Goal: Task Accomplishment & Management: Complete application form

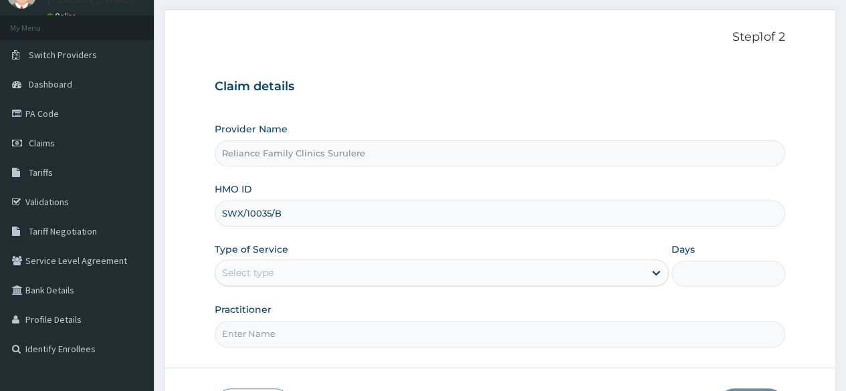
type input "SWX/10035/B"
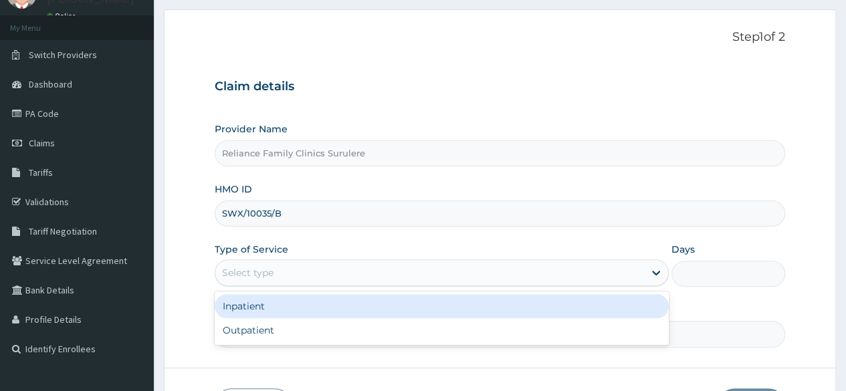
click at [308, 277] on div "Select type" at bounding box center [429, 272] width 429 height 21
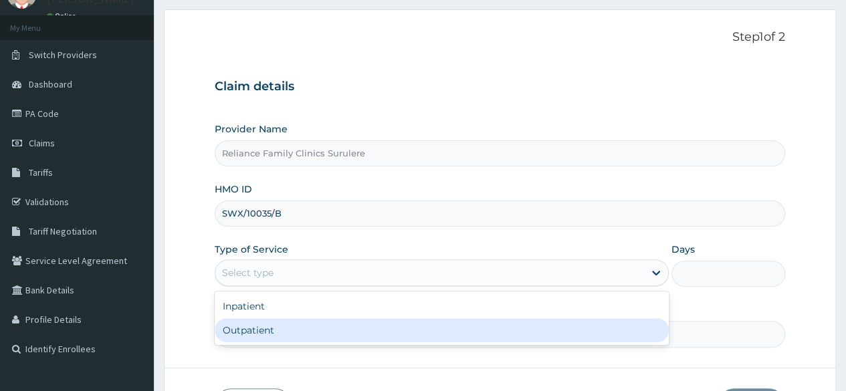
click at [291, 322] on div "Outpatient" at bounding box center [442, 330] width 454 height 24
type input "1"
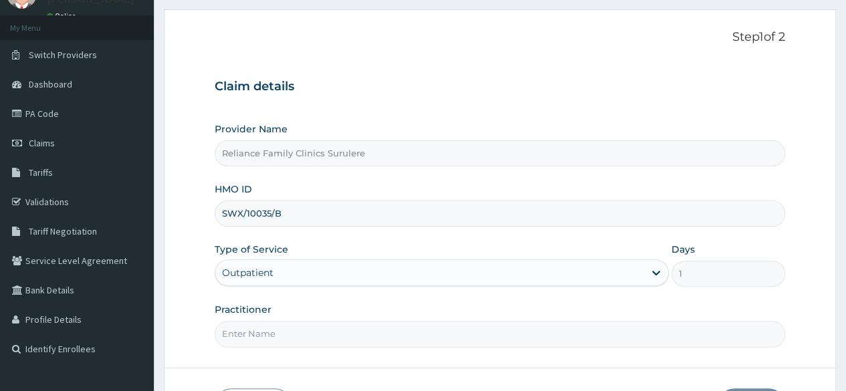
click at [304, 326] on input "Practitioner" at bounding box center [500, 334] width 571 height 26
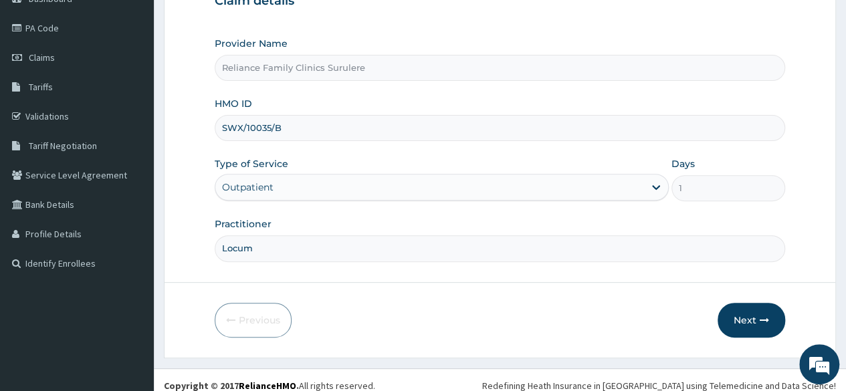
scroll to position [155, 0]
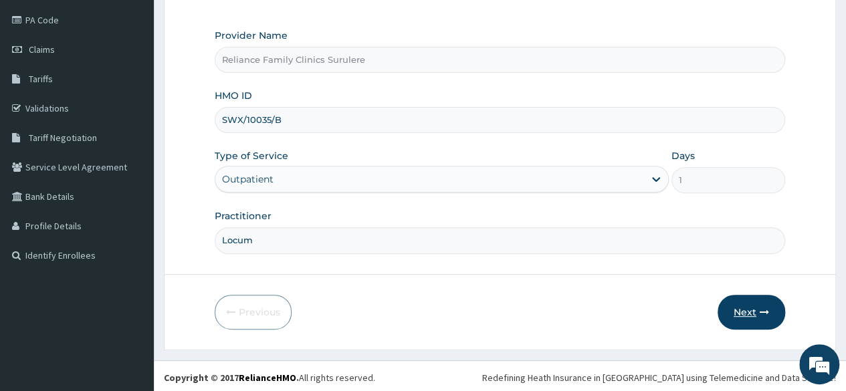
type input "Locum"
click at [740, 320] on button "Next" at bounding box center [752, 312] width 68 height 35
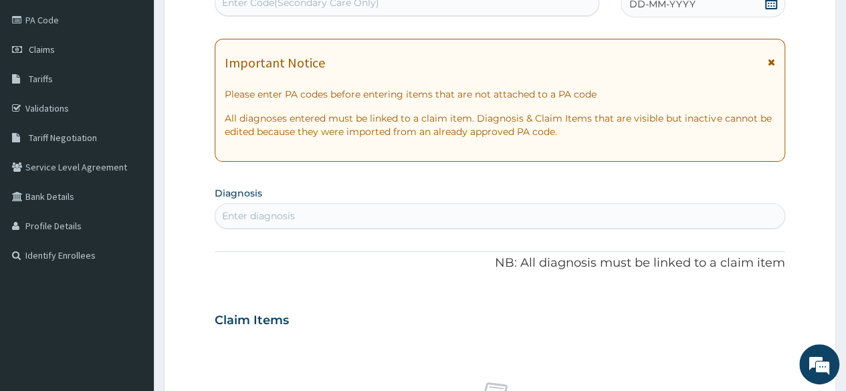
click at [348, 219] on div "Enter diagnosis" at bounding box center [499, 215] width 569 height 21
type input "gastroenteritis"
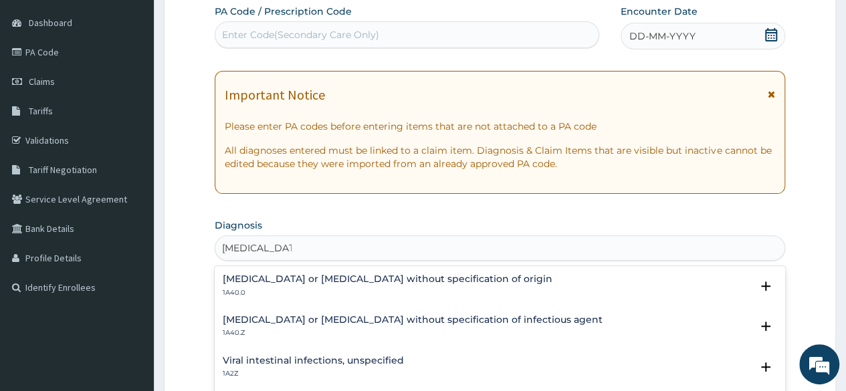
click at [372, 276] on h4 "Gastroenteritis or colitis without specification of origin" at bounding box center [388, 279] width 330 height 10
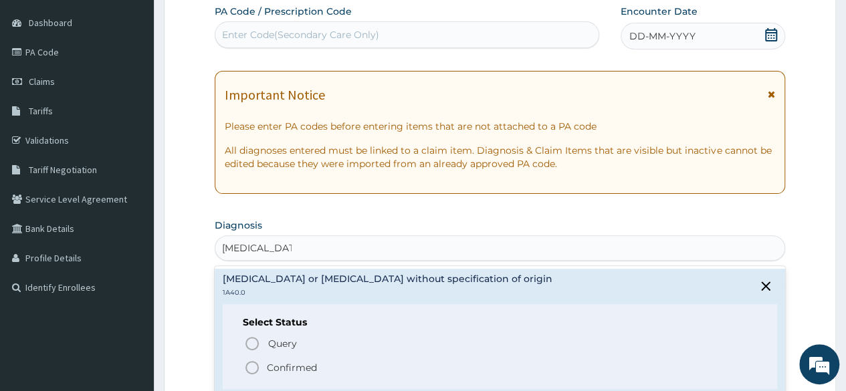
click at [249, 368] on icon "status option filled" at bounding box center [252, 368] width 16 height 16
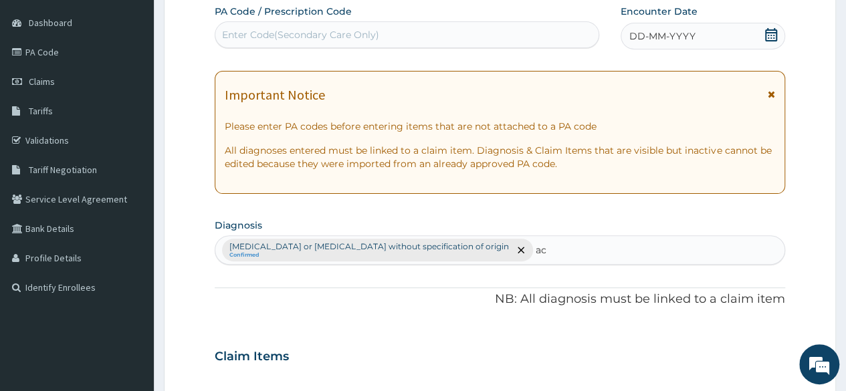
type input "a"
type input "respiratory"
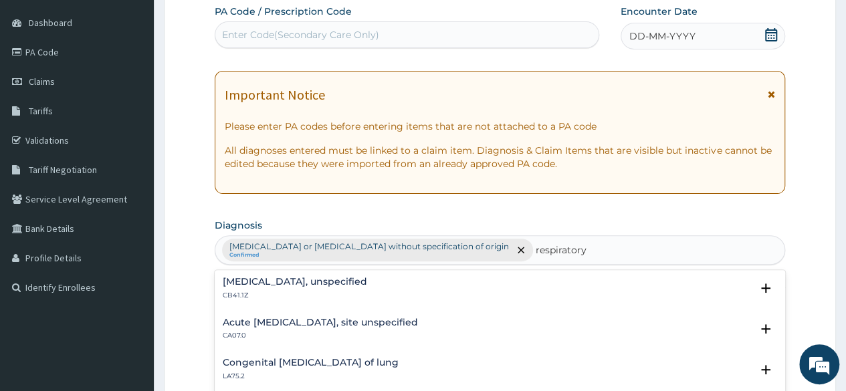
scroll to position [366, 0]
click at [332, 319] on h4 "Acute upper respiratory infection, site unspecified" at bounding box center [320, 323] width 195 height 10
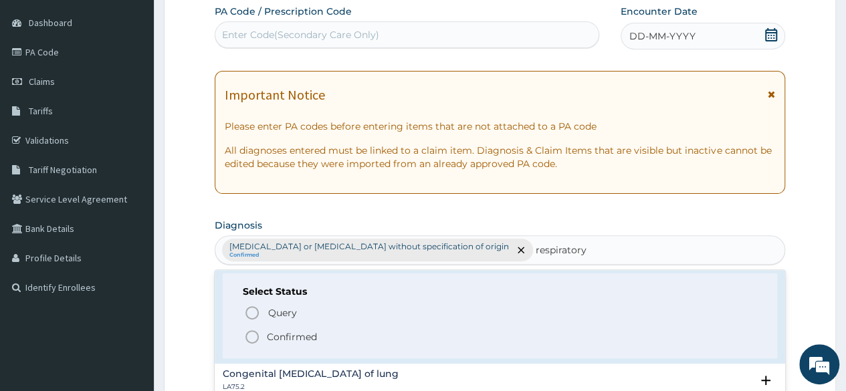
scroll to position [441, 0]
click at [250, 338] on icon "status option filled" at bounding box center [252, 336] width 16 height 16
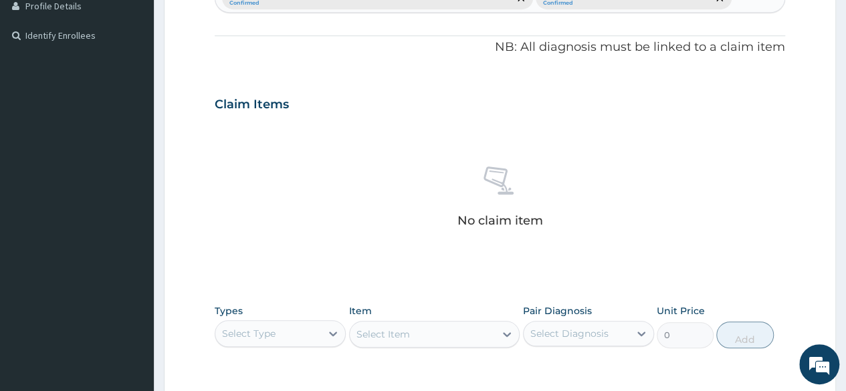
scroll to position [383, 0]
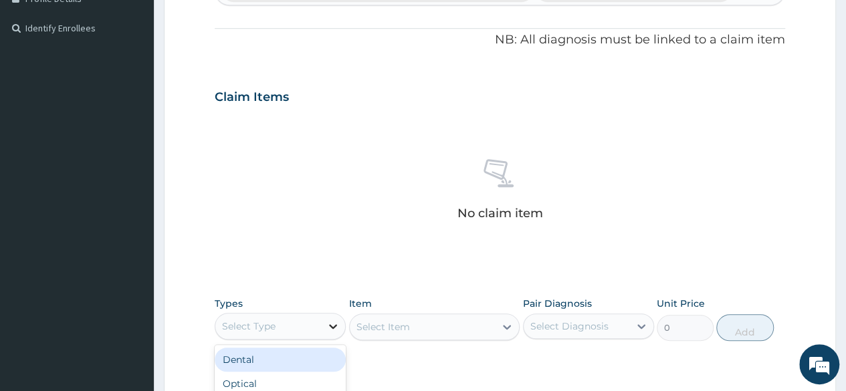
click at [336, 321] on icon at bounding box center [332, 326] width 13 height 13
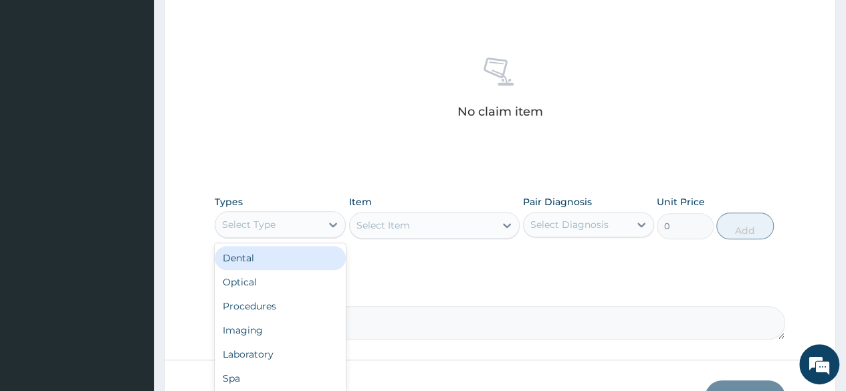
scroll to position [488, 0]
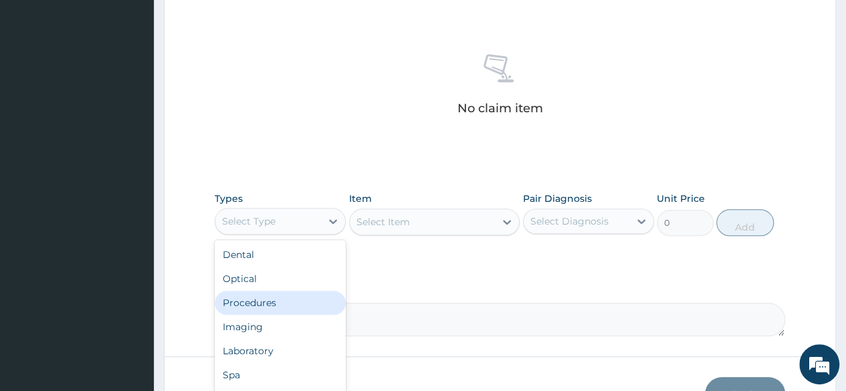
click at [272, 299] on div "Procedures" at bounding box center [280, 303] width 131 height 24
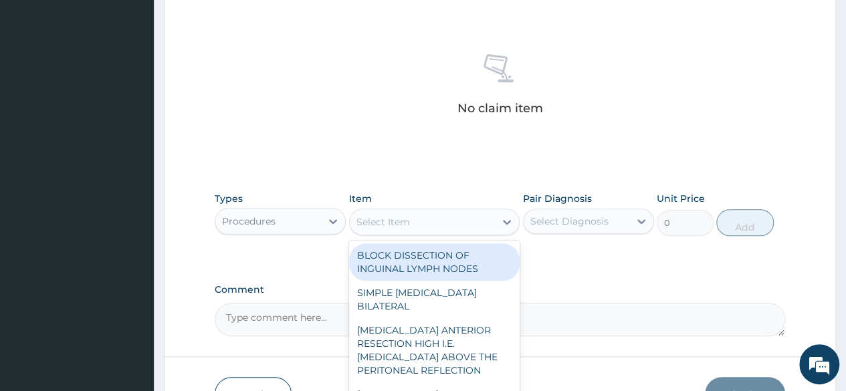
click at [507, 221] on icon at bounding box center [506, 221] width 13 height 13
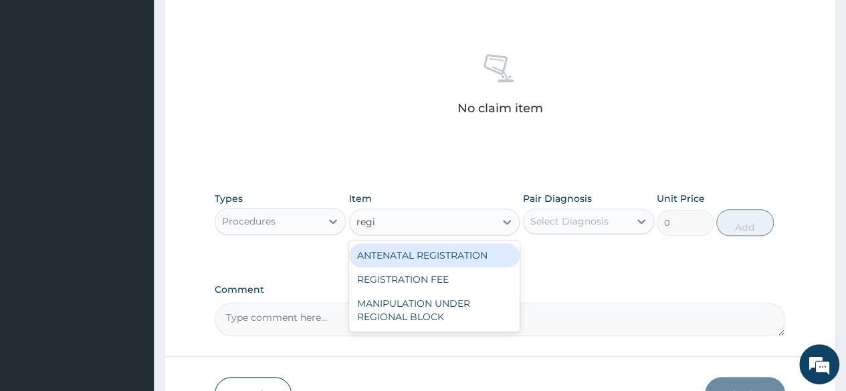
type input "regis"
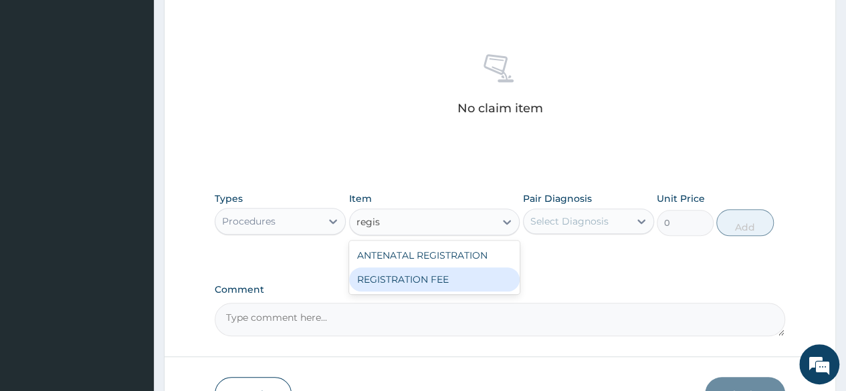
click at [409, 271] on div "REGISTRATION FEE" at bounding box center [434, 280] width 171 height 24
type input "2042.5"
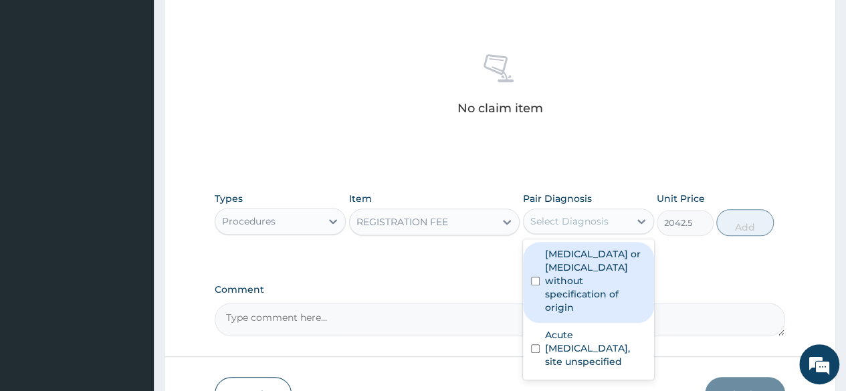
click at [579, 225] on div "Select Diagnosis" at bounding box center [569, 221] width 78 height 13
click at [566, 263] on label "Gastroenteritis or colitis without specification of origin" at bounding box center [595, 280] width 101 height 67
checkbox input "true"
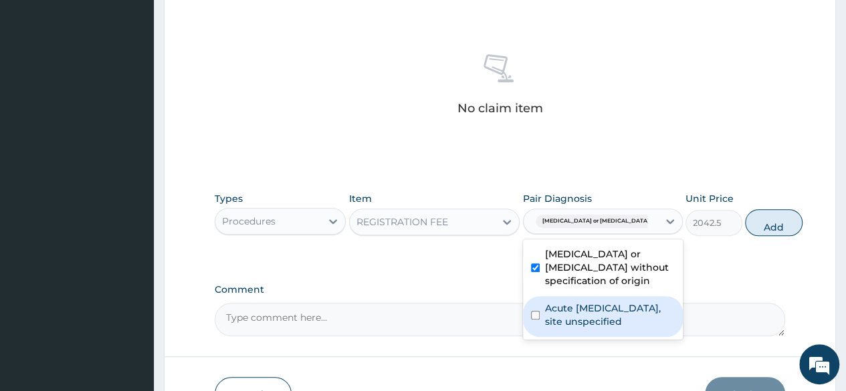
click at [543, 330] on div "Acute upper respiratory infection, site unspecified" at bounding box center [603, 316] width 160 height 41
checkbox input "true"
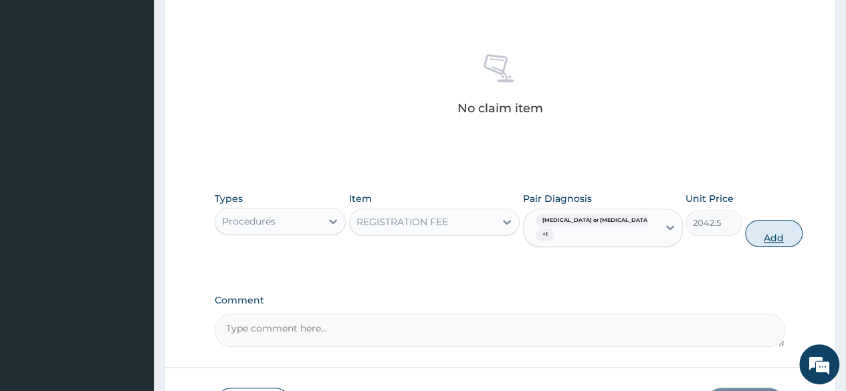
click at [751, 232] on button "Add" at bounding box center [773, 233] width 57 height 27
type input "0"
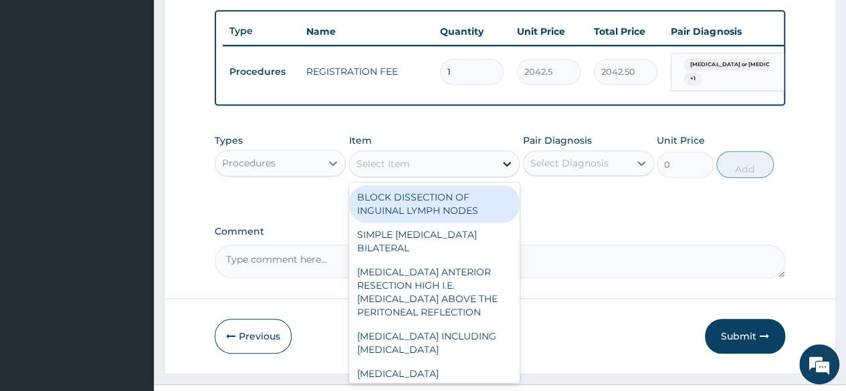
click at [507, 167] on icon at bounding box center [507, 164] width 8 height 5
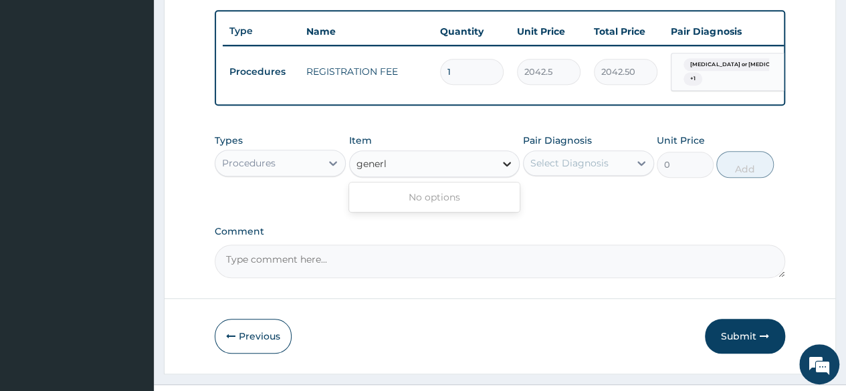
type input "gener"
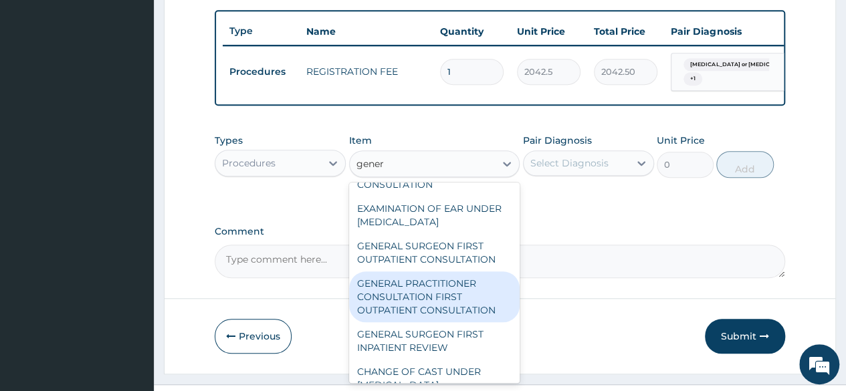
scroll to position [133, 0]
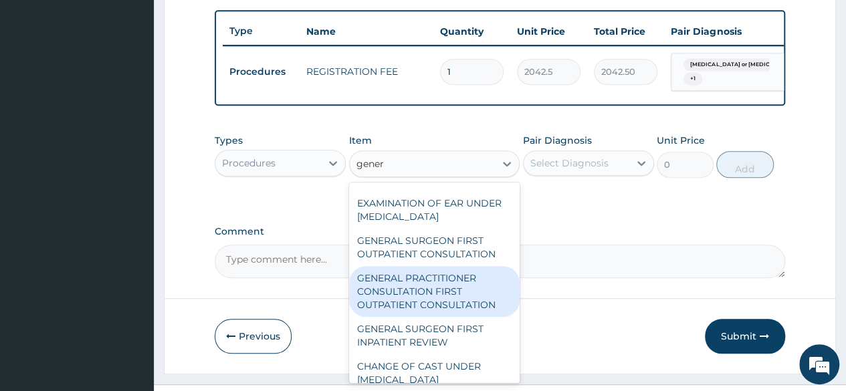
click at [439, 299] on div "GENERAL PRACTITIONER CONSULTATION FIRST OUTPATIENT CONSULTATION" at bounding box center [434, 291] width 171 height 51
type input "3370.125"
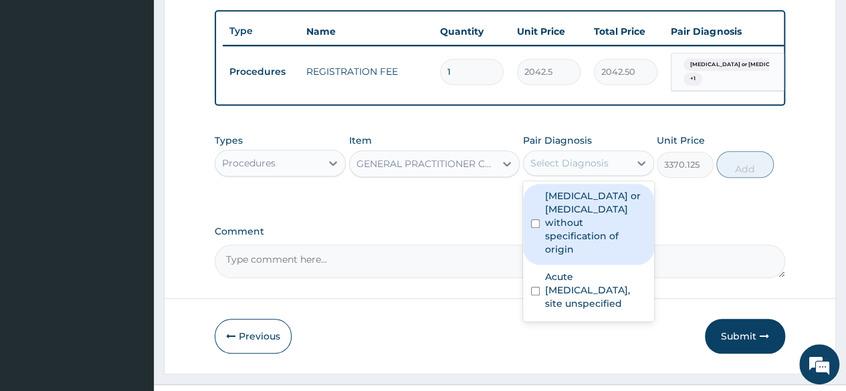
drag, startPoint x: 640, startPoint y: 176, endPoint x: 569, endPoint y: 262, distance: 111.6
click at [569, 176] on div "option Acute upper respiratory infection, site unspecified, selected. option Ga…" at bounding box center [588, 163] width 131 height 25
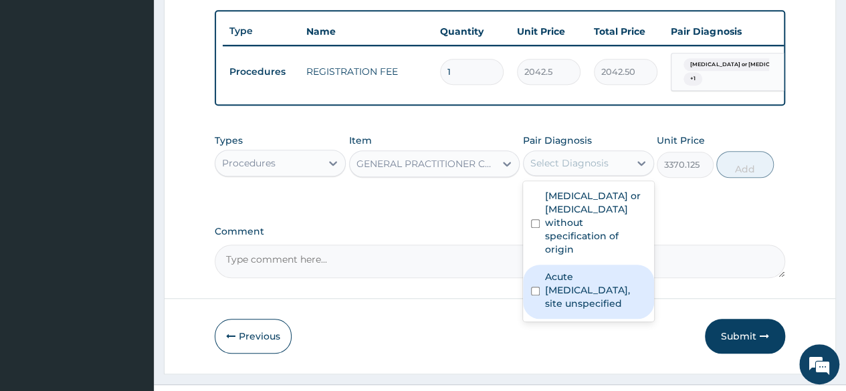
click at [569, 265] on div "Acute upper respiratory infection, site unspecified" at bounding box center [588, 292] width 131 height 54
checkbox input "true"
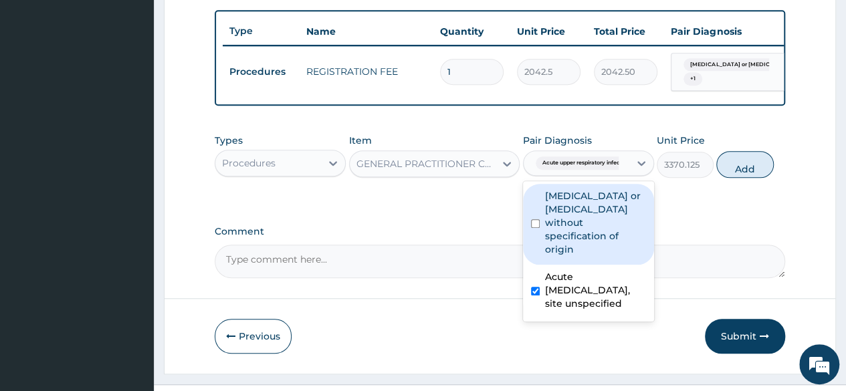
click at [536, 228] on input "checkbox" at bounding box center [535, 223] width 9 height 9
checkbox input "true"
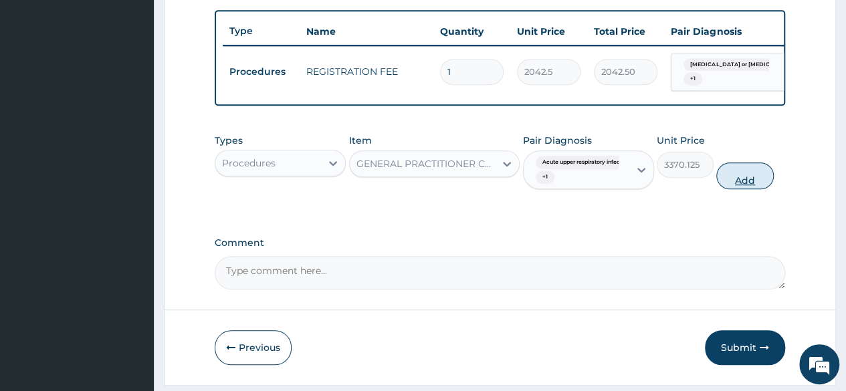
click at [745, 185] on button "Add" at bounding box center [744, 176] width 57 height 27
type input "0"
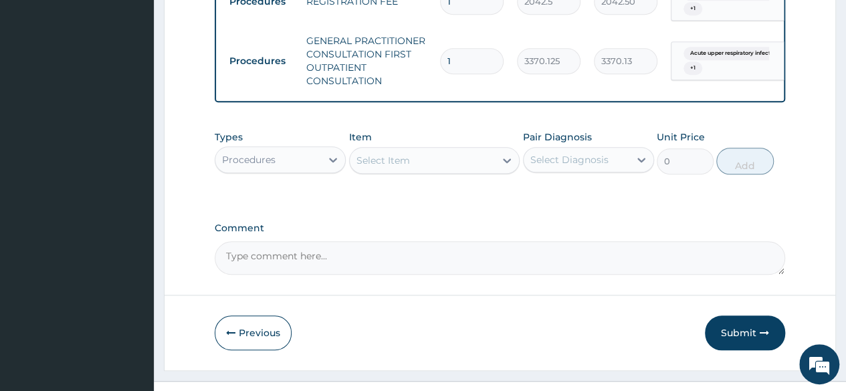
scroll to position [559, 0]
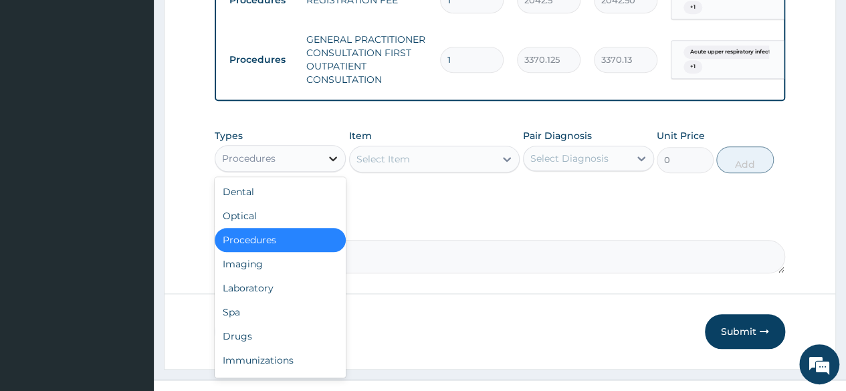
click at [336, 161] on icon at bounding box center [333, 159] width 8 height 5
click at [282, 291] on div "Laboratory" at bounding box center [280, 288] width 131 height 24
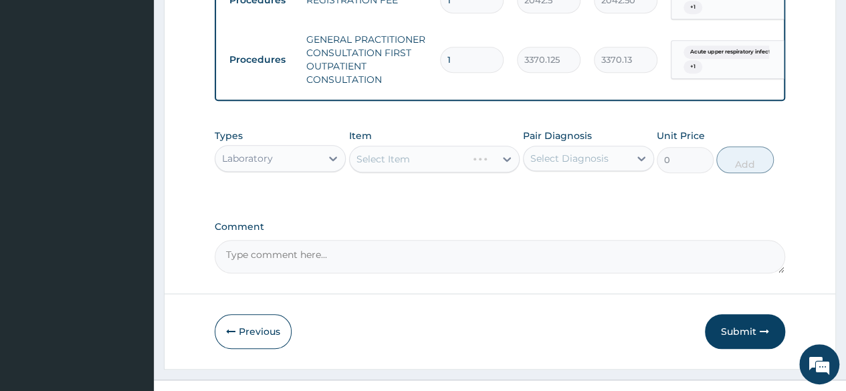
click at [506, 169] on div "Select Item" at bounding box center [434, 159] width 171 height 27
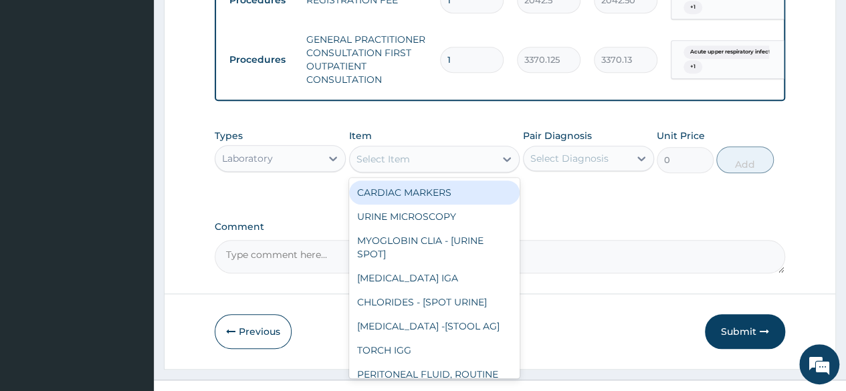
click at [506, 162] on icon at bounding box center [507, 159] width 8 height 5
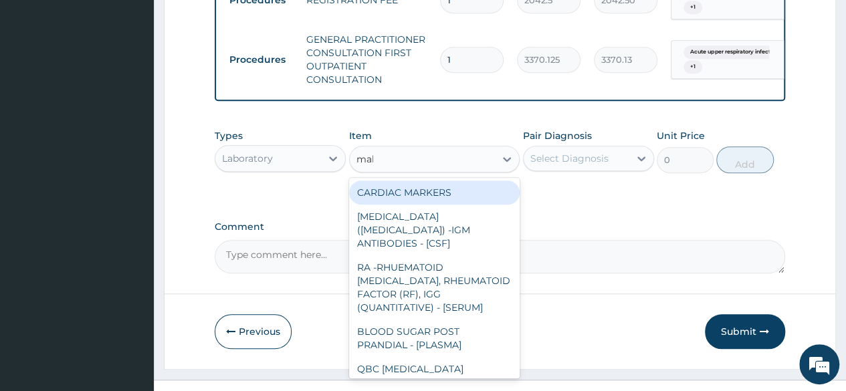
type input "mala"
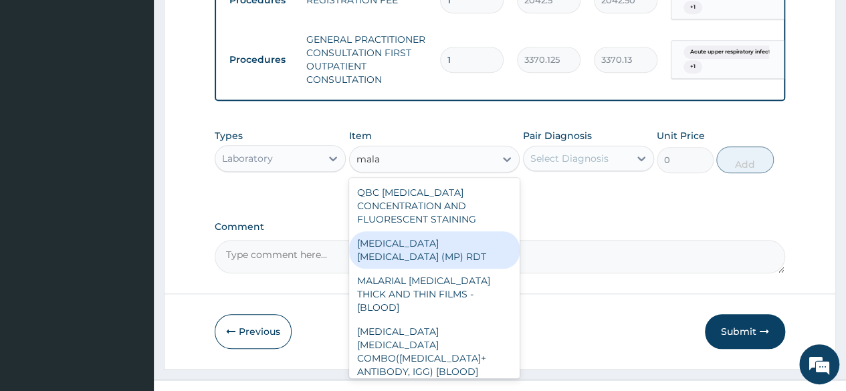
click at [419, 243] on div "MALARIA PARASITE (MP) RDT" at bounding box center [434, 249] width 171 height 37
type input "1531.875"
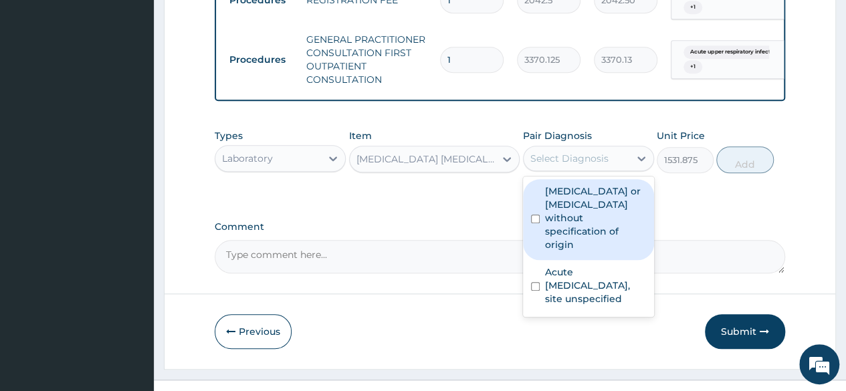
drag, startPoint x: 601, startPoint y: 172, endPoint x: 548, endPoint y: 233, distance: 80.7
click at [548, 171] on div "option Gastroenteritis or colitis without specification of origin, selected. op…" at bounding box center [588, 158] width 131 height 25
click at [548, 233] on label "Gastroenteritis or colitis without specification of origin" at bounding box center [595, 218] width 101 height 67
checkbox input "true"
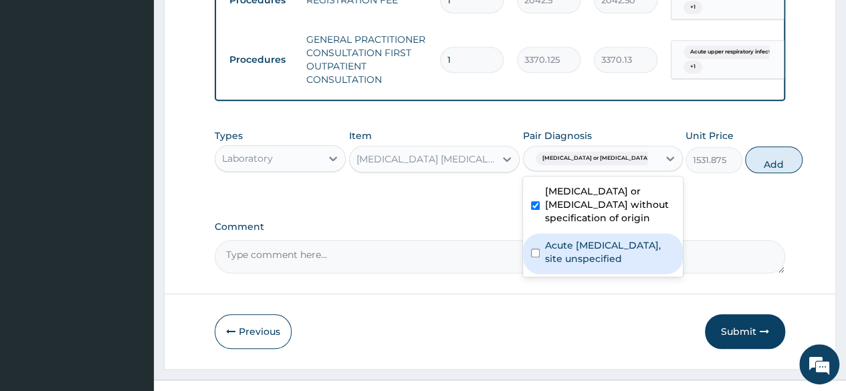
click at [540, 274] on div "Acute upper respiratory infection, site unspecified" at bounding box center [603, 253] width 160 height 41
checkbox input "true"
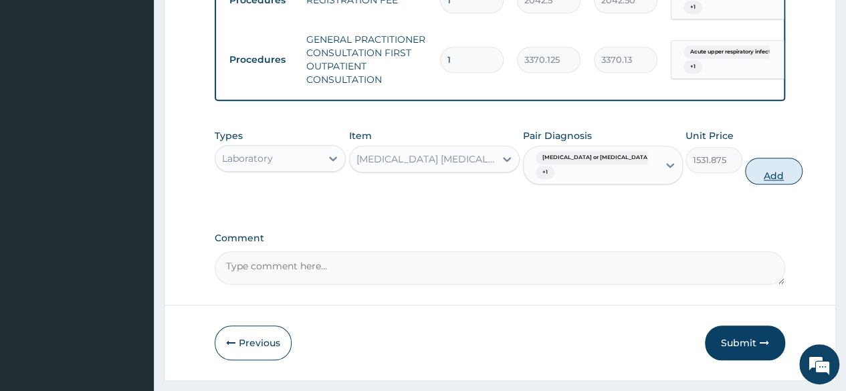
click at [749, 183] on button "Add" at bounding box center [773, 171] width 57 height 27
type input "0"
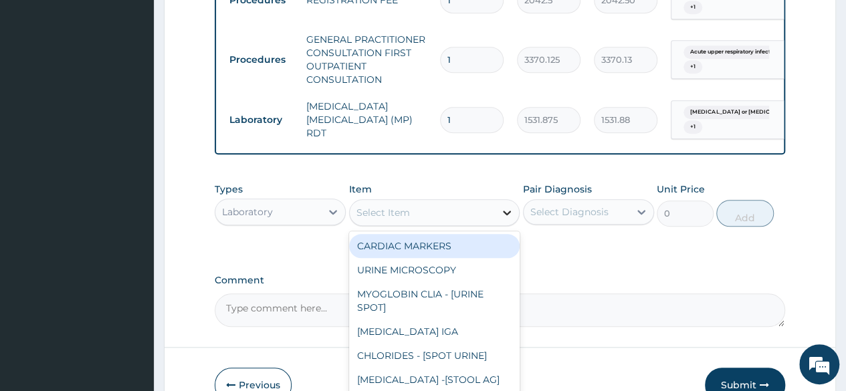
click at [503, 219] on icon at bounding box center [506, 212] width 13 height 13
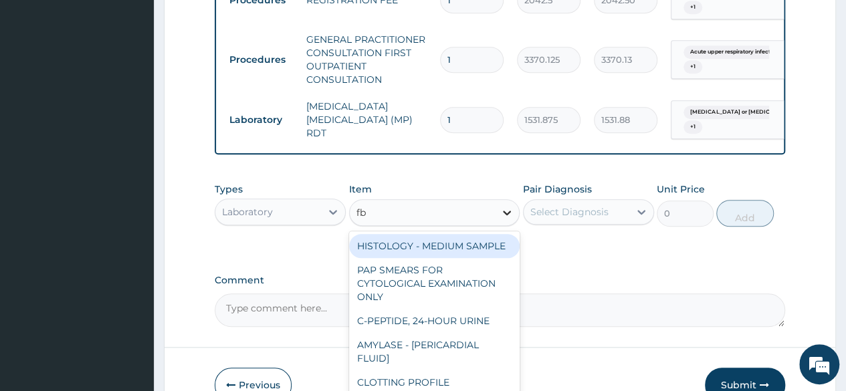
type input "fbc"
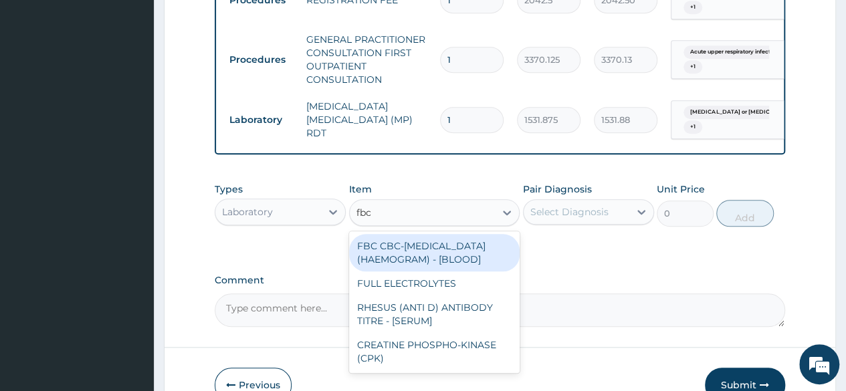
click at [415, 272] on div "FBC CBC-COMPLETE BLOOD COUNT (HAEMOGRAM) - [BLOOD]" at bounding box center [434, 252] width 171 height 37
type input "4085"
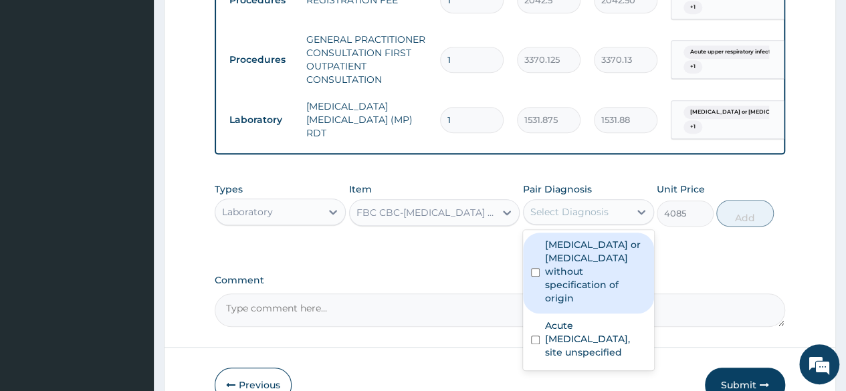
drag, startPoint x: 629, startPoint y: 223, endPoint x: 582, endPoint y: 264, distance: 63.1
click at [582, 225] on div "option Acute upper respiratory infection, site unspecified, selected. option Ga…" at bounding box center [588, 211] width 131 height 25
click at [582, 264] on label "Gastroenteritis or colitis without specification of origin" at bounding box center [595, 271] width 101 height 67
checkbox input "true"
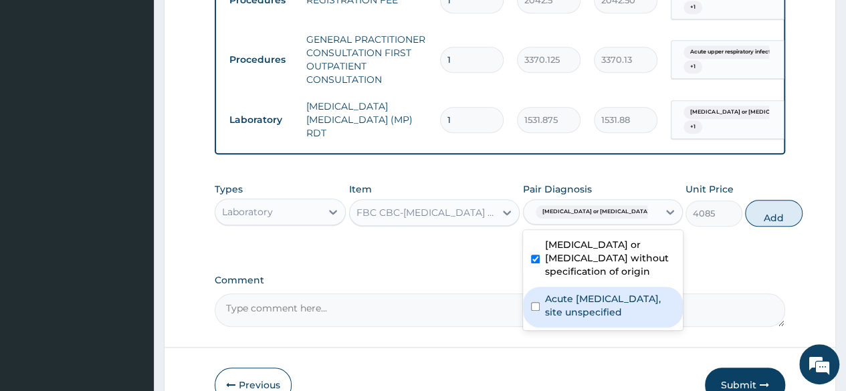
click at [576, 319] on label "Acute upper respiratory infection, site unspecified" at bounding box center [610, 305] width 130 height 27
checkbox input "true"
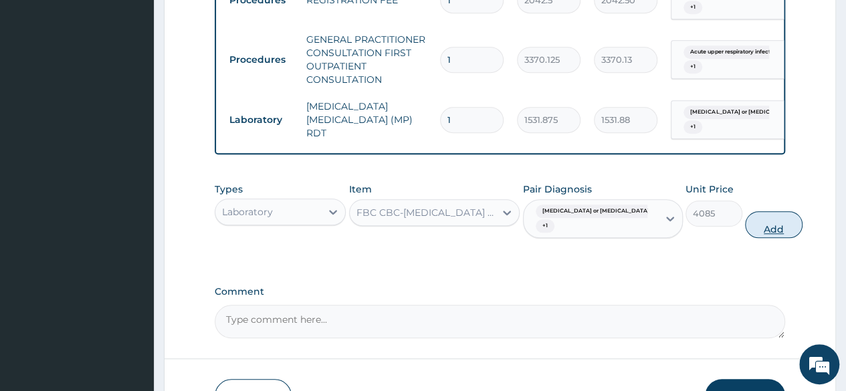
click at [745, 236] on button "Add" at bounding box center [773, 224] width 57 height 27
type input "0"
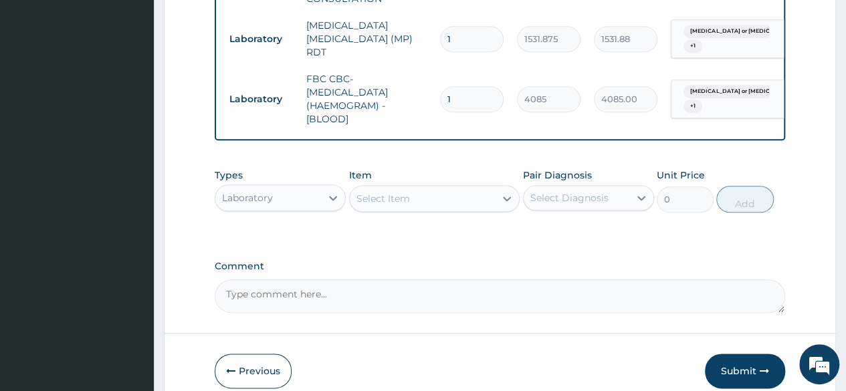
scroll to position [641, 0]
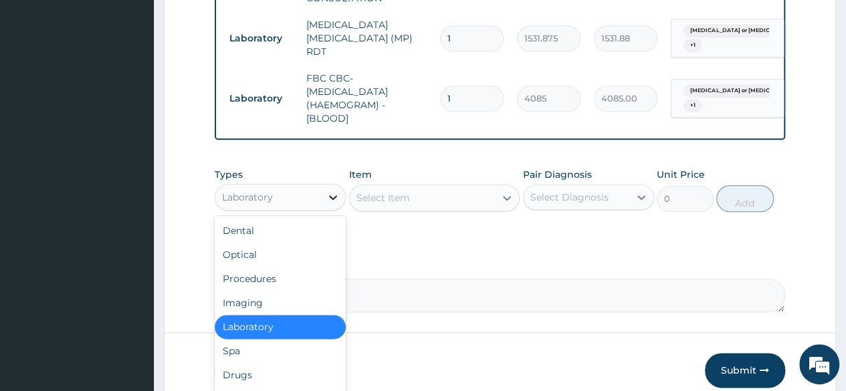
click at [332, 201] on icon at bounding box center [332, 197] width 13 height 13
click at [272, 379] on div "Drugs" at bounding box center [280, 375] width 131 height 24
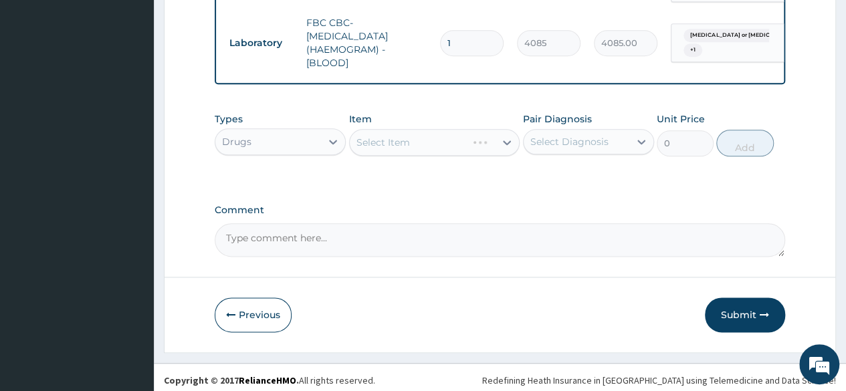
scroll to position [697, 0]
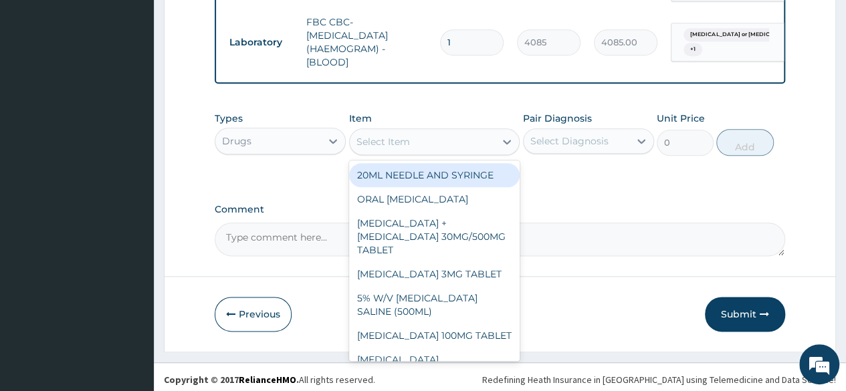
click at [506, 144] on icon at bounding box center [507, 142] width 8 height 5
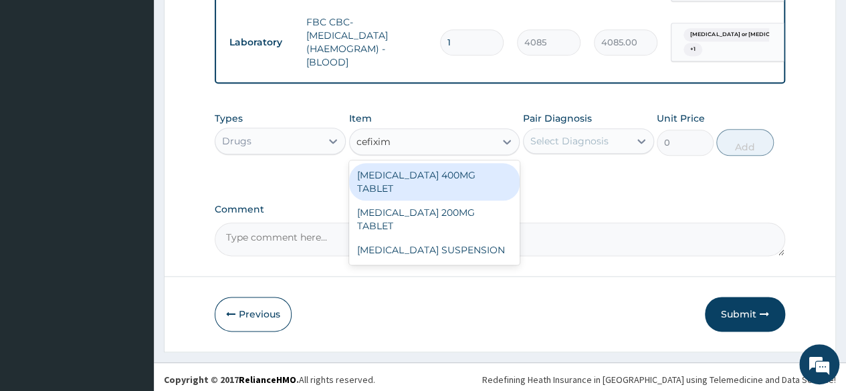
type input "cefixime"
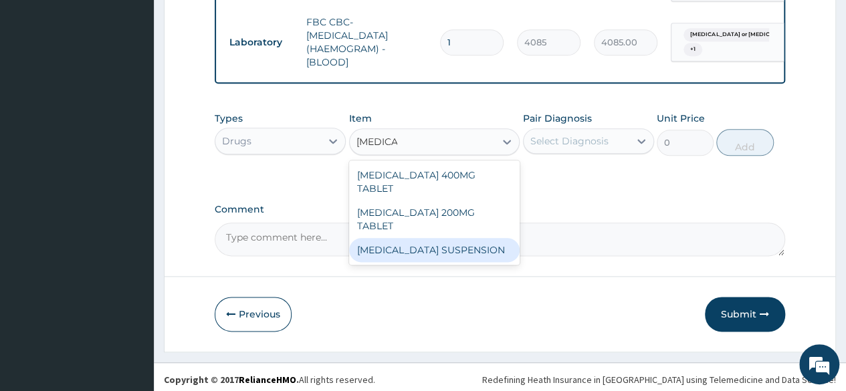
click at [451, 238] on div "[MEDICAL_DATA] SUSPENSION" at bounding box center [434, 250] width 171 height 24
type input "3220"
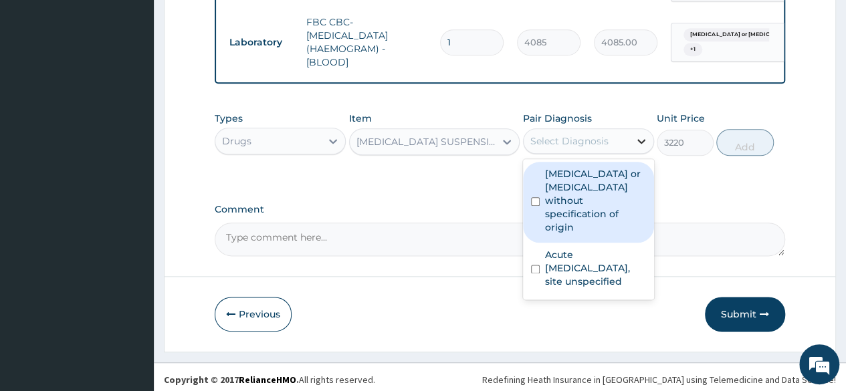
click at [642, 144] on icon at bounding box center [641, 140] width 13 height 13
click at [574, 199] on label "Gastroenteritis or colitis without specification of origin" at bounding box center [595, 200] width 101 height 67
checkbox input "true"
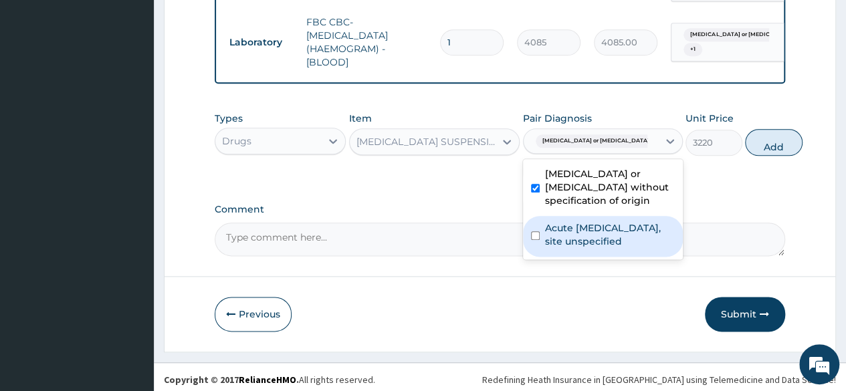
click at [570, 248] on label "Acute upper respiratory infection, site unspecified" at bounding box center [610, 234] width 130 height 27
checkbox input "true"
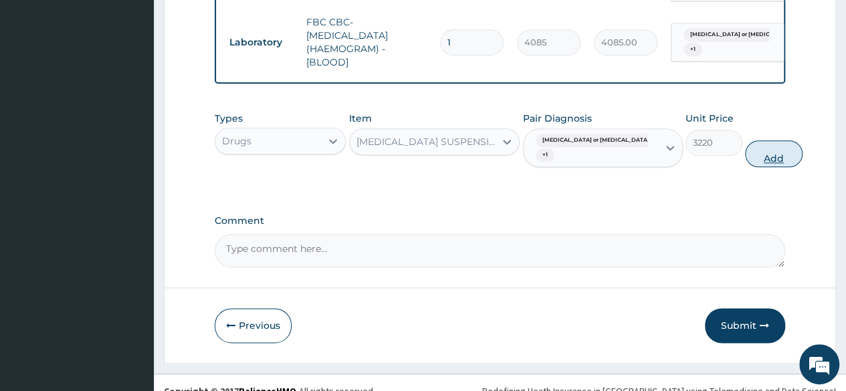
click at [745, 159] on button "Add" at bounding box center [773, 153] width 57 height 27
type input "0"
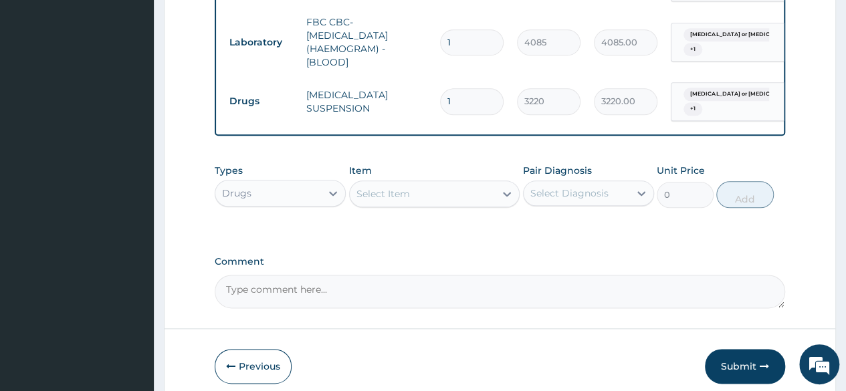
type input "0.00"
type input "7"
type input "22540.00"
type input "7"
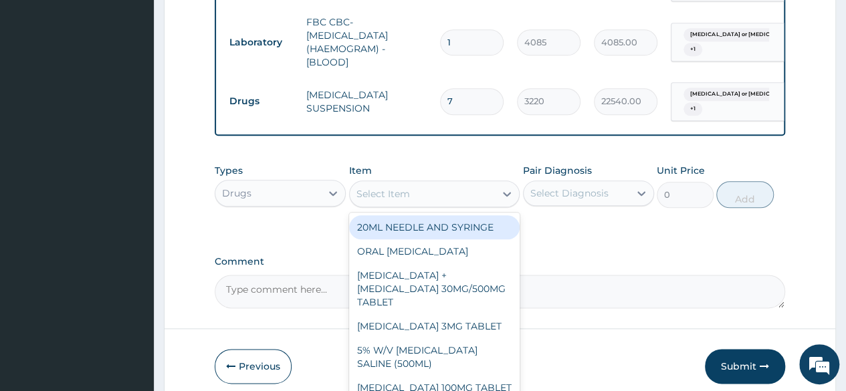
click at [412, 201] on div "Select Item" at bounding box center [423, 193] width 146 height 21
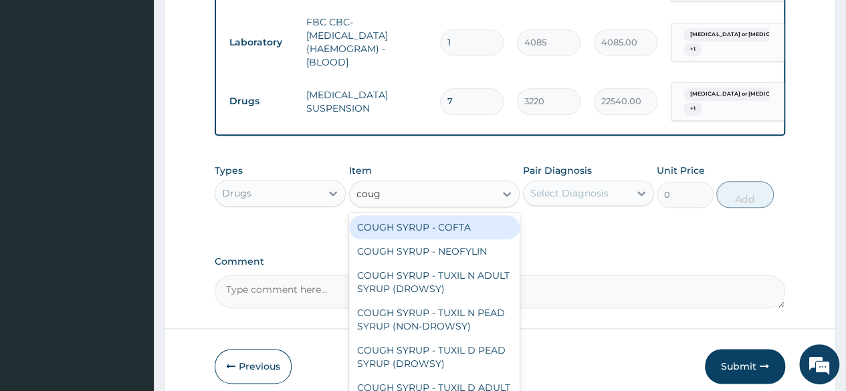
type input "cough"
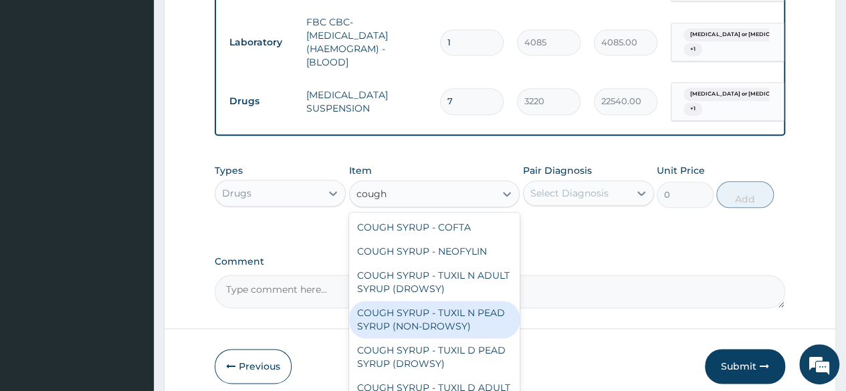
click at [449, 332] on div "COUGH SYRUP - TUXIL N PEAD SYRUP (NON-DROWSY)" at bounding box center [434, 319] width 171 height 37
type input "2000"
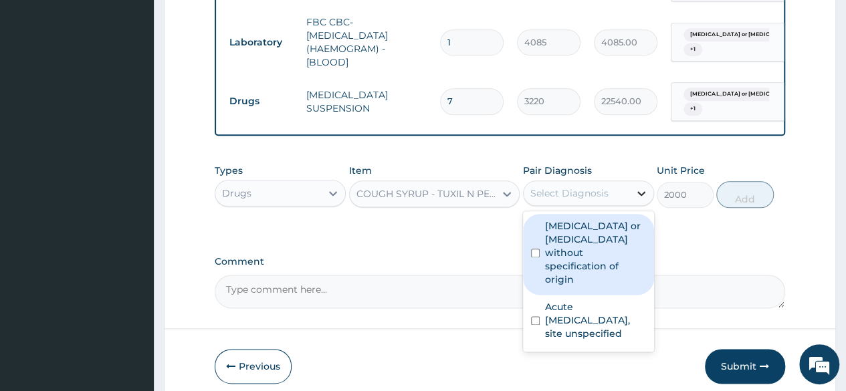
click at [632, 197] on div at bounding box center [641, 193] width 24 height 24
click at [562, 283] on div "Gastroenteritis or colitis without specification of origin" at bounding box center [588, 254] width 131 height 81
checkbox input "true"
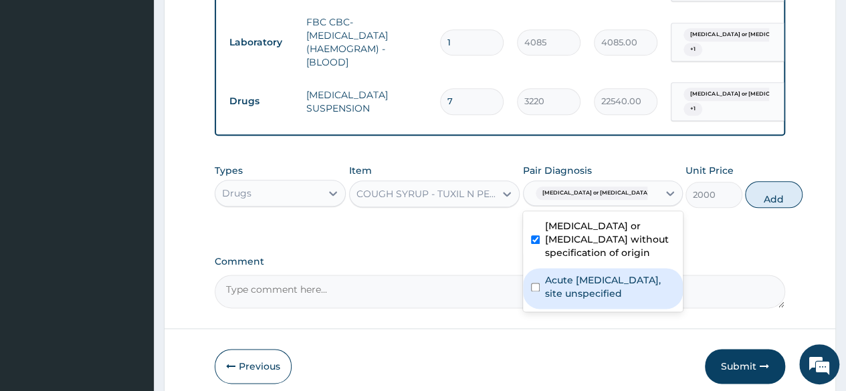
click at [557, 300] on label "Acute upper respiratory infection, site unspecified" at bounding box center [610, 287] width 130 height 27
checkbox input "true"
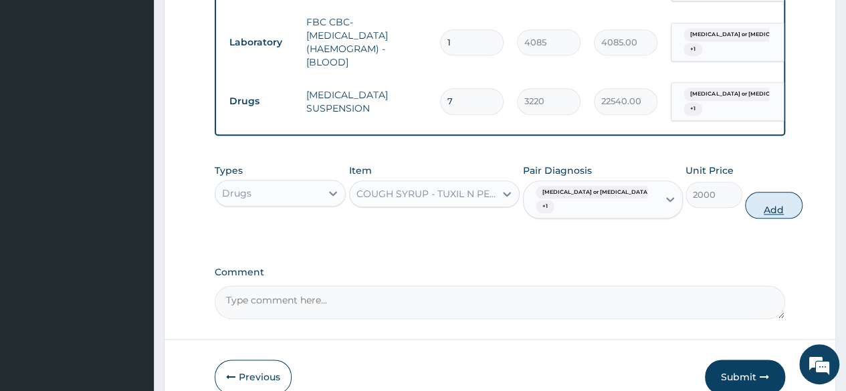
click at [745, 209] on button "Add" at bounding box center [773, 205] width 57 height 27
type input "0"
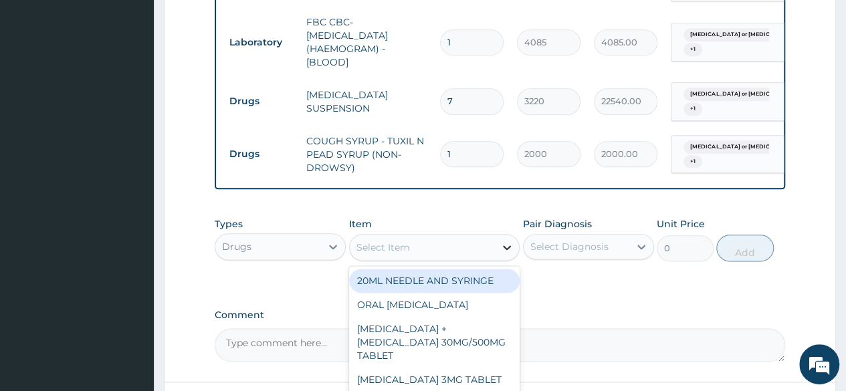
click at [506, 254] on icon at bounding box center [506, 247] width 13 height 13
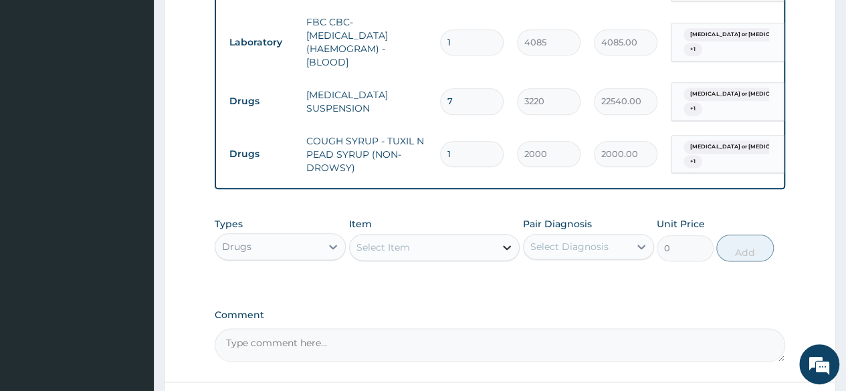
click at [506, 254] on icon at bounding box center [506, 247] width 13 height 13
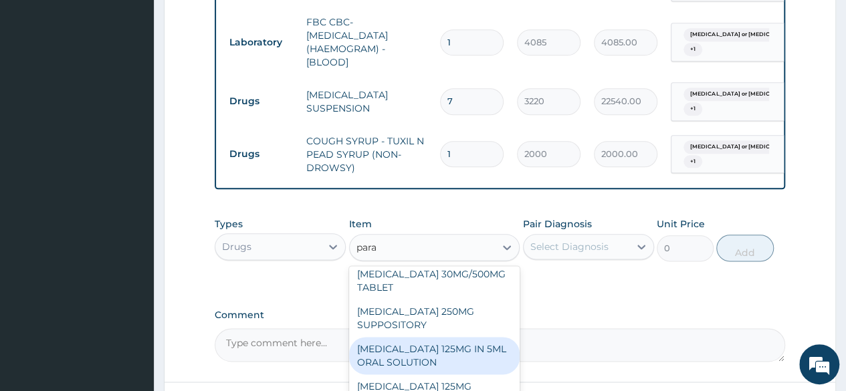
scroll to position [0, 0]
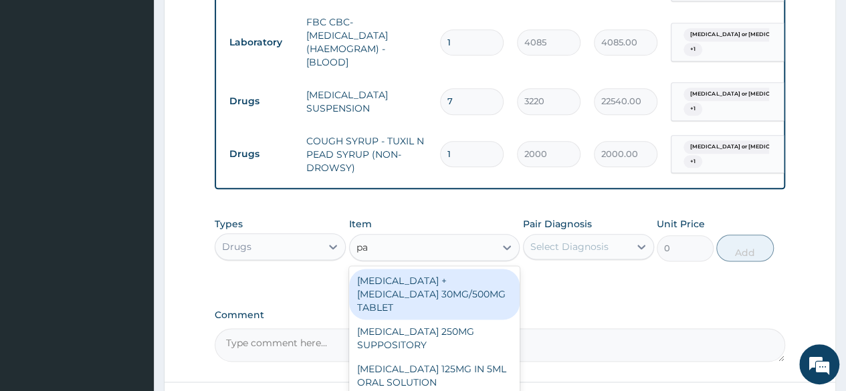
type input "p"
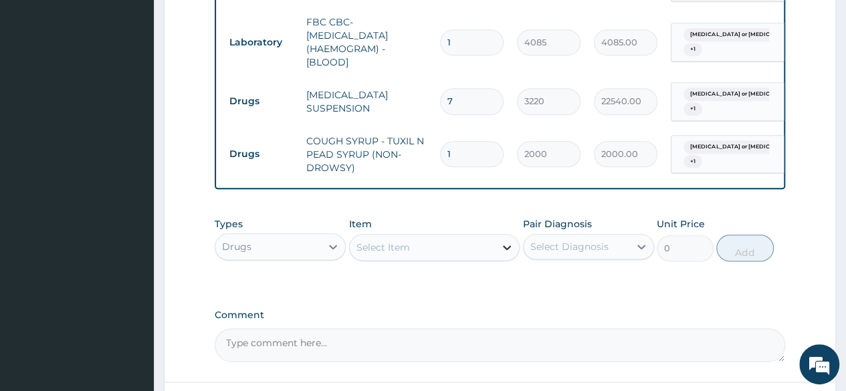
click at [501, 248] on icon at bounding box center [506, 247] width 13 height 13
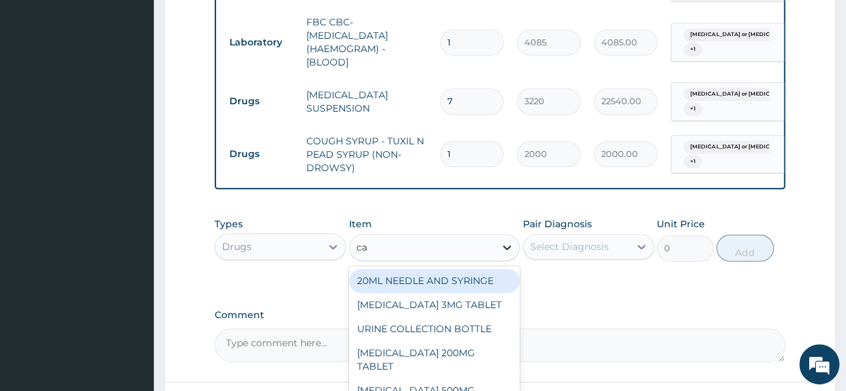
type input "c"
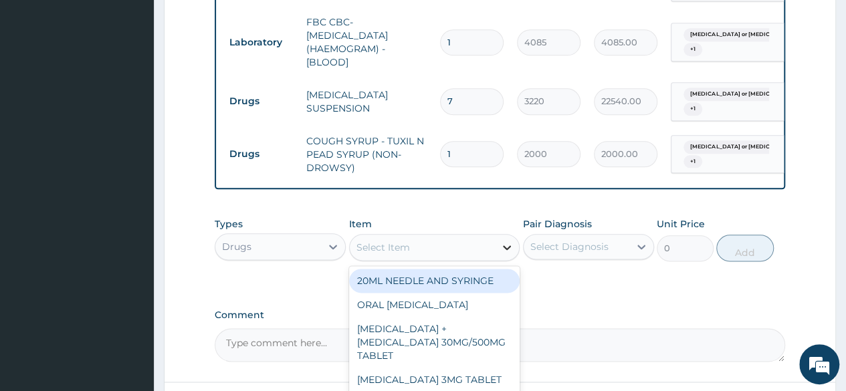
click at [508, 254] on icon at bounding box center [506, 247] width 13 height 13
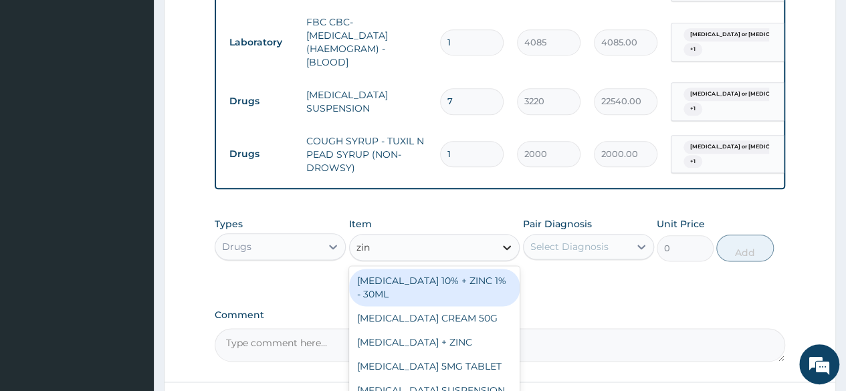
type input "zinc"
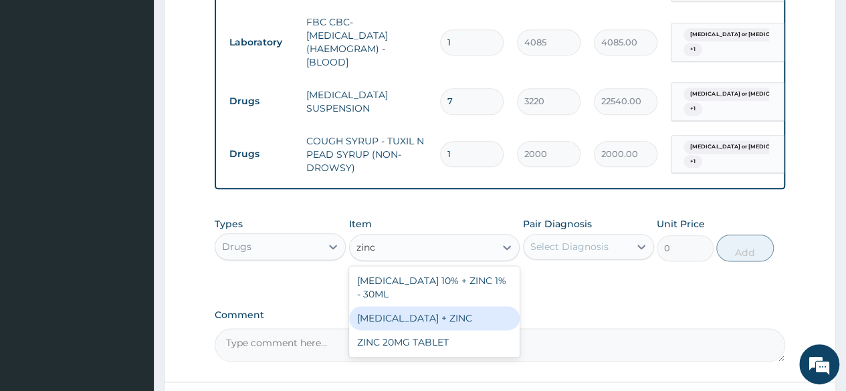
click at [439, 330] on div "[MEDICAL_DATA] + ZINC" at bounding box center [434, 318] width 171 height 24
type input "1000"
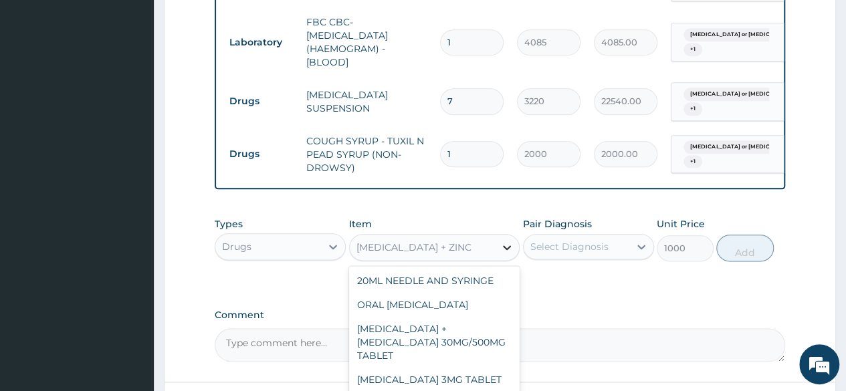
click at [507, 252] on icon at bounding box center [506, 247] width 13 height 13
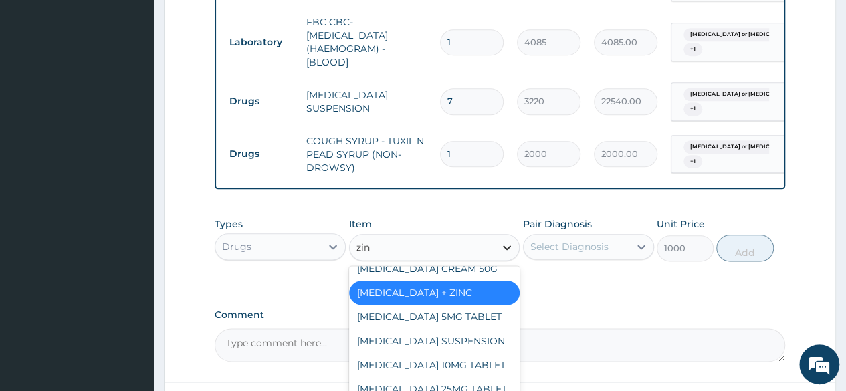
scroll to position [12, 0]
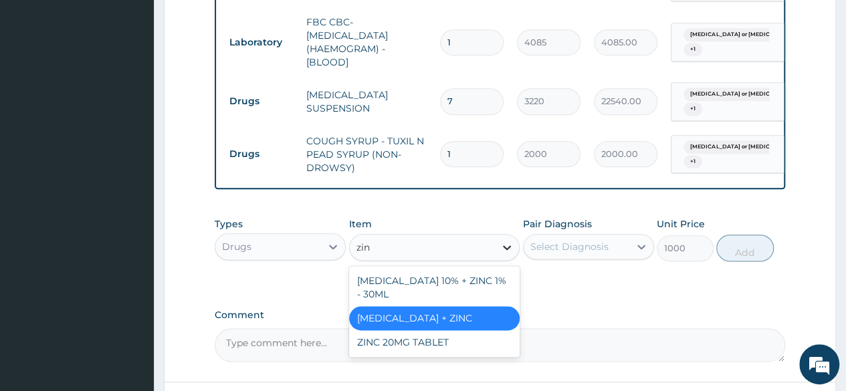
type input "zinc"
click at [431, 355] on div "ZINC 20MG TABLET" at bounding box center [434, 342] width 171 height 24
type input "50"
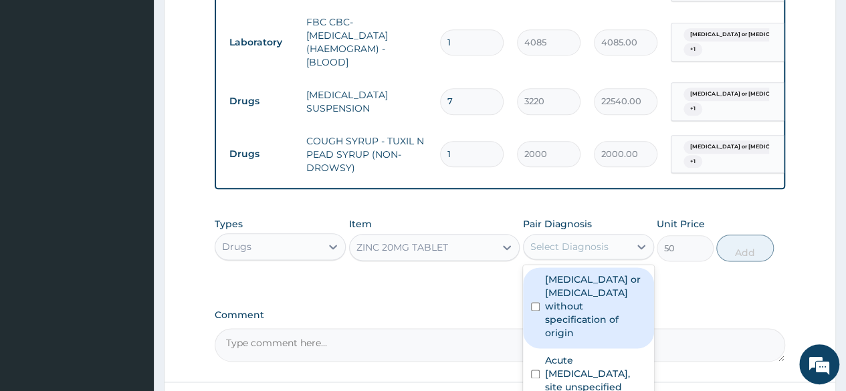
click at [609, 256] on div "Select Diagnosis" at bounding box center [577, 246] width 106 height 21
click at [587, 300] on label "Gastroenteritis or colitis without specification of origin" at bounding box center [595, 306] width 101 height 67
checkbox input "true"
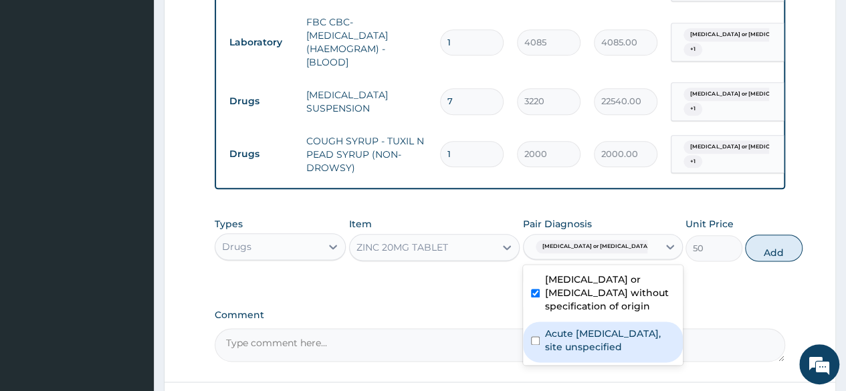
click at [536, 355] on div "Acute upper respiratory infection, site unspecified" at bounding box center [603, 342] width 160 height 41
checkbox input "true"
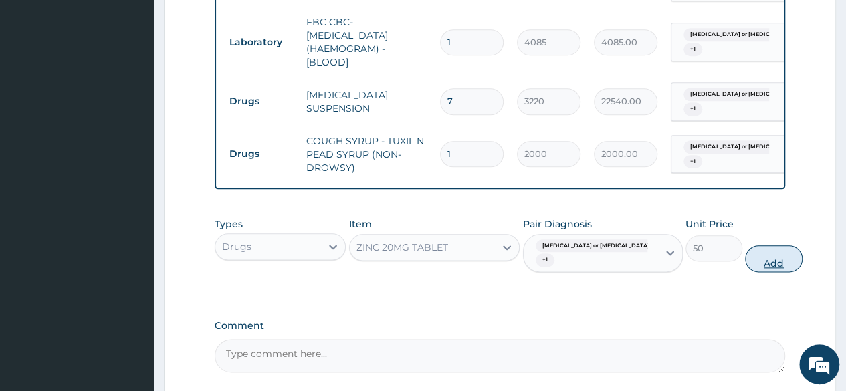
click at [745, 267] on button "Add" at bounding box center [773, 258] width 57 height 27
type input "0"
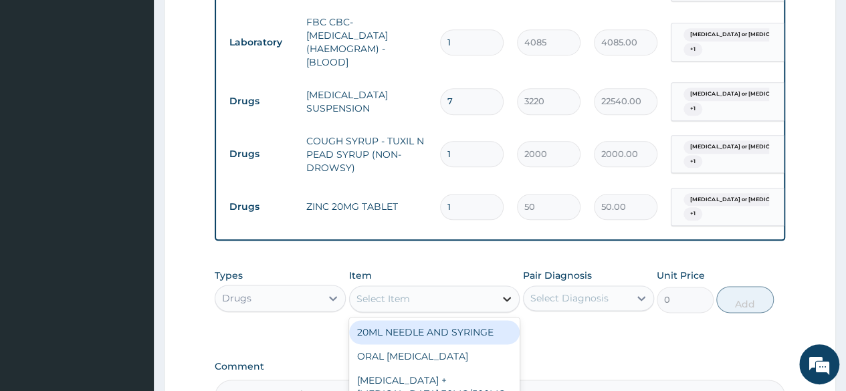
click at [508, 303] on icon at bounding box center [506, 298] width 13 height 13
click at [503, 304] on icon at bounding box center [506, 298] width 13 height 13
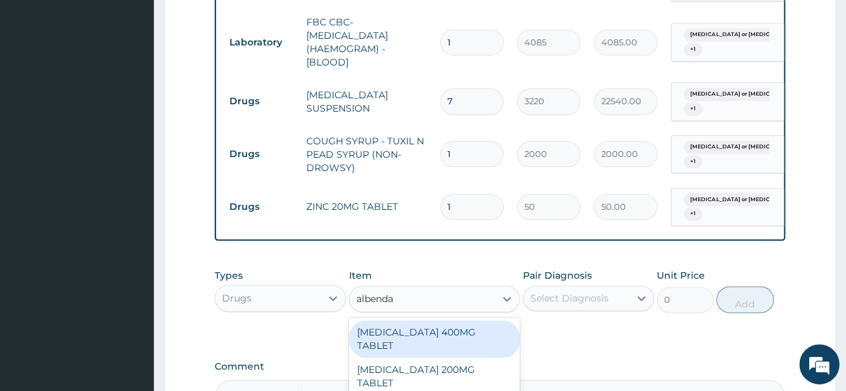
type input "albenda"
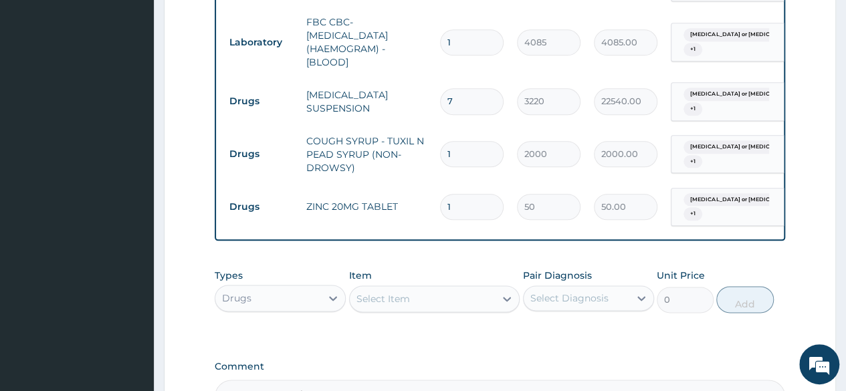
click at [407, 302] on div "Select Item" at bounding box center [384, 298] width 54 height 13
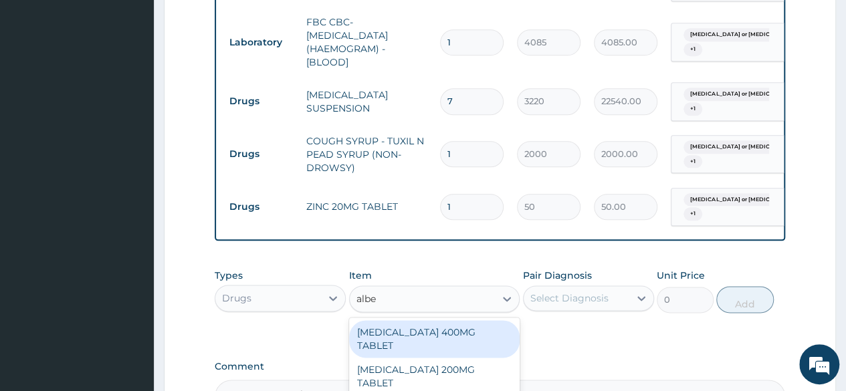
type input "alben"
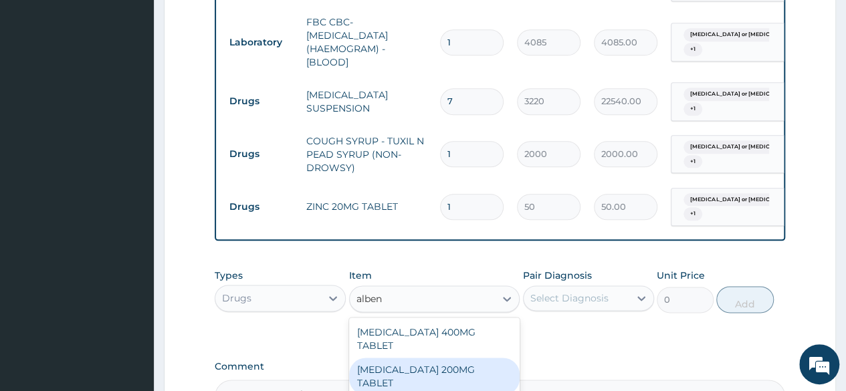
click at [463, 369] on div "[MEDICAL_DATA] 200MG TABLET" at bounding box center [434, 376] width 171 height 37
type input "391"
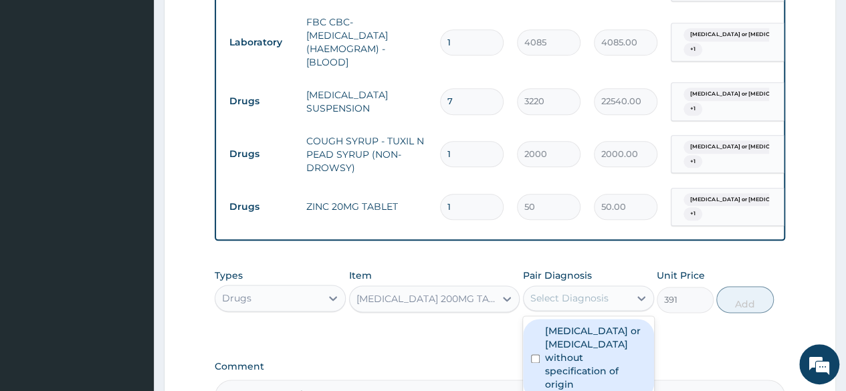
click at [587, 309] on div "Select Diagnosis" at bounding box center [577, 298] width 106 height 21
click at [545, 356] on label "Gastroenteritis or colitis without specification of origin" at bounding box center [595, 357] width 101 height 67
checkbox input "true"
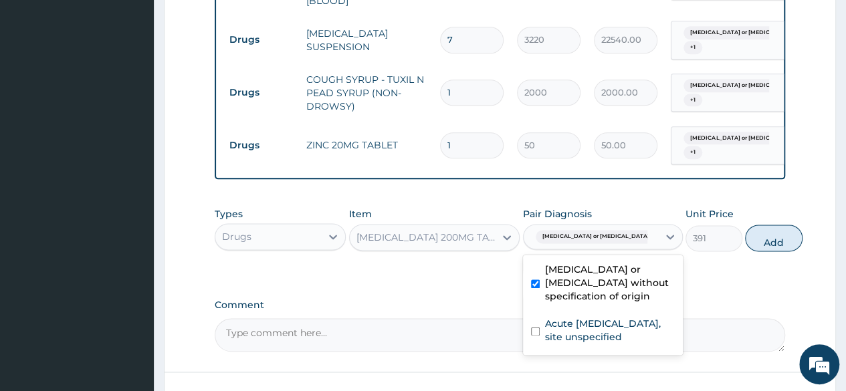
scroll to position [773, 0]
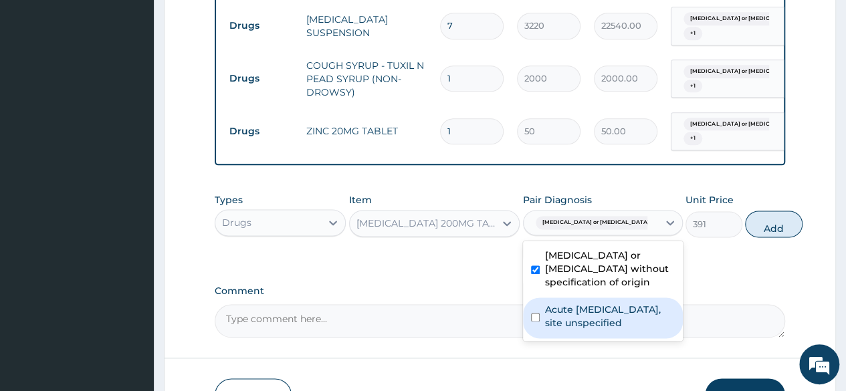
click at [538, 338] on div "Acute upper respiratory infection, site unspecified" at bounding box center [603, 318] width 160 height 41
checkbox input "true"
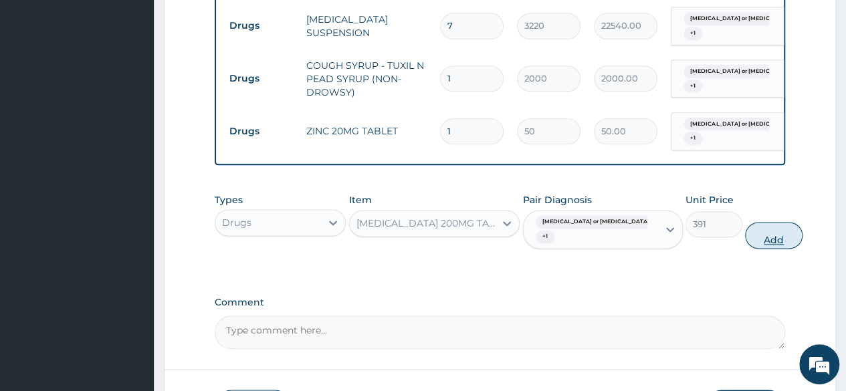
click at [749, 229] on button "Add" at bounding box center [773, 235] width 57 height 27
type input "0"
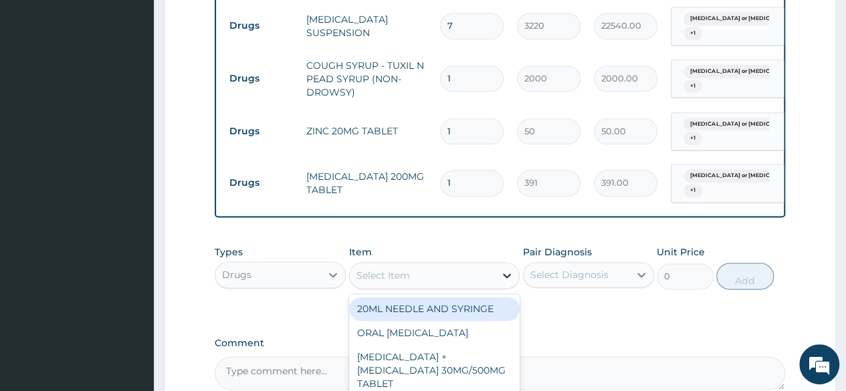
click at [502, 277] on icon at bounding box center [506, 275] width 13 height 13
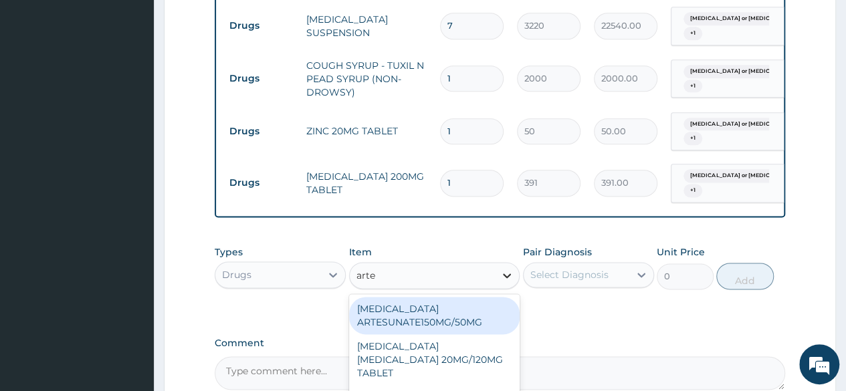
type input "artes"
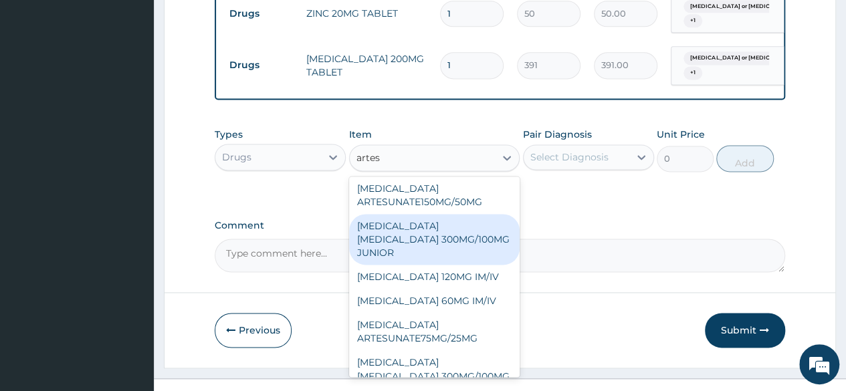
scroll to position [0, 0]
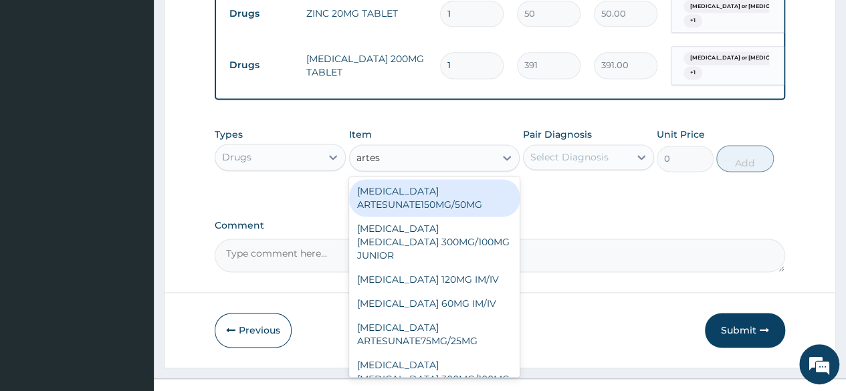
click at [417, 194] on div "[MEDICAL_DATA] ARTESUNATE150MG/50MG" at bounding box center [434, 197] width 171 height 37
type input "282"
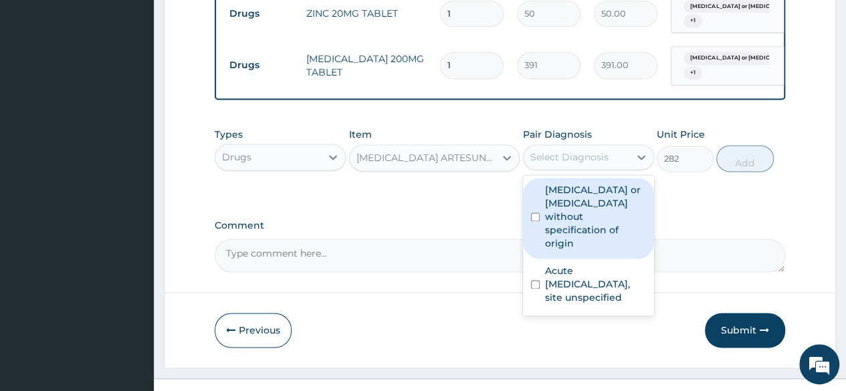
click at [559, 159] on div "Select Diagnosis" at bounding box center [569, 157] width 78 height 13
click at [564, 215] on label "Gastroenteritis or colitis without specification of origin" at bounding box center [595, 216] width 101 height 67
checkbox input "true"
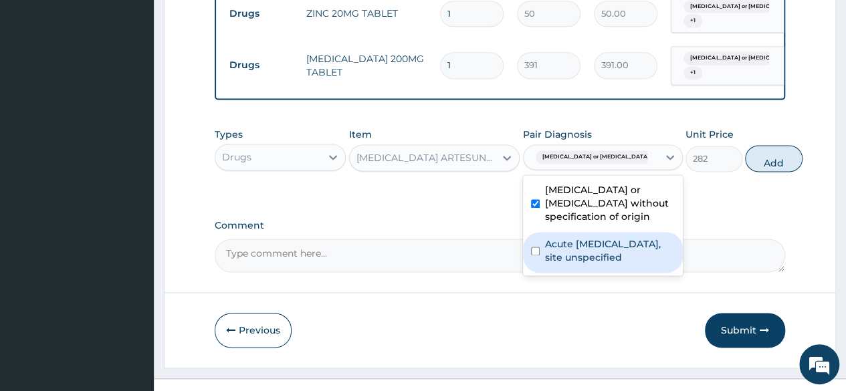
click at [548, 264] on label "Acute upper respiratory infection, site unspecified" at bounding box center [610, 250] width 130 height 27
checkbox input "true"
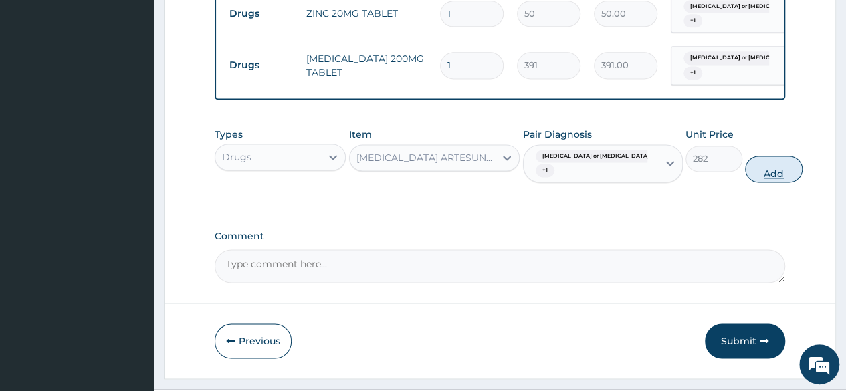
click at [745, 177] on button "Add" at bounding box center [773, 169] width 57 height 27
type input "0"
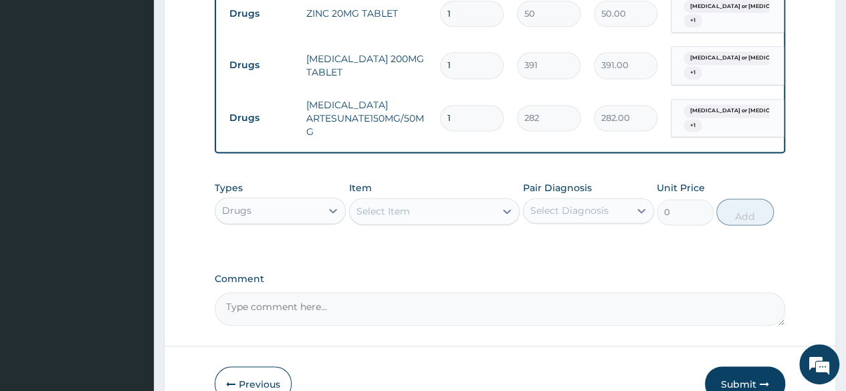
type input "0.00"
type input "3"
type input "846.00"
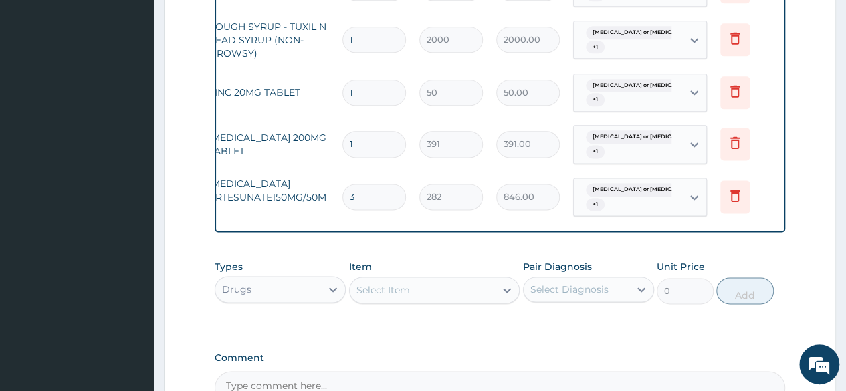
scroll to position [0, 100]
type input "3"
click at [730, 85] on icon at bounding box center [732, 91] width 16 height 16
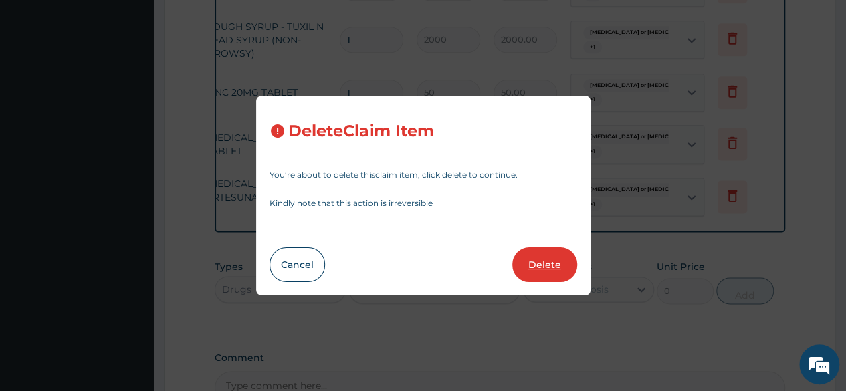
click at [536, 274] on button "Delete" at bounding box center [544, 264] width 65 height 35
type input "391"
type input "391.00"
type input "3"
type input "282"
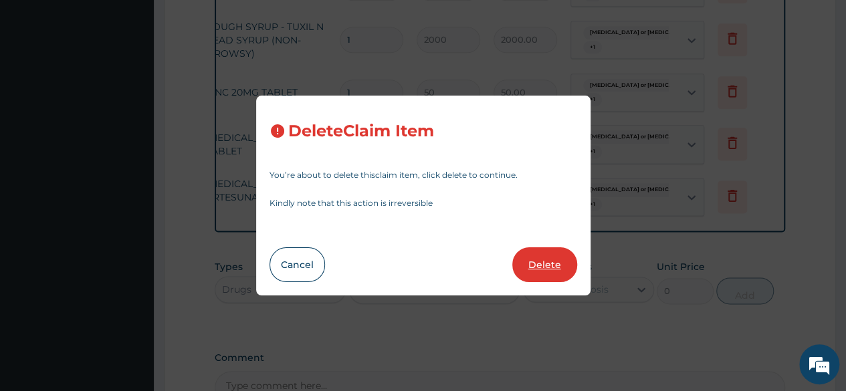
type input "846.00"
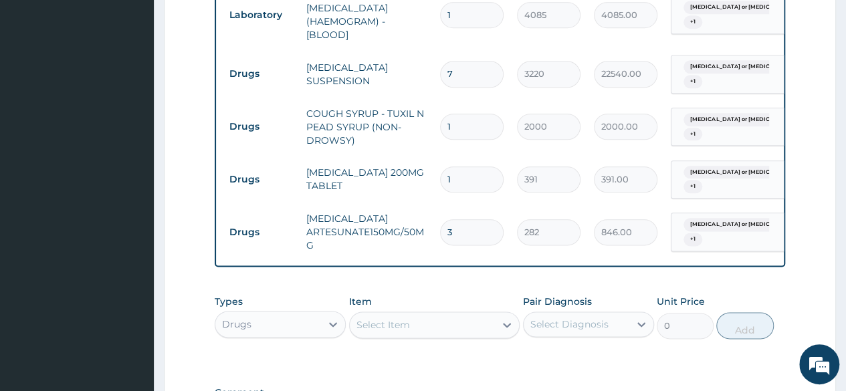
scroll to position [726, 0]
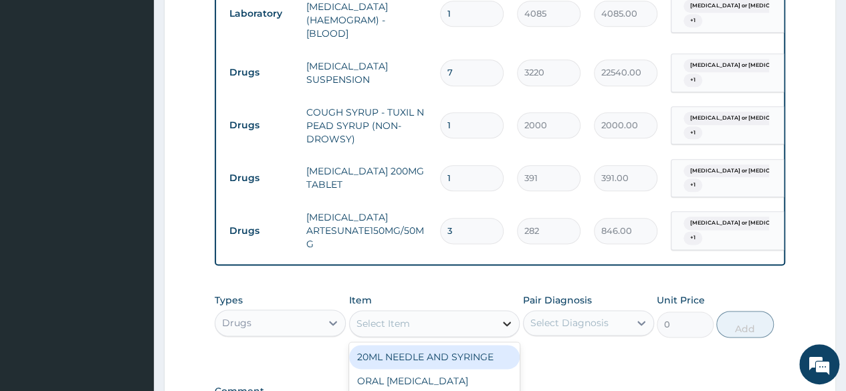
click at [500, 327] on div at bounding box center [507, 324] width 24 height 24
type input "w"
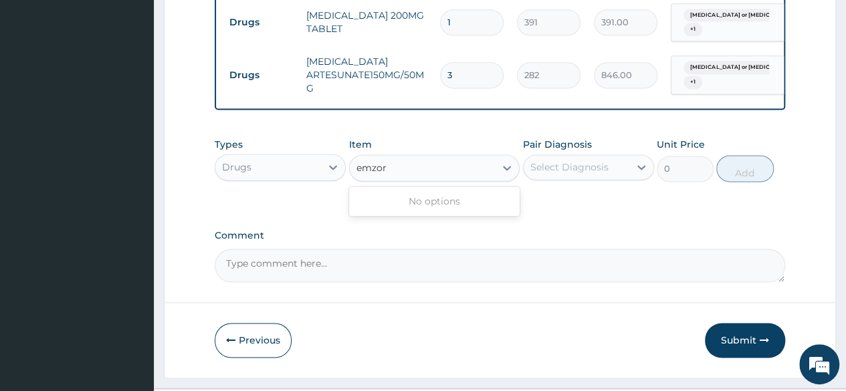
scroll to position [884, 0]
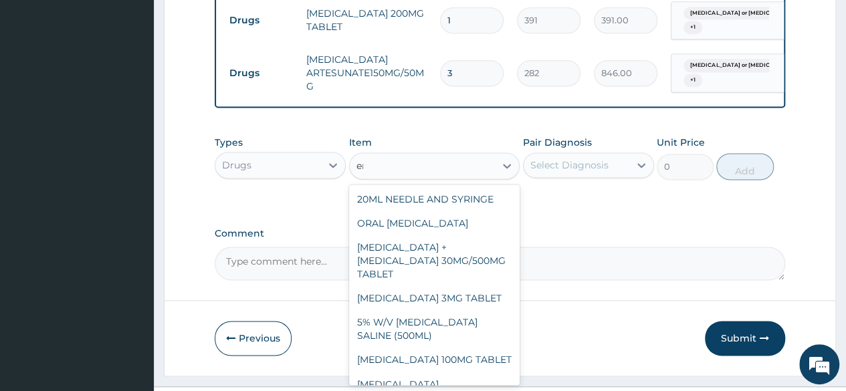
type input "e"
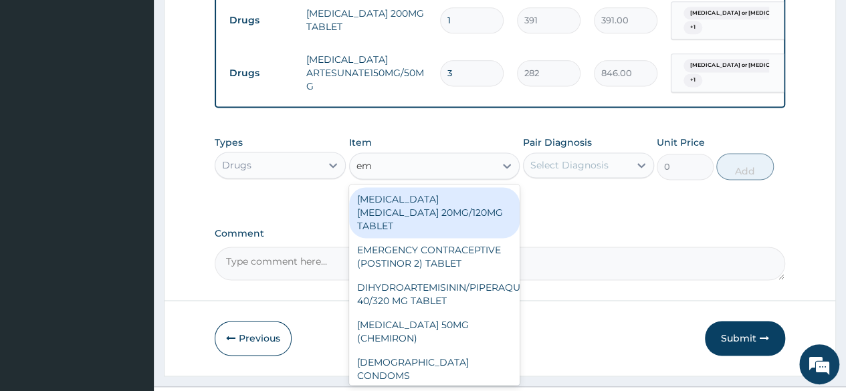
type input "e"
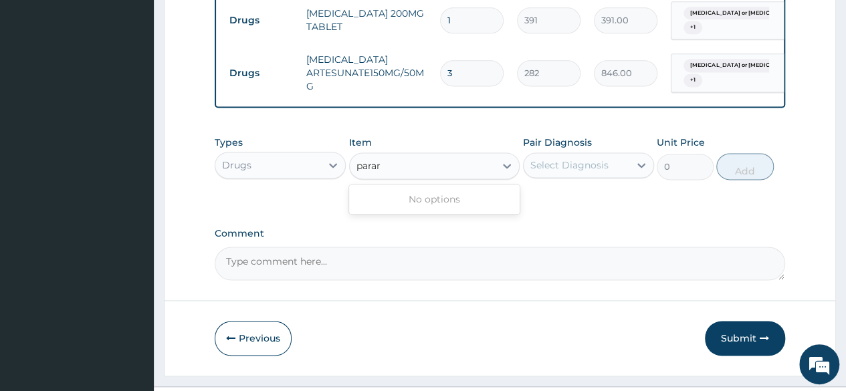
type input "para"
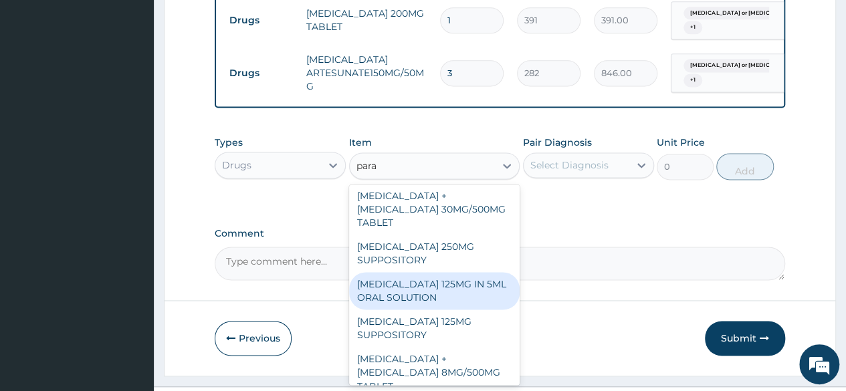
scroll to position [0, 0]
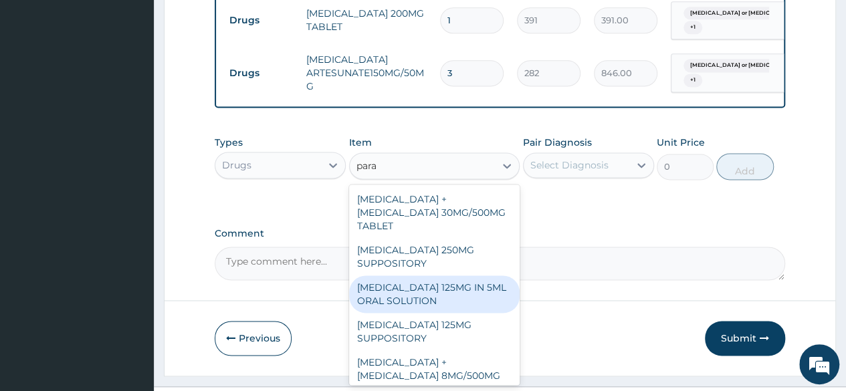
click at [443, 284] on div "[MEDICAL_DATA] 125MG IN 5ML ORAL SOLUTION" at bounding box center [434, 294] width 171 height 37
type input "1032"
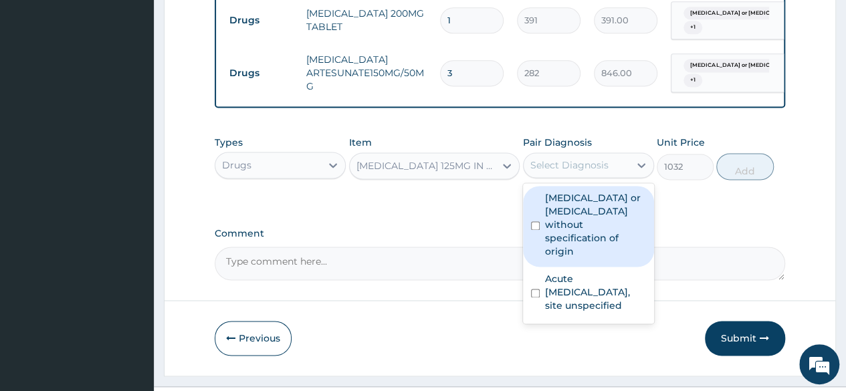
click at [627, 166] on div "Select Diagnosis" at bounding box center [577, 165] width 106 height 21
click at [540, 230] on div "Gastroenteritis or colitis without specification of origin" at bounding box center [588, 226] width 131 height 81
checkbox input "true"
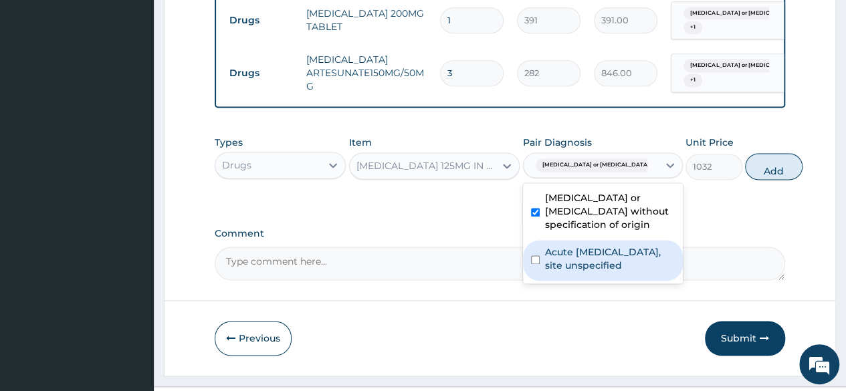
click at [540, 281] on div "Acute upper respiratory infection, site unspecified" at bounding box center [603, 260] width 160 height 41
checkbox input "true"
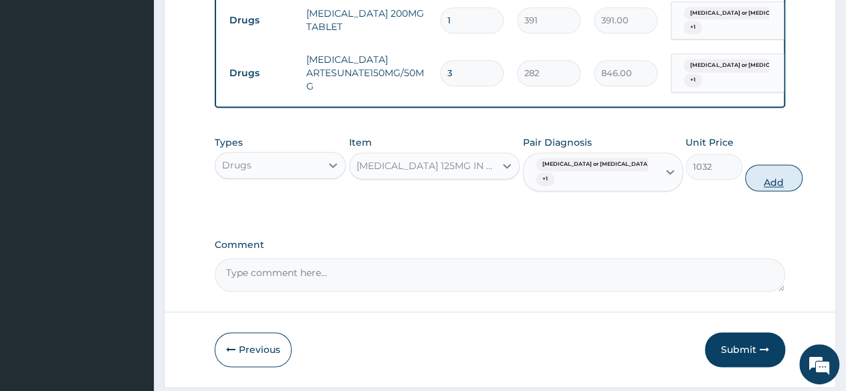
click at [745, 191] on button "Add" at bounding box center [773, 178] width 57 height 27
type input "0"
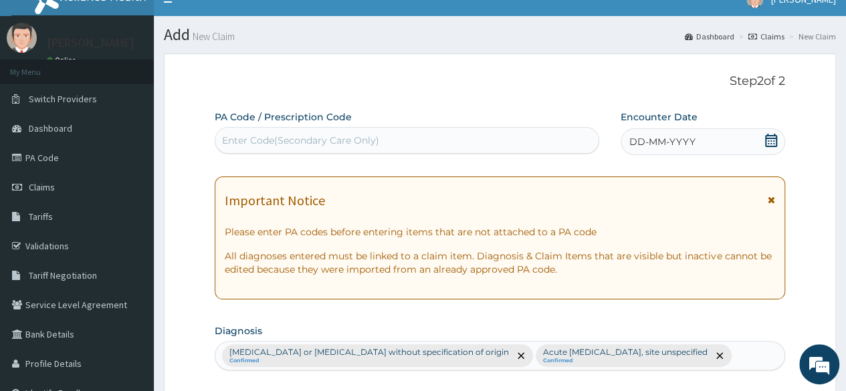
scroll to position [20, 0]
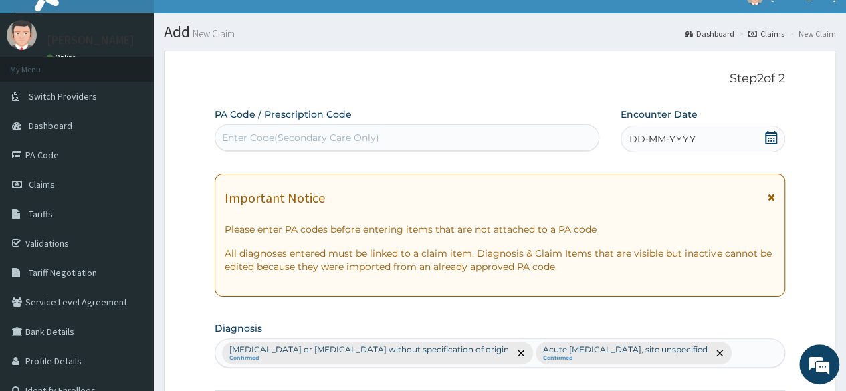
click at [768, 140] on icon at bounding box center [771, 137] width 12 height 13
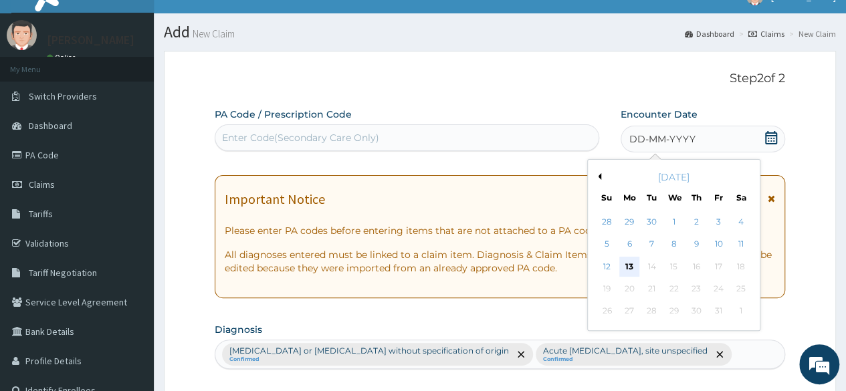
click at [633, 266] on div "13" at bounding box center [629, 267] width 20 height 20
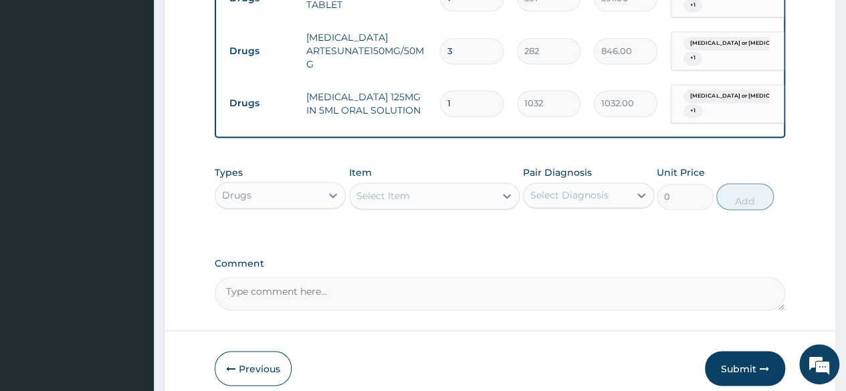
scroll to position [969, 0]
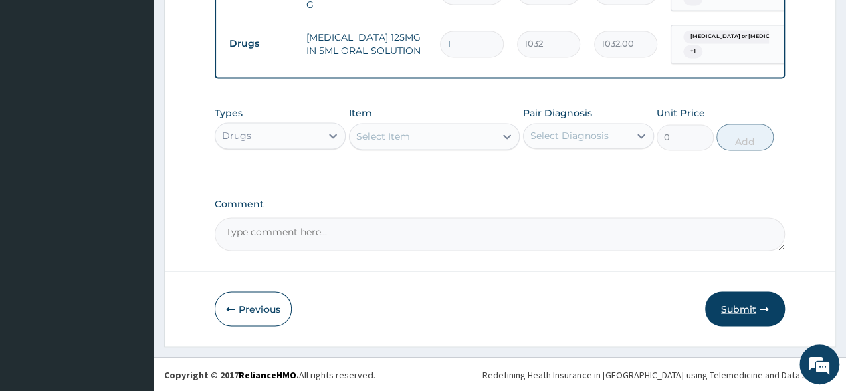
click at [746, 310] on button "Submit" at bounding box center [745, 309] width 80 height 35
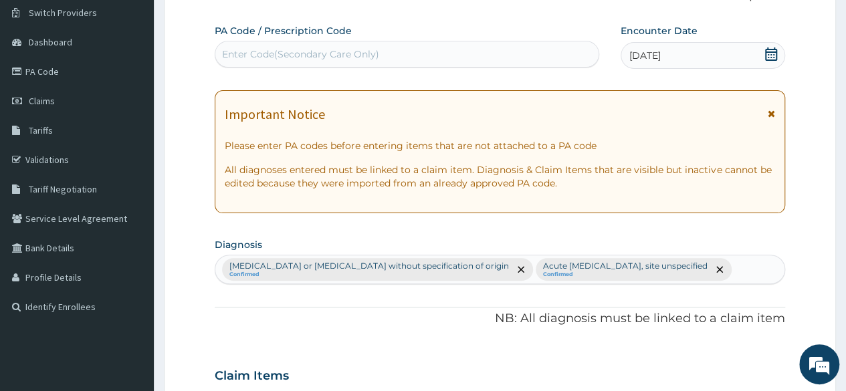
scroll to position [103, 0]
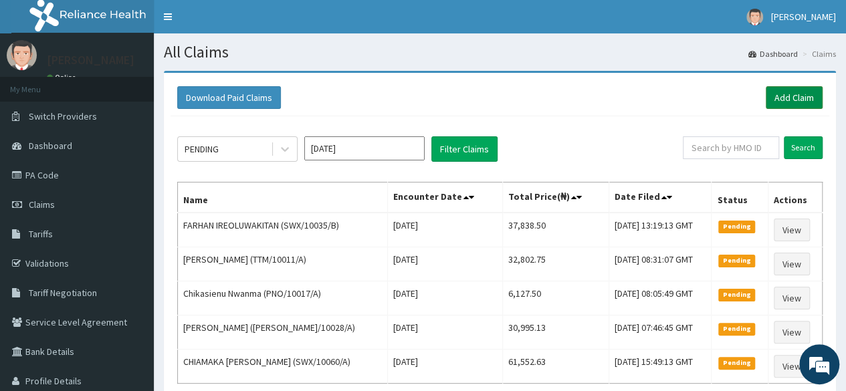
click at [791, 95] on link "Add Claim" at bounding box center [794, 97] width 57 height 23
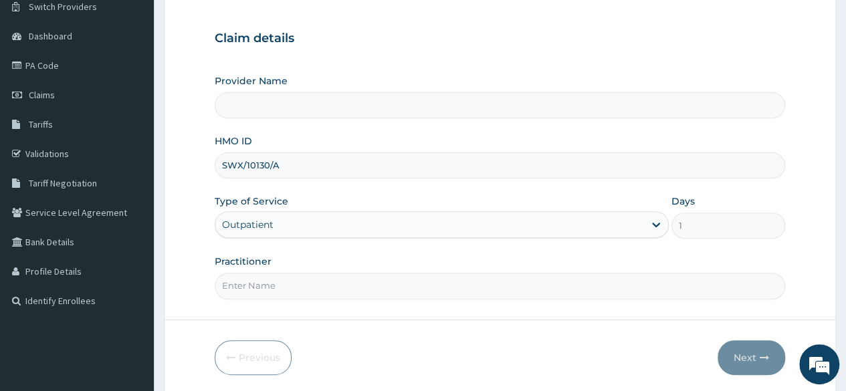
type input "Reliance Family Clinics Surulere"
click at [360, 285] on input "Practitioner" at bounding box center [500, 286] width 571 height 26
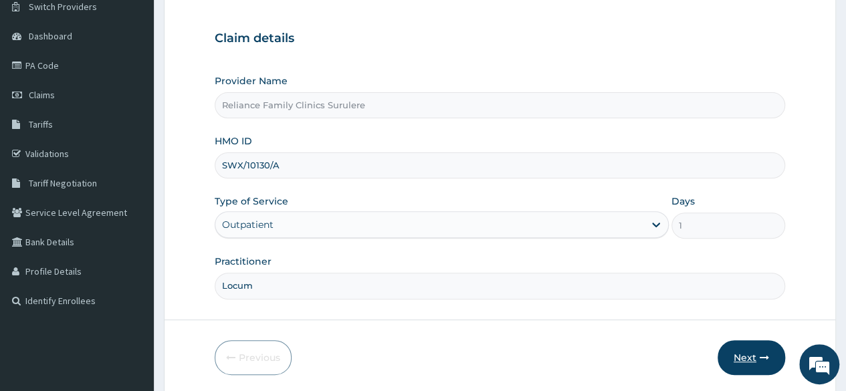
type input "Locum"
click at [759, 348] on button "Next" at bounding box center [752, 357] width 68 height 35
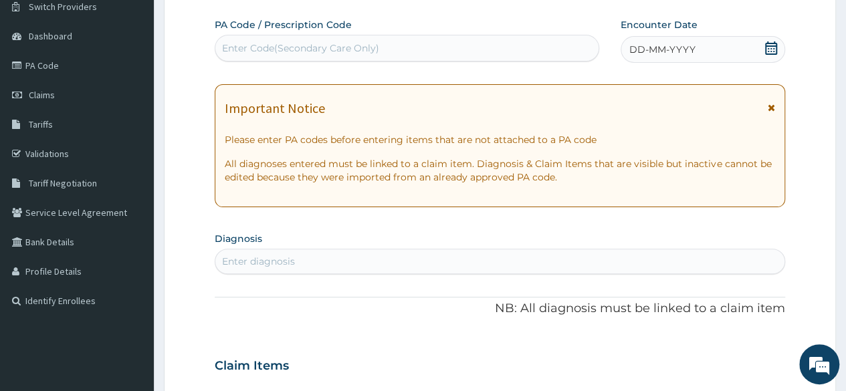
click at [769, 49] on icon at bounding box center [771, 47] width 12 height 13
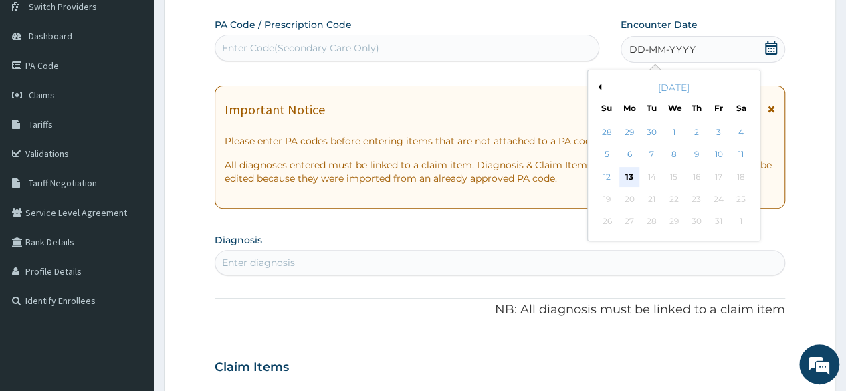
click at [630, 173] on div "13" at bounding box center [629, 177] width 20 height 20
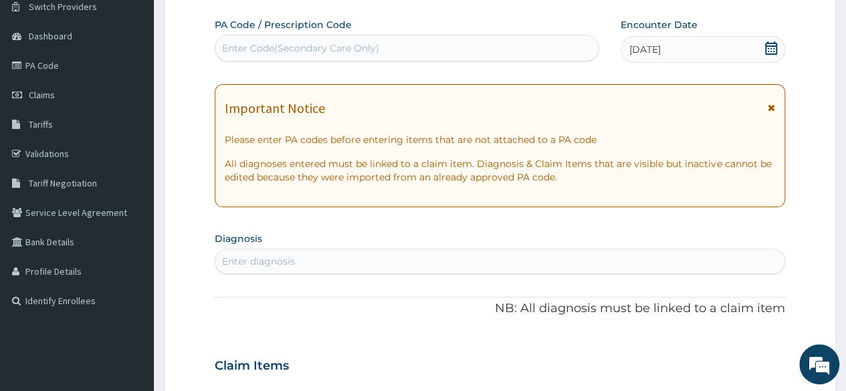
click at [486, 260] on div "Enter diagnosis" at bounding box center [499, 261] width 569 height 21
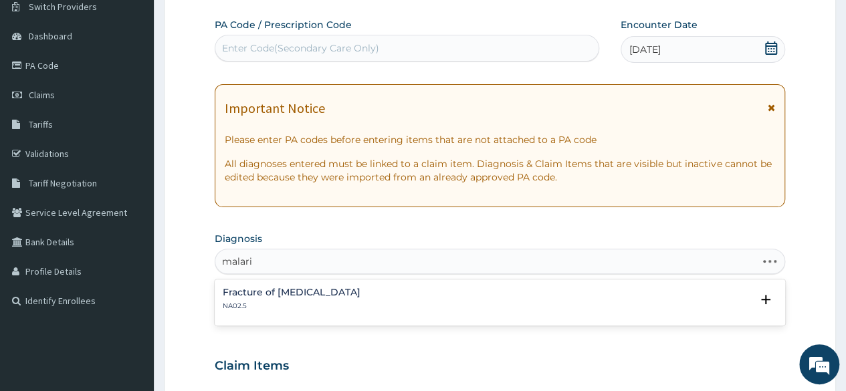
type input "malaria"
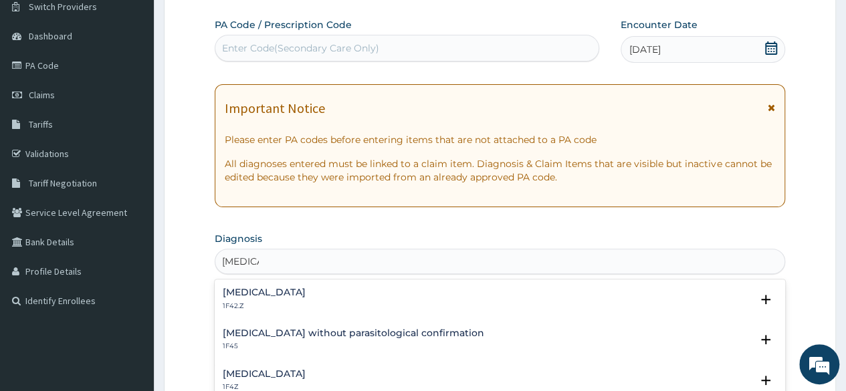
click at [306, 292] on h4 "Plasmodium malariae malaria without complication" at bounding box center [264, 293] width 83 height 10
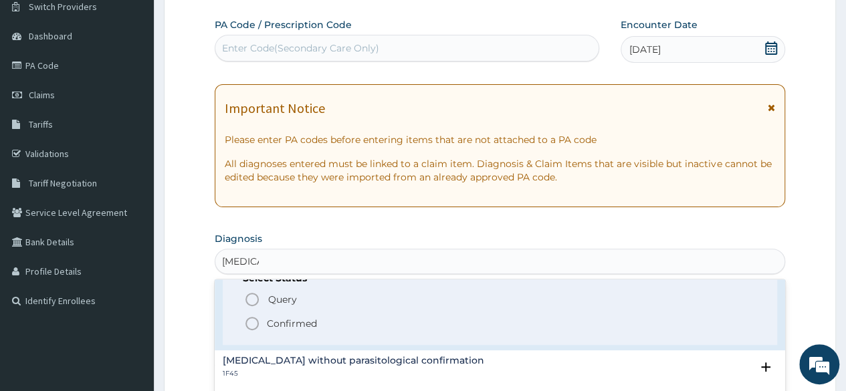
scroll to position [58, 0]
click at [250, 327] on circle "status option filled" at bounding box center [252, 323] width 12 height 12
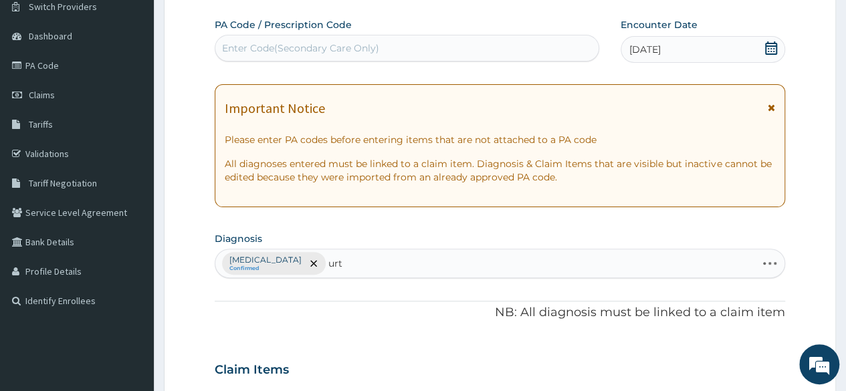
type input "urti"
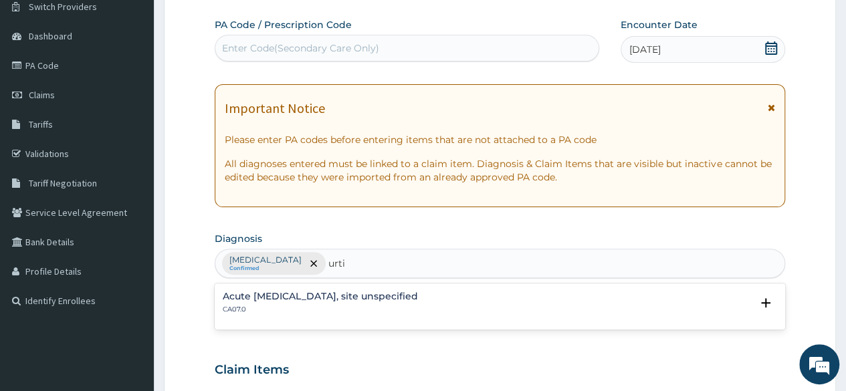
click at [415, 294] on h4 "Acute upper respiratory infection, site unspecified" at bounding box center [320, 297] width 195 height 10
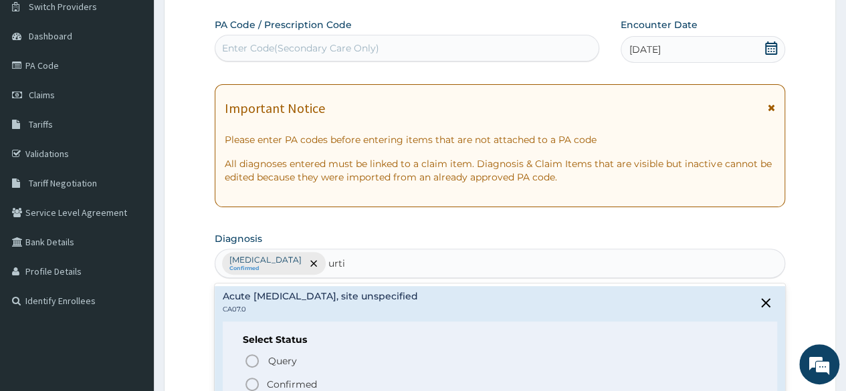
click at [252, 385] on icon "status option filled" at bounding box center [252, 385] width 16 height 16
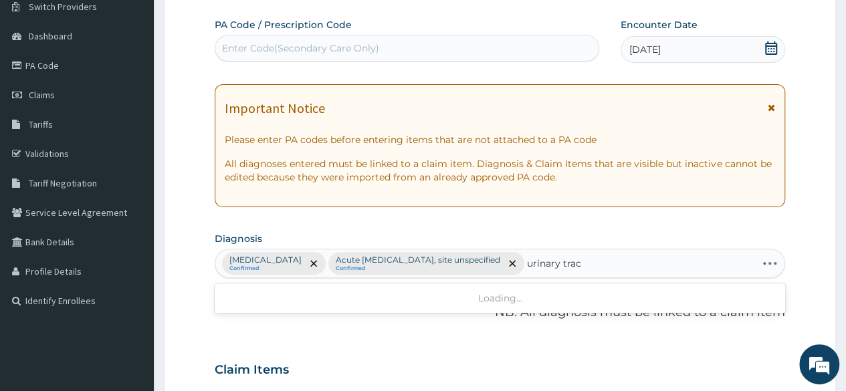
type input "urinary tract"
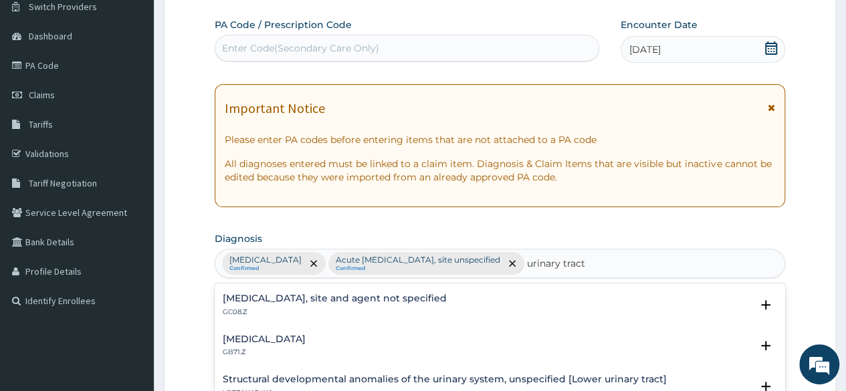
scroll to position [247, 0]
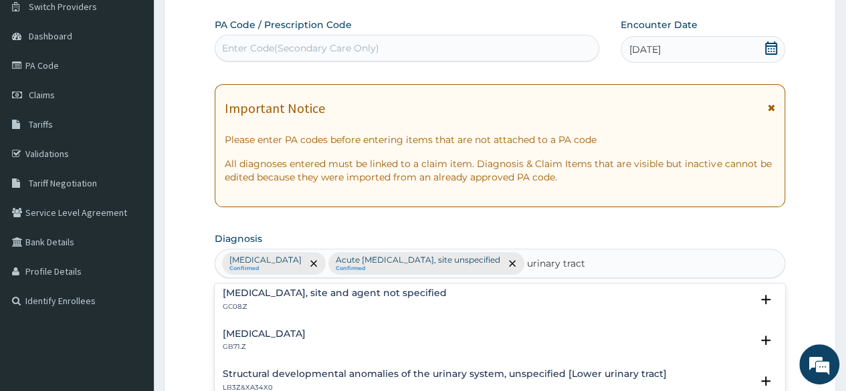
click at [337, 290] on h4 "Urinary tract infection, site and agent not specified" at bounding box center [335, 293] width 224 height 10
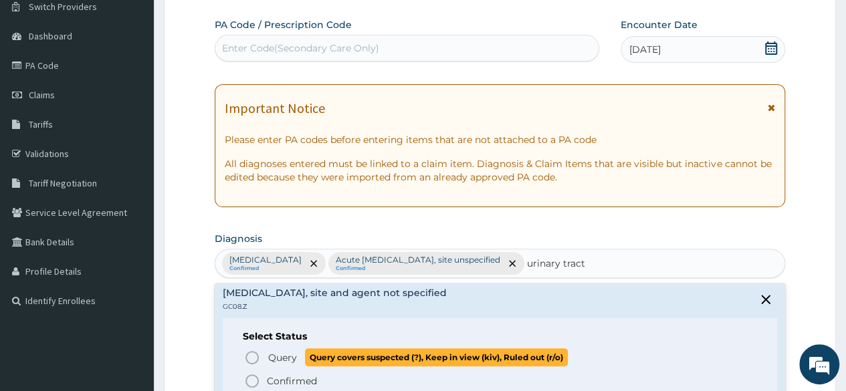
click at [250, 355] on icon "status option query" at bounding box center [252, 358] width 16 height 16
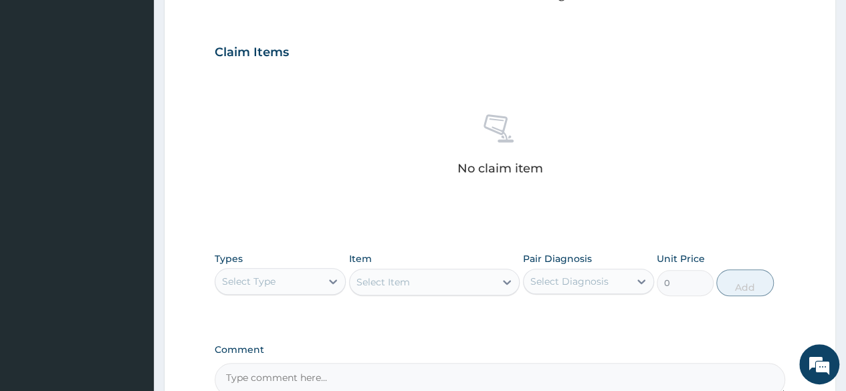
scroll to position [429, 0]
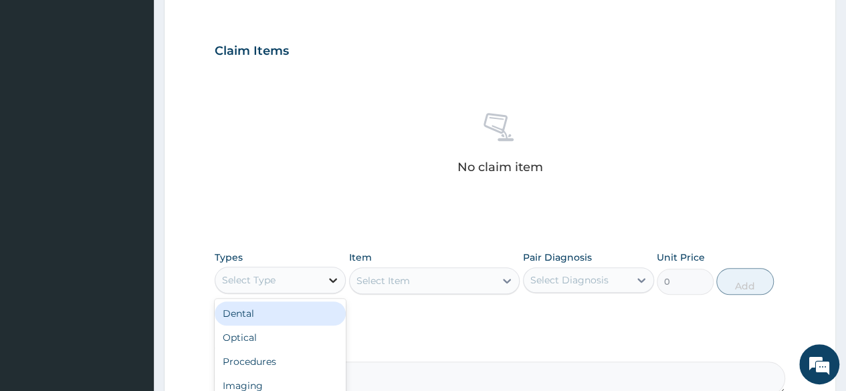
click at [338, 287] on icon at bounding box center [332, 280] width 13 height 13
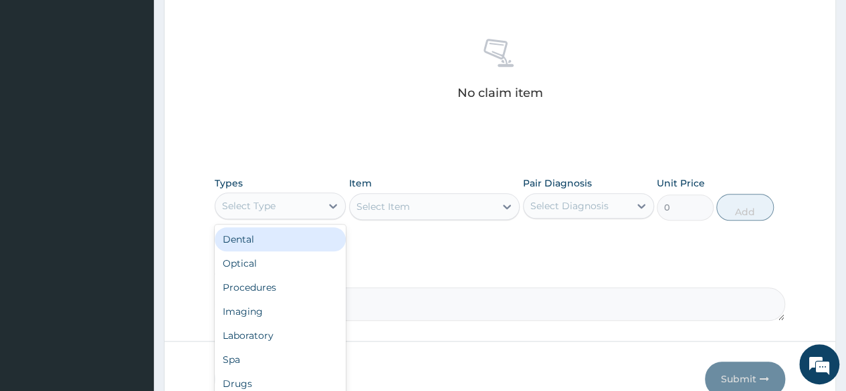
scroll to position [528, 0]
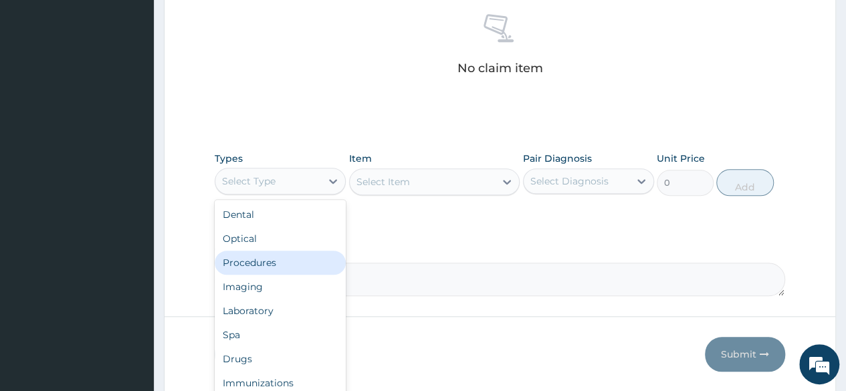
click at [272, 275] on div "Procedures" at bounding box center [280, 263] width 131 height 24
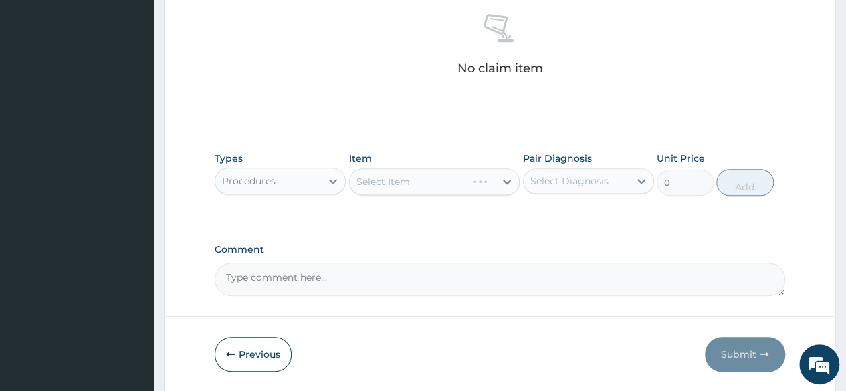
click at [503, 195] on div "Select Item" at bounding box center [434, 182] width 171 height 27
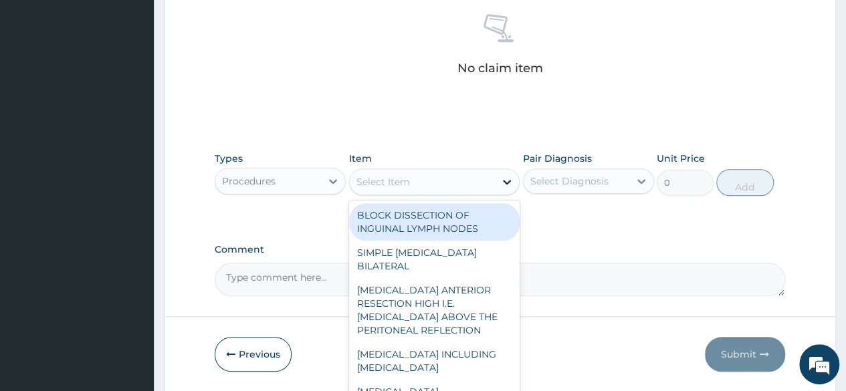
click at [510, 189] on icon at bounding box center [506, 181] width 13 height 13
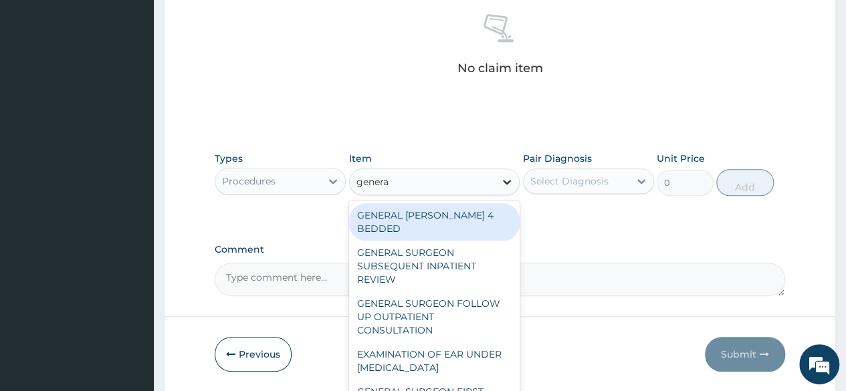
type input "general"
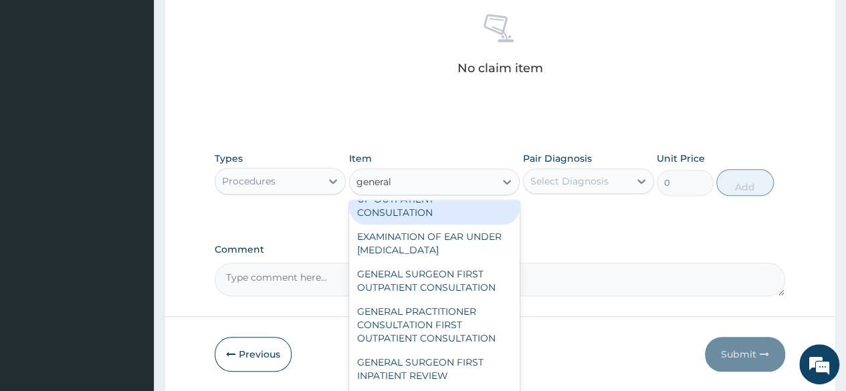
scroll to position [120, 0]
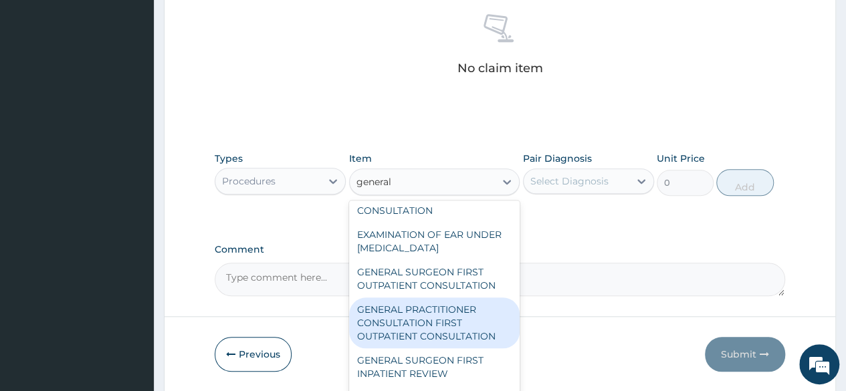
click at [388, 324] on div "GENERAL PRACTITIONER CONSULTATION FIRST OUTPATIENT CONSULTATION" at bounding box center [434, 323] width 171 height 51
type input "3370.125"
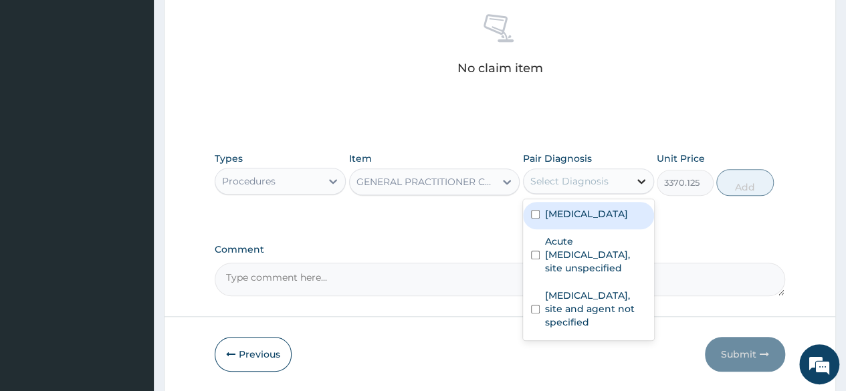
click at [641, 188] on icon at bounding box center [641, 181] width 13 height 13
click at [534, 219] on input "checkbox" at bounding box center [535, 214] width 9 height 9
checkbox input "true"
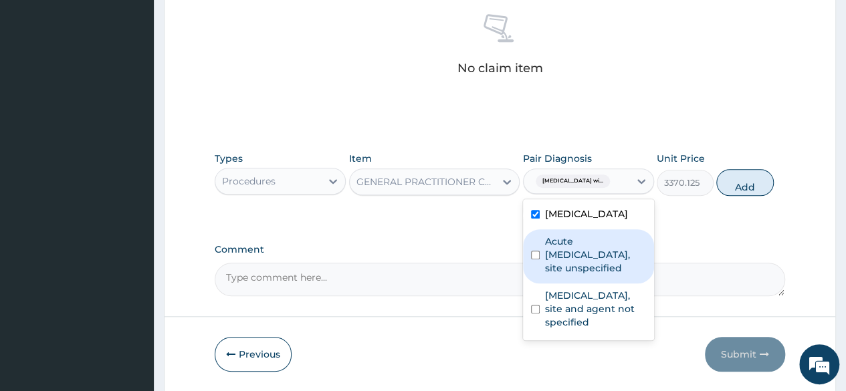
click at [534, 284] on div "Acute upper respiratory infection, site unspecified" at bounding box center [588, 256] width 131 height 54
checkbox input "true"
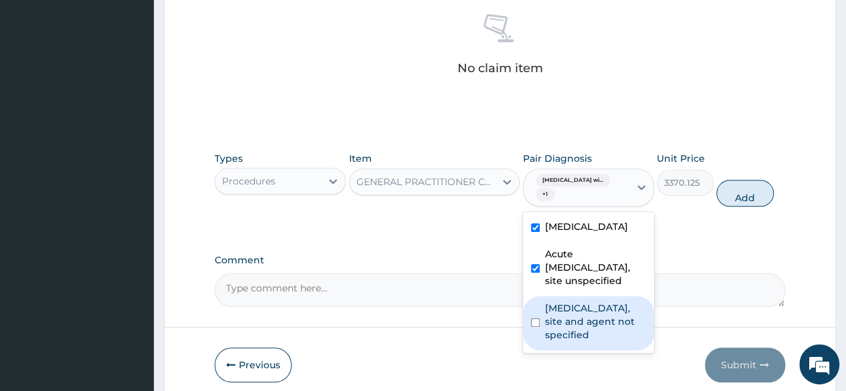
click at [534, 327] on input "checkbox" at bounding box center [535, 322] width 9 height 9
checkbox input "true"
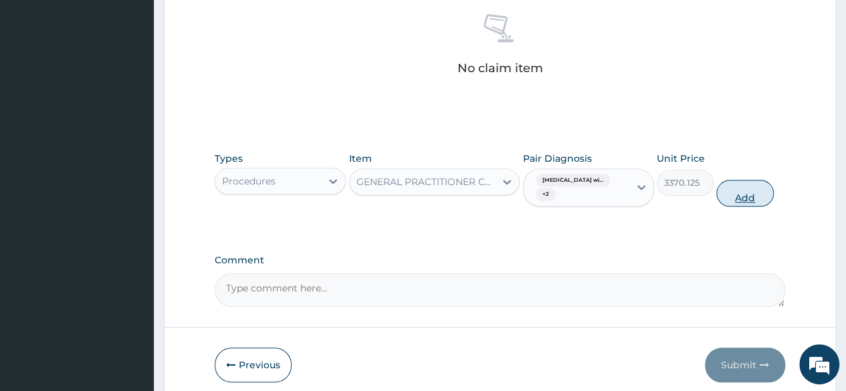
click at [749, 207] on button "Add" at bounding box center [744, 193] width 57 height 27
type input "0"
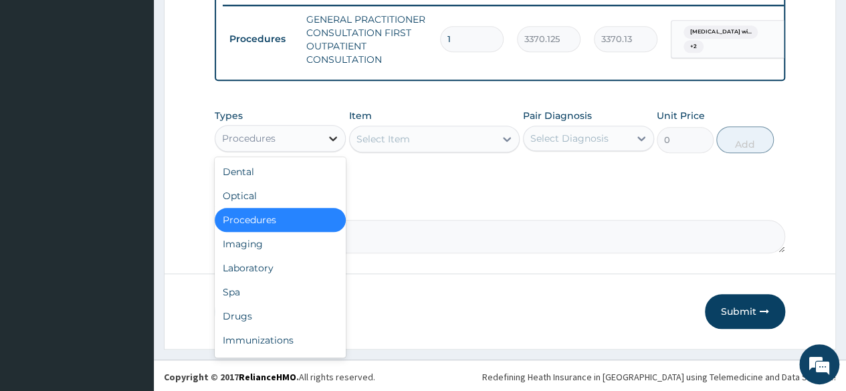
click at [330, 145] on icon at bounding box center [332, 138] width 13 height 13
click at [278, 280] on div "Laboratory" at bounding box center [280, 268] width 131 height 24
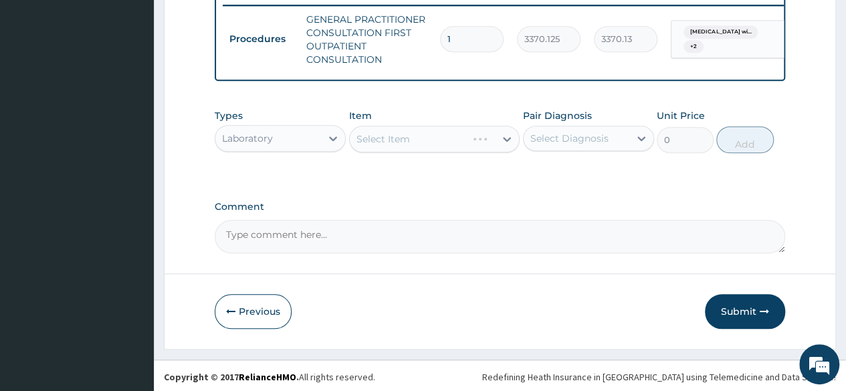
click at [506, 153] on div "Select Item" at bounding box center [434, 139] width 171 height 27
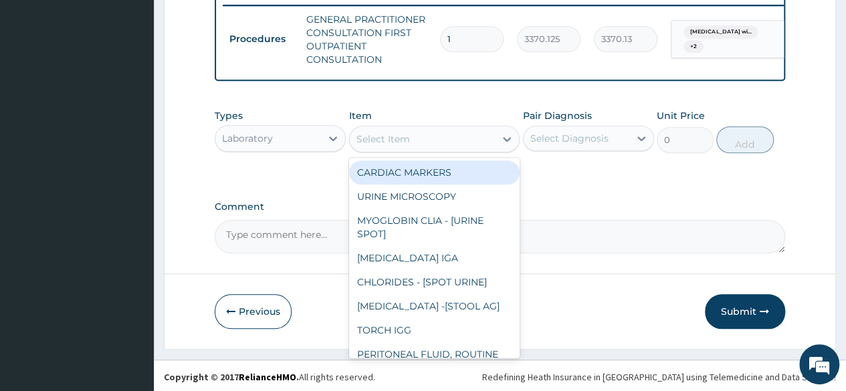
click at [502, 146] on icon at bounding box center [506, 138] width 13 height 13
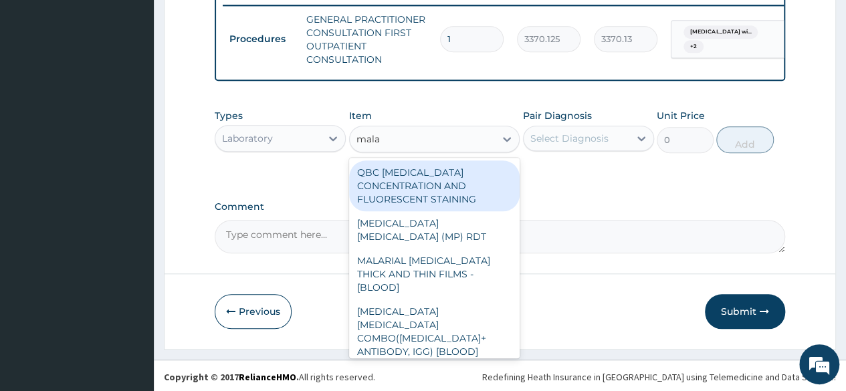
type input "malar"
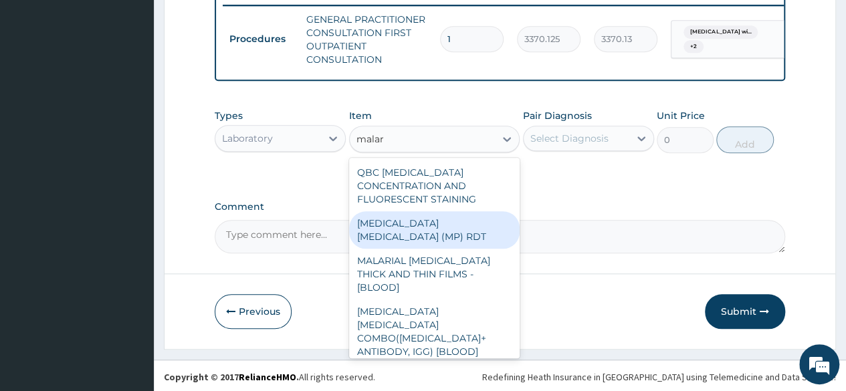
click at [434, 249] on div "MALARIA PARASITE (MP) RDT" at bounding box center [434, 229] width 171 height 37
type input "1531.875"
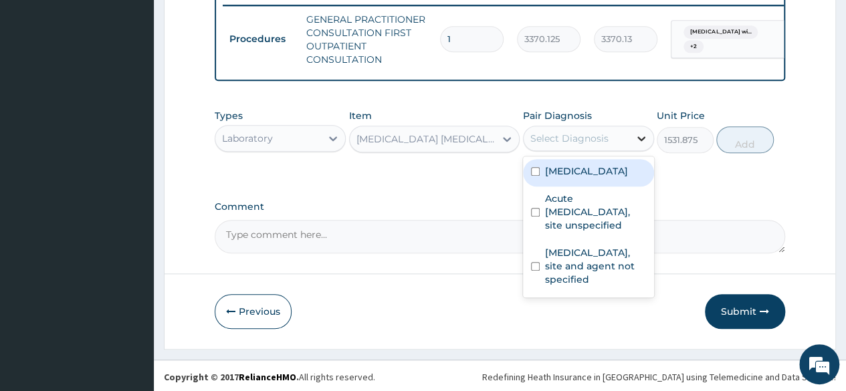
click at [631, 151] on div at bounding box center [641, 138] width 24 height 24
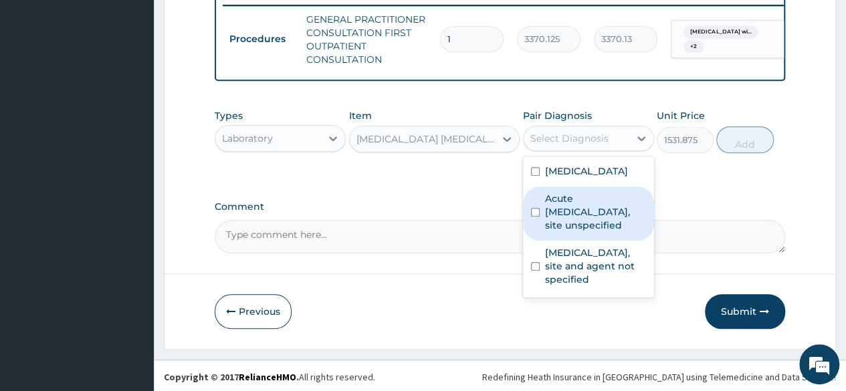
drag, startPoint x: 570, startPoint y: 220, endPoint x: 540, endPoint y: 282, distance: 68.5
click at [540, 282] on div "Plasmodium malariae malaria without complication Acute upper respiratory infect…" at bounding box center [588, 227] width 131 height 141
click at [540, 241] on div "Acute upper respiratory infection, site unspecified" at bounding box center [588, 214] width 131 height 54
checkbox input "true"
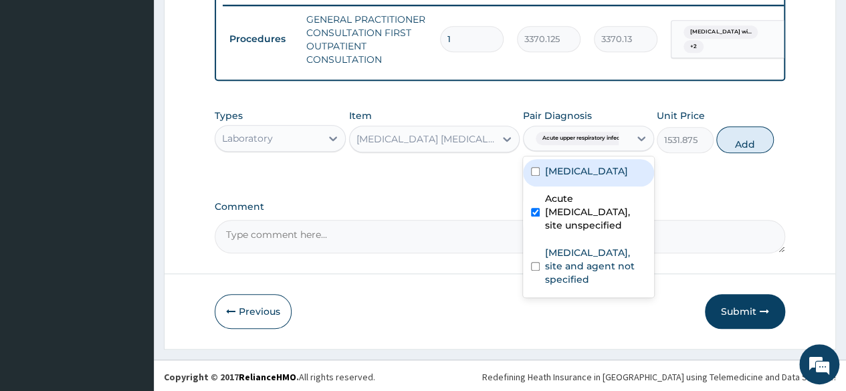
click at [534, 187] on div "Plasmodium malariae malaria without complication" at bounding box center [588, 172] width 131 height 27
checkbox input "true"
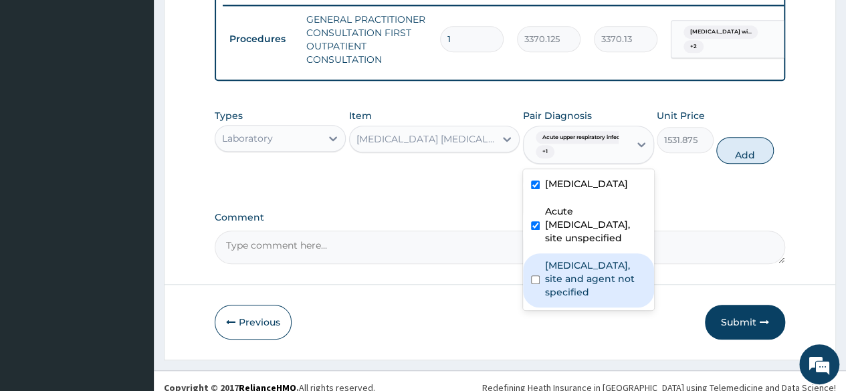
click at [538, 284] on input "checkbox" at bounding box center [535, 280] width 9 height 9
checkbox input "true"
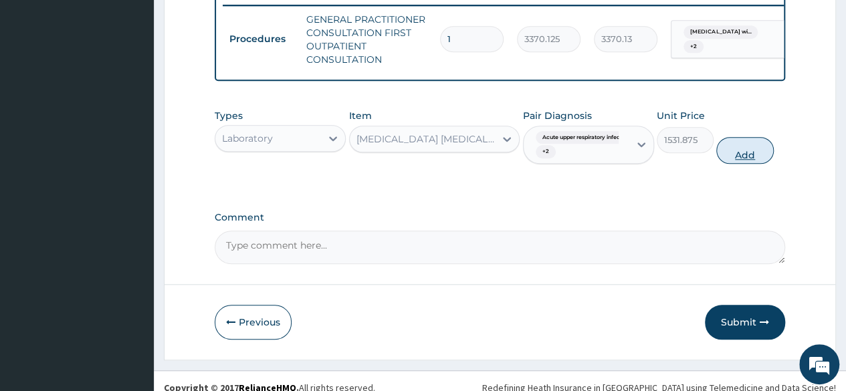
click at [743, 164] on button "Add" at bounding box center [744, 150] width 57 height 27
type input "0"
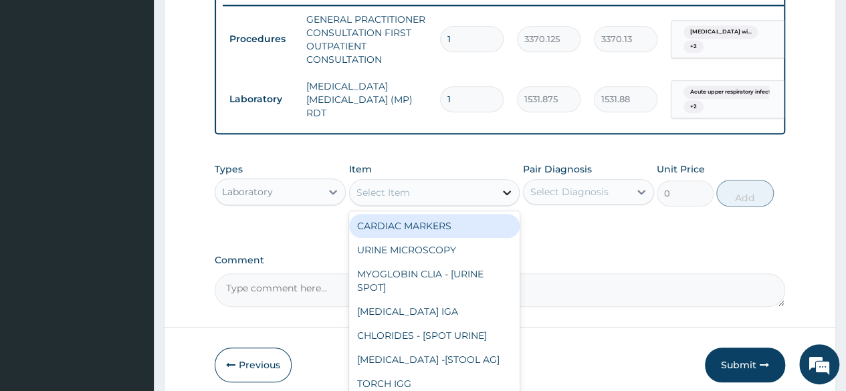
click at [503, 199] on icon at bounding box center [506, 192] width 13 height 13
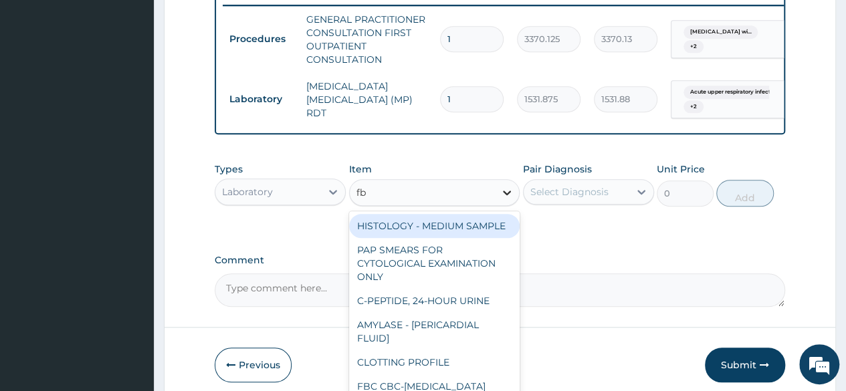
type input "fbc"
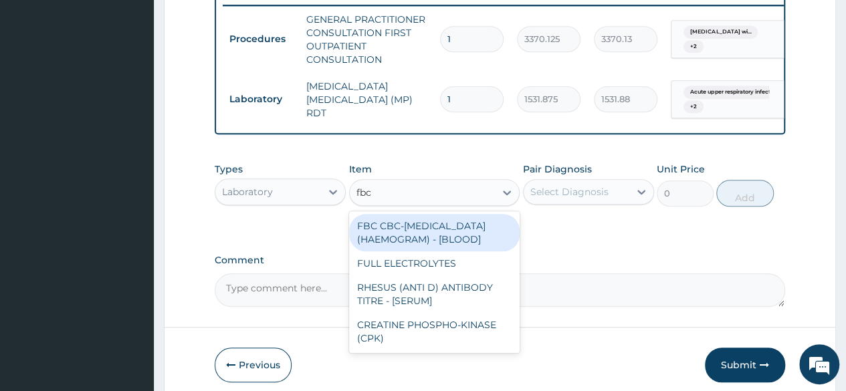
click at [466, 252] on div "FBC CBC-COMPLETE BLOOD COUNT (HAEMOGRAM) - [BLOOD]" at bounding box center [434, 232] width 171 height 37
type input "4085"
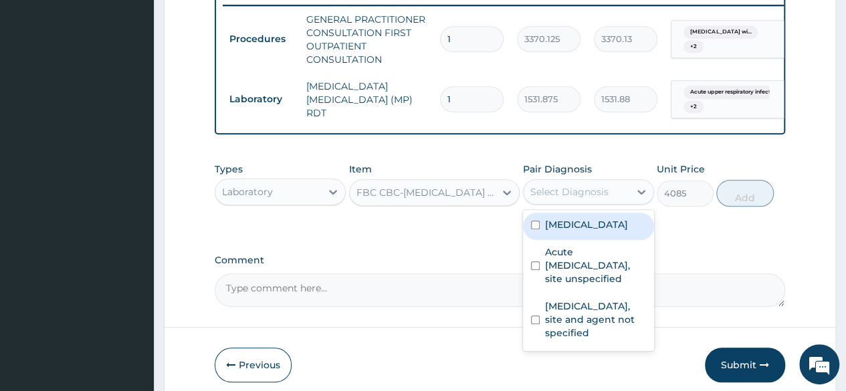
click at [621, 203] on div "Select Diagnosis" at bounding box center [577, 191] width 106 height 21
click at [542, 240] on div "Plasmodium malariae malaria without complication" at bounding box center [588, 226] width 131 height 27
checkbox input "true"
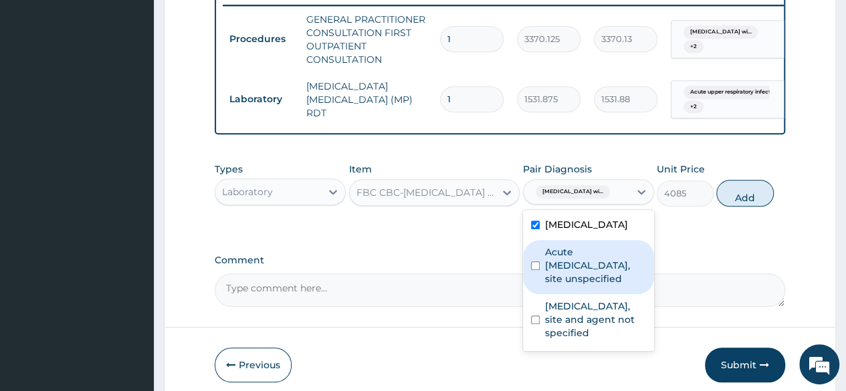
click at [539, 294] on div "Acute upper respiratory infection, site unspecified" at bounding box center [588, 267] width 131 height 54
checkbox input "true"
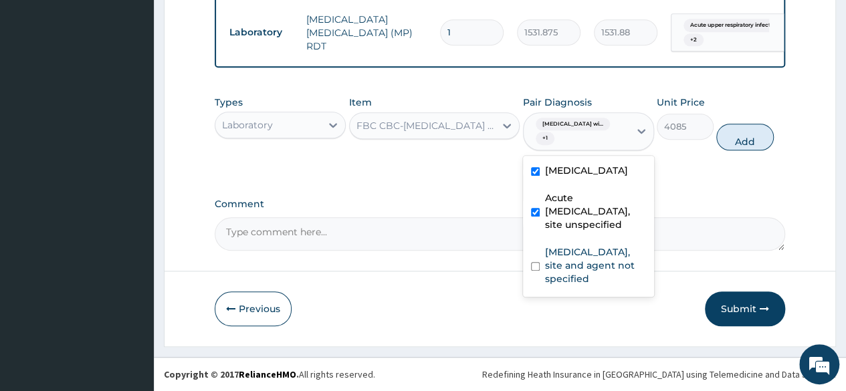
scroll to position [626, 0]
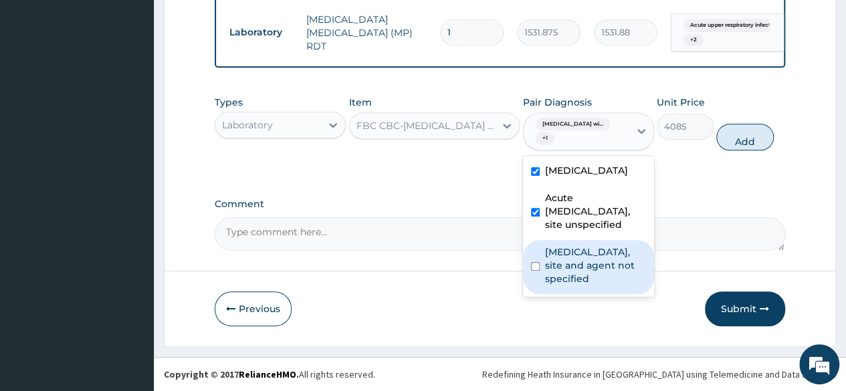
click at [538, 271] on input "checkbox" at bounding box center [535, 266] width 9 height 9
checkbox input "true"
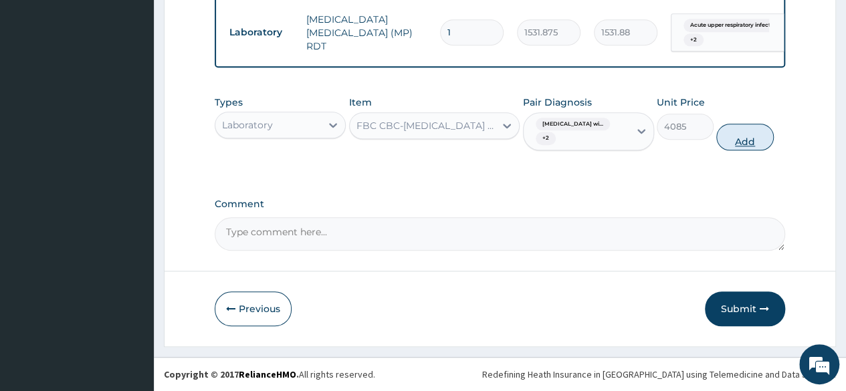
click at [740, 137] on button "Add" at bounding box center [744, 137] width 57 height 27
type input "0"
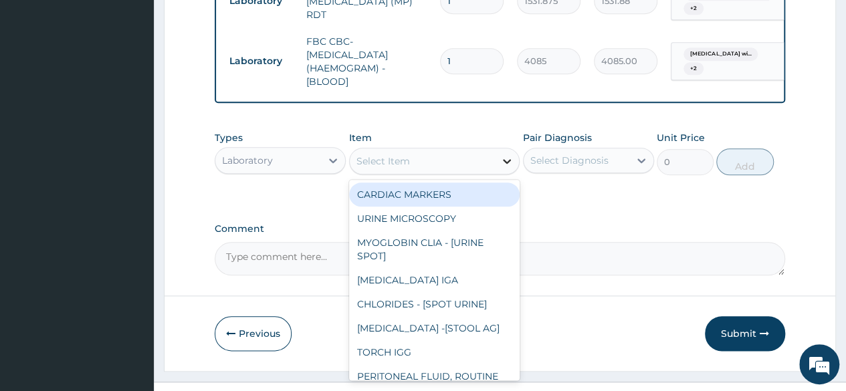
click at [497, 173] on div at bounding box center [507, 161] width 24 height 24
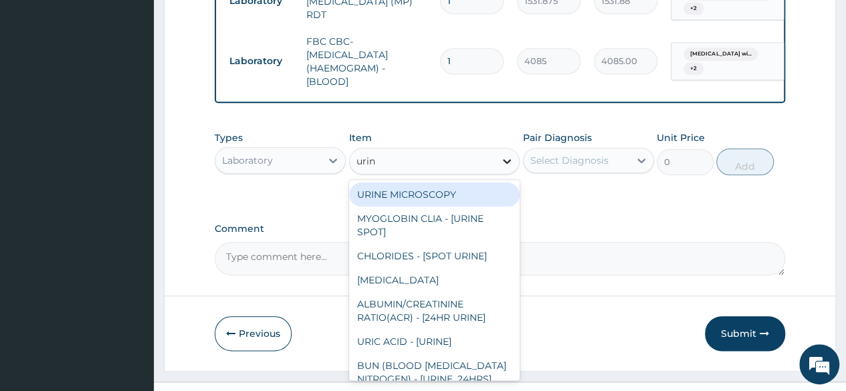
type input "urina"
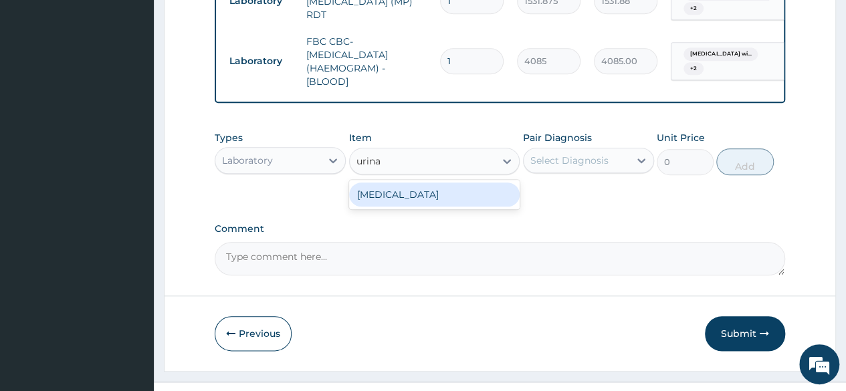
click at [431, 207] on div "URINALYSIS" at bounding box center [434, 195] width 171 height 24
type input "1531.875"
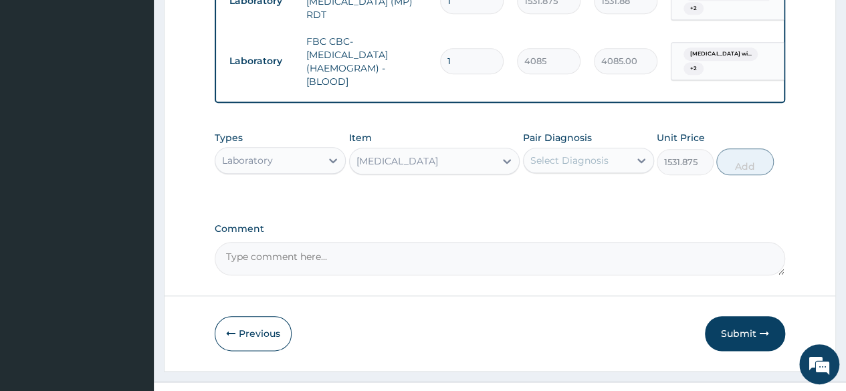
click at [581, 167] on div "Select Diagnosis" at bounding box center [569, 160] width 78 height 13
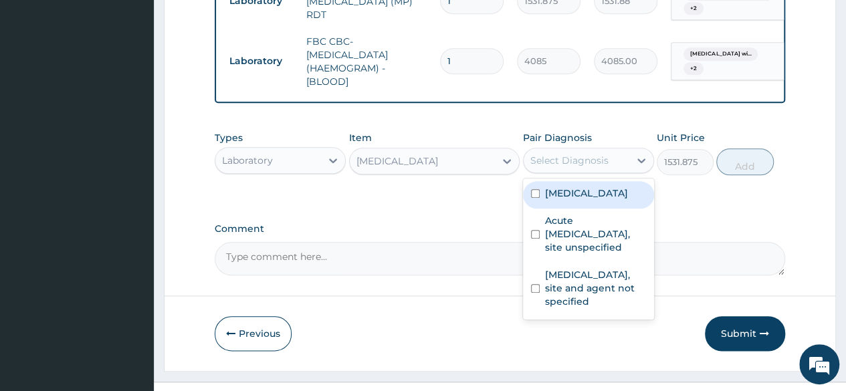
click at [541, 209] on div "Plasmodium malariae malaria without complication" at bounding box center [588, 194] width 131 height 27
checkbox input "true"
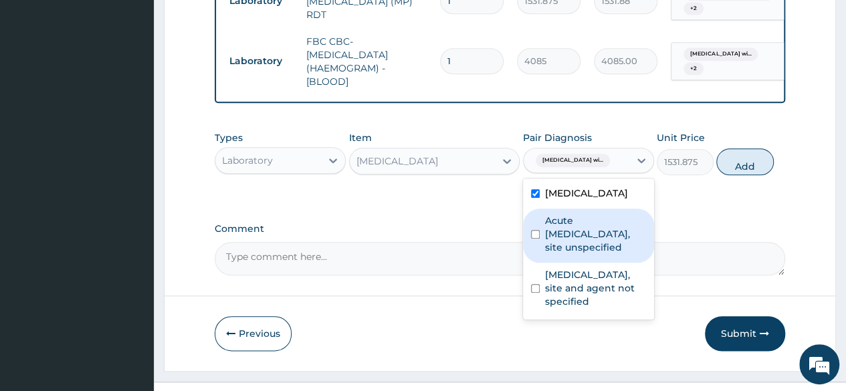
click at [538, 263] on div "Acute upper respiratory infection, site unspecified" at bounding box center [588, 236] width 131 height 54
checkbox input "true"
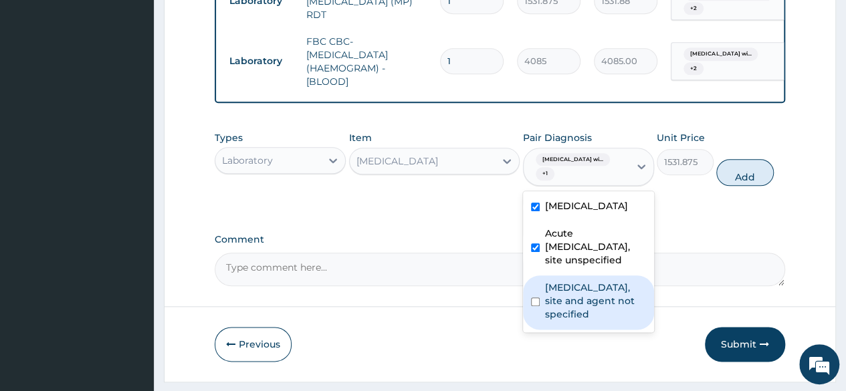
click at [540, 330] on div "Urinary tract infection, site and agent not specified" at bounding box center [588, 303] width 131 height 54
checkbox input "true"
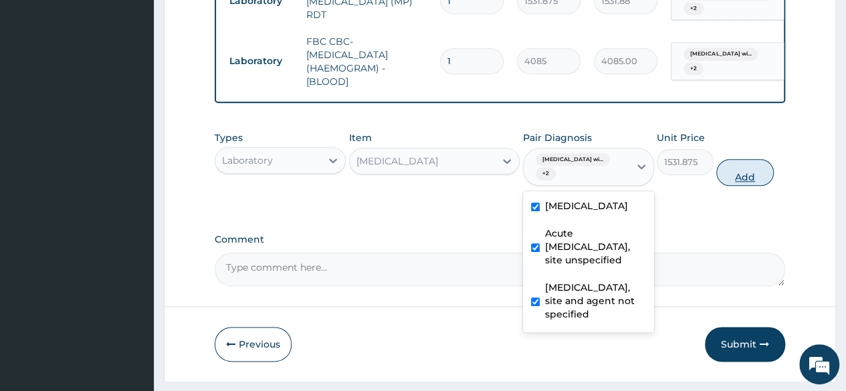
click at [744, 186] on button "Add" at bounding box center [744, 172] width 57 height 27
type input "0"
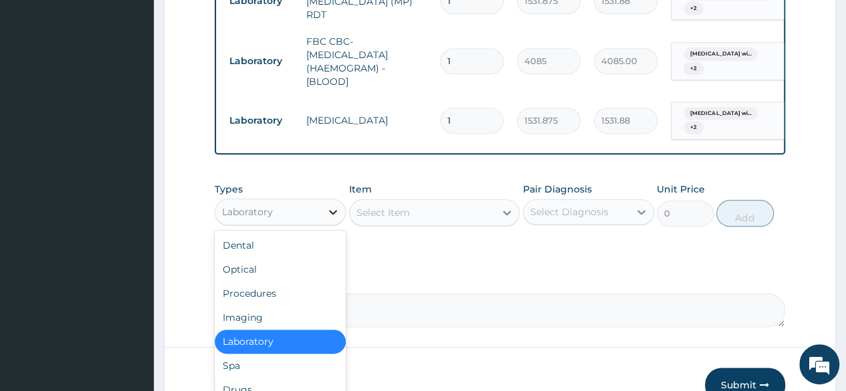
click at [332, 224] on div at bounding box center [333, 212] width 24 height 24
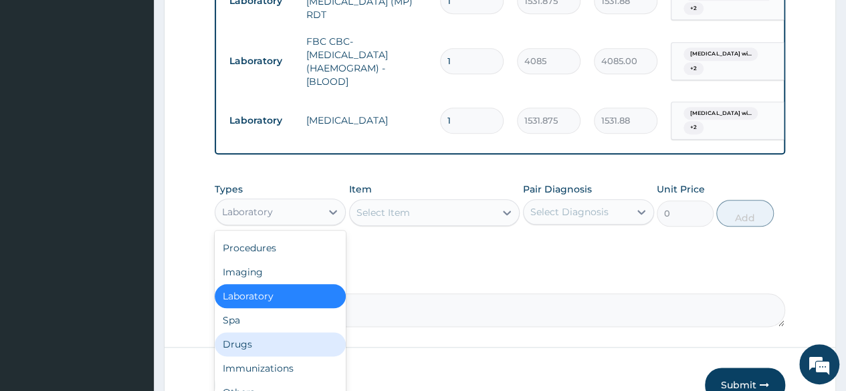
click at [270, 357] on div "Drugs" at bounding box center [280, 344] width 131 height 24
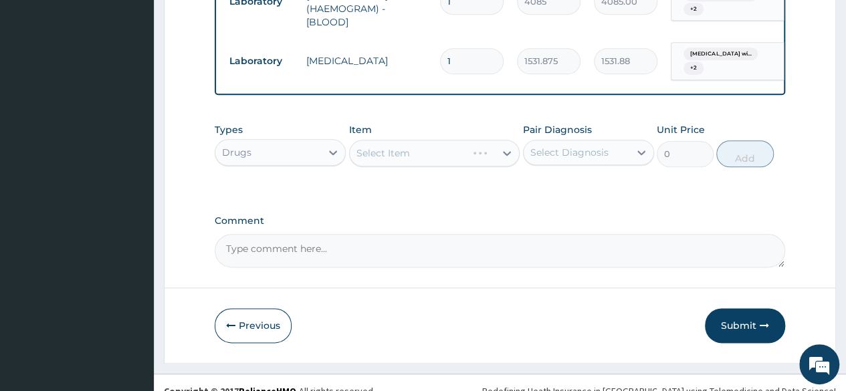
scroll to position [687, 0]
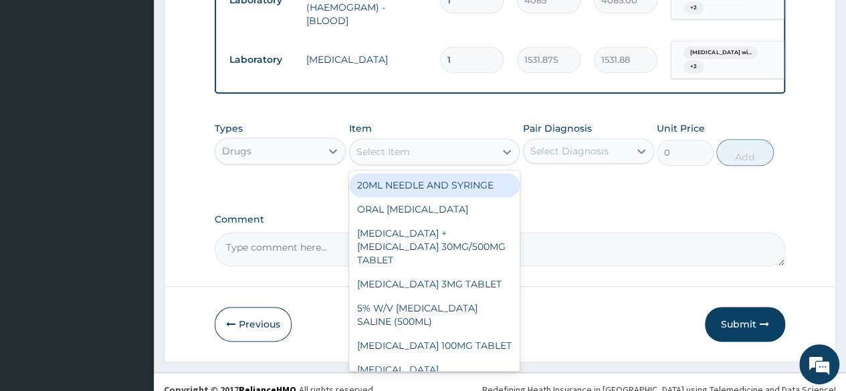
click at [506, 159] on icon at bounding box center [506, 151] width 13 height 13
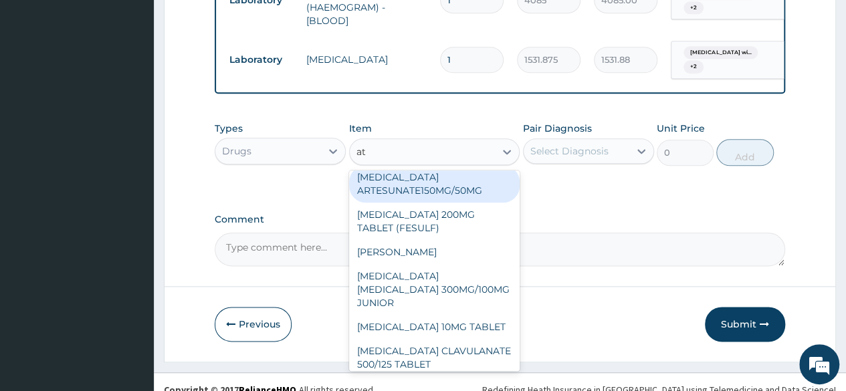
scroll to position [0, 0]
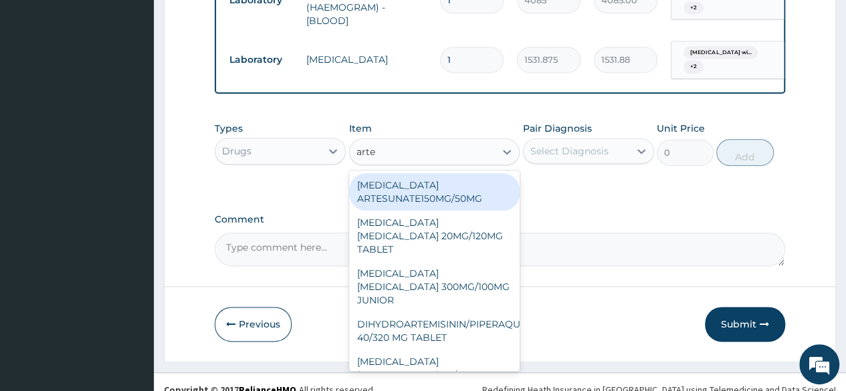
type input "arte"
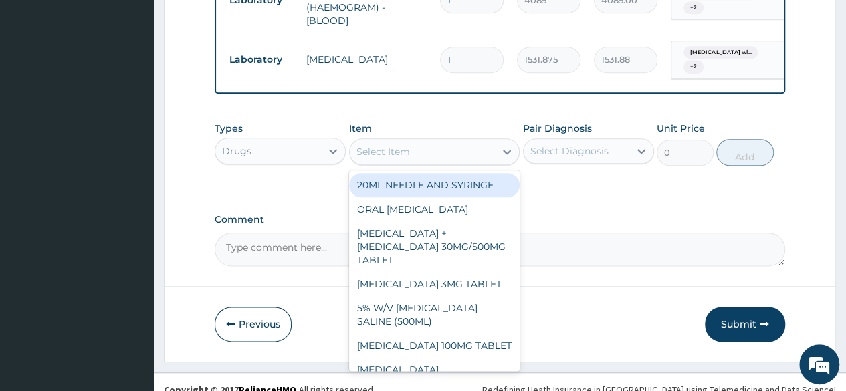
click at [468, 163] on div "Select Item" at bounding box center [423, 151] width 146 height 21
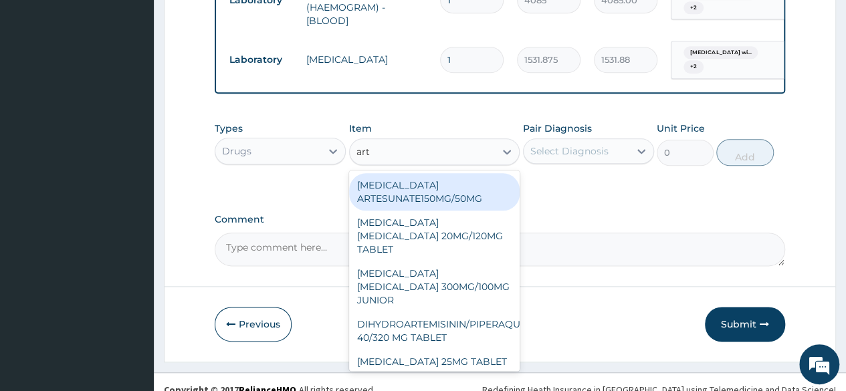
type input "ar"
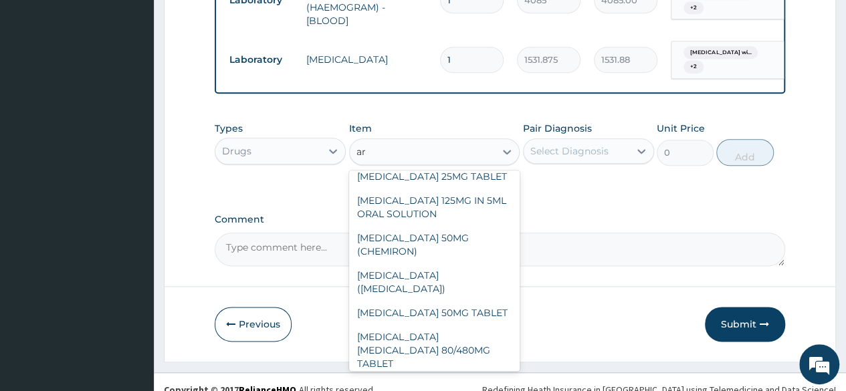
scroll to position [432, 0]
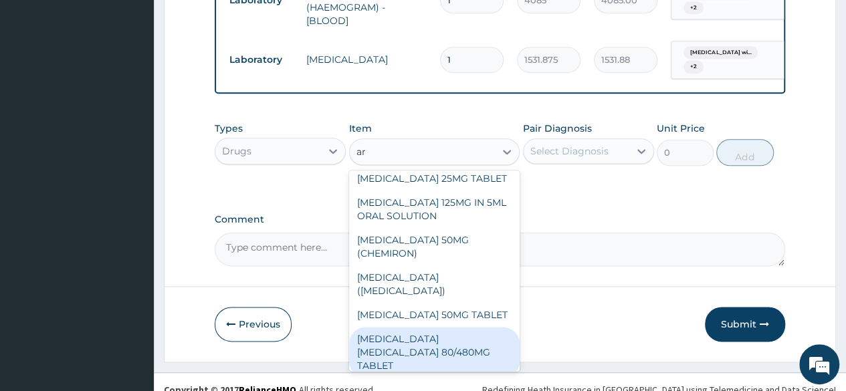
click at [433, 338] on div "[MEDICAL_DATA] [MEDICAL_DATA] 80/480MG TABLET" at bounding box center [434, 352] width 171 height 51
type input "450"
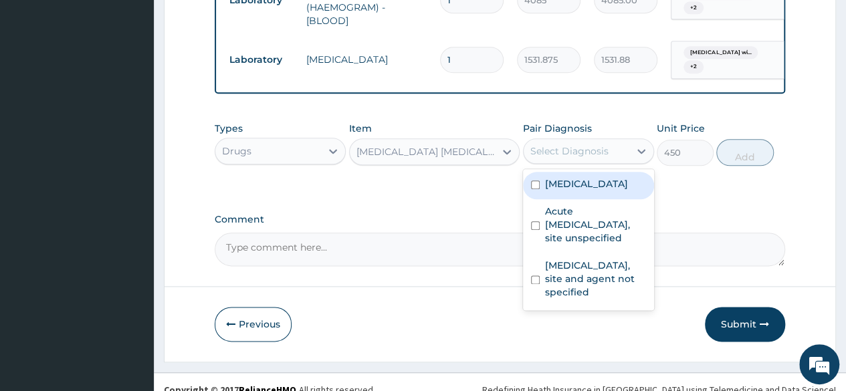
click at [617, 162] on div "Select Diagnosis" at bounding box center [577, 150] width 106 height 21
click at [569, 191] on label "Plasmodium malariae malaria without complication" at bounding box center [586, 183] width 83 height 13
checkbox input "true"
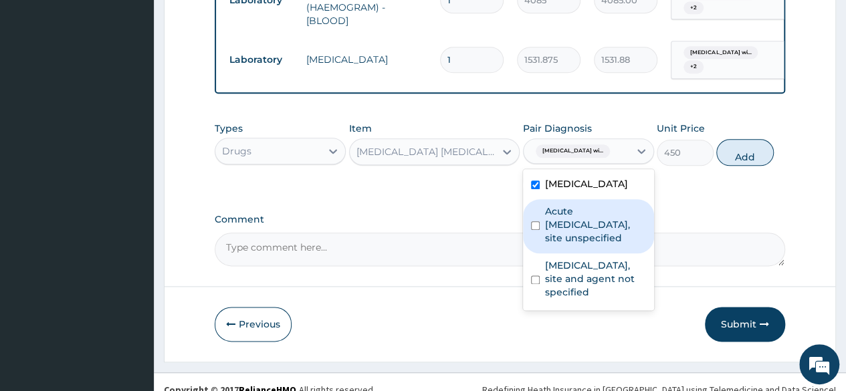
click at [548, 245] on label "Acute upper respiratory infection, site unspecified" at bounding box center [595, 225] width 101 height 40
checkbox input "true"
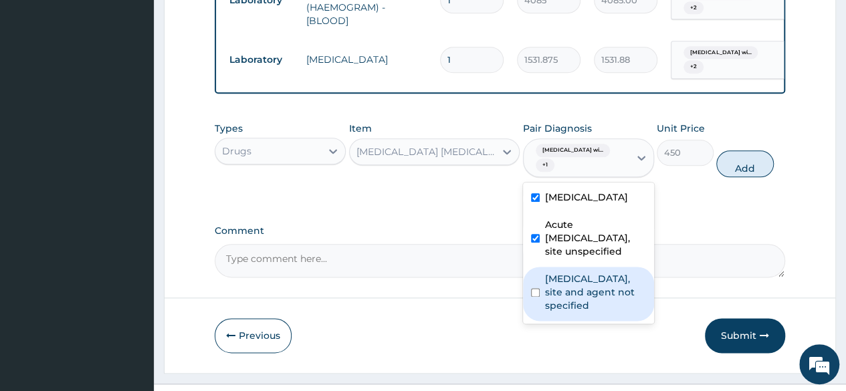
click at [547, 312] on label "Urinary tract infection, site and agent not specified" at bounding box center [595, 292] width 101 height 40
checkbox input "true"
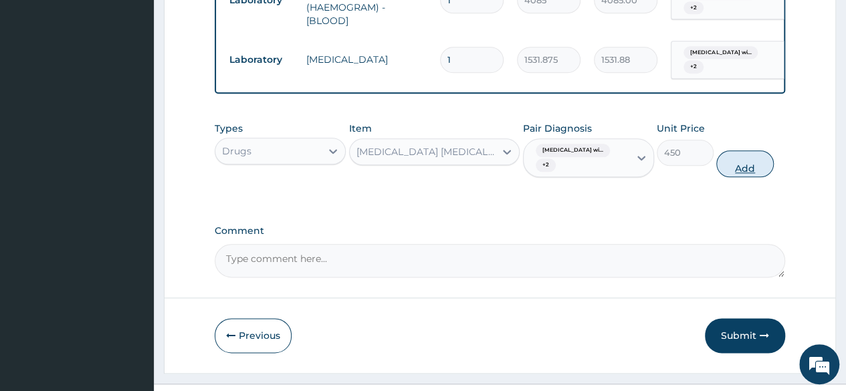
click at [733, 177] on button "Add" at bounding box center [744, 164] width 57 height 27
type input "0"
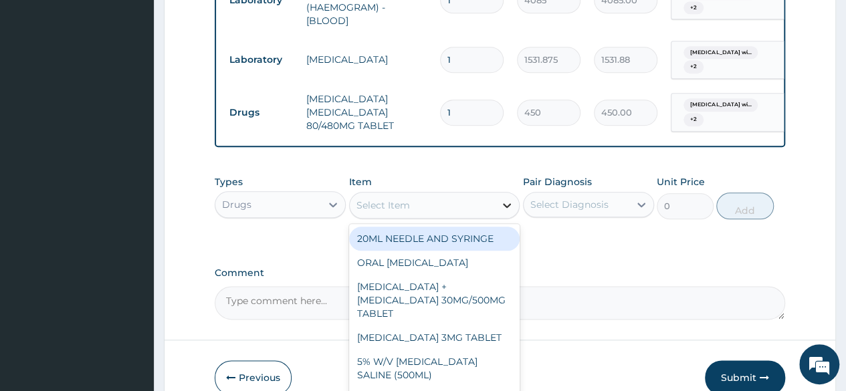
click at [506, 208] on icon at bounding box center [507, 205] width 8 height 5
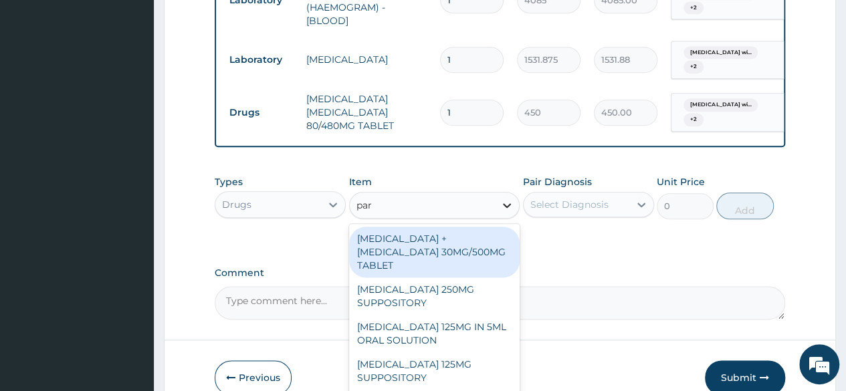
type input "para"
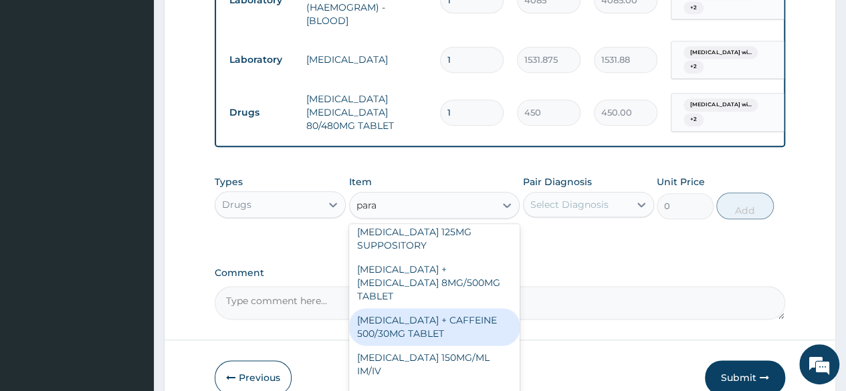
scroll to position [152, 0]
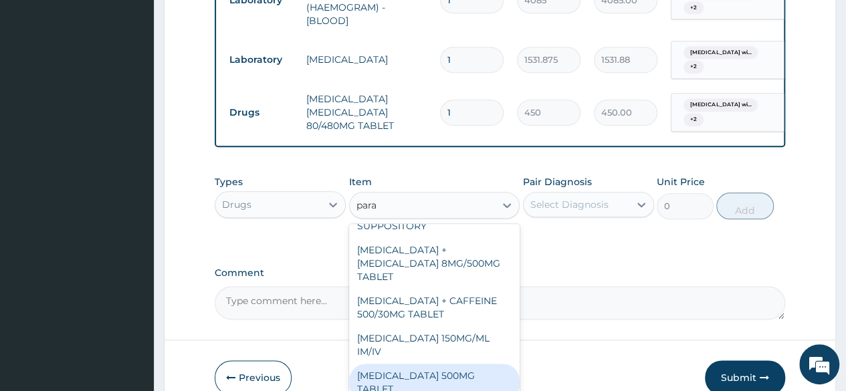
click at [444, 378] on div "[MEDICAL_DATA] 500MG TABLET" at bounding box center [434, 382] width 171 height 37
type input "30"
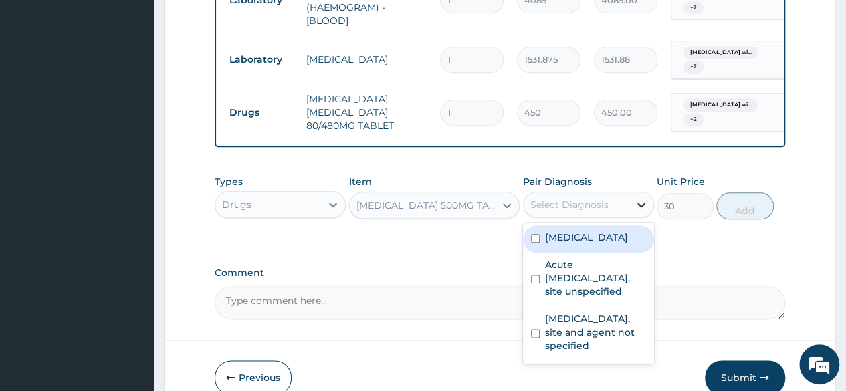
click at [634, 217] on div at bounding box center [641, 205] width 24 height 24
click at [566, 244] on label "Plasmodium malariae malaria without complication" at bounding box center [586, 237] width 83 height 13
checkbox input "true"
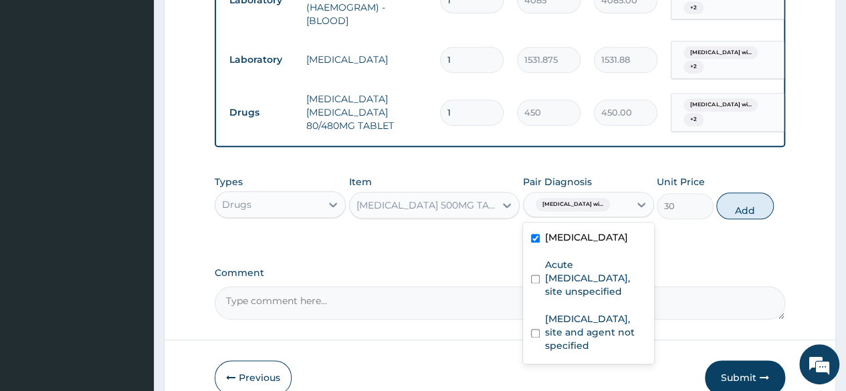
drag, startPoint x: 558, startPoint y: 324, endPoint x: 701, endPoint y: 278, distance: 150.6
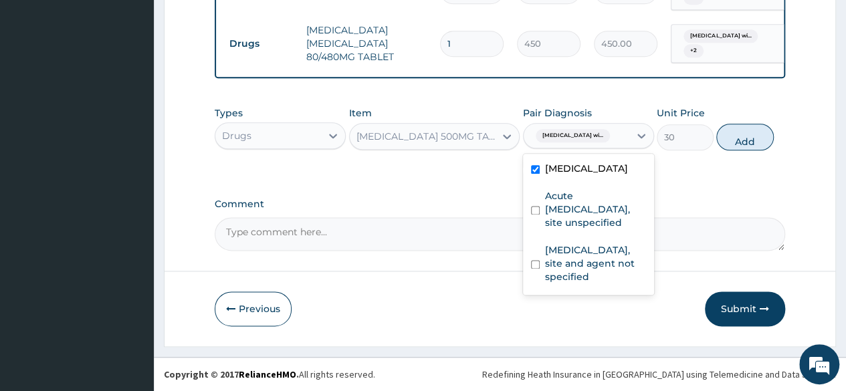
scroll to position [781, 0]
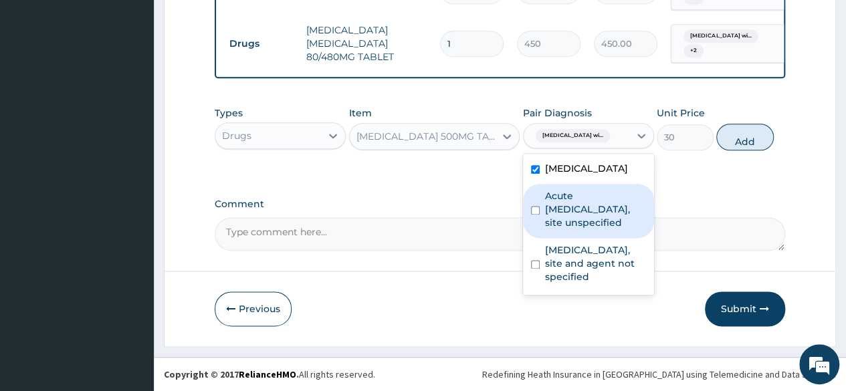
click at [533, 215] on input "checkbox" at bounding box center [535, 210] width 9 height 9
checkbox input "true"
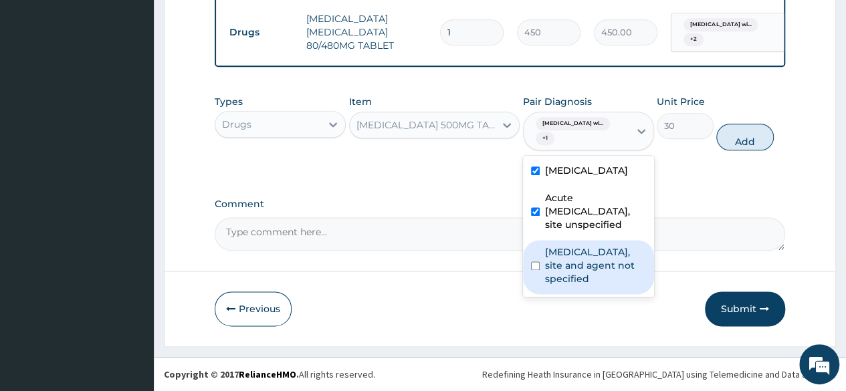
click at [531, 270] on input "checkbox" at bounding box center [535, 266] width 9 height 9
checkbox input "true"
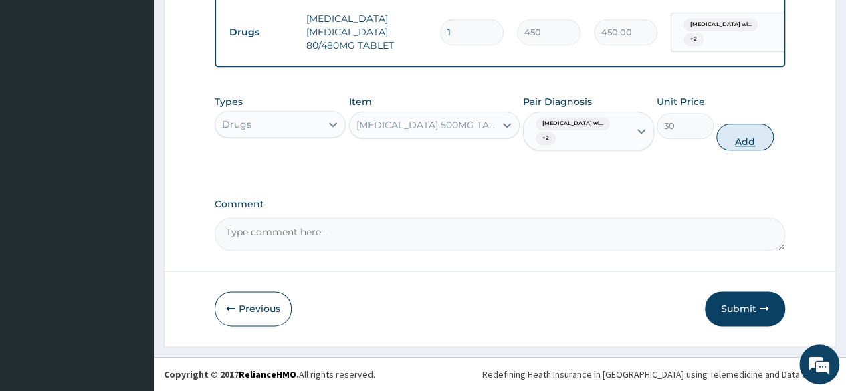
click at [744, 145] on button "Add" at bounding box center [744, 137] width 57 height 27
type input "0"
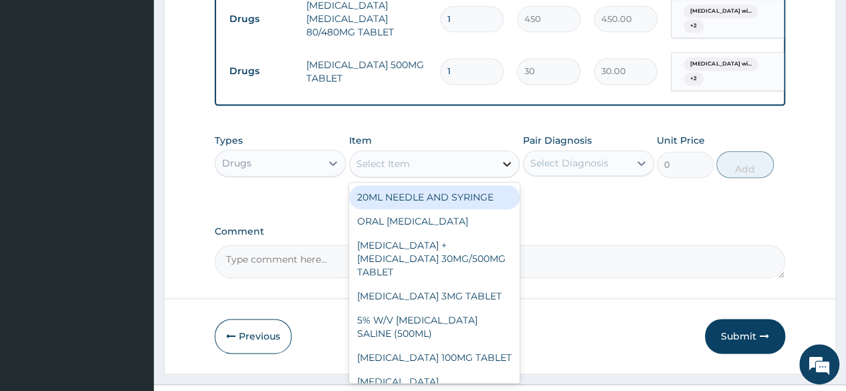
click at [515, 176] on div at bounding box center [507, 164] width 24 height 24
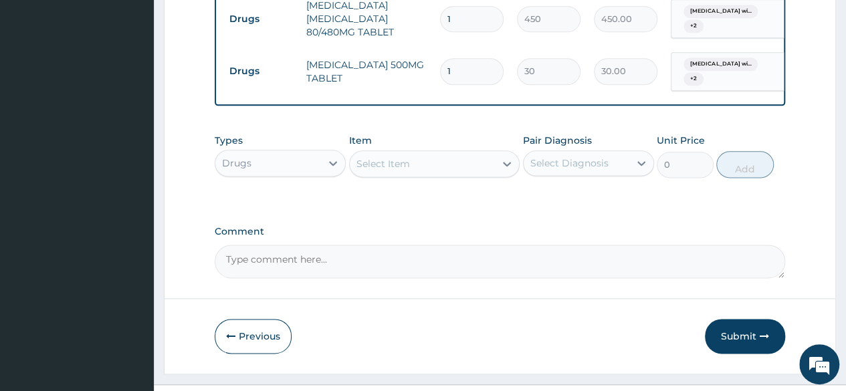
drag, startPoint x: 515, startPoint y: 194, endPoint x: 446, endPoint y: 191, distance: 69.0
click at [446, 177] on div "Select Item" at bounding box center [434, 164] width 171 height 27
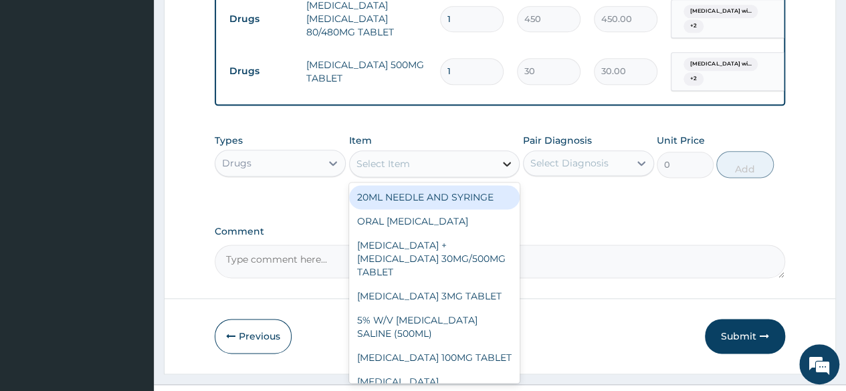
click at [512, 171] on icon at bounding box center [506, 163] width 13 height 13
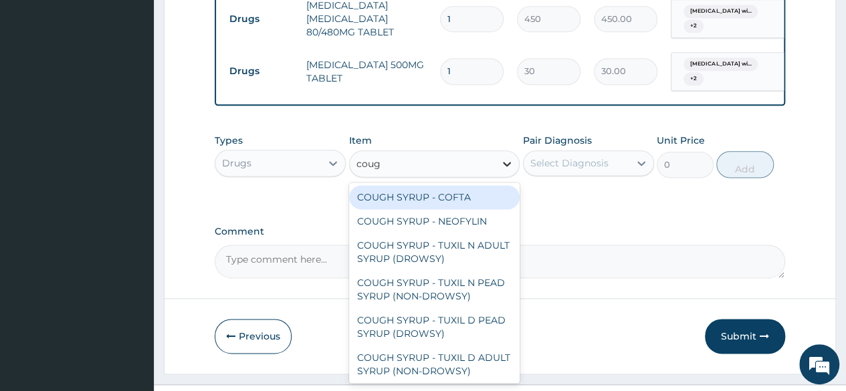
type input "cough"
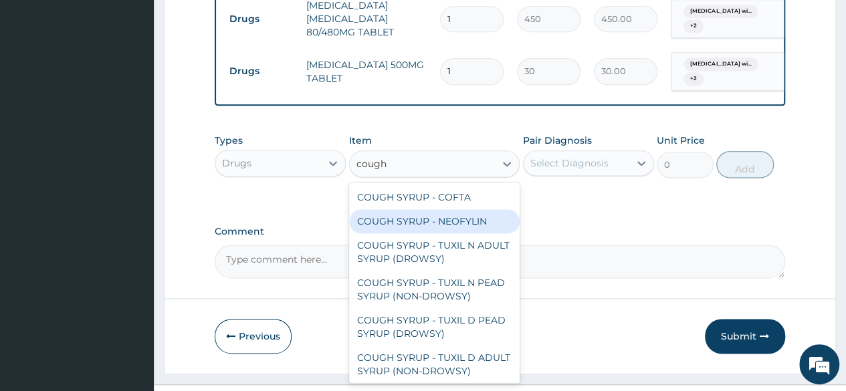
click at [415, 233] on div "COUGH SYRUP - NEOFYLIN" at bounding box center [434, 221] width 171 height 24
type input "2000"
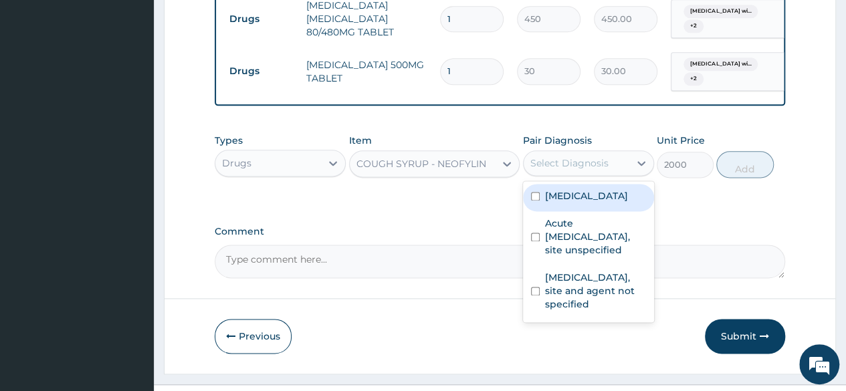
click at [621, 174] on div "Select Diagnosis" at bounding box center [577, 163] width 106 height 21
click at [544, 211] on div "Plasmodium malariae malaria without complication" at bounding box center [588, 197] width 131 height 27
checkbox input "true"
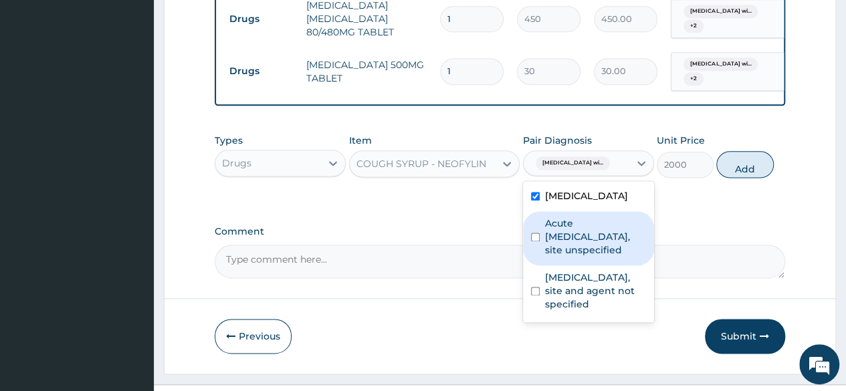
click at [546, 257] on label "Acute upper respiratory infection, site unspecified" at bounding box center [595, 237] width 101 height 40
checkbox input "true"
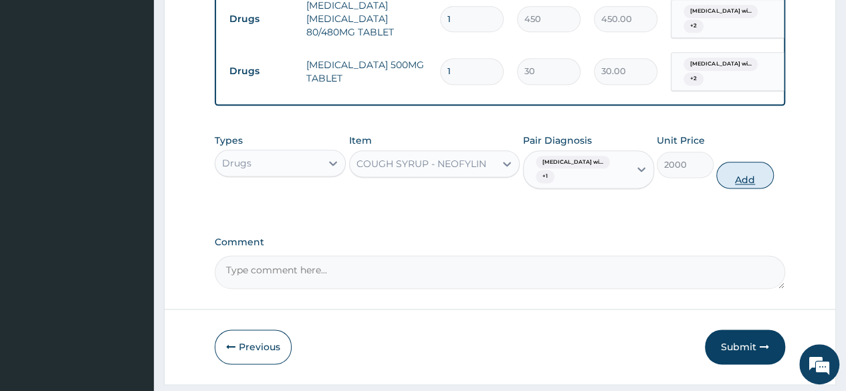
click at [740, 189] on button "Add" at bounding box center [744, 175] width 57 height 27
type input "0"
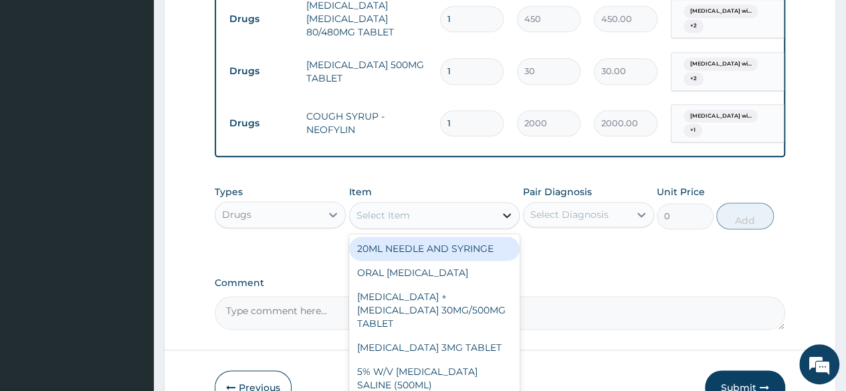
click at [505, 218] on icon at bounding box center [507, 215] width 8 height 5
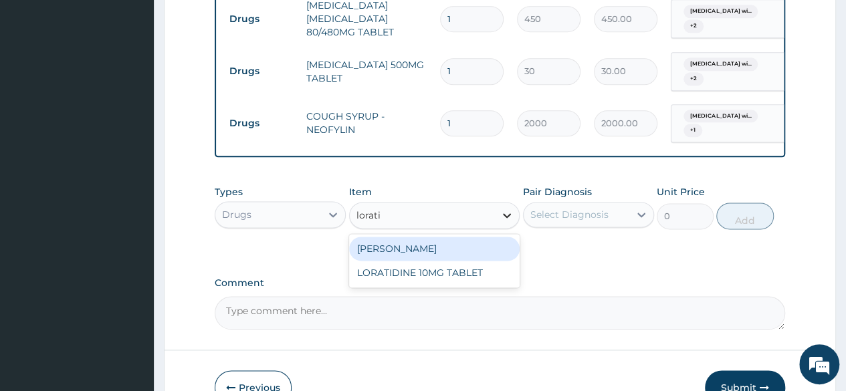
type input "loratid"
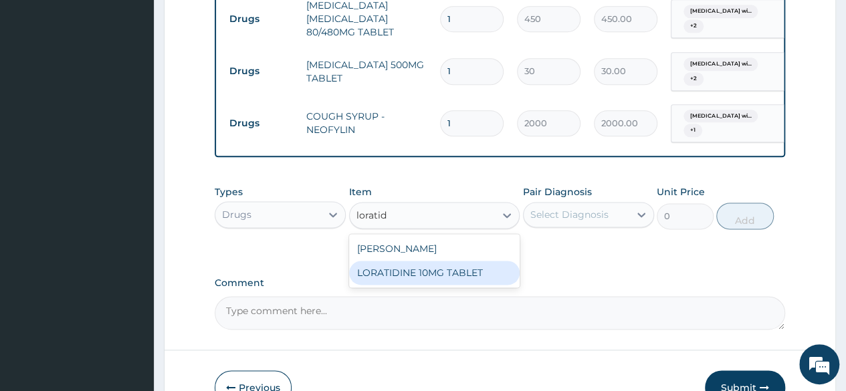
click at [476, 285] on div "LORATIDINE 10MG TABLET" at bounding box center [434, 273] width 171 height 24
type input "96"
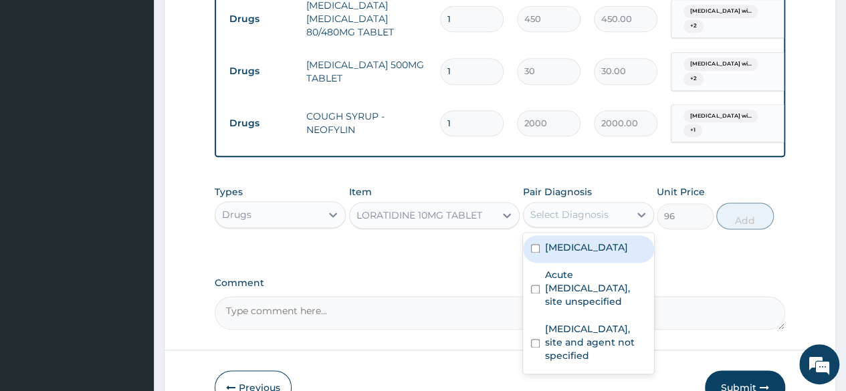
drag, startPoint x: 604, startPoint y: 245, endPoint x: 531, endPoint y: 307, distance: 95.4
click at [531, 227] on div "option Acute upper respiratory infection, site unspecified, selected. option Pl…" at bounding box center [588, 214] width 131 height 25
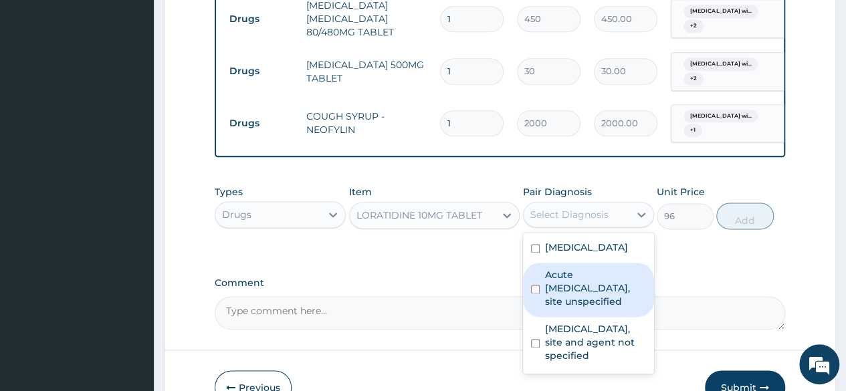
drag, startPoint x: 531, startPoint y: 307, endPoint x: 539, endPoint y: 355, distance: 48.8
click at [539, 355] on div "Plasmodium malariae malaria without complication Acute upper respiratory infect…" at bounding box center [588, 303] width 131 height 141
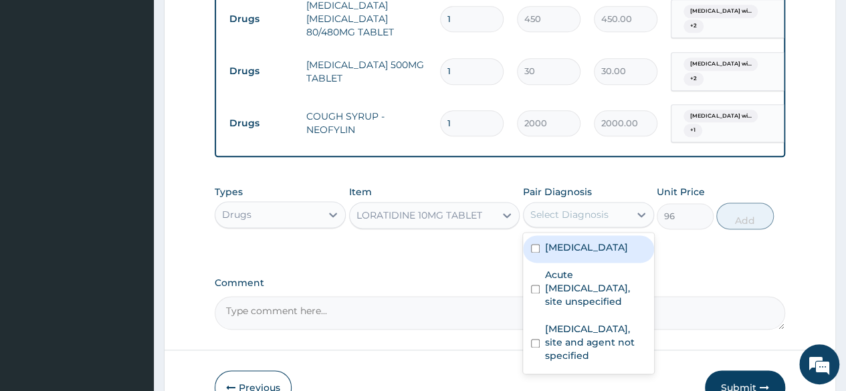
drag, startPoint x: 539, startPoint y: 355, endPoint x: 529, endPoint y: 301, distance: 55.1
click at [529, 301] on div "Plasmodium malariae malaria without complication Acute upper respiratory infect…" at bounding box center [588, 303] width 131 height 141
click at [529, 263] on div "Plasmodium malariae malaria without complication" at bounding box center [588, 248] width 131 height 27
checkbox input "true"
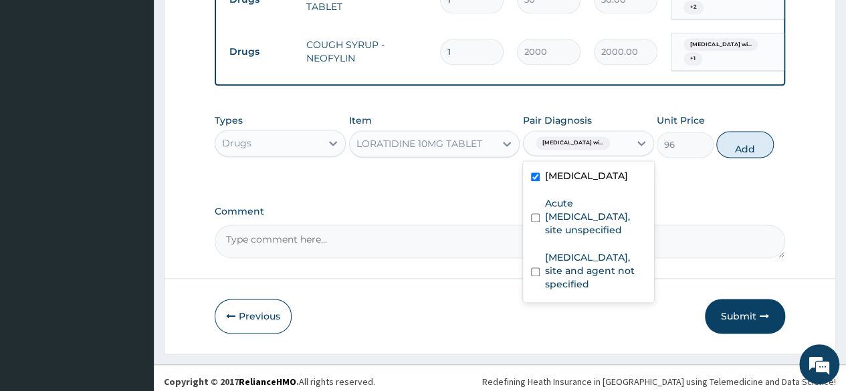
scroll to position [874, 0]
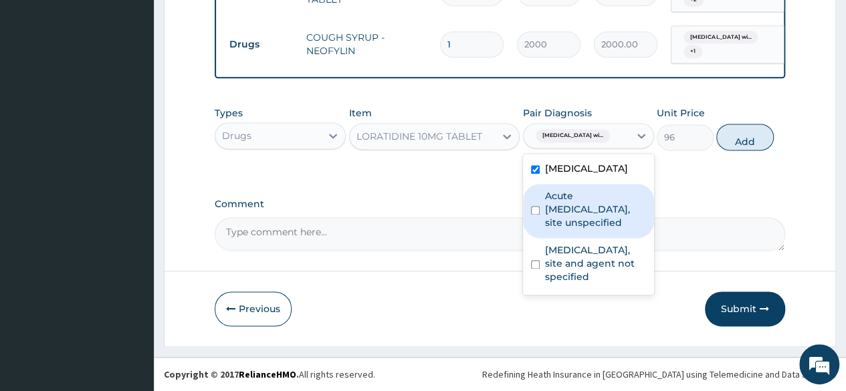
click at [531, 215] on input "checkbox" at bounding box center [535, 210] width 9 height 9
checkbox input "true"
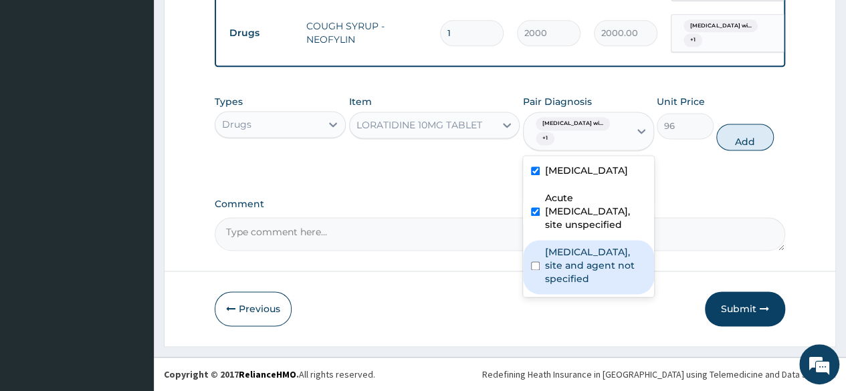
click at [535, 270] on input "checkbox" at bounding box center [535, 266] width 9 height 9
checkbox input "true"
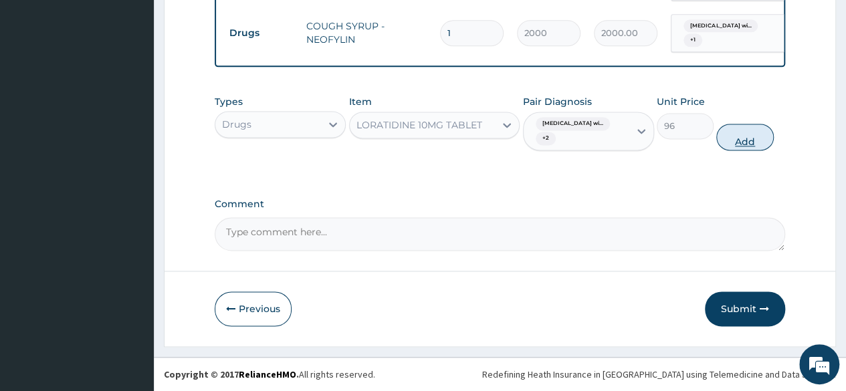
click at [749, 151] on button "Add" at bounding box center [744, 137] width 57 height 27
type input "0"
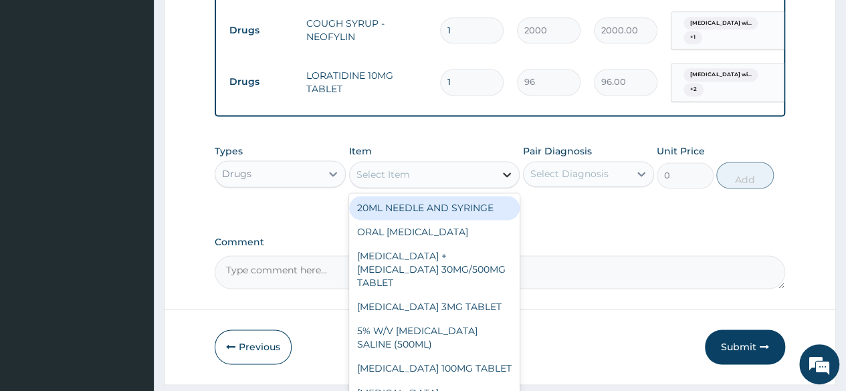
click at [515, 187] on div at bounding box center [507, 175] width 24 height 24
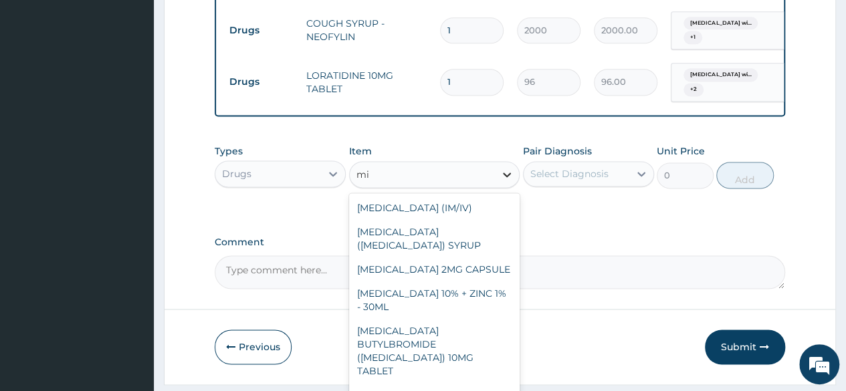
type input "mis"
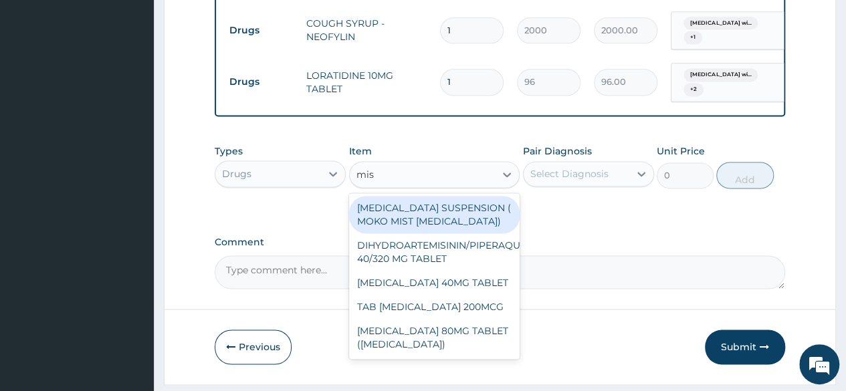
click at [442, 233] on div "ANTACID SUSPENSION ( MOKO MIST MAGNESIUM TRISILICATE)" at bounding box center [434, 214] width 171 height 37
type input "924"
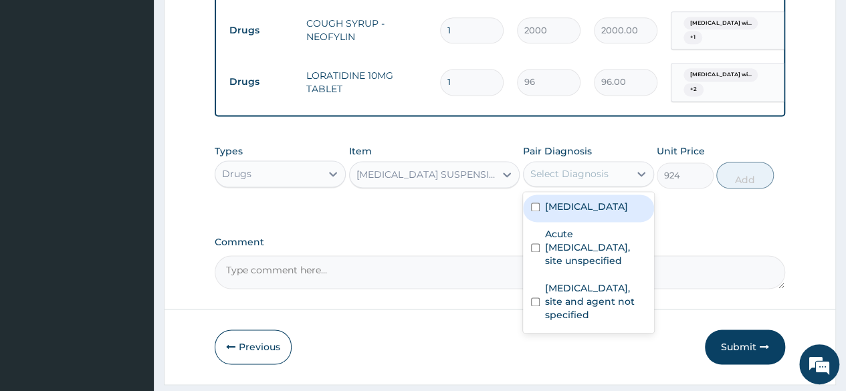
click at [621, 185] on div "Select Diagnosis" at bounding box center [577, 173] width 106 height 21
click at [558, 213] on label "Plasmodium malariae malaria without complication" at bounding box center [586, 206] width 83 height 13
checkbox input "true"
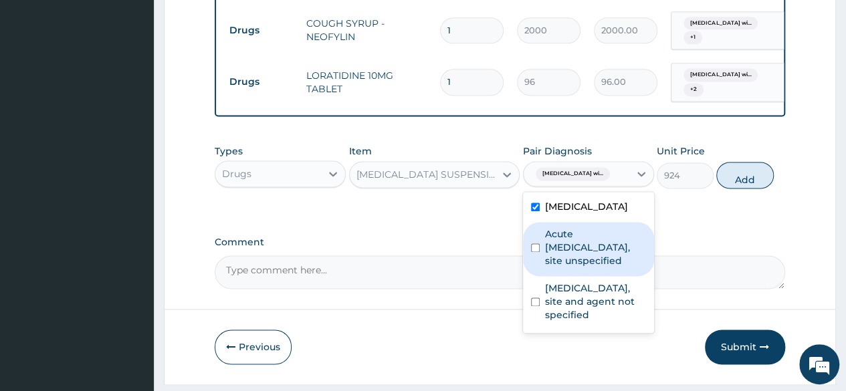
click at [542, 276] on div "Acute upper respiratory infection, site unspecified" at bounding box center [588, 249] width 131 height 54
checkbox input "true"
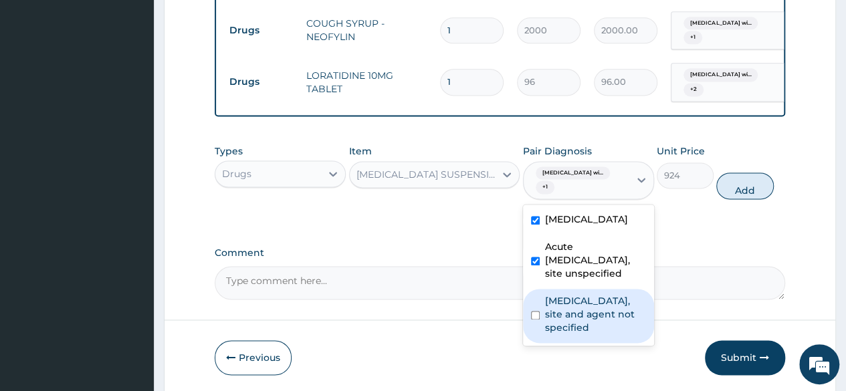
click at [548, 334] on label "Urinary tract infection, site and agent not specified" at bounding box center [595, 314] width 101 height 40
checkbox input "true"
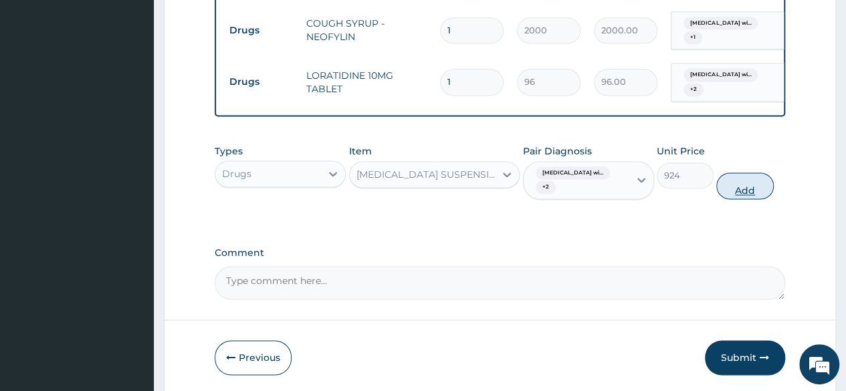
click at [734, 199] on button "Add" at bounding box center [744, 186] width 57 height 27
type input "0"
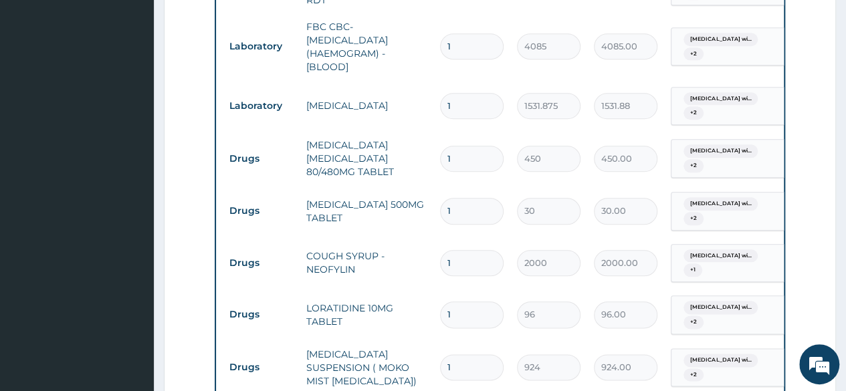
scroll to position [640, 0]
click at [467, 173] on input "1" at bounding box center [472, 159] width 64 height 26
type input "0.00"
type input "6"
type input "2700.00"
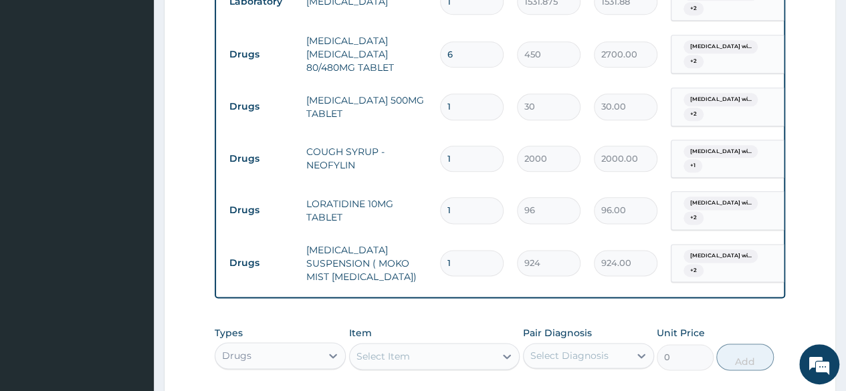
scroll to position [755, 0]
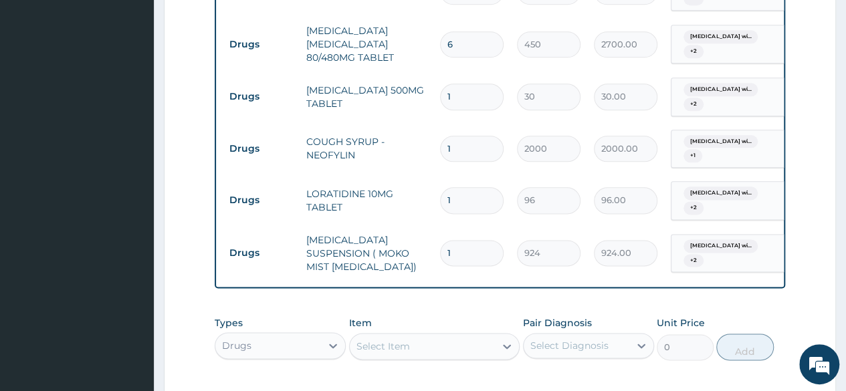
type input "6"
click at [460, 110] on input "1" at bounding box center [472, 97] width 64 height 26
type input "12"
type input "360.00"
type input "1"
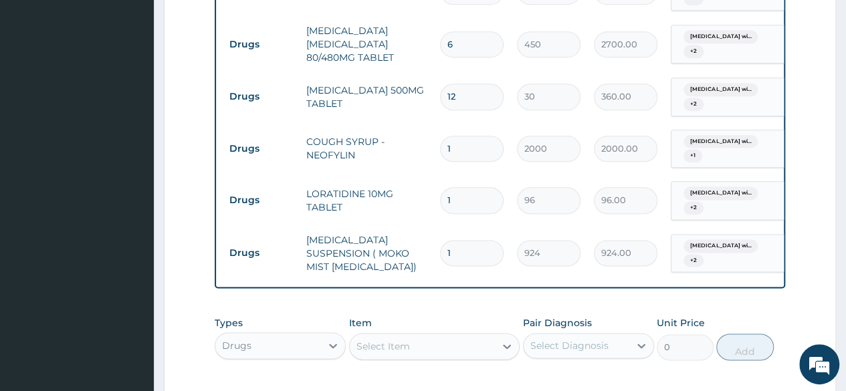
type input "30.00"
type input "1"
click at [464, 213] on input "1" at bounding box center [472, 200] width 64 height 26
type input "0.00"
type input "3"
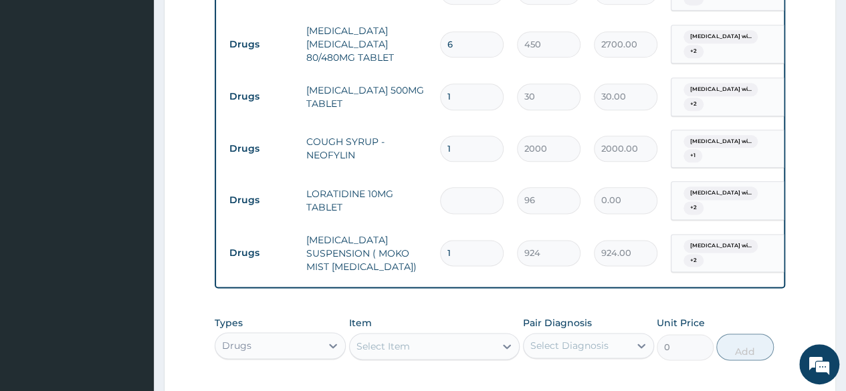
type input "288.00"
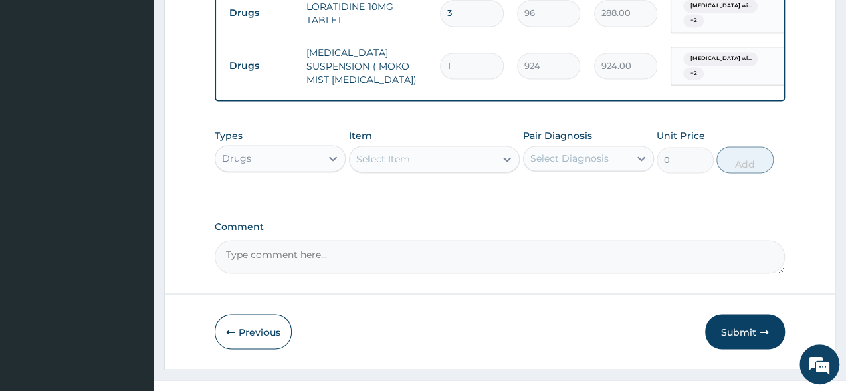
scroll to position [946, 0]
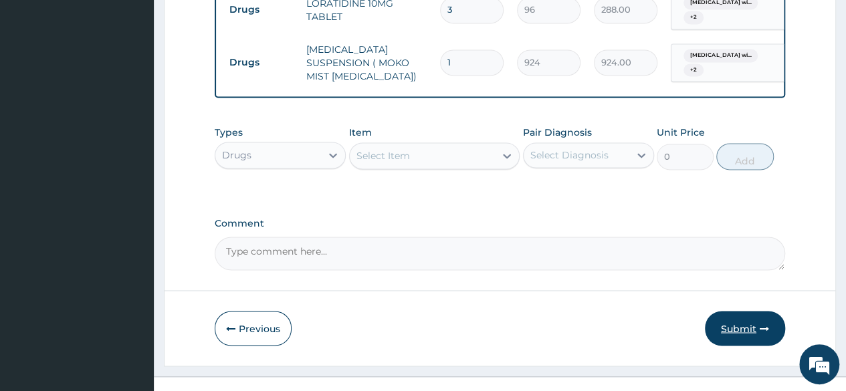
type input "3"
click at [741, 346] on button "Submit" at bounding box center [745, 328] width 80 height 35
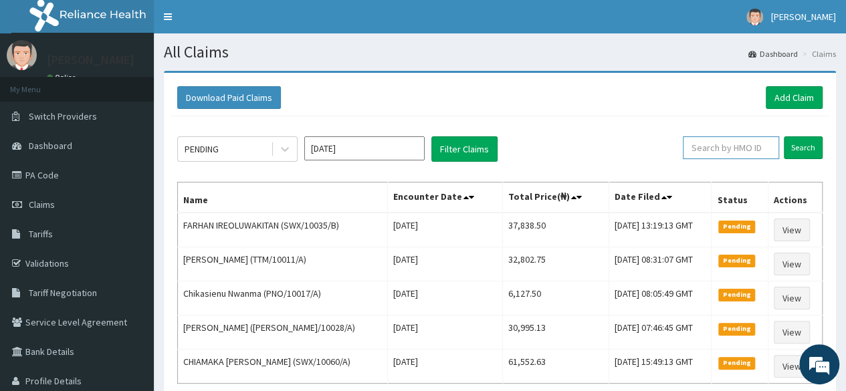
click at [736, 151] on input "text" at bounding box center [731, 147] width 96 height 23
click at [720, 148] on input "text" at bounding box center [731, 147] width 96 height 23
paste input "SWX/10130/A"
type input "SWX/10130/A"
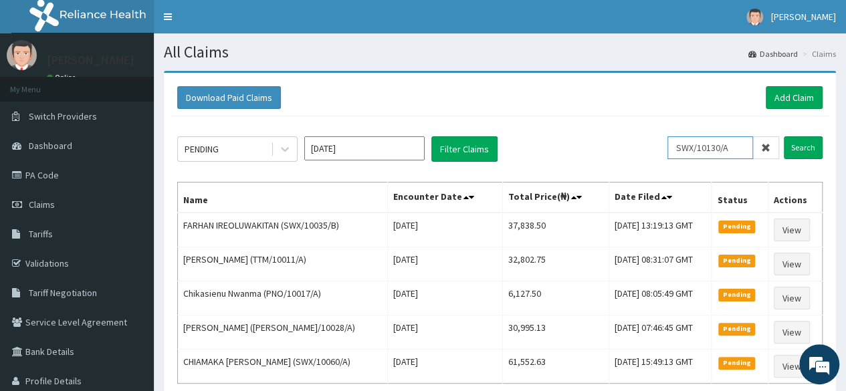
click at [784, 136] on input "Search" at bounding box center [803, 147] width 39 height 23
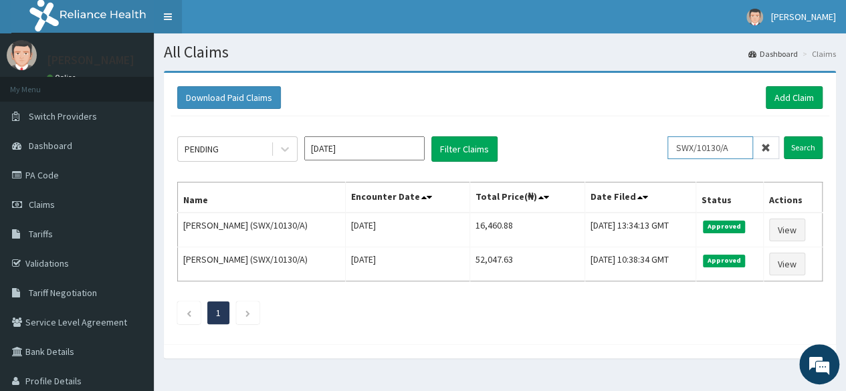
scroll to position [0, 0]
click at [455, 156] on button "Filter Claims" at bounding box center [464, 148] width 66 height 25
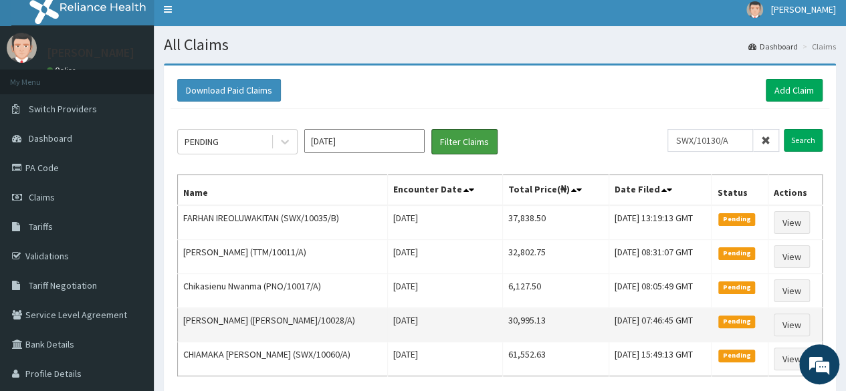
scroll to position [13, 0]
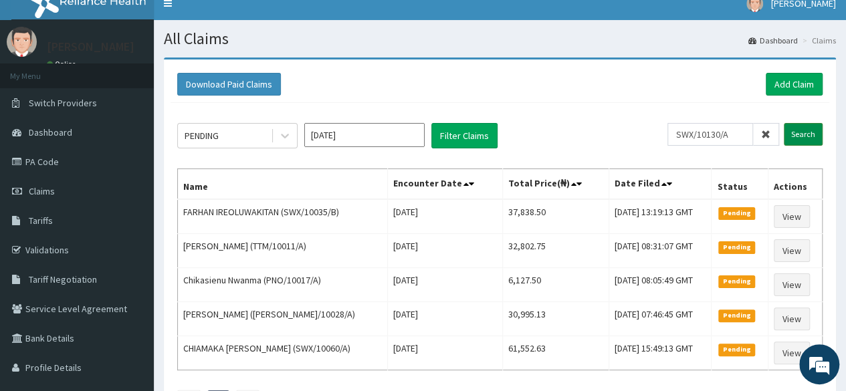
click at [813, 130] on input "Search" at bounding box center [803, 134] width 39 height 23
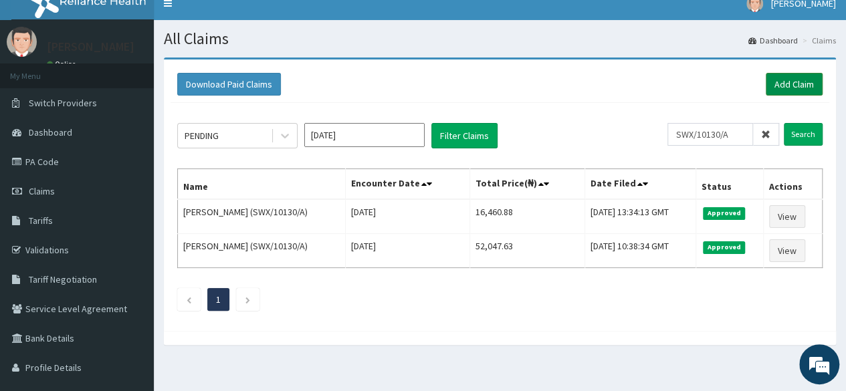
click at [794, 78] on link "Add Claim" at bounding box center [794, 84] width 57 height 23
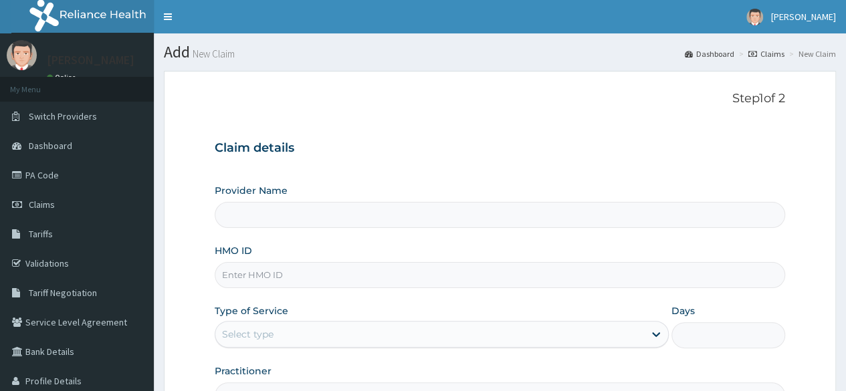
click at [522, 212] on input "Provider Name" at bounding box center [500, 215] width 571 height 26
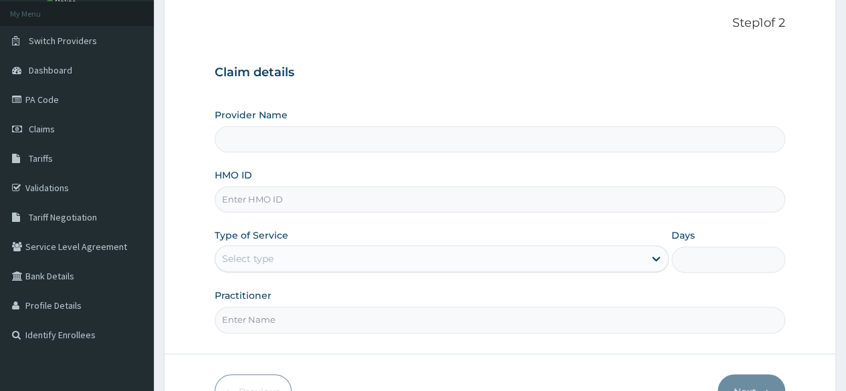
scroll to position [76, 0]
click at [429, 189] on input "HMO ID" at bounding box center [500, 199] width 571 height 26
paste input "HLP/10004/B"
type input "HLP/10004/B"
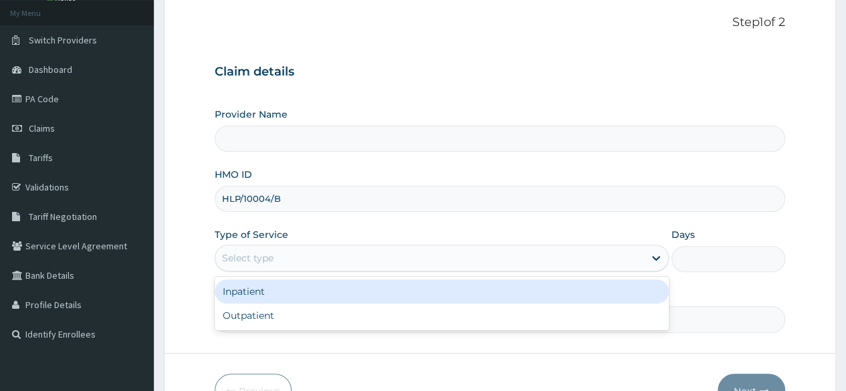
click at [320, 256] on div "Select type" at bounding box center [429, 257] width 429 height 21
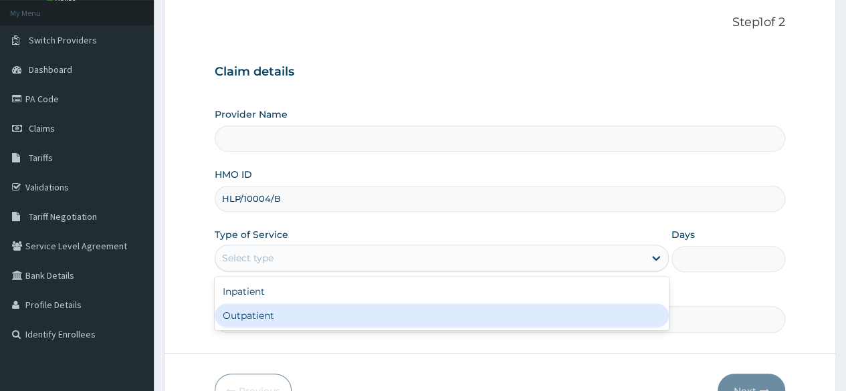
click at [356, 326] on div "Outpatient" at bounding box center [442, 316] width 454 height 24
type input "1"
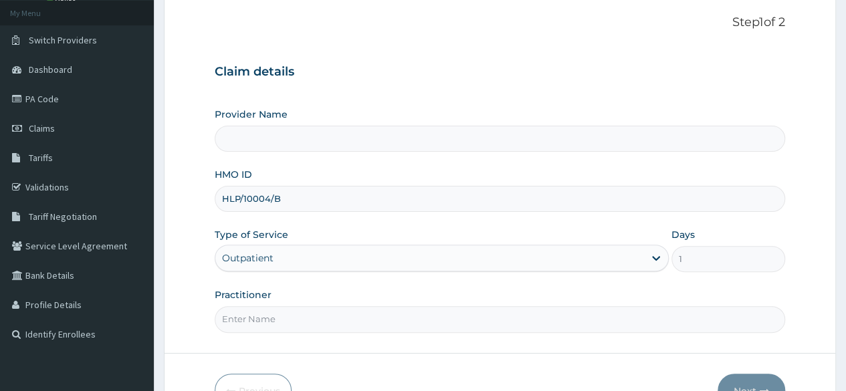
click at [393, 313] on input "Practitioner" at bounding box center [500, 319] width 571 height 26
type input "Locum"
click at [749, 384] on button "Next" at bounding box center [752, 391] width 68 height 35
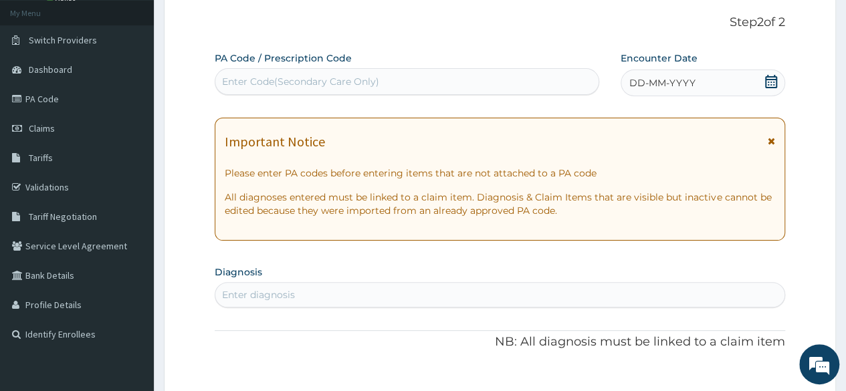
scroll to position [0, 0]
click at [776, 76] on icon at bounding box center [771, 81] width 12 height 13
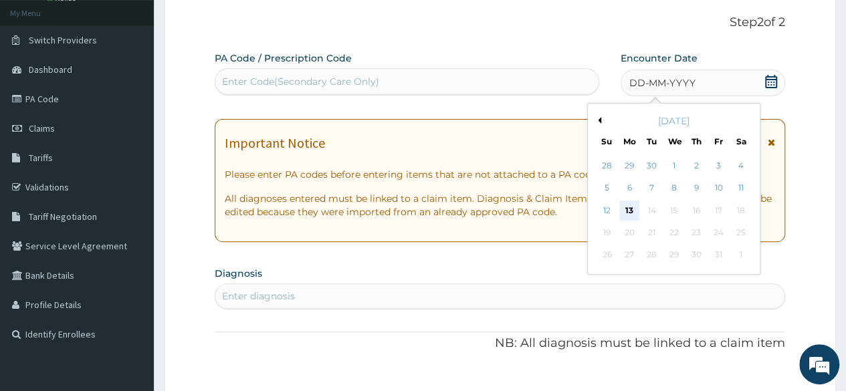
click at [633, 207] on div "13" at bounding box center [629, 211] width 20 height 20
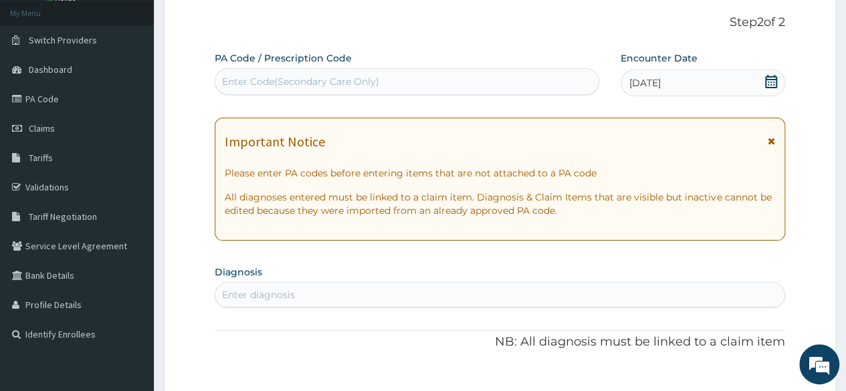
click at [294, 297] on div "Enter diagnosis" at bounding box center [258, 294] width 73 height 13
click at [337, 292] on div "Enter diagnosis" at bounding box center [499, 294] width 569 height 21
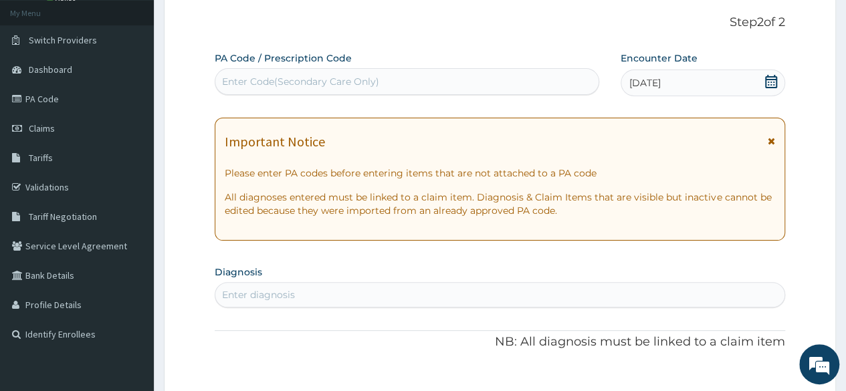
click at [337, 292] on div "Enter diagnosis" at bounding box center [499, 294] width 569 height 21
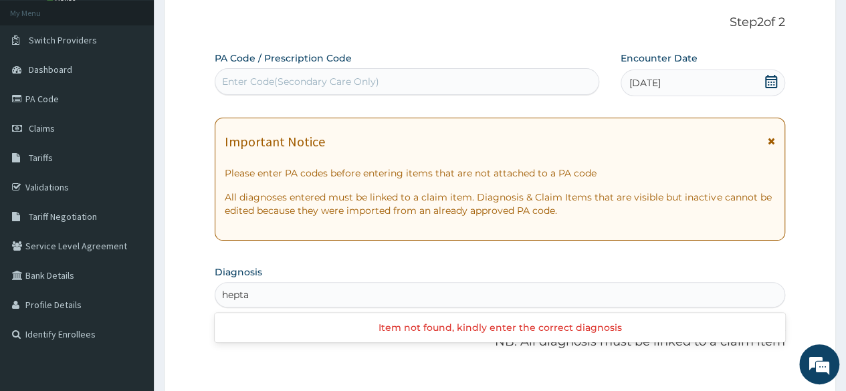
type input "hept"
drag, startPoint x: 337, startPoint y: 292, endPoint x: 324, endPoint y: 319, distance: 29.6
click at [324, 308] on div "Use Up and Down to choose options, press Enter to select the currently focused …" at bounding box center [500, 294] width 571 height 25
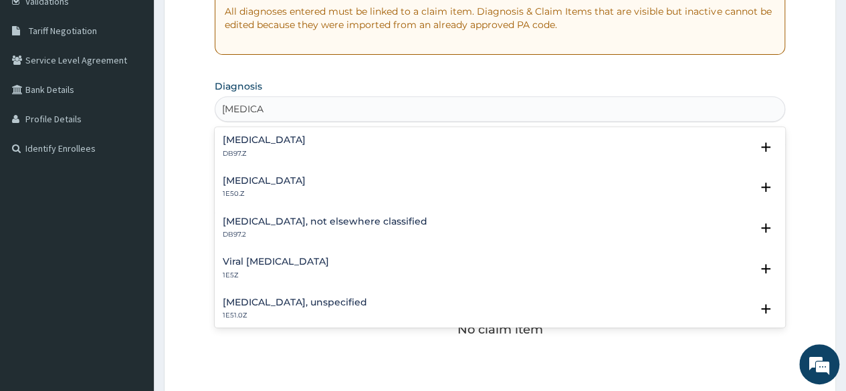
type input "hepatitis"
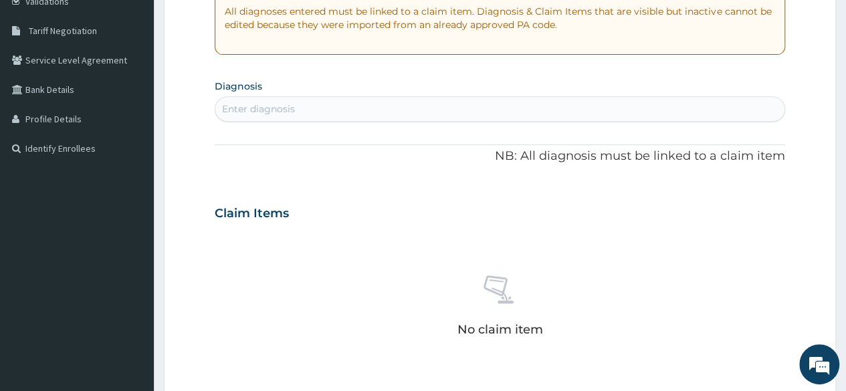
click at [338, 83] on section "Diagnosis Enter diagnosis" at bounding box center [500, 98] width 571 height 45
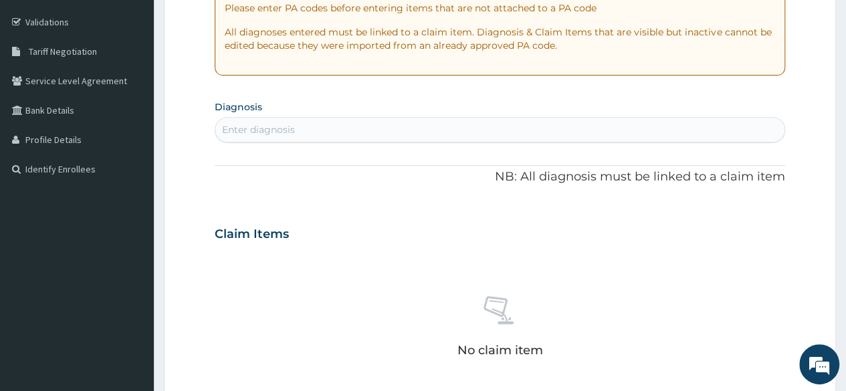
scroll to position [241, 0]
click at [377, 127] on div "Enter diagnosis" at bounding box center [499, 130] width 569 height 21
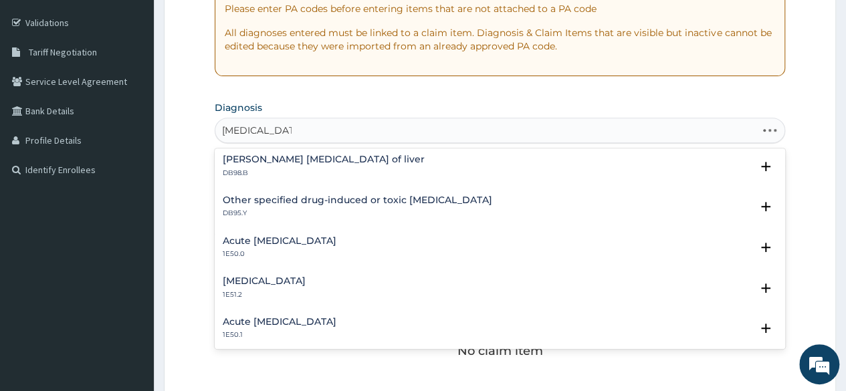
scroll to position [0, 0]
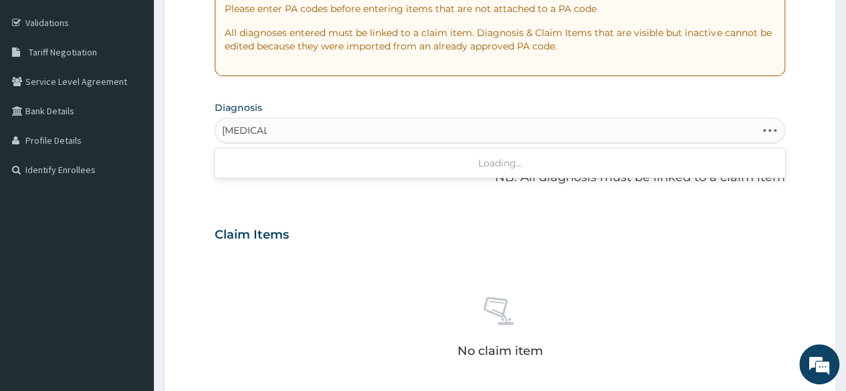
type input "hepatitis"
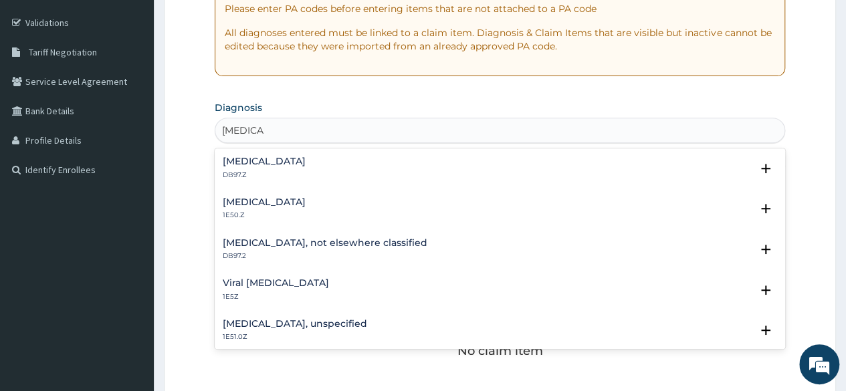
click at [306, 199] on h4 "Acute viral hepatitis, unspecified" at bounding box center [264, 202] width 83 height 10
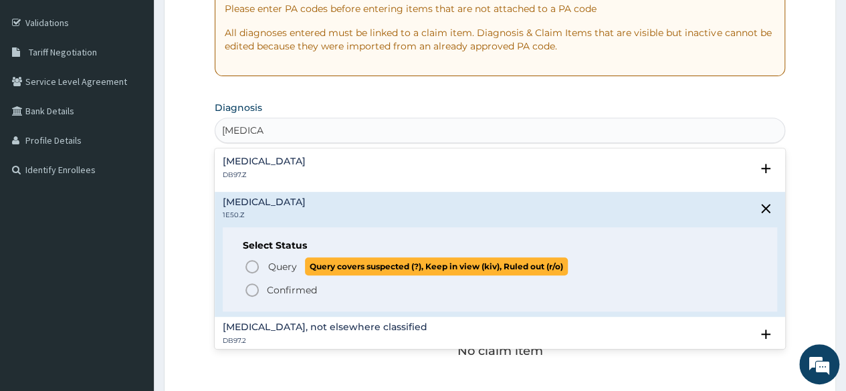
click at [253, 264] on icon "status option query" at bounding box center [252, 267] width 16 height 16
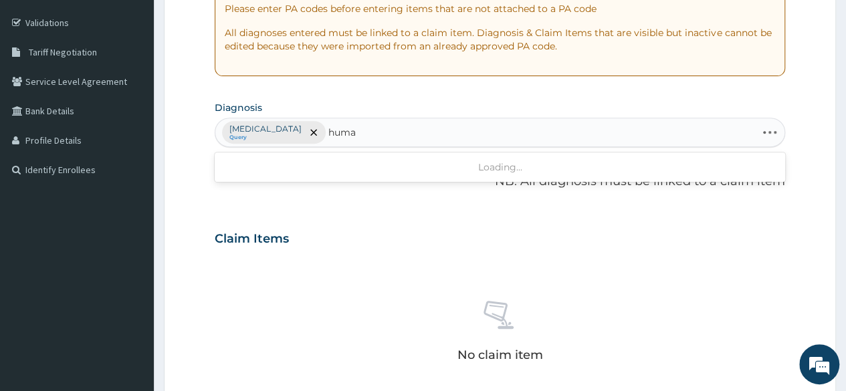
type input "human"
click at [455, 136] on div "Acute viral hepatitis, unspecified Query" at bounding box center [499, 132] width 569 height 28
type input "h"
type input "p"
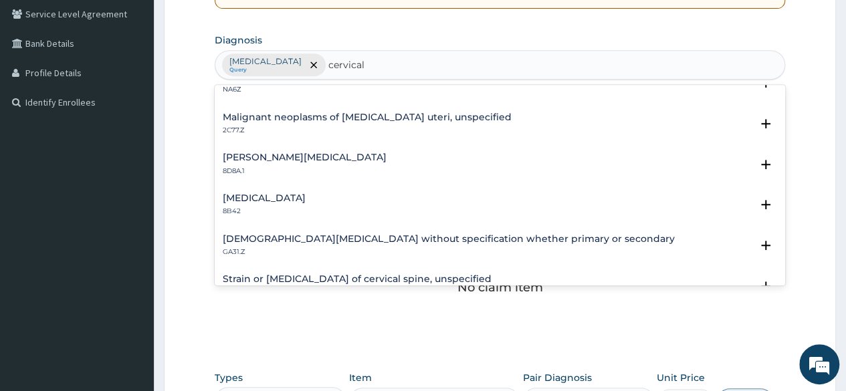
scroll to position [1844, 0]
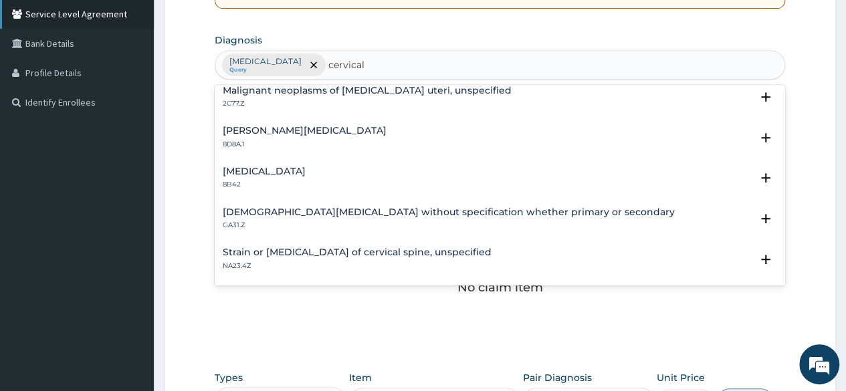
type input "cervical"
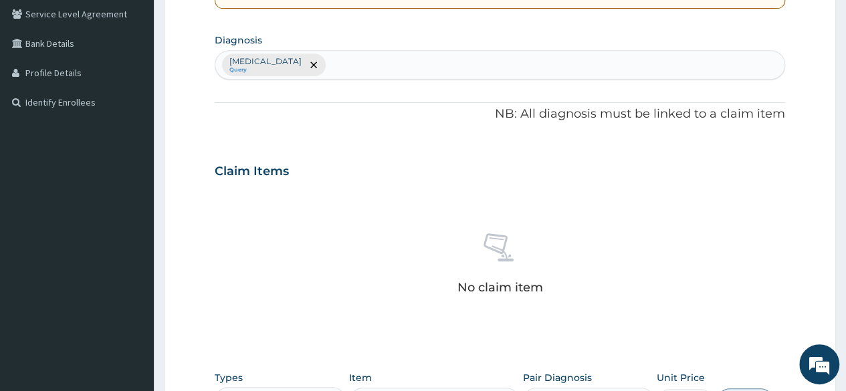
scroll to position [0, 0]
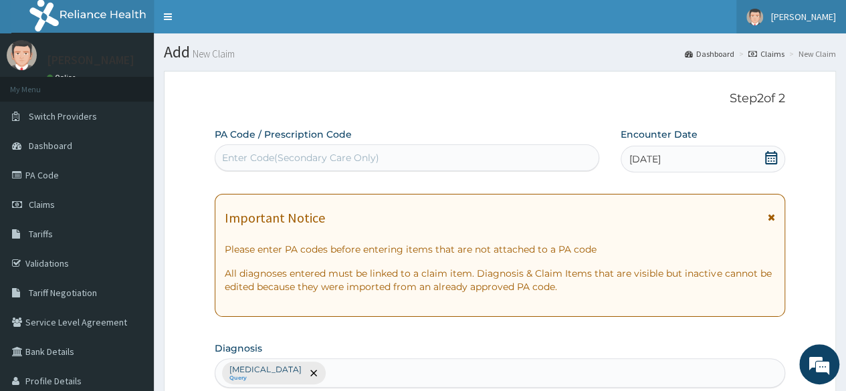
click at [806, 12] on span "[PERSON_NAME]" at bounding box center [803, 17] width 65 height 12
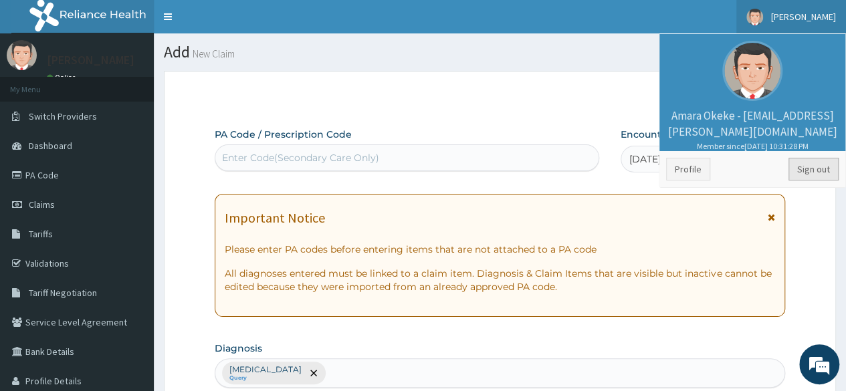
click at [812, 162] on link "Sign out" at bounding box center [814, 169] width 50 height 23
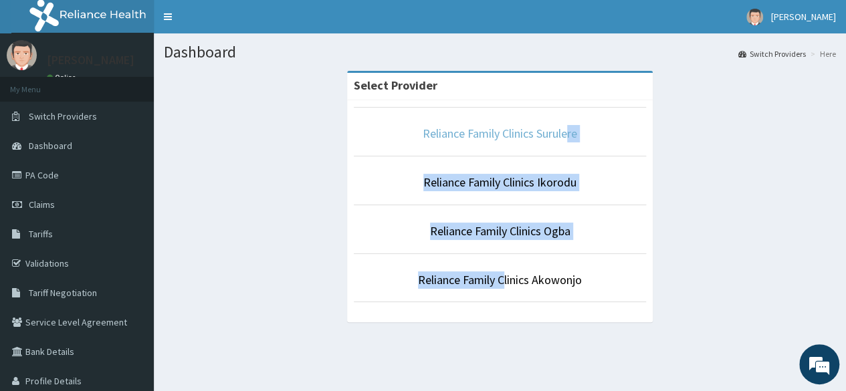
drag, startPoint x: 0, startPoint y: 0, endPoint x: 570, endPoint y: 131, distance: 584.8
click at [570, 131] on ul "Reliance Family Clinics Surulere Reliance Family Clinics Ikorodu Reliance Famil…" at bounding box center [500, 204] width 293 height 195
click at [621, 129] on p "Reliance Family Clinics Surulere" at bounding box center [500, 133] width 293 height 17
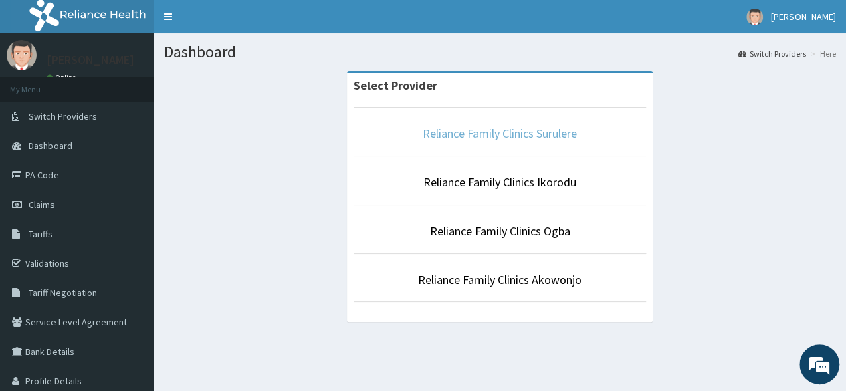
click at [574, 130] on link "Reliance Family Clinics Surulere" at bounding box center [500, 133] width 155 height 15
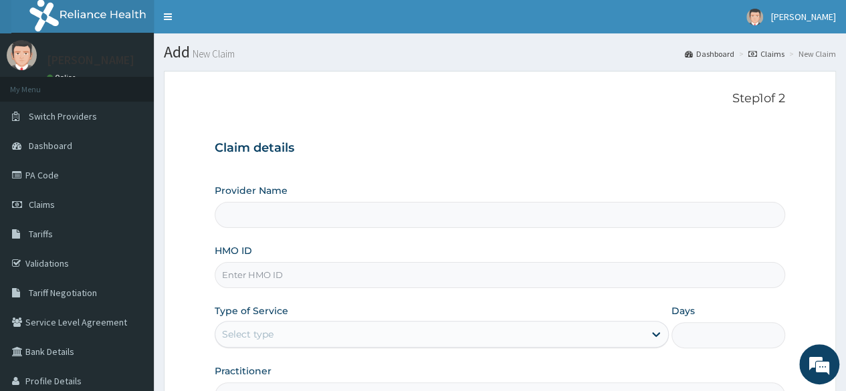
type input "Reliance Family Clinics Surulere"
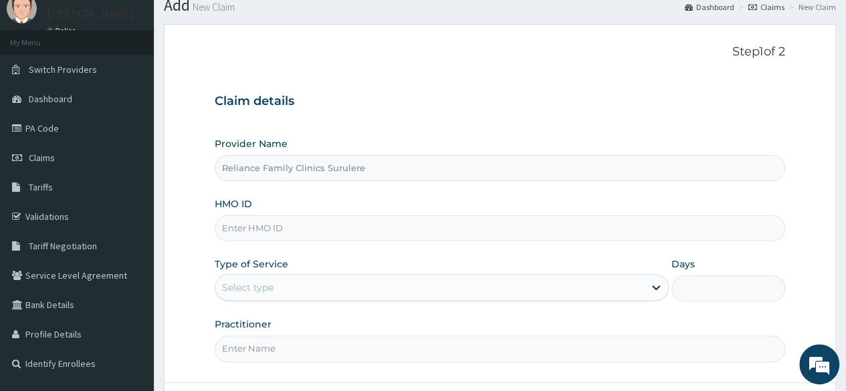
scroll to position [47, 0]
click at [338, 225] on input "HMO ID" at bounding box center [500, 228] width 571 height 26
paste input "GDI/10018/A"
type input "GDI/10018/A"
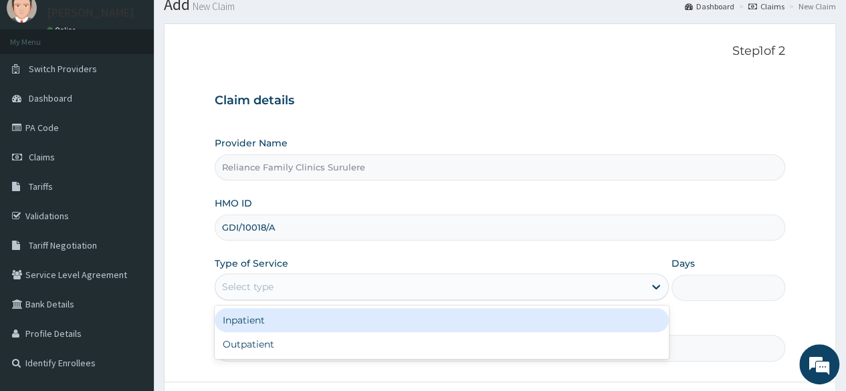
click at [306, 289] on div "Select type" at bounding box center [429, 286] width 429 height 21
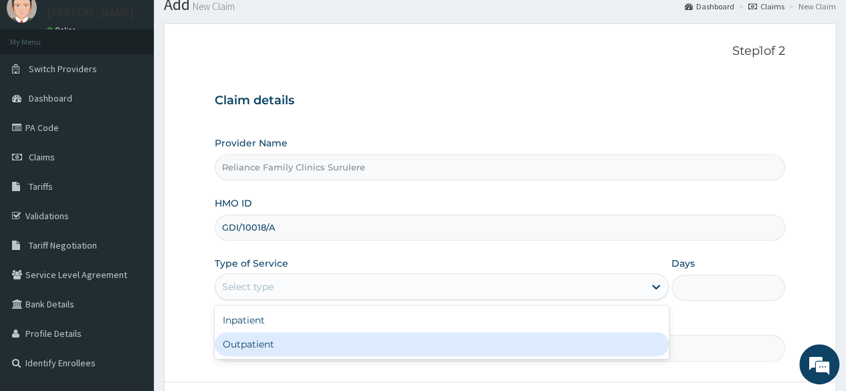
click at [282, 348] on div "Outpatient" at bounding box center [442, 344] width 454 height 24
type input "1"
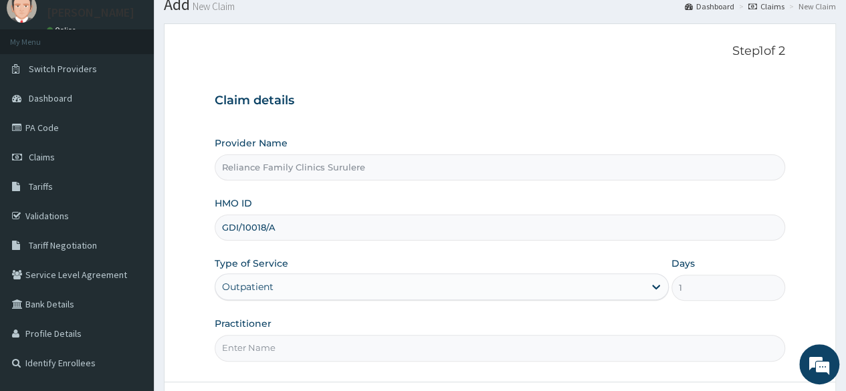
click at [292, 346] on input "Practitioner" at bounding box center [500, 348] width 571 height 26
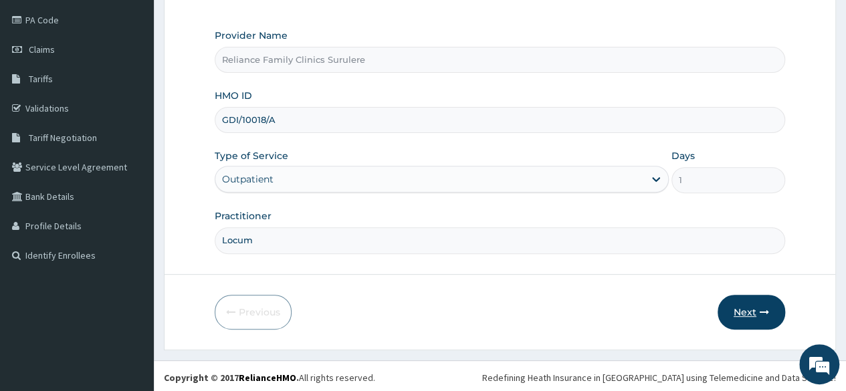
type input "Locum"
click at [740, 316] on button "Next" at bounding box center [752, 312] width 68 height 35
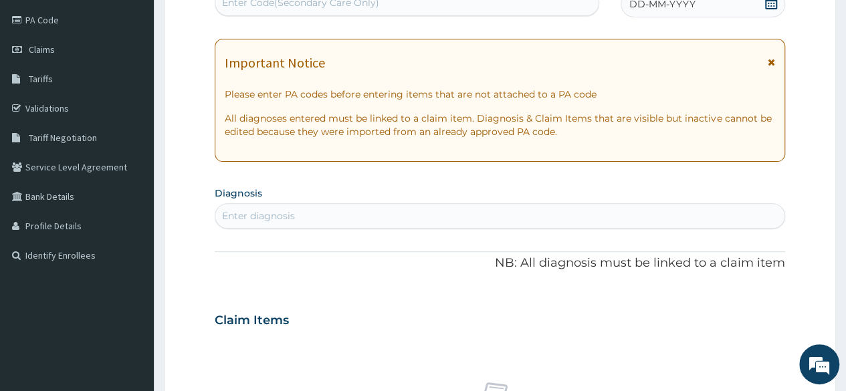
click at [357, 216] on div "Enter diagnosis" at bounding box center [499, 215] width 569 height 21
type input "a"
type input "c"
type input "allergic"
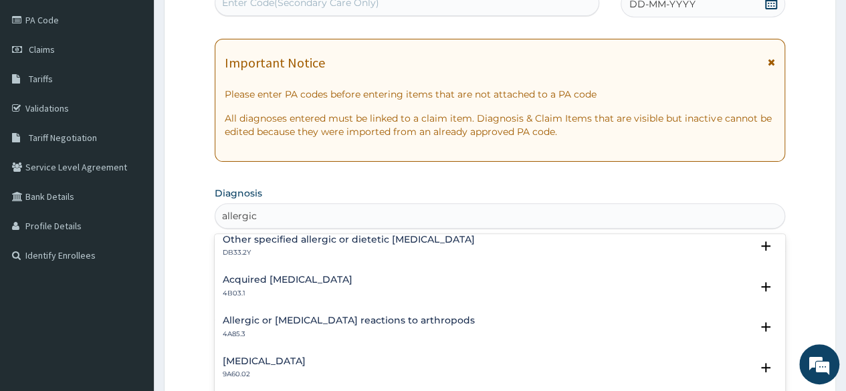
scroll to position [832, 0]
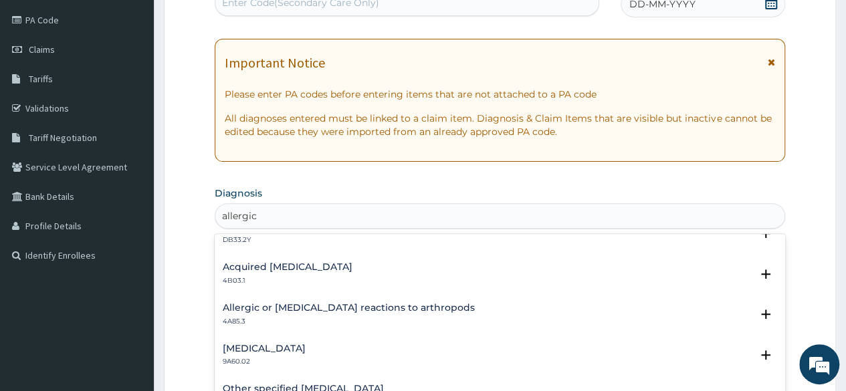
click at [306, 344] on h4 "[MEDICAL_DATA]" at bounding box center [264, 349] width 83 height 10
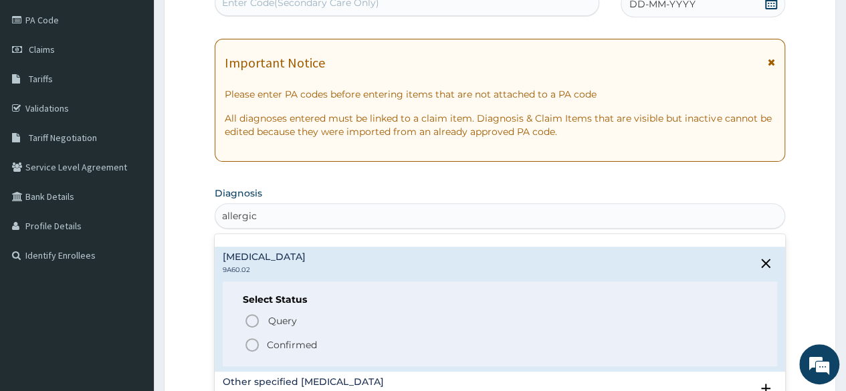
scroll to position [928, 0]
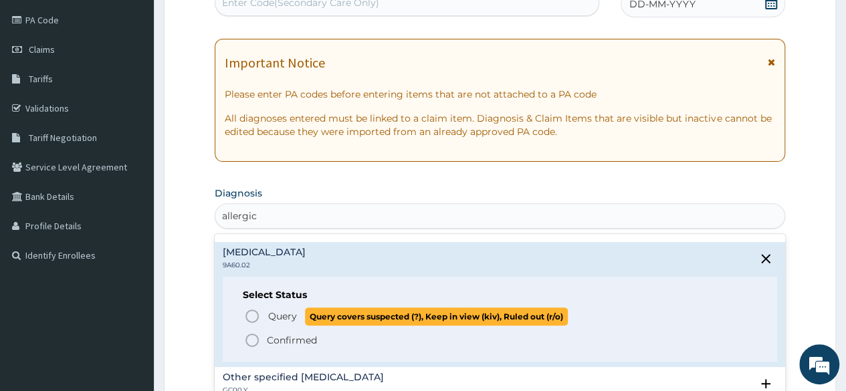
click at [249, 314] on icon "status option query" at bounding box center [252, 316] width 16 height 16
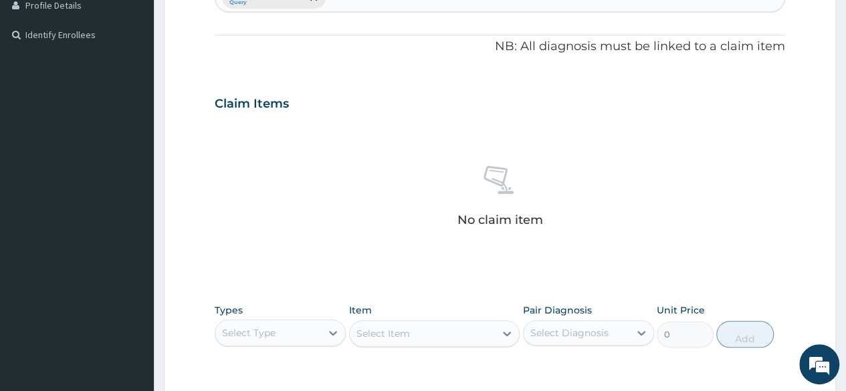
scroll to position [401, 0]
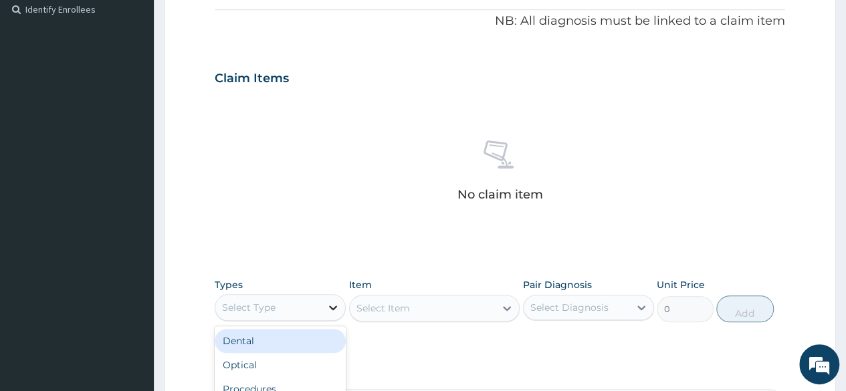
click at [325, 304] on div at bounding box center [333, 308] width 24 height 24
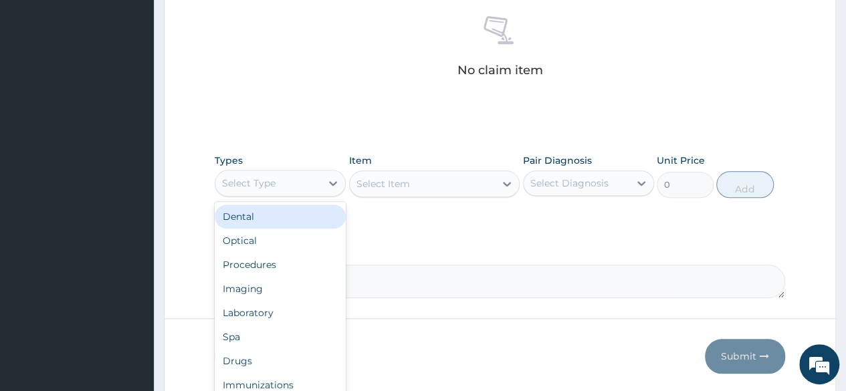
scroll to position [528, 0]
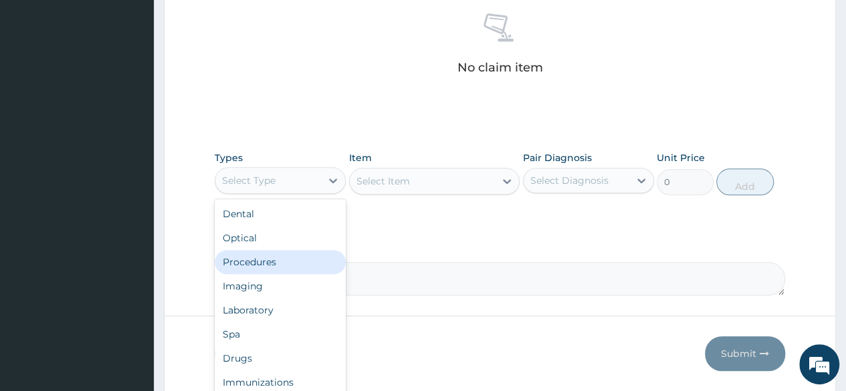
click at [252, 264] on div "Procedures" at bounding box center [280, 262] width 131 height 24
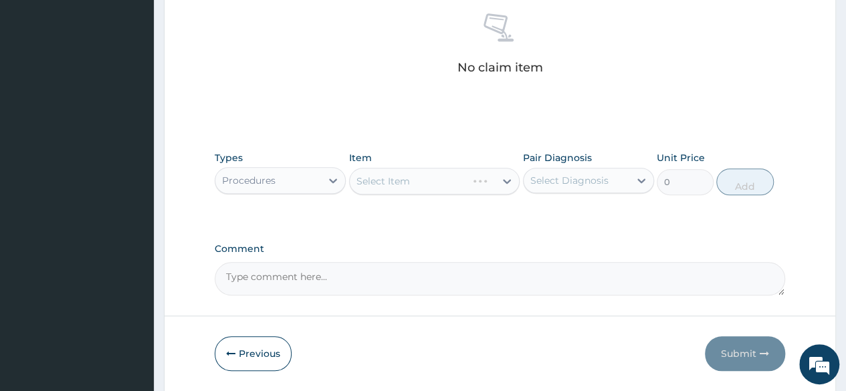
click at [510, 177] on div "Select Item" at bounding box center [434, 181] width 171 height 27
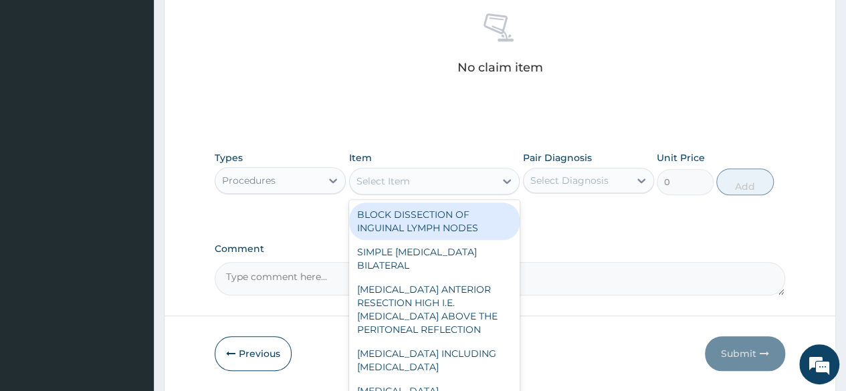
click at [505, 178] on icon at bounding box center [506, 181] width 13 height 13
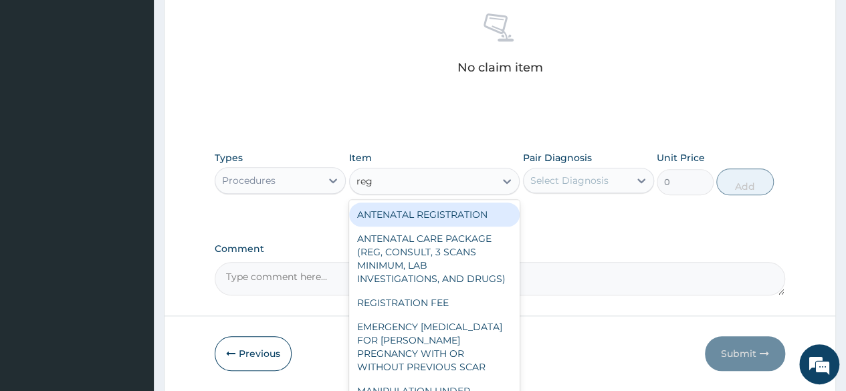
type input "regi"
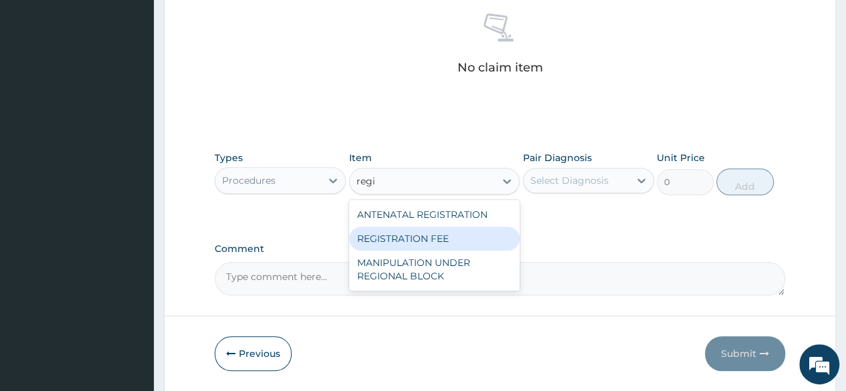
click at [427, 227] on div "REGISTRATION FEE" at bounding box center [434, 239] width 171 height 24
type input "2042.5"
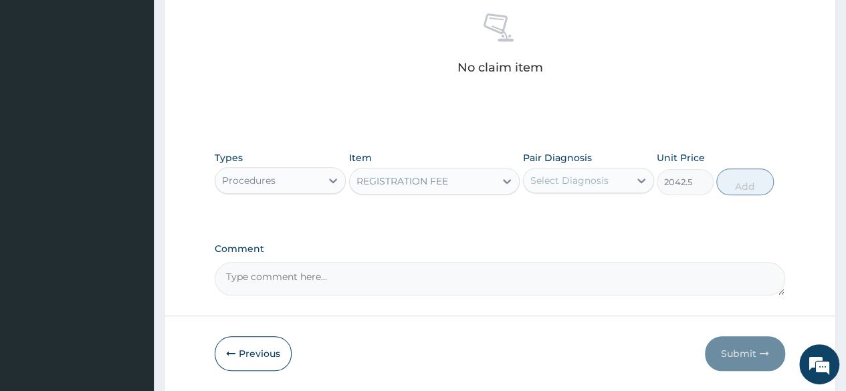
click at [588, 177] on div "Select Diagnosis" at bounding box center [569, 180] width 78 height 13
click at [569, 220] on label "[MEDICAL_DATA]" at bounding box center [586, 213] width 83 height 13
checkbox input "true"
click at [732, 179] on button "Add" at bounding box center [744, 182] width 57 height 27
type input "0"
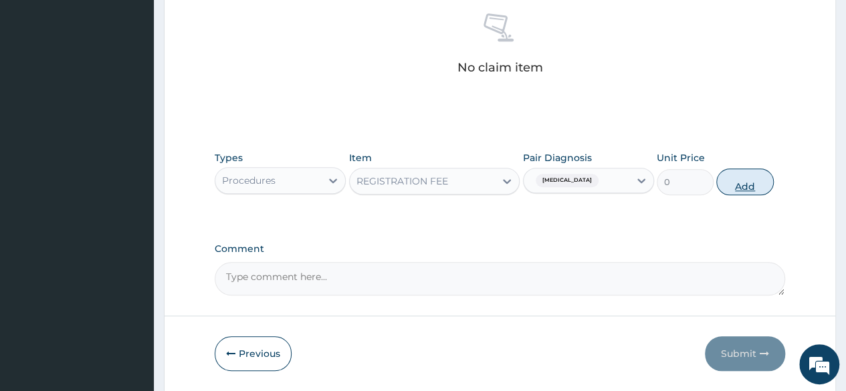
scroll to position [518, 0]
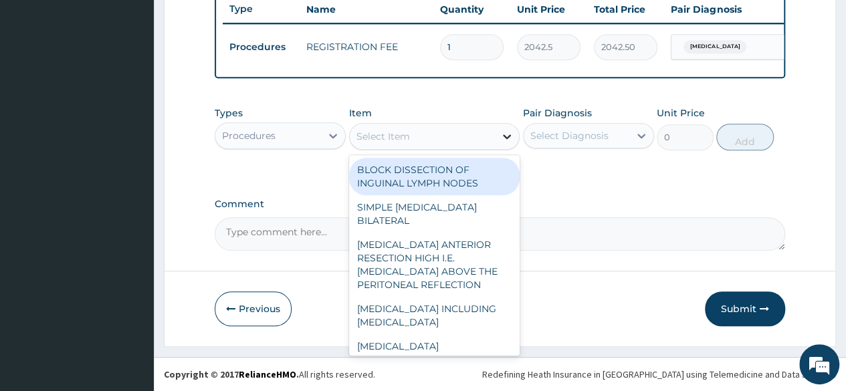
click at [507, 142] on icon at bounding box center [506, 136] width 13 height 13
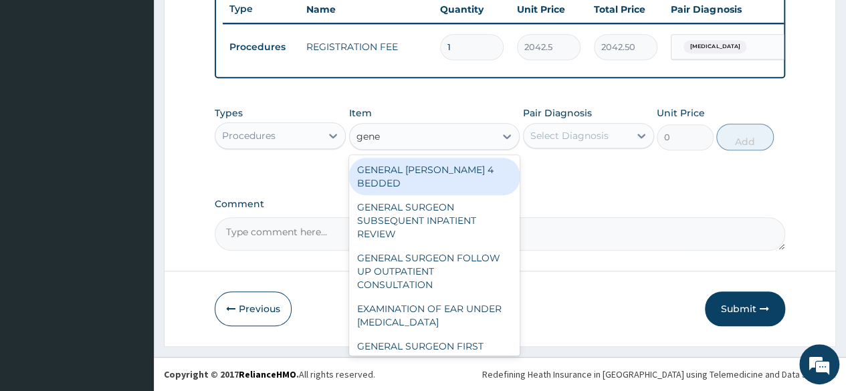
type input "gener"
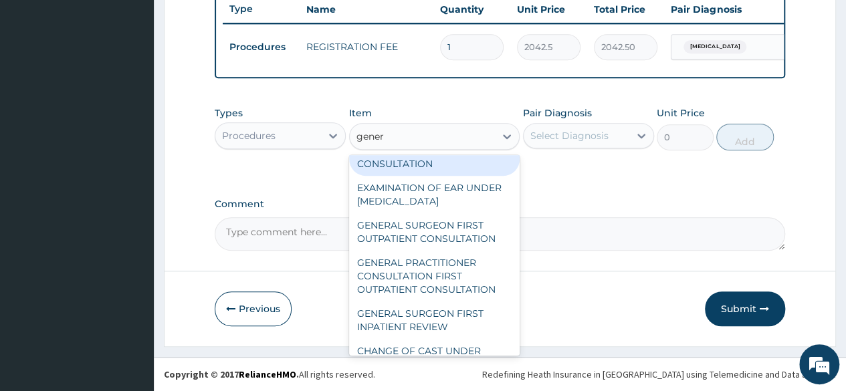
scroll to position [125, 0]
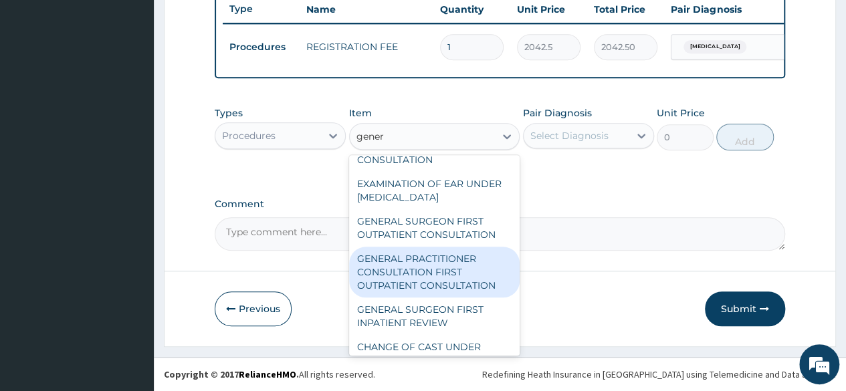
click at [443, 264] on div "GENERAL PRACTITIONER CONSULTATION FIRST OUTPATIENT CONSULTATION" at bounding box center [434, 272] width 171 height 51
type input "3370.125"
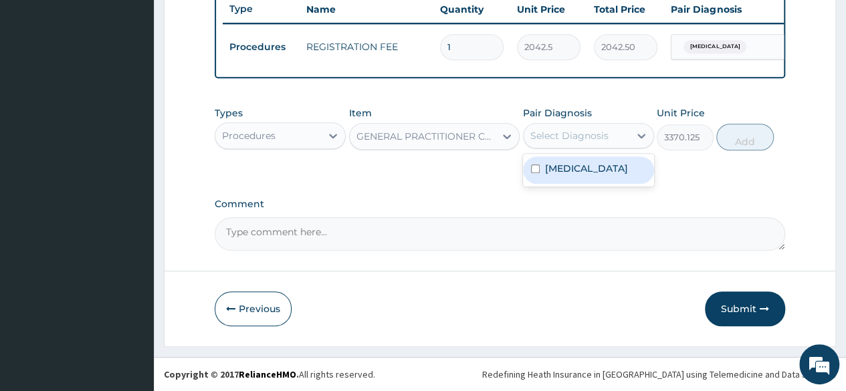
click at [624, 137] on div "Select Diagnosis" at bounding box center [577, 135] width 106 height 21
click at [588, 175] on label "Allergic conjunctivitis" at bounding box center [586, 168] width 83 height 13
checkbox input "true"
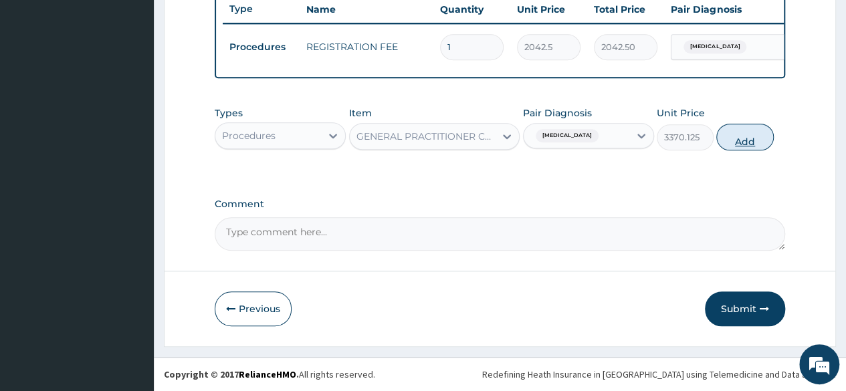
click at [745, 137] on button "Add" at bounding box center [744, 137] width 57 height 27
type input "0"
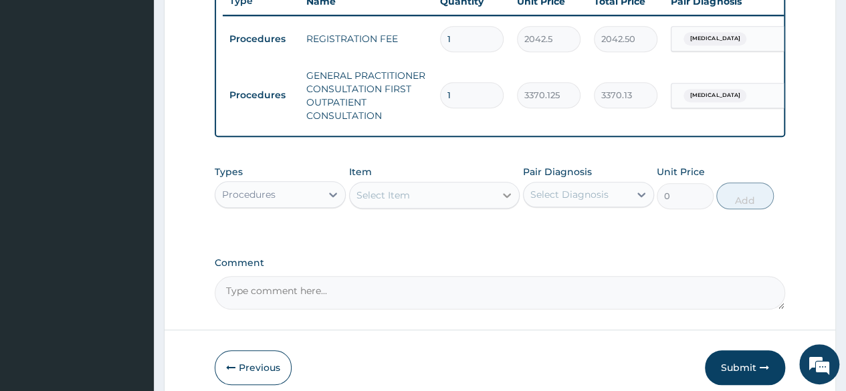
click at [506, 198] on icon at bounding box center [507, 195] width 8 height 5
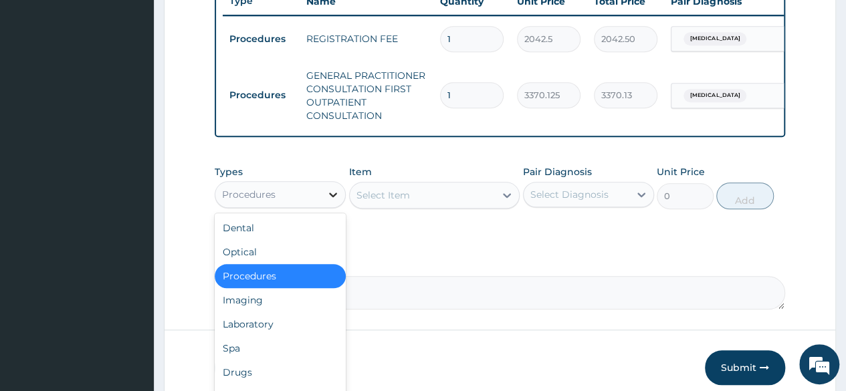
click at [328, 201] on icon at bounding box center [332, 194] width 13 height 13
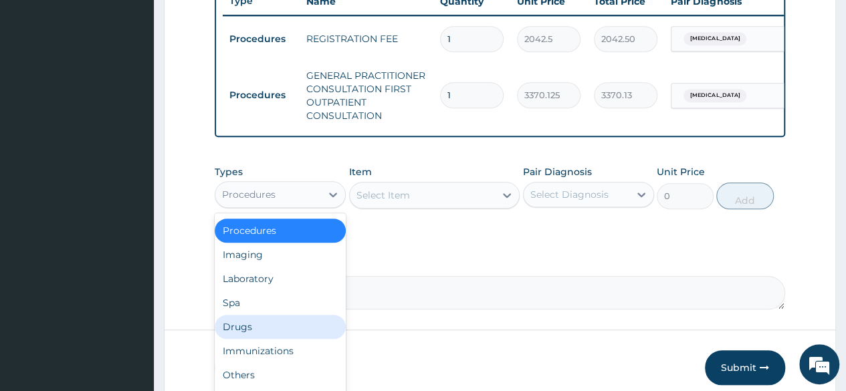
click at [269, 339] on div "Drugs" at bounding box center [280, 327] width 131 height 24
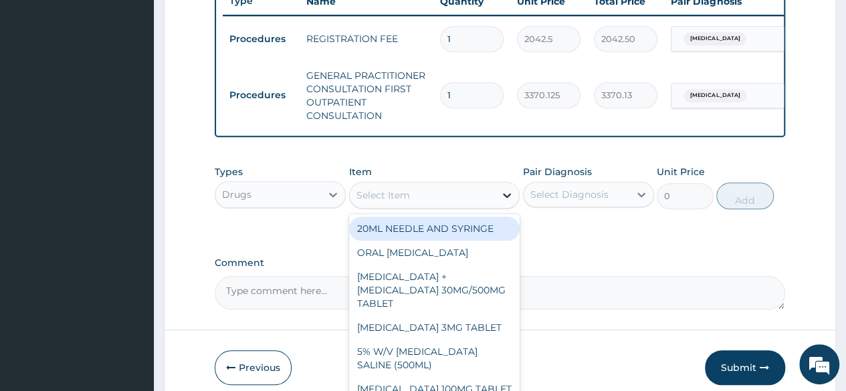
click at [506, 202] on icon at bounding box center [506, 195] width 13 height 13
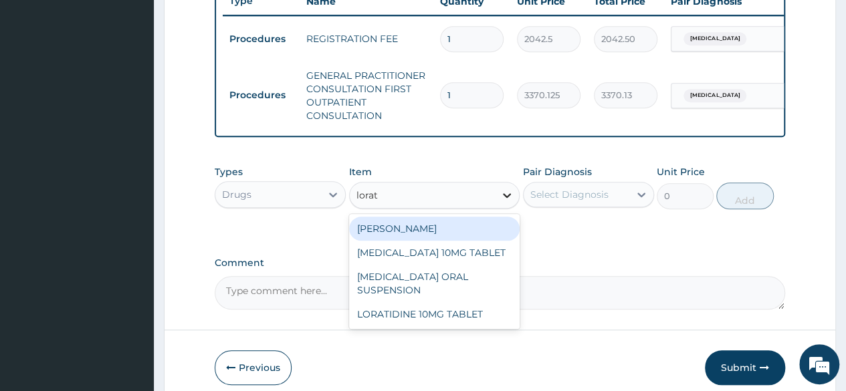
type input "lorati"
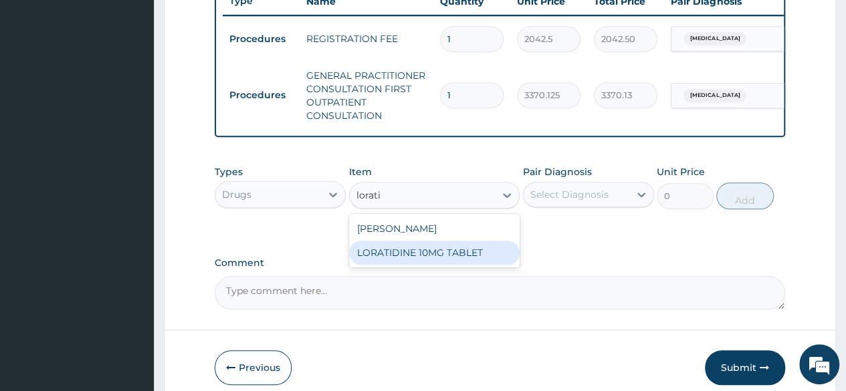
click at [452, 263] on div "LORATIDINE 10MG TABLET" at bounding box center [434, 253] width 171 height 24
type input "96"
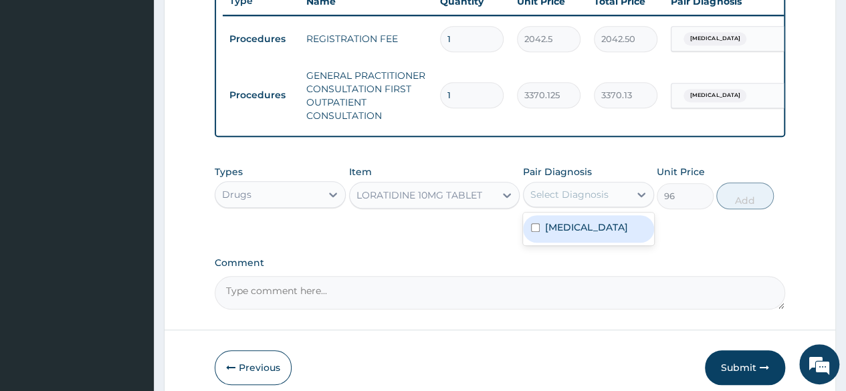
drag, startPoint x: 583, startPoint y: 205, endPoint x: 573, endPoint y: 246, distance: 42.2
click at [573, 207] on div "option Allergic conjunctivitis, selected. option Allergic conjunctivitis focuse…" at bounding box center [588, 194] width 131 height 25
click at [573, 234] on label "Allergic conjunctivitis" at bounding box center [586, 227] width 83 height 13
checkbox input "true"
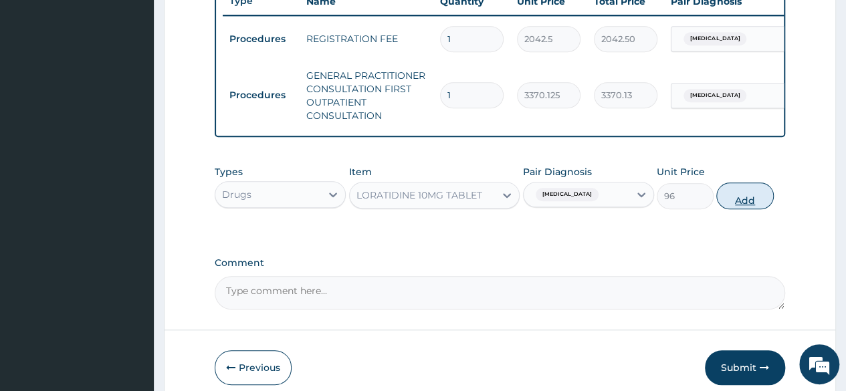
click at [739, 201] on button "Add" at bounding box center [744, 196] width 57 height 27
type input "0"
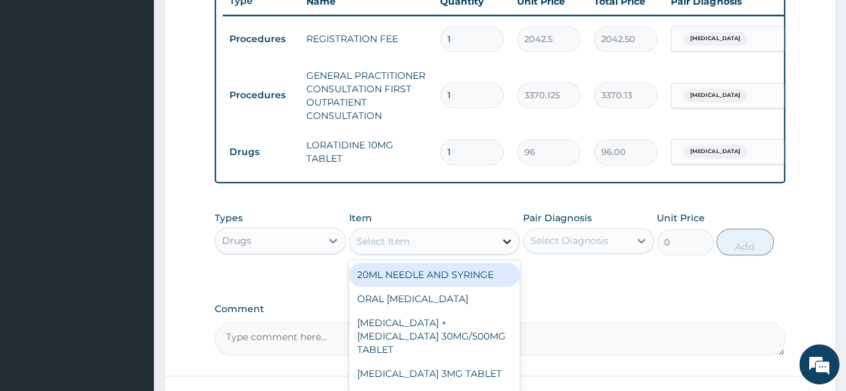
click at [507, 248] on icon at bounding box center [506, 241] width 13 height 13
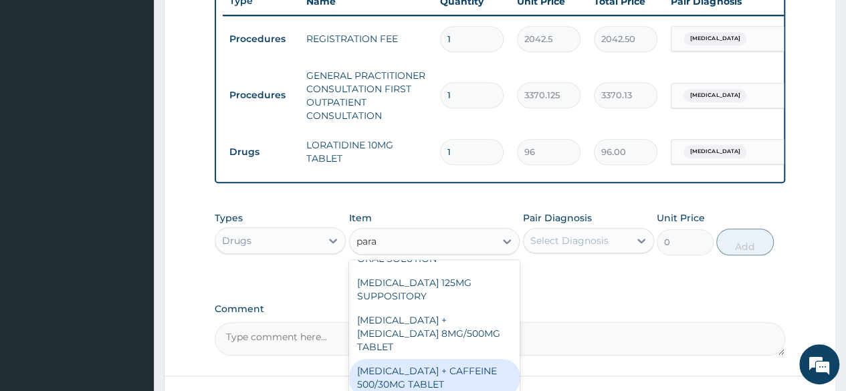
scroll to position [152, 0]
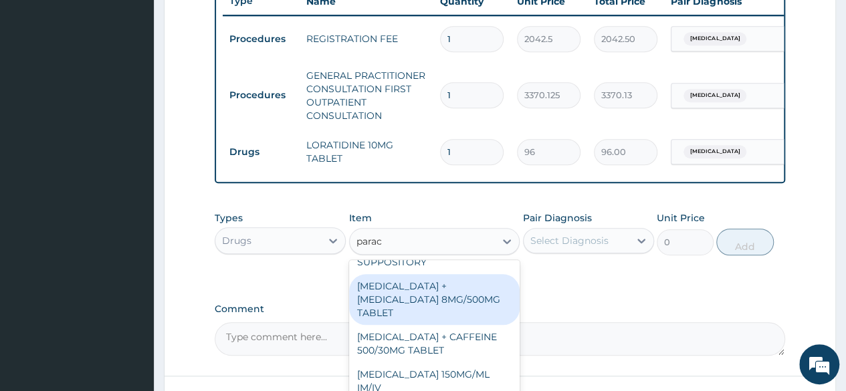
type input "parace"
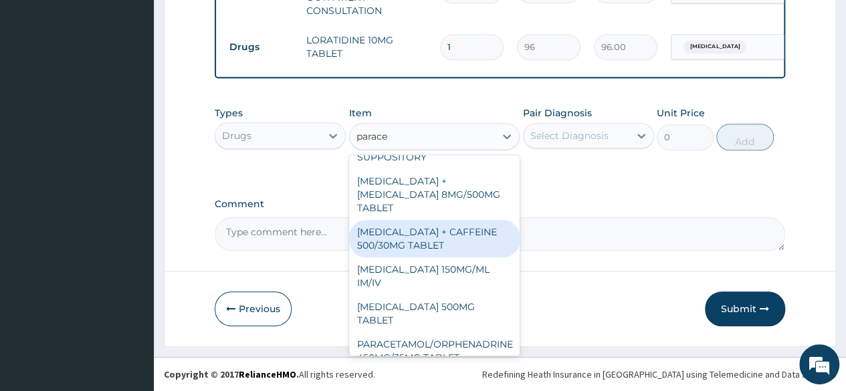
scroll to position [629, 0]
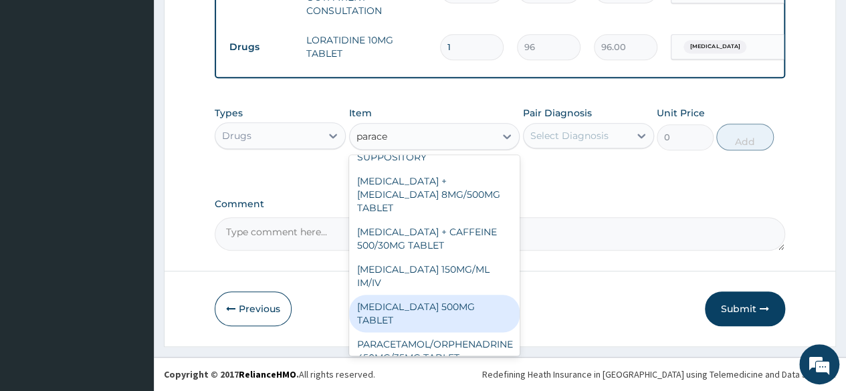
click at [423, 295] on div "PARACETAMOL 500MG TABLET" at bounding box center [434, 313] width 171 height 37
type input "30"
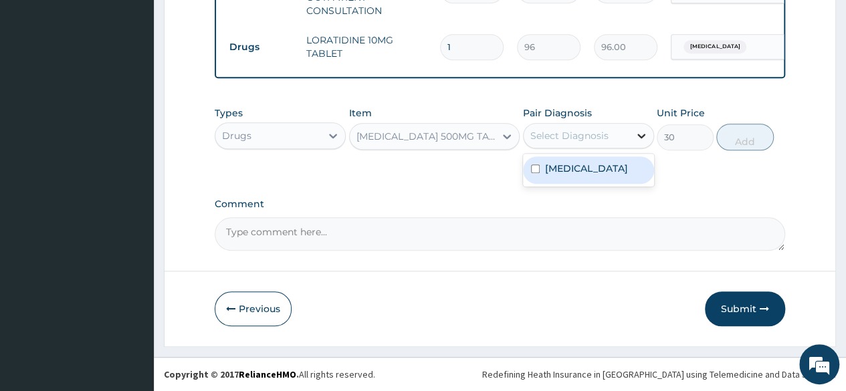
click at [643, 134] on icon at bounding box center [641, 135] width 13 height 13
click at [568, 175] on label "Allergic conjunctivitis" at bounding box center [586, 168] width 83 height 13
checkbox input "true"
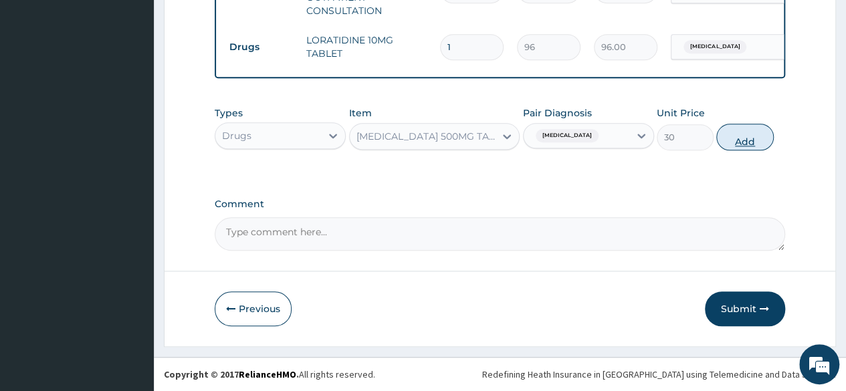
click at [733, 142] on button "Add" at bounding box center [744, 137] width 57 height 27
type input "0"
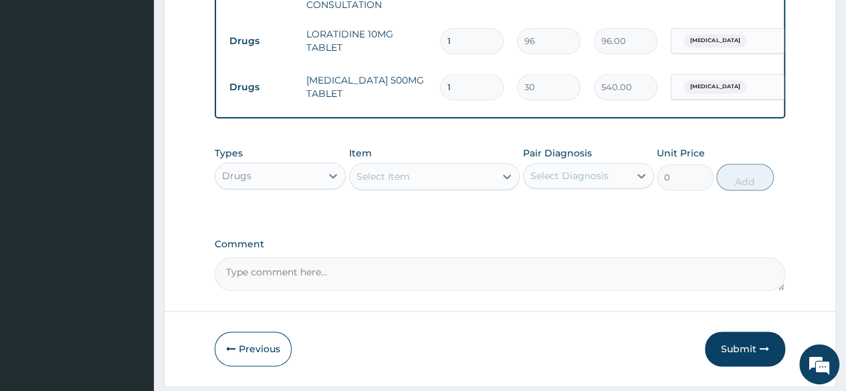
type input "18"
type input "540.00"
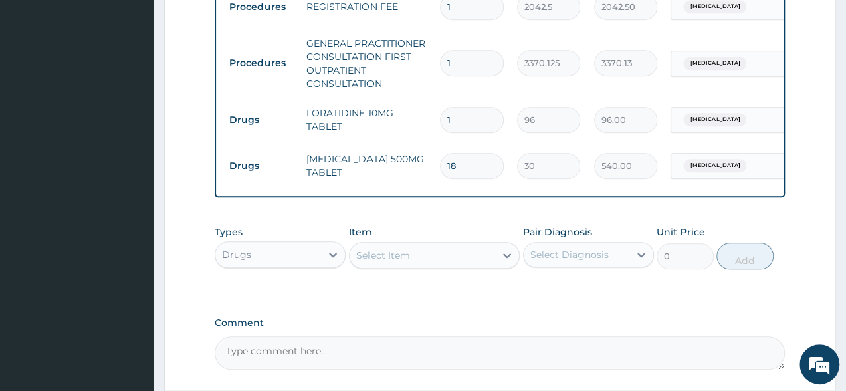
scroll to position [542, 0]
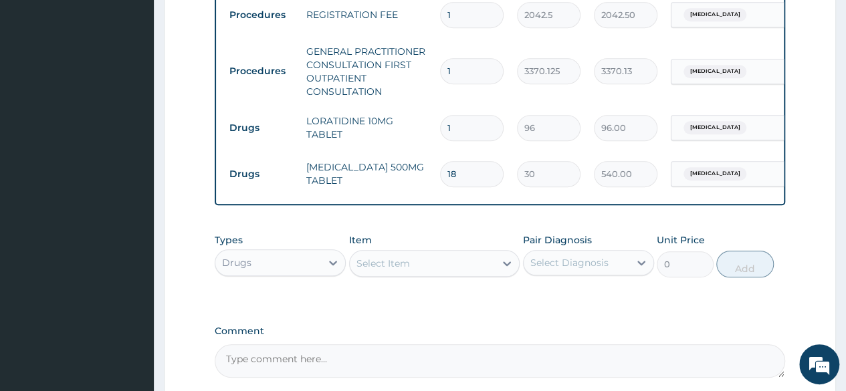
type input "1"
type input "30.00"
type input "18"
type input "540.00"
click at [460, 128] on input "1" at bounding box center [472, 128] width 64 height 26
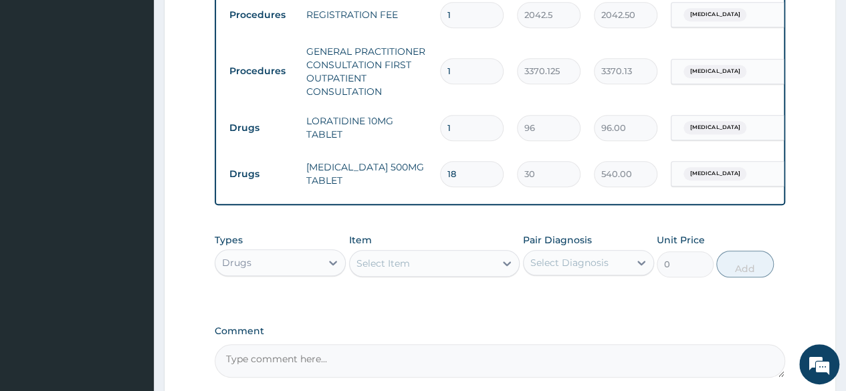
type input "0.00"
type input "3"
type input "288.00"
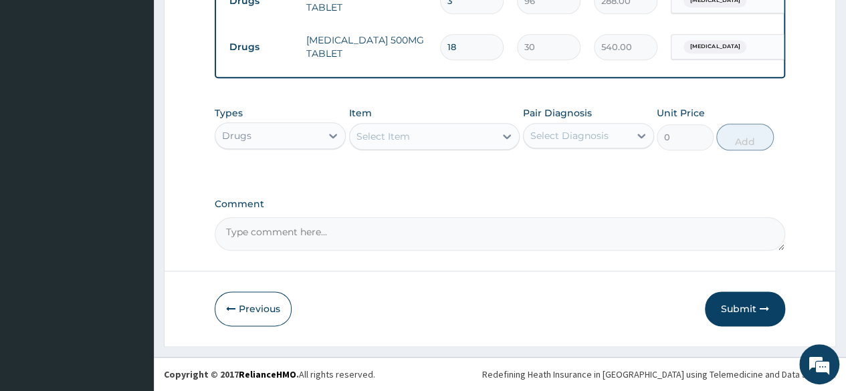
scroll to position [677, 0]
type input "3"
click at [755, 310] on button "Submit" at bounding box center [745, 309] width 80 height 35
click at [746, 308] on button "Submit" at bounding box center [745, 309] width 80 height 35
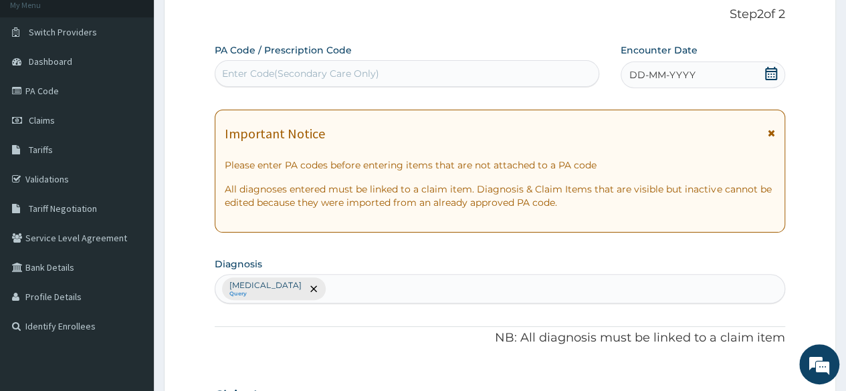
scroll to position [76, 0]
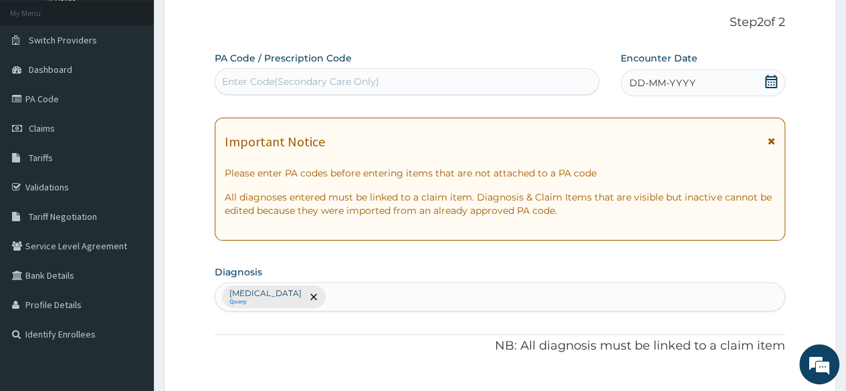
click at [772, 75] on icon at bounding box center [771, 81] width 13 height 13
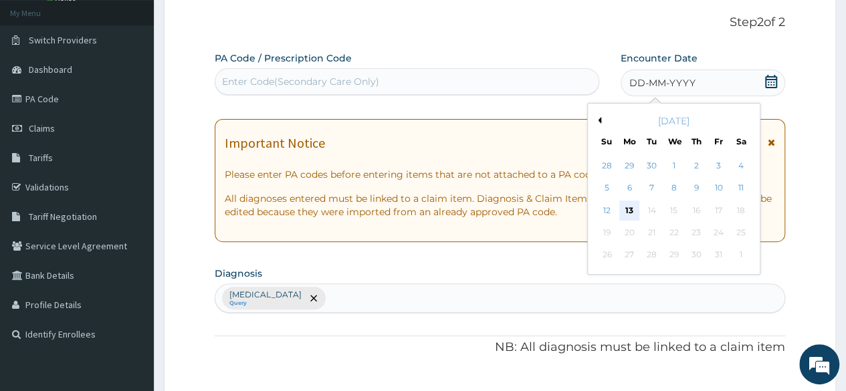
click at [630, 207] on div "13" at bounding box center [629, 211] width 20 height 20
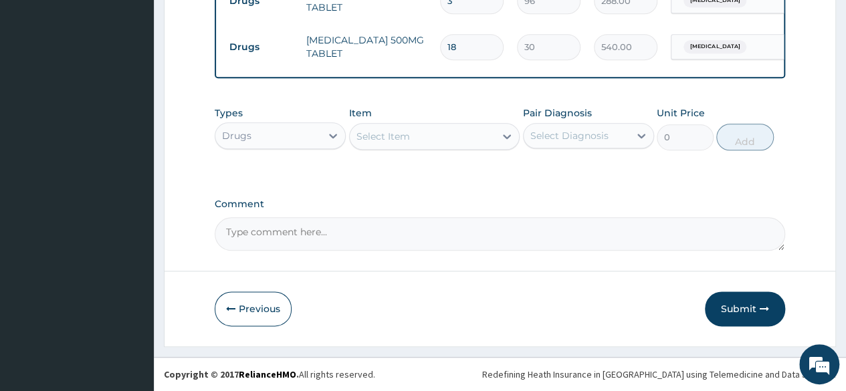
scroll to position [676, 0]
click at [732, 304] on button "Submit" at bounding box center [745, 309] width 80 height 35
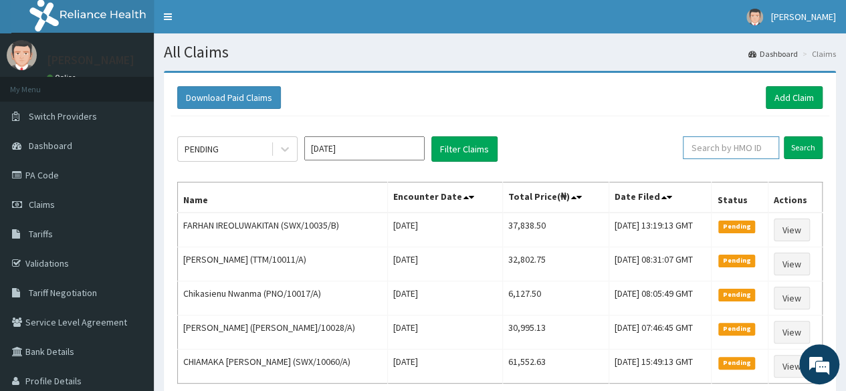
click at [732, 144] on input "text" at bounding box center [731, 147] width 96 height 23
paste input "GDI/10018/A"
type input "GDI/10018/A"
click at [804, 146] on input "Search" at bounding box center [803, 147] width 39 height 23
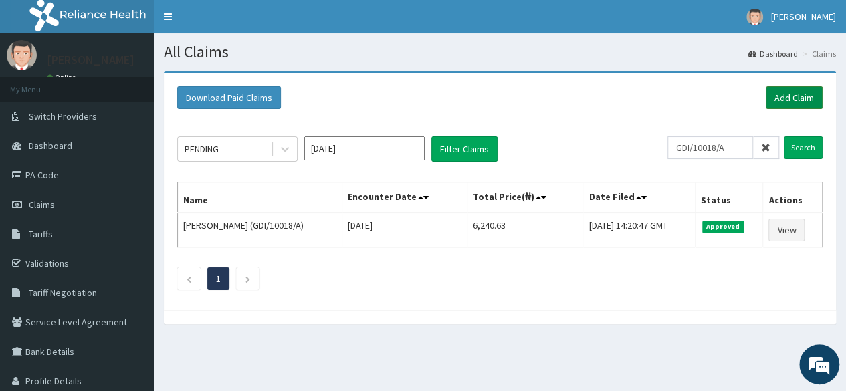
click at [773, 93] on link "Add Claim" at bounding box center [794, 97] width 57 height 23
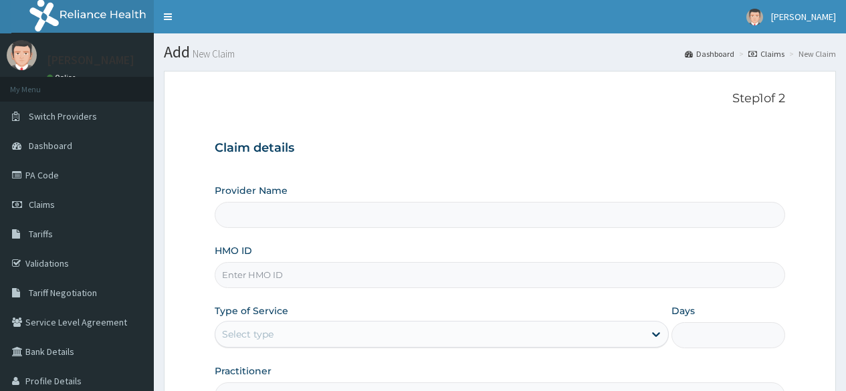
type input "Reliance Family Clinics Surulere"
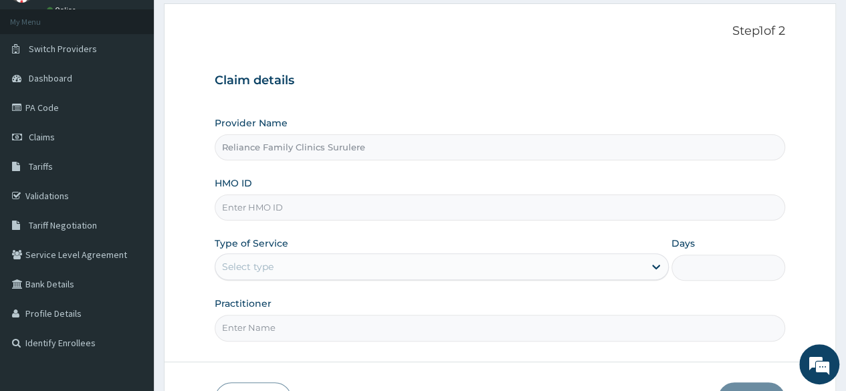
scroll to position [77, 0]
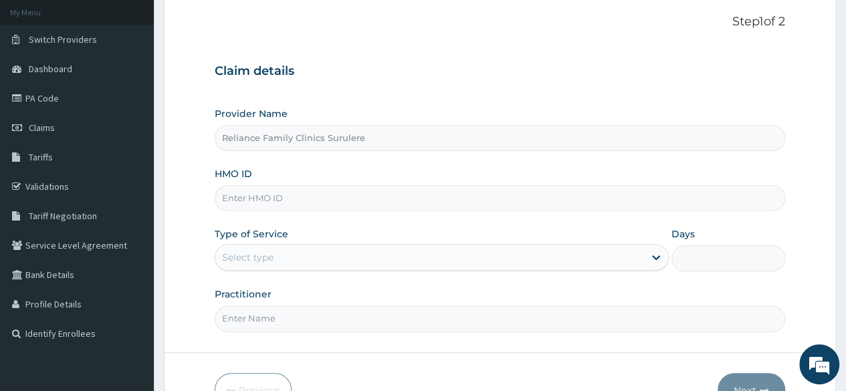
click at [303, 199] on input "HMO ID" at bounding box center [500, 198] width 571 height 26
paste input "HLP/10004/B"
type input "HLP/10004/B"
click at [433, 251] on div "Select type" at bounding box center [429, 257] width 429 height 21
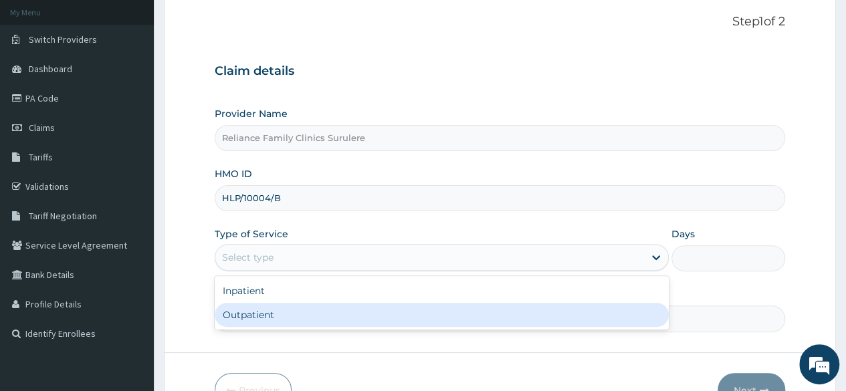
click at [360, 316] on div "Outpatient" at bounding box center [442, 315] width 454 height 24
type input "1"
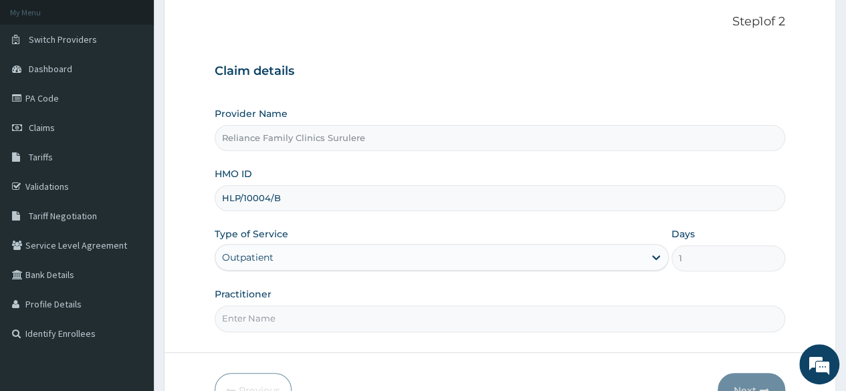
click at [322, 201] on input "HLP/10004/B" at bounding box center [500, 198] width 571 height 26
type input "H"
paste input "GDI/10001/A"
type input "GDI/10001/A"
click at [312, 316] on input "Practitioner" at bounding box center [500, 319] width 571 height 26
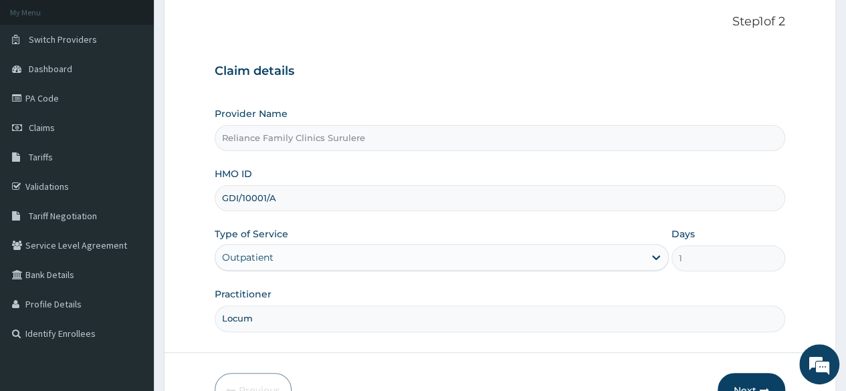
scroll to position [155, 0]
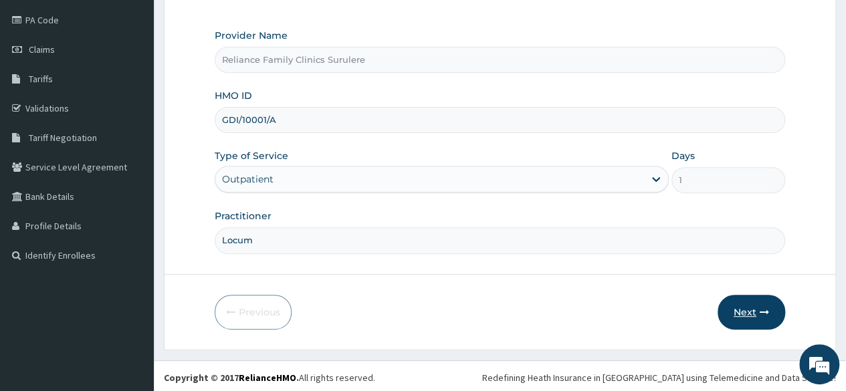
type input "Locum"
click at [761, 322] on button "Next" at bounding box center [752, 312] width 68 height 35
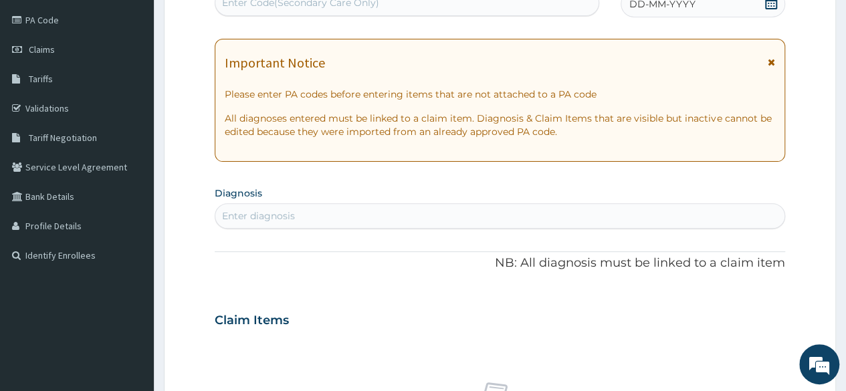
click at [308, 213] on div "Enter diagnosis" at bounding box center [499, 215] width 569 height 21
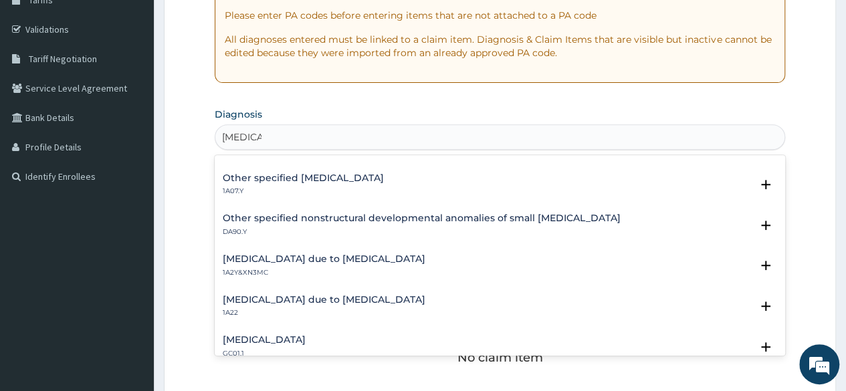
scroll to position [1048, 0]
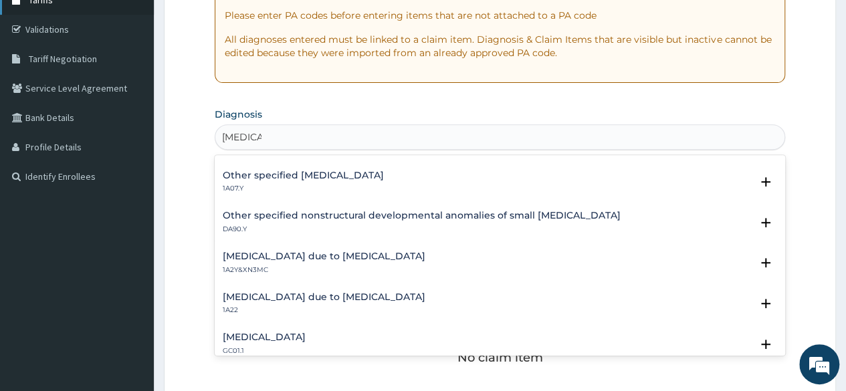
type input "enteritis"
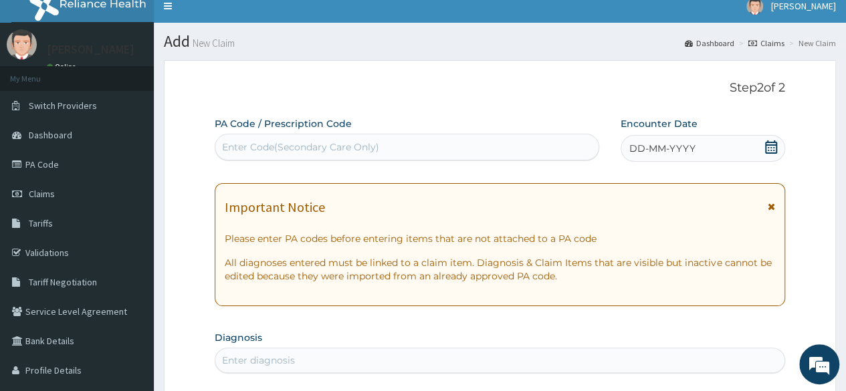
scroll to position [9, 0]
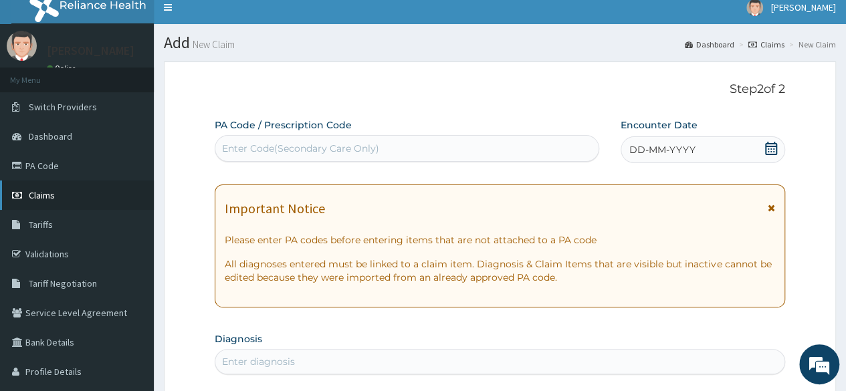
click at [33, 196] on span "Claims" at bounding box center [42, 195] width 26 height 12
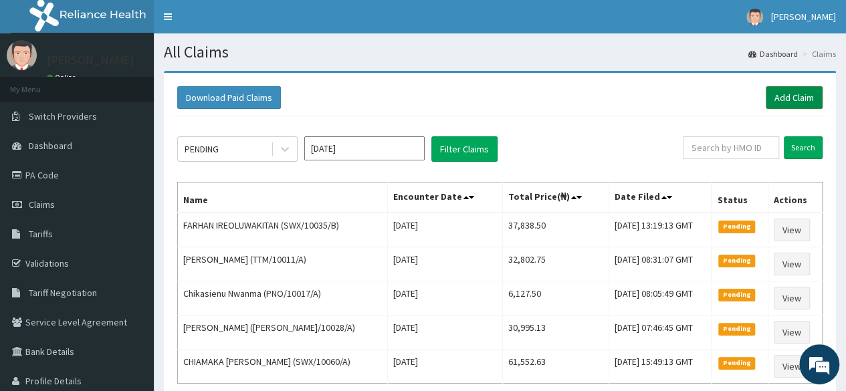
click at [791, 96] on link "Add Claim" at bounding box center [794, 97] width 57 height 23
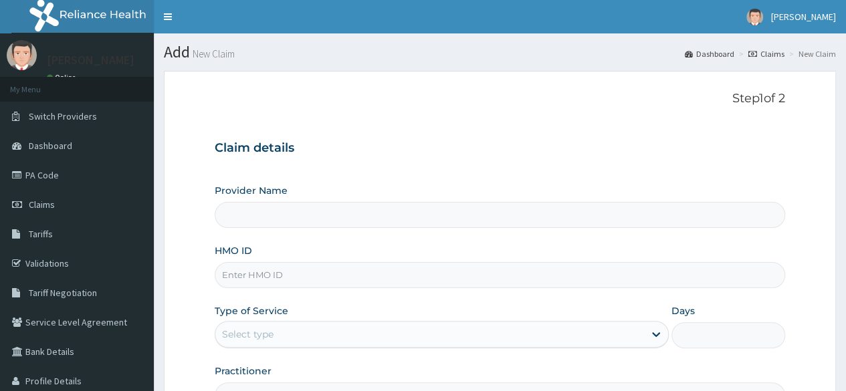
click at [308, 276] on input "HMO ID" at bounding box center [500, 275] width 571 height 26
paste input "GDI/10022/A"
type input "GDI/10022/A"
type input "Reliance Family Clinics Surulere"
type input "GDI/10022/A"
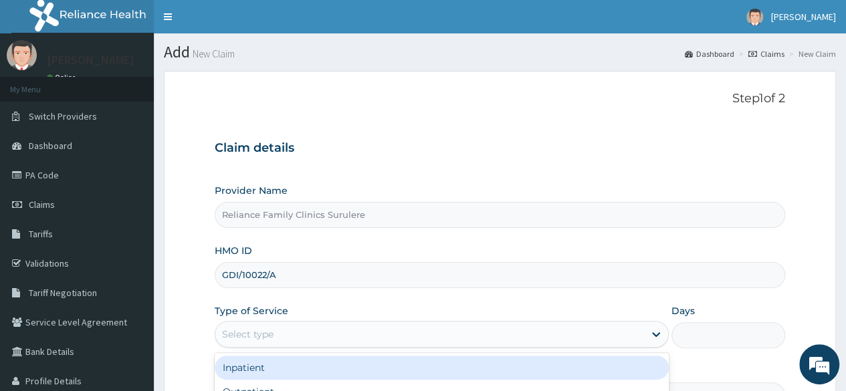
click at [313, 330] on div "Select type" at bounding box center [429, 334] width 429 height 21
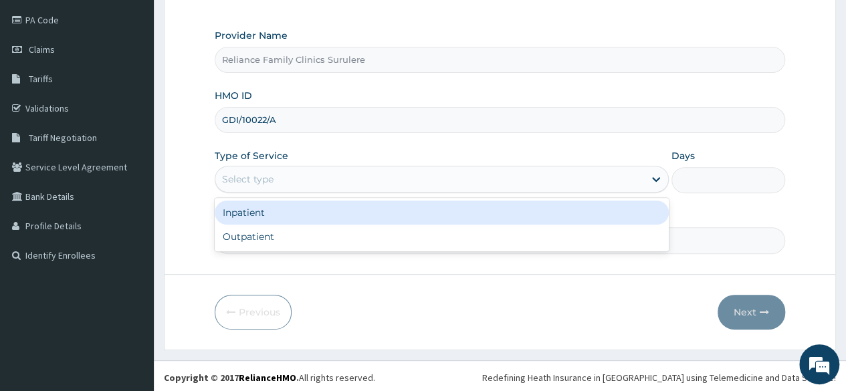
scroll to position [155, 0]
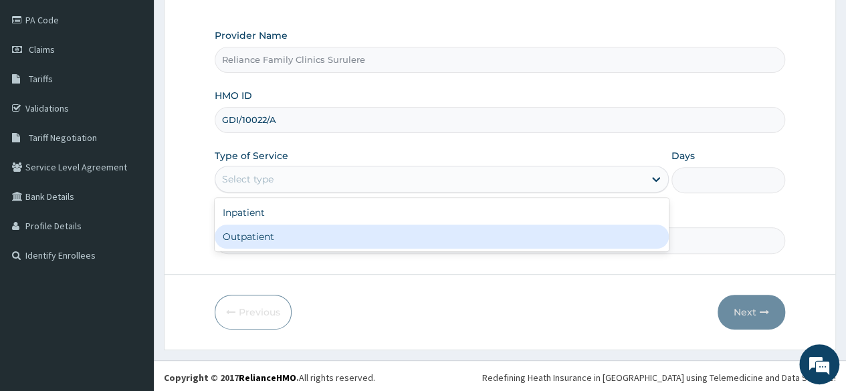
click at [268, 240] on div "Outpatient" at bounding box center [442, 237] width 454 height 24
type input "1"
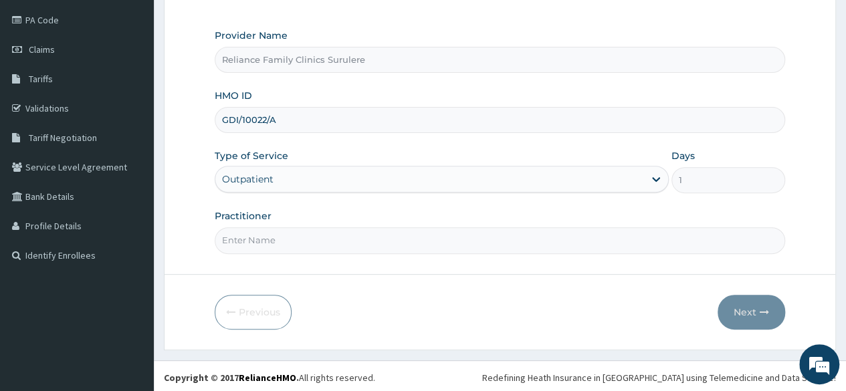
click at [318, 239] on input "Practitioner" at bounding box center [500, 240] width 571 height 26
type input "Locum"
click at [744, 315] on button "Next" at bounding box center [752, 312] width 68 height 35
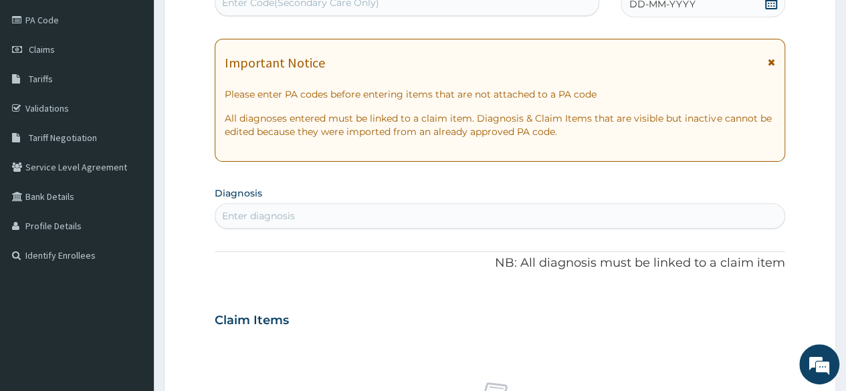
click at [395, 217] on div "Enter diagnosis" at bounding box center [499, 215] width 569 height 21
type input "malaria"
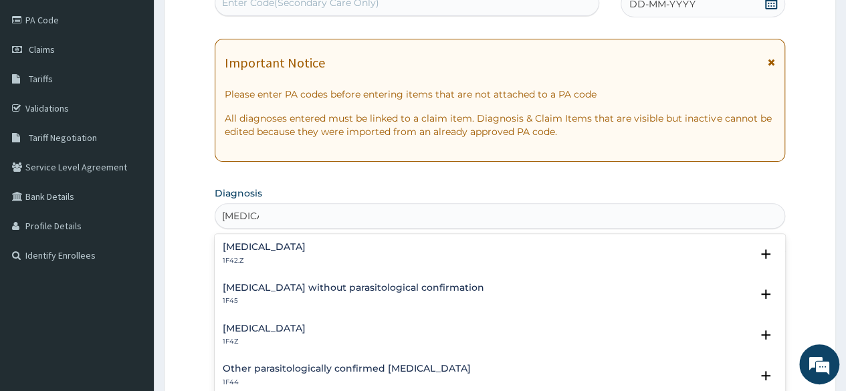
click at [306, 243] on h4 "Plasmodium malariae malaria without complication" at bounding box center [264, 247] width 83 height 10
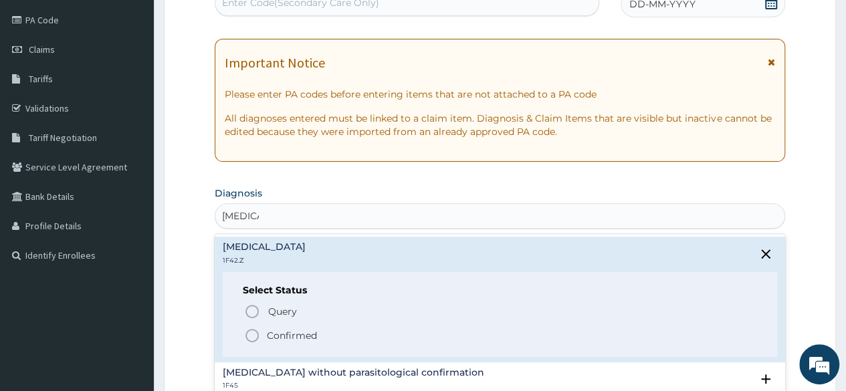
click at [253, 336] on icon "status option filled" at bounding box center [252, 336] width 16 height 16
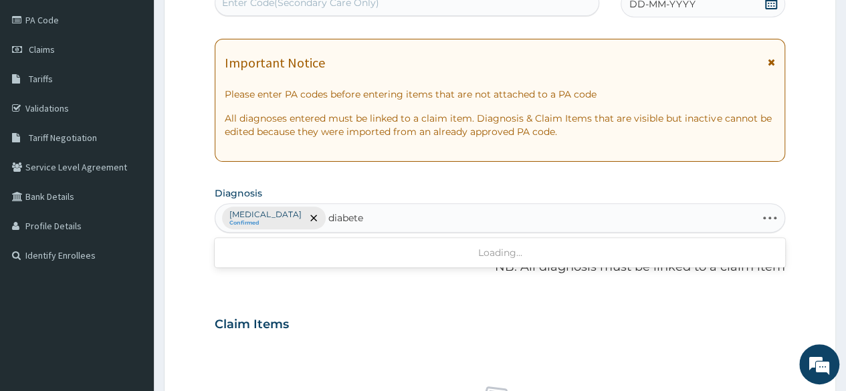
type input "diabetes"
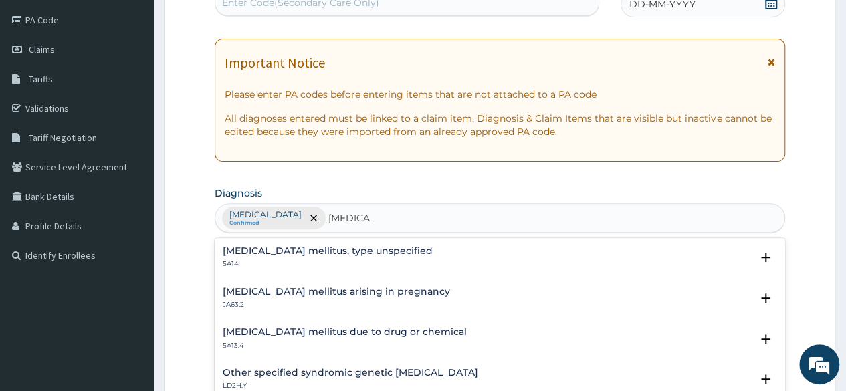
click at [356, 247] on h4 "Diabetes mellitus, type unspecified" at bounding box center [328, 251] width 210 height 10
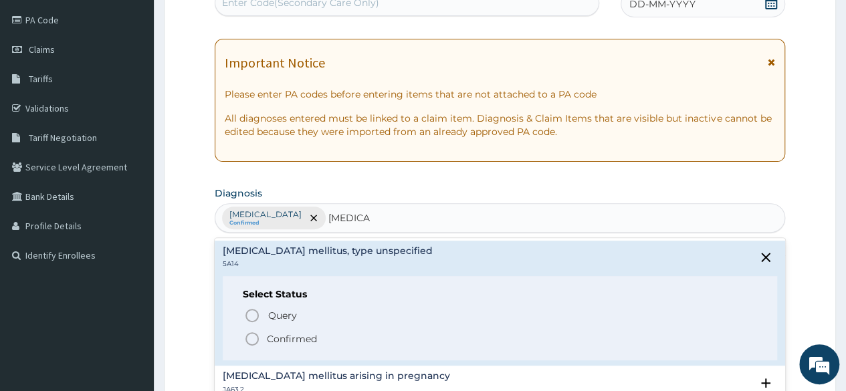
click at [250, 343] on circle "status option filled" at bounding box center [252, 339] width 12 height 12
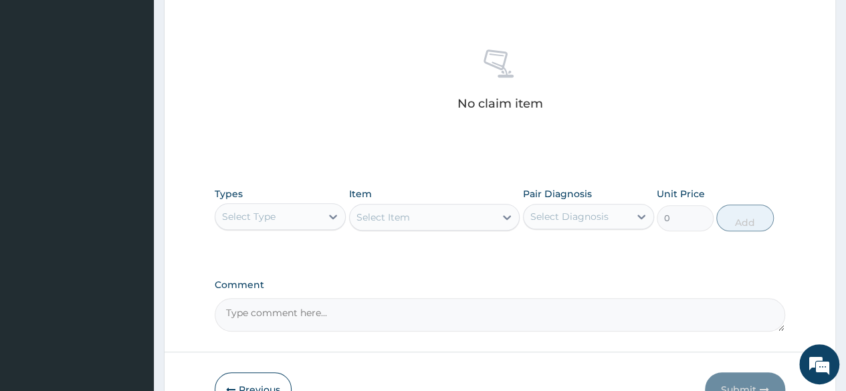
scroll to position [506, 0]
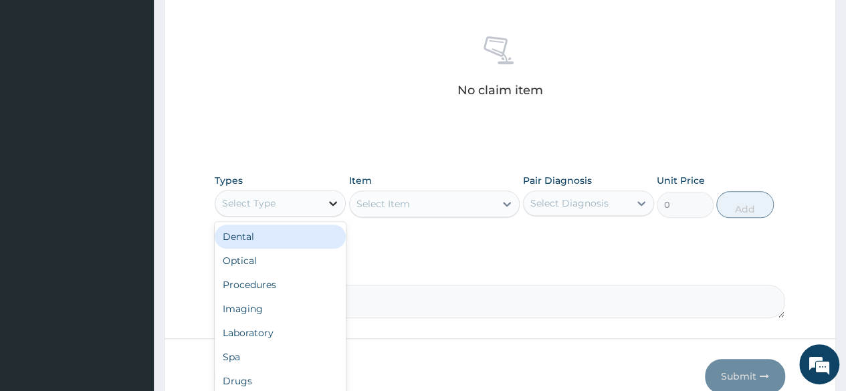
click at [334, 198] on icon at bounding box center [332, 203] width 13 height 13
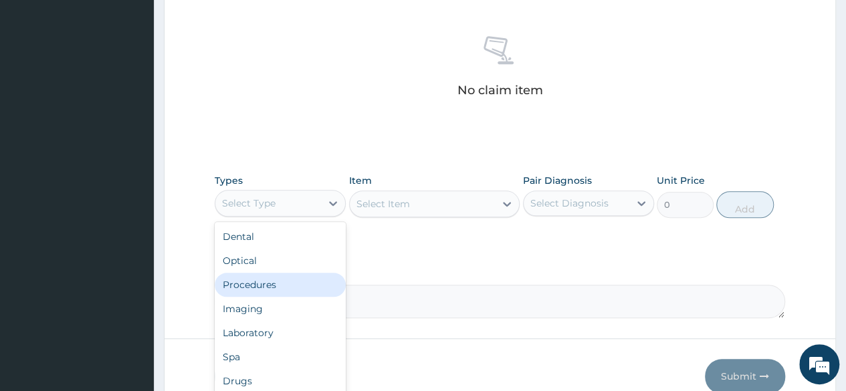
click at [297, 288] on div "Procedures" at bounding box center [280, 285] width 131 height 24
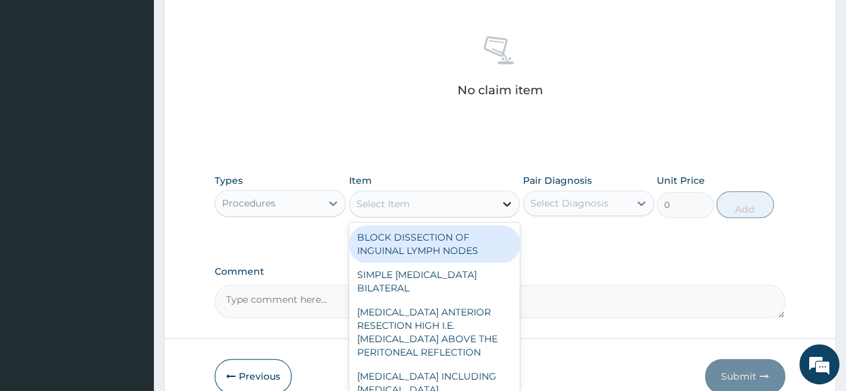
click at [510, 202] on icon at bounding box center [507, 204] width 8 height 5
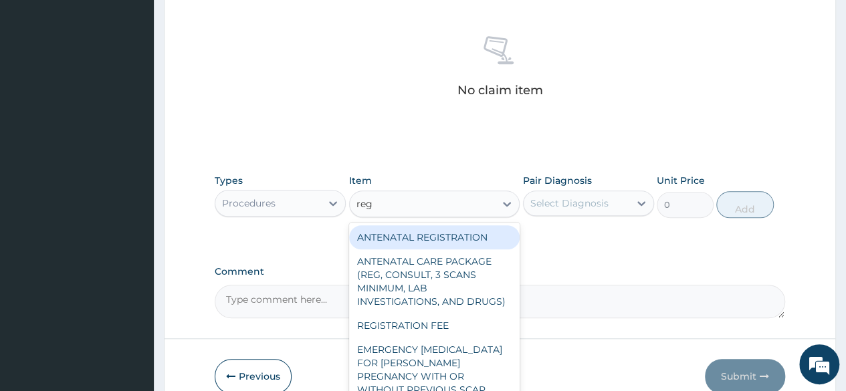
type input "regi"
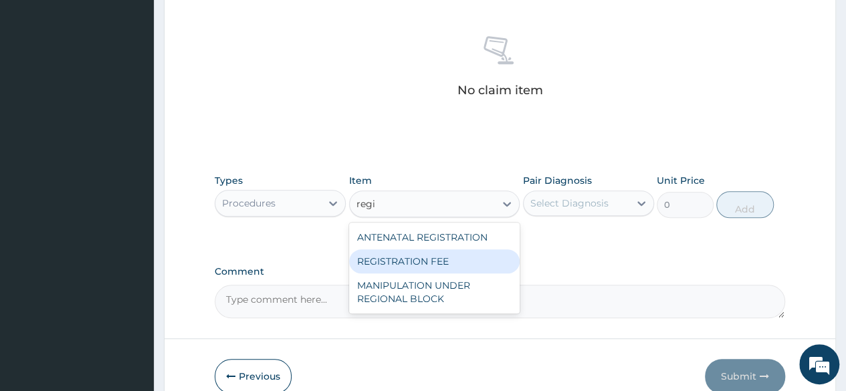
click at [401, 252] on div "REGISTRATION FEE" at bounding box center [434, 262] width 171 height 24
type input "2042.5"
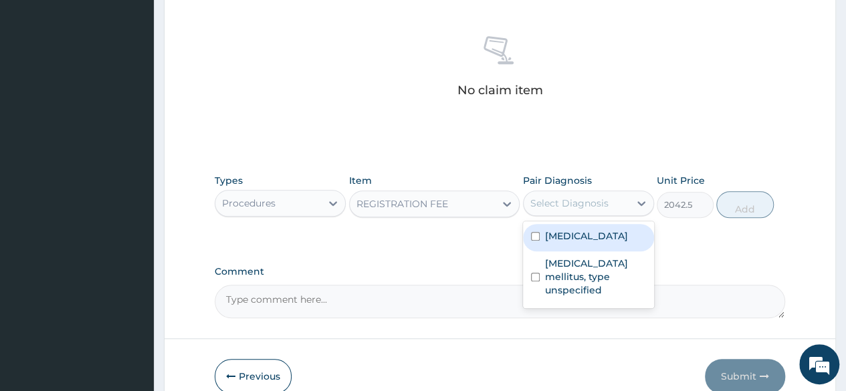
click at [621, 197] on div "Select Diagnosis" at bounding box center [577, 203] width 106 height 21
click at [580, 243] on label "Plasmodium malariae malaria without complication" at bounding box center [586, 235] width 83 height 13
checkbox input "true"
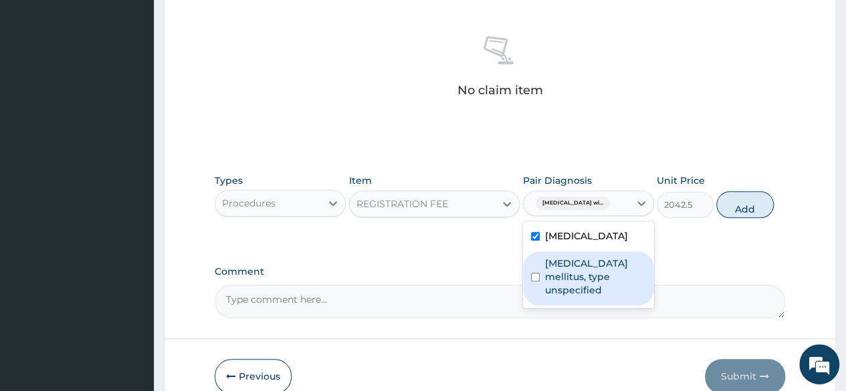
click at [541, 306] on div "Diabetes mellitus, type unspecified" at bounding box center [588, 279] width 131 height 54
checkbox input "true"
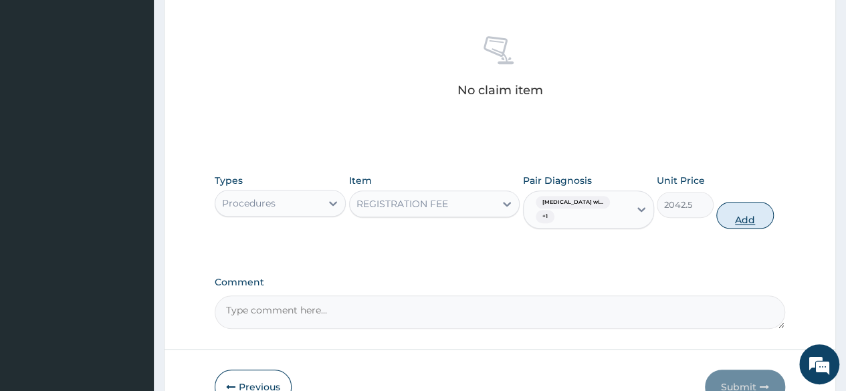
click at [738, 204] on button "Add" at bounding box center [744, 215] width 57 height 27
type input "0"
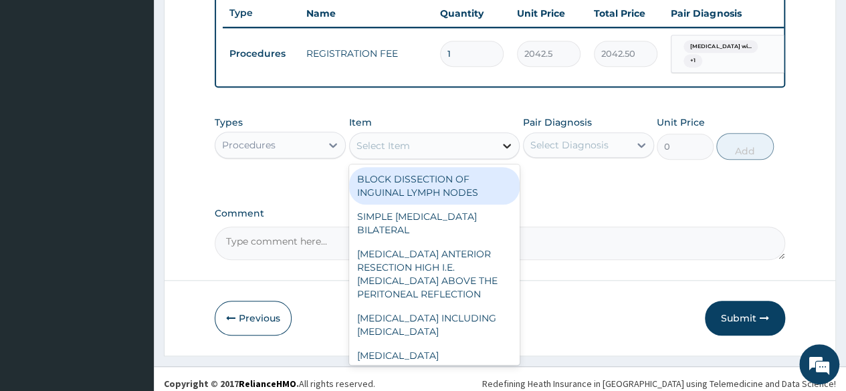
click at [511, 153] on icon at bounding box center [506, 145] width 13 height 13
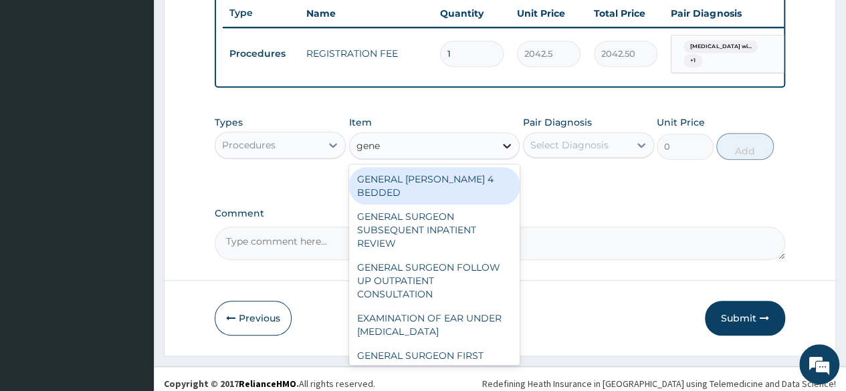
type input "gener"
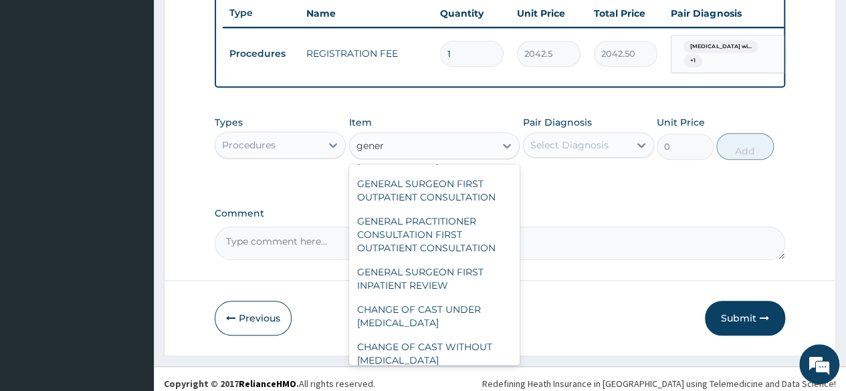
scroll to position [175, 0]
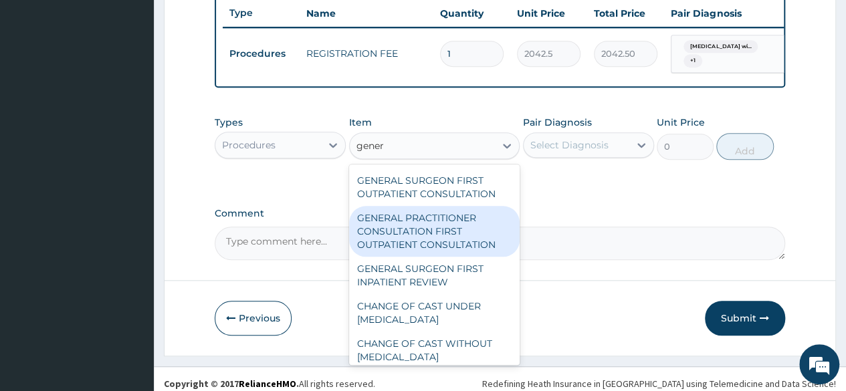
click at [411, 230] on div "GENERAL PRACTITIONER CONSULTATION FIRST OUTPATIENT CONSULTATION" at bounding box center [434, 231] width 171 height 51
type input "3370.125"
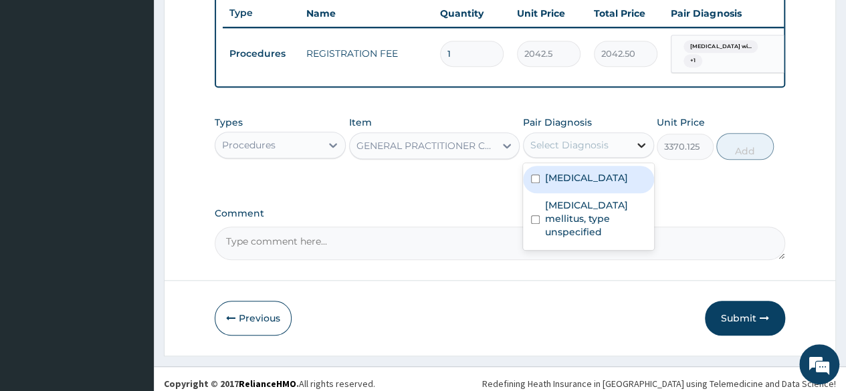
click at [630, 153] on div at bounding box center [641, 145] width 24 height 24
click at [577, 185] on label "Plasmodium malariae malaria without complication" at bounding box center [586, 177] width 83 height 13
checkbox input "true"
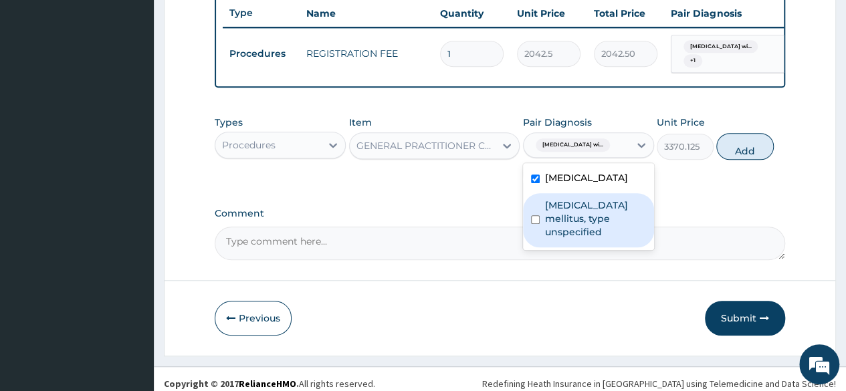
click at [569, 239] on label "Diabetes mellitus, type unspecified" at bounding box center [595, 219] width 101 height 40
checkbox input "true"
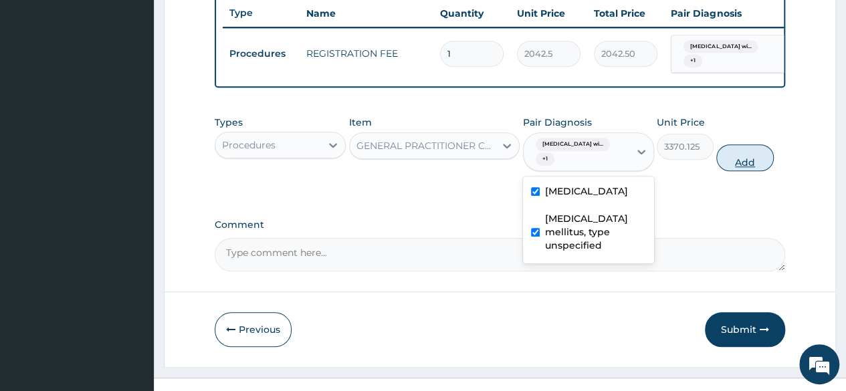
click at [746, 165] on button "Add" at bounding box center [744, 157] width 57 height 27
type input "0"
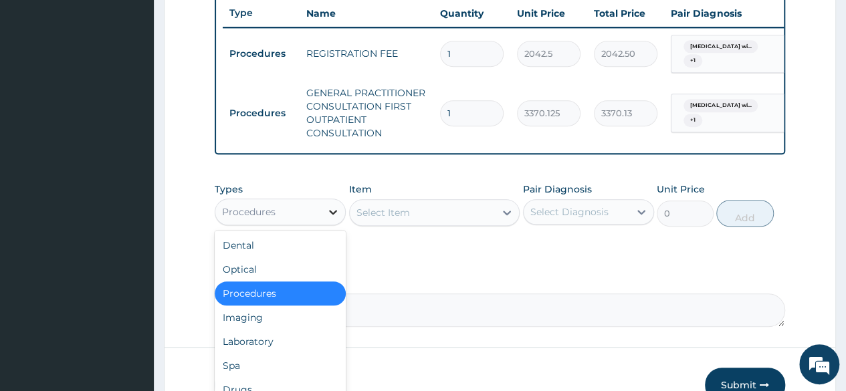
click at [327, 219] on icon at bounding box center [332, 211] width 13 height 13
click at [278, 347] on div "Laboratory" at bounding box center [280, 342] width 131 height 24
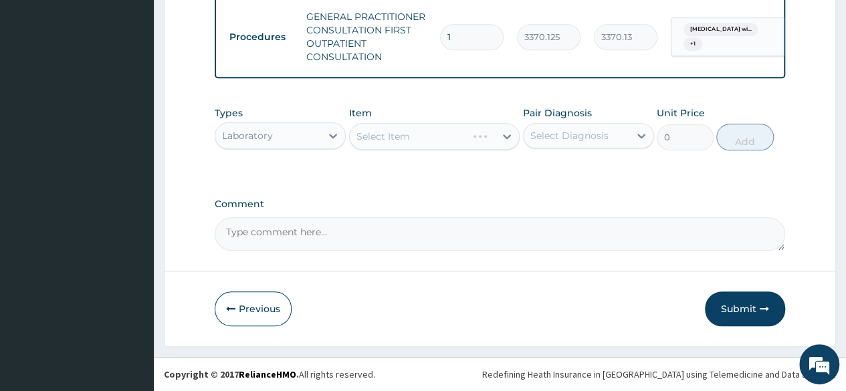
scroll to position [590, 0]
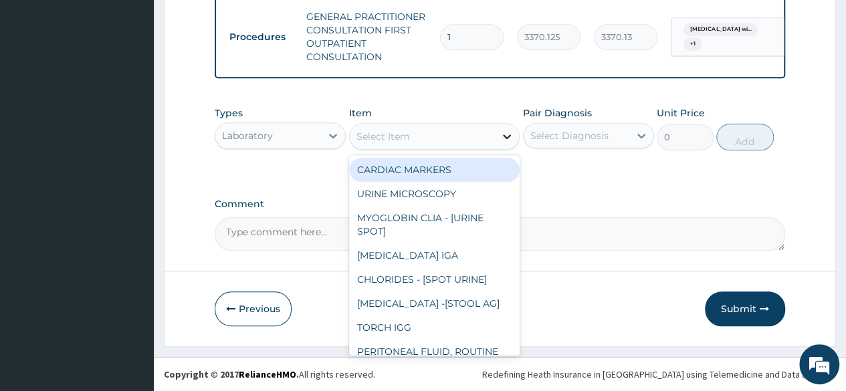
click at [508, 132] on icon at bounding box center [506, 136] width 13 height 13
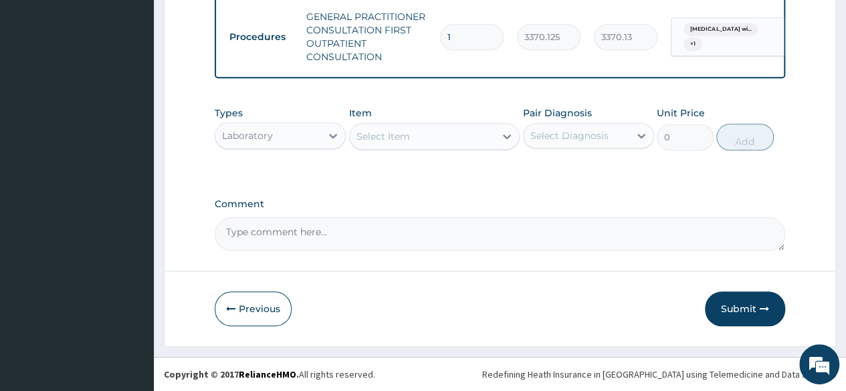
click at [414, 139] on div "Select Item" at bounding box center [423, 136] width 146 height 21
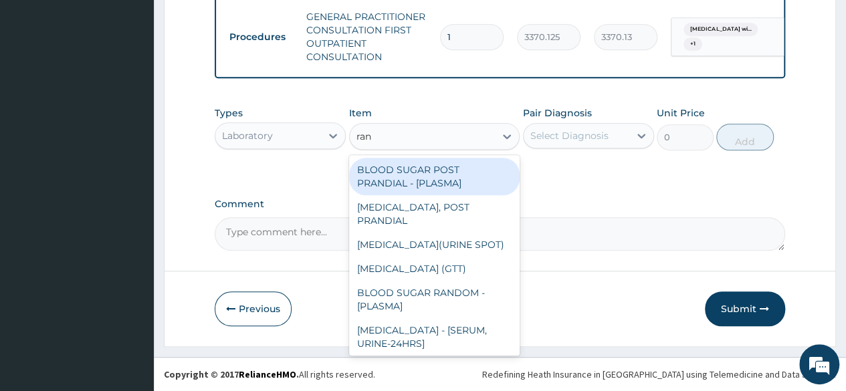
type input "rand"
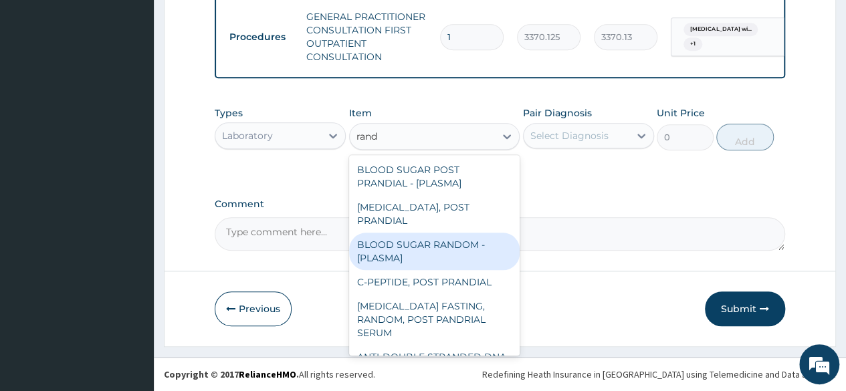
click at [422, 233] on div "BLOOD SUGAR RANDOM - [PLASMA]" at bounding box center [434, 251] width 171 height 37
type input "1800"
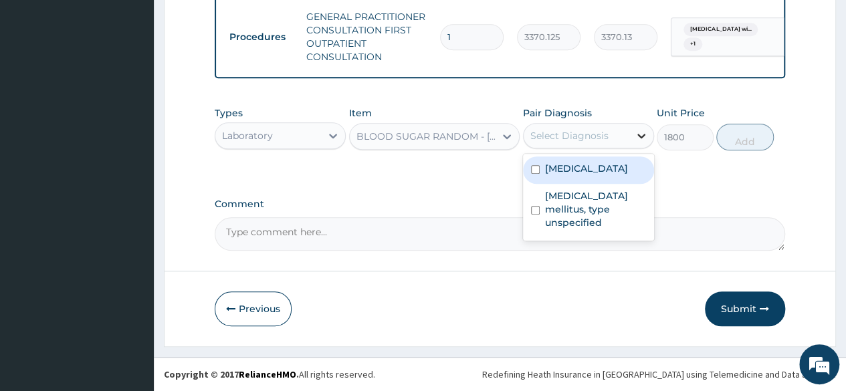
click at [632, 131] on div at bounding box center [641, 136] width 24 height 24
click at [538, 184] on div "Plasmodium malariae malaria without complication" at bounding box center [588, 170] width 131 height 27
checkbox input "true"
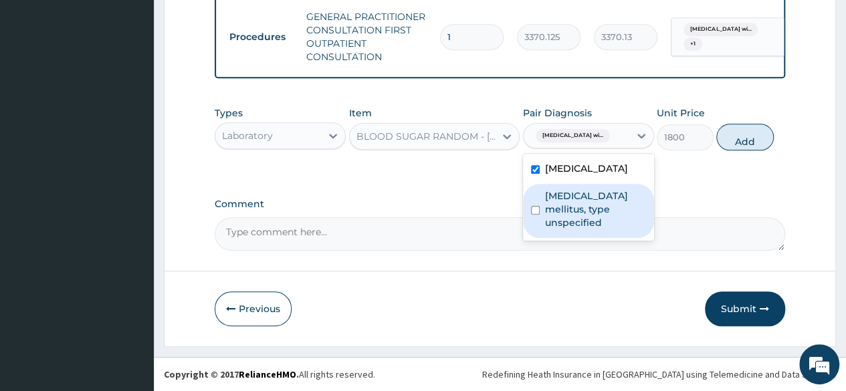
click at [540, 234] on div "Diabetes mellitus, type unspecified" at bounding box center [588, 211] width 131 height 54
checkbox input "true"
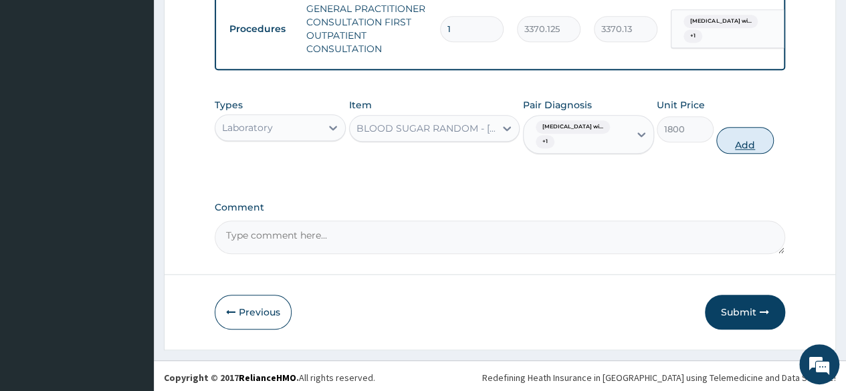
click at [745, 144] on button "Add" at bounding box center [744, 140] width 57 height 27
type input "0"
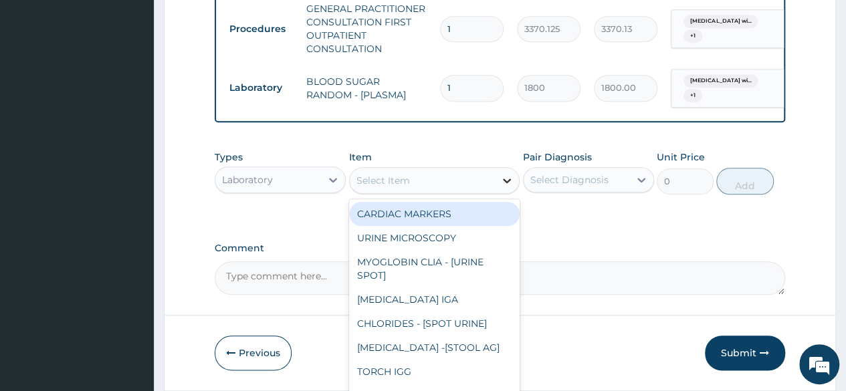
click at [510, 187] on icon at bounding box center [506, 180] width 13 height 13
click at [511, 187] on icon at bounding box center [506, 180] width 13 height 13
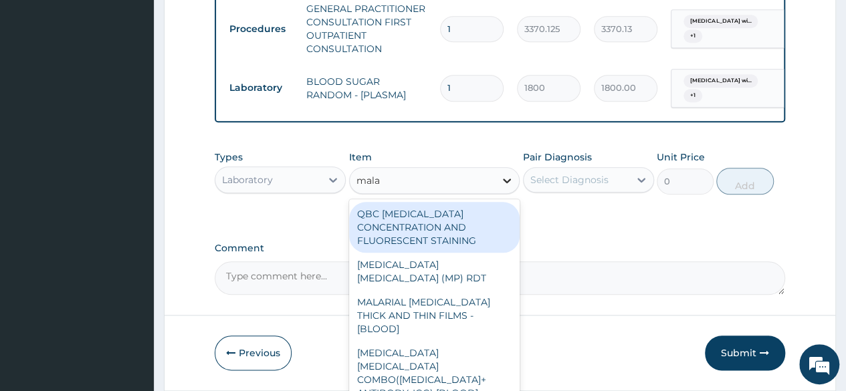
type input "malar"
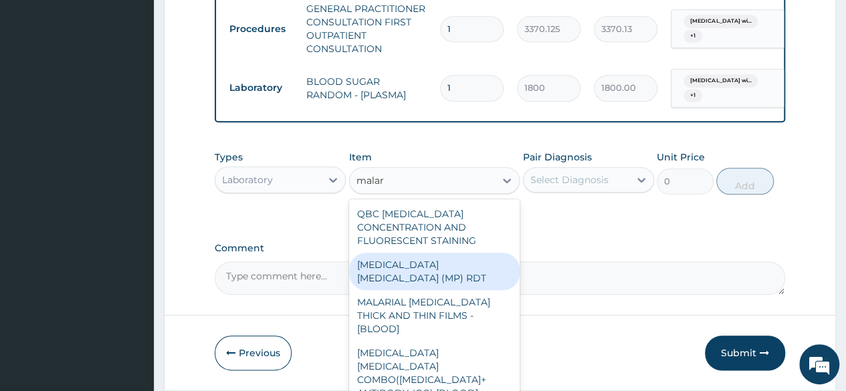
click at [421, 279] on div "[MEDICAL_DATA] [MEDICAL_DATA] (MP) RDT" at bounding box center [434, 271] width 171 height 37
type input "1531.875"
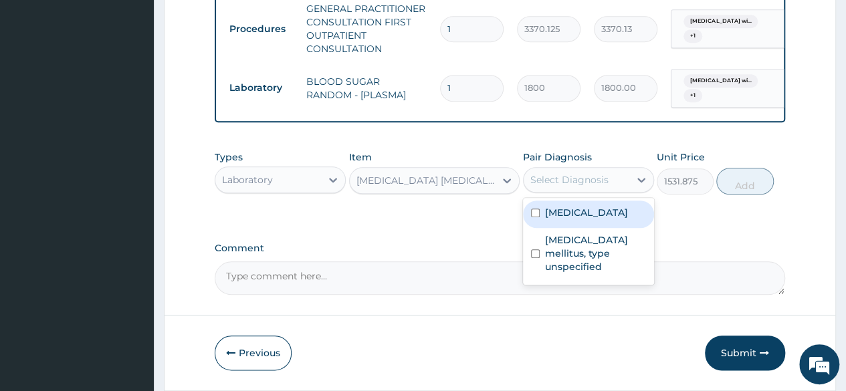
click at [621, 190] on div "Select Diagnosis" at bounding box center [577, 179] width 106 height 21
click at [559, 219] on label "Plasmodium malariae malaria without complication" at bounding box center [586, 212] width 83 height 13
checkbox input "true"
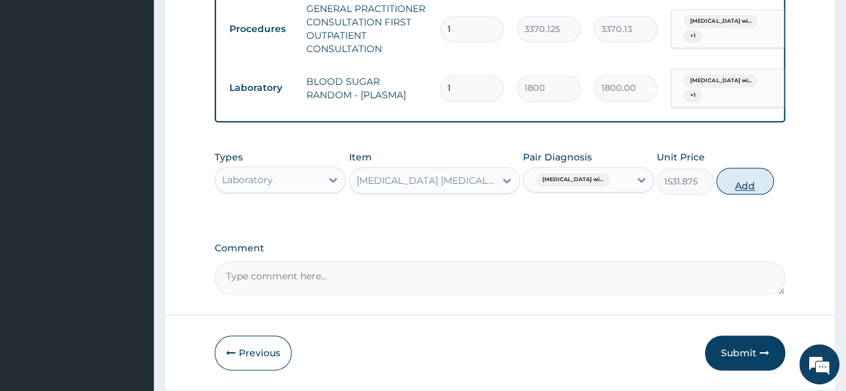
click at [741, 191] on button "Add" at bounding box center [744, 181] width 57 height 27
type input "0"
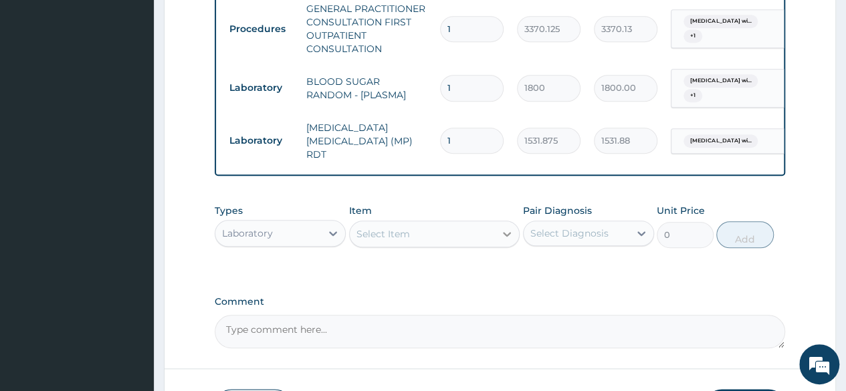
click at [506, 231] on icon at bounding box center [506, 233] width 13 height 13
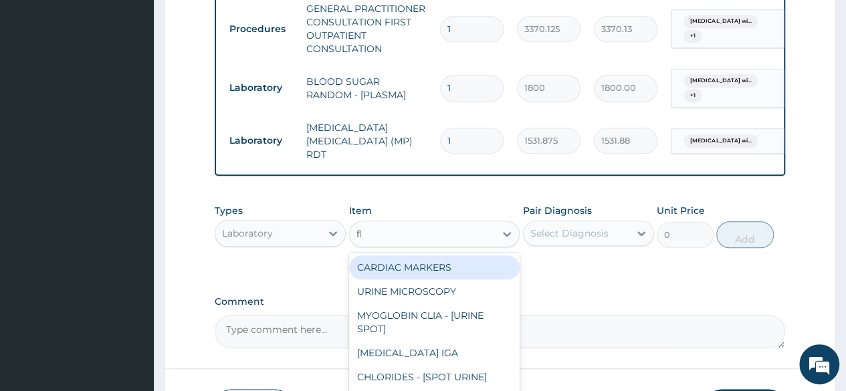
type input "fbc"
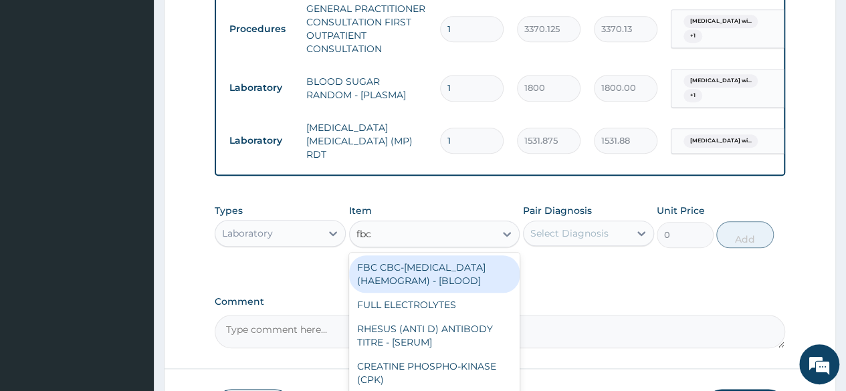
click at [421, 272] on div "FBC CBC-[MEDICAL_DATA] (HAEMOGRAM) - [BLOOD]" at bounding box center [434, 274] width 171 height 37
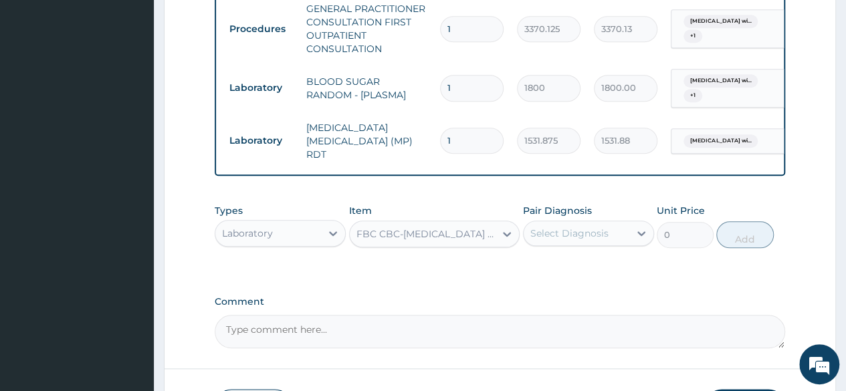
type input "4085"
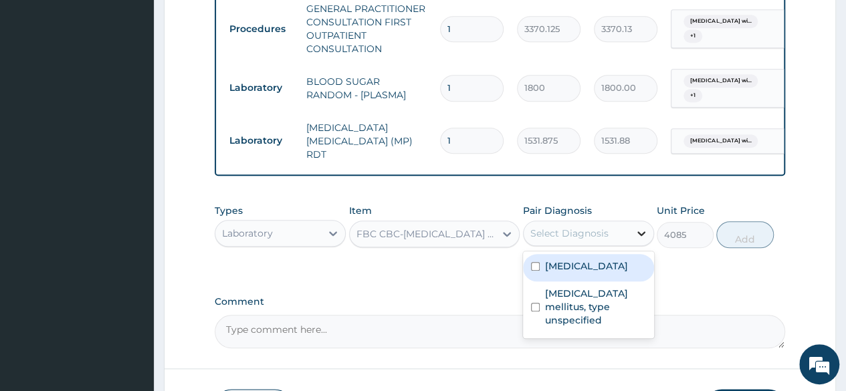
click at [634, 222] on div at bounding box center [641, 233] width 24 height 24
click at [540, 282] on div "Plasmodium malariae malaria without complication" at bounding box center [588, 267] width 131 height 27
checkbox input "true"
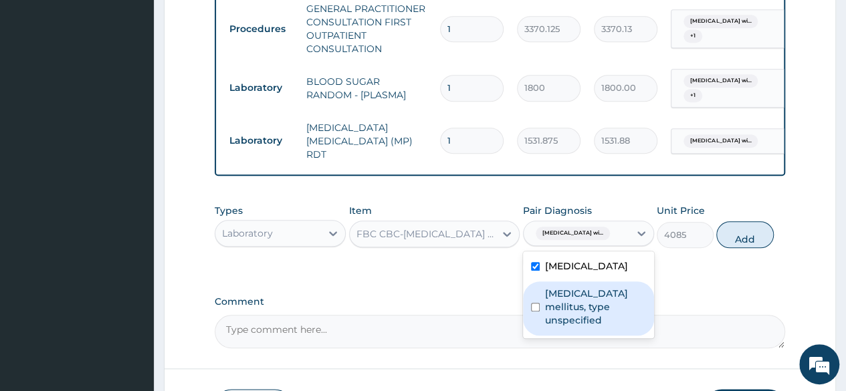
click at [538, 336] on div "Diabetes mellitus, type unspecified" at bounding box center [588, 309] width 131 height 54
checkbox input "true"
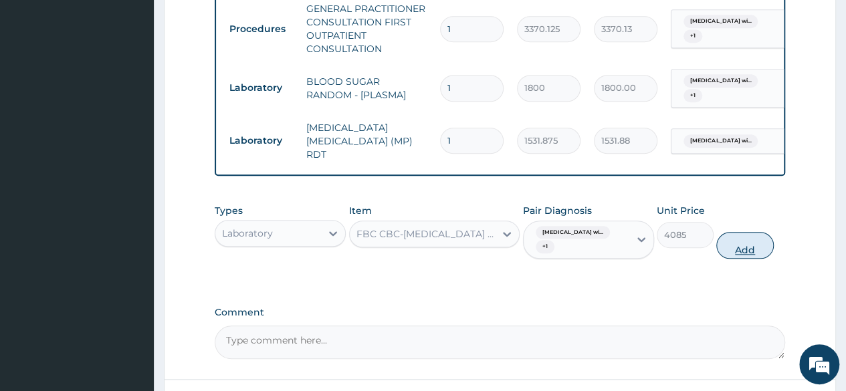
click at [747, 247] on button "Add" at bounding box center [744, 245] width 57 height 27
type input "0"
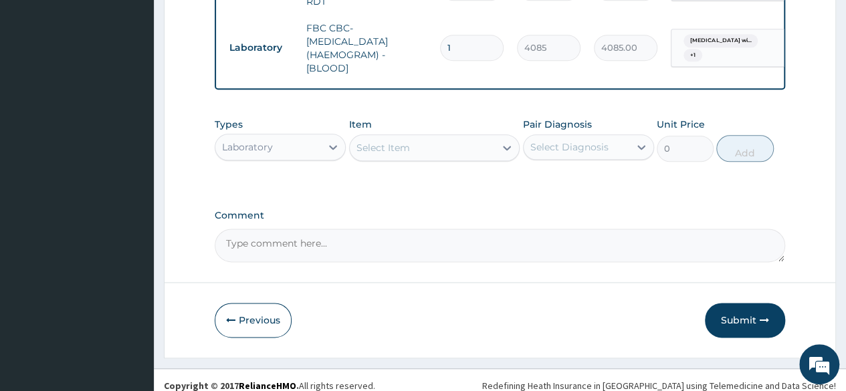
scroll to position [746, 0]
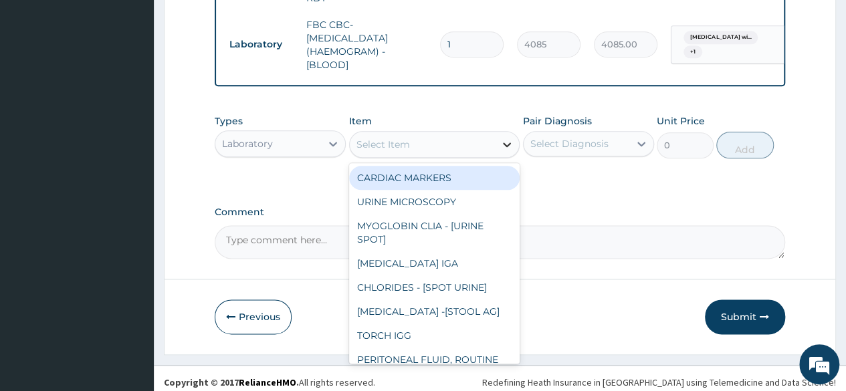
click at [505, 150] on icon at bounding box center [506, 144] width 13 height 13
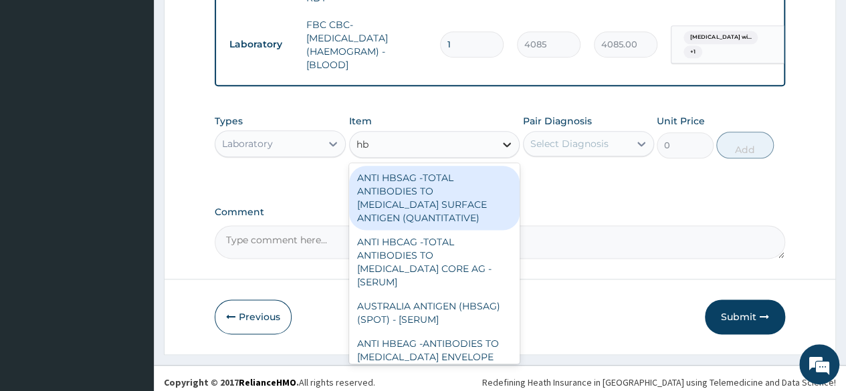
type input "hba"
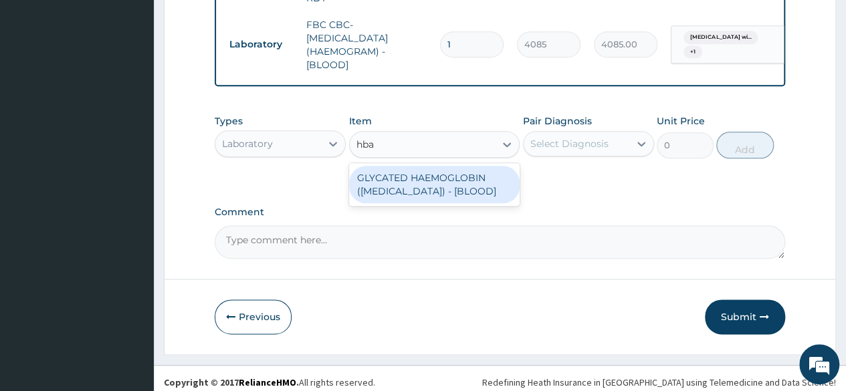
click at [452, 198] on div "GLYCATED HAEMOGLOBIN ([MEDICAL_DATA]) - [BLOOD]" at bounding box center [434, 184] width 171 height 37
type input "12255"
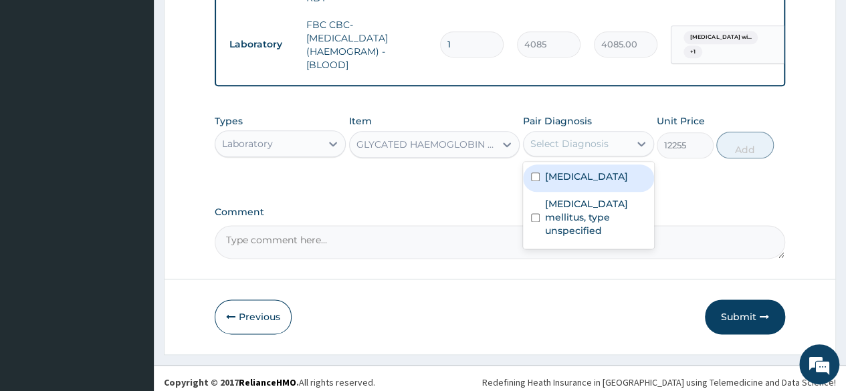
click at [602, 145] on div "Select Diagnosis" at bounding box center [569, 143] width 78 height 13
click at [543, 192] on div "Plasmodium malariae malaria without complication" at bounding box center [588, 178] width 131 height 27
checkbox input "true"
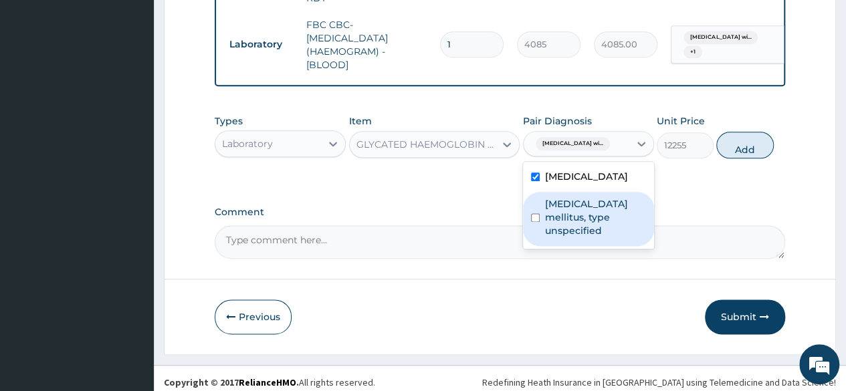
click at [540, 246] on div "Diabetes mellitus, type unspecified" at bounding box center [588, 219] width 131 height 54
checkbox input "true"
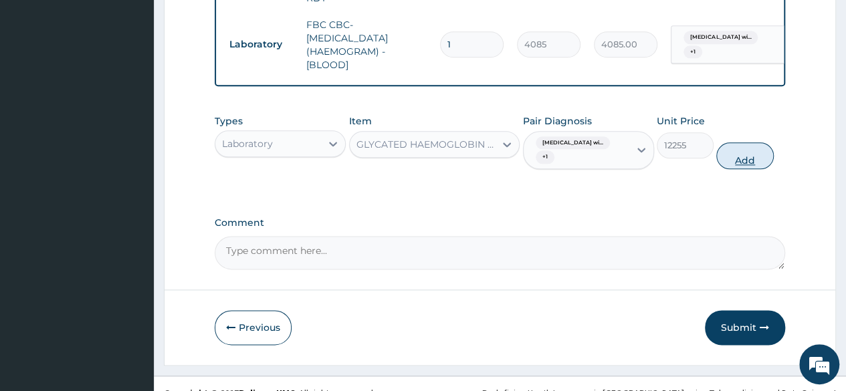
click at [751, 156] on button "Add" at bounding box center [744, 155] width 57 height 27
type input "0"
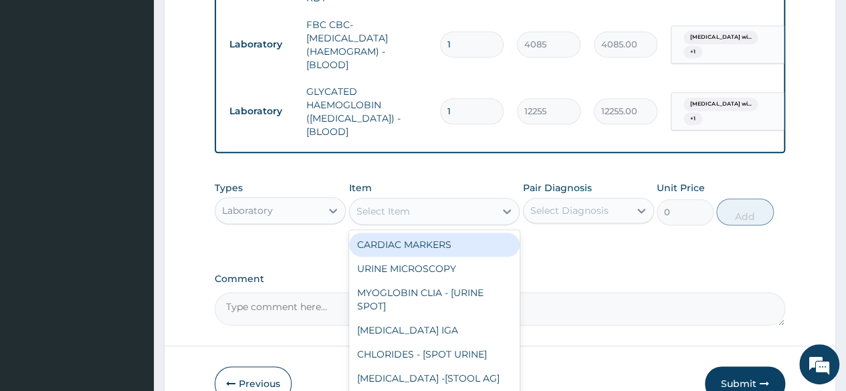
click at [492, 201] on div "Select Item" at bounding box center [423, 211] width 146 height 21
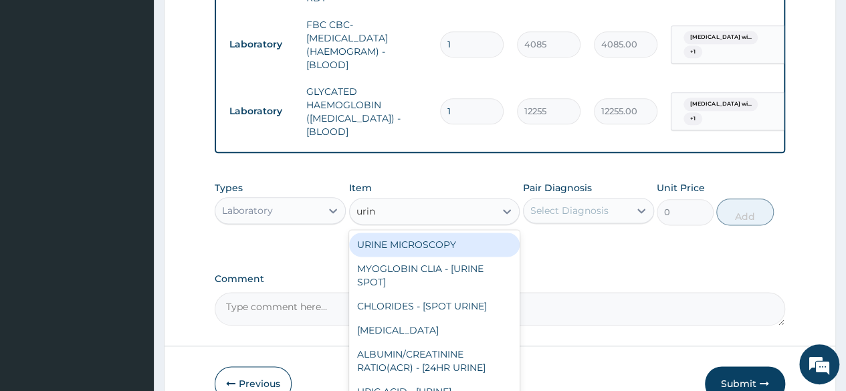
type input "urina"
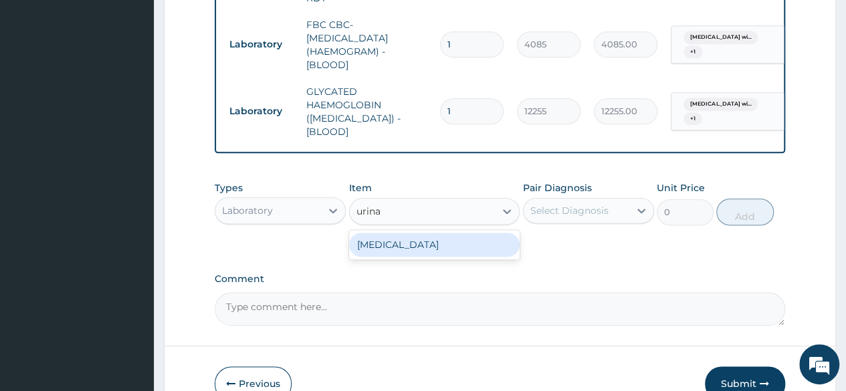
drag, startPoint x: 450, startPoint y: 241, endPoint x: 476, endPoint y: 243, distance: 25.5
click at [476, 243] on div "[MEDICAL_DATA]" at bounding box center [434, 245] width 171 height 24
type input "1531.875"
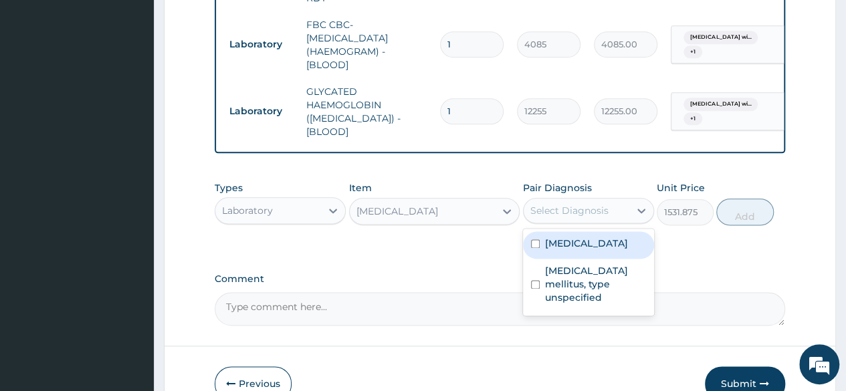
click at [607, 200] on div "Select Diagnosis" at bounding box center [577, 210] width 106 height 21
click at [580, 250] on label "Plasmodium malariae malaria without complication" at bounding box center [586, 243] width 83 height 13
checkbox input "true"
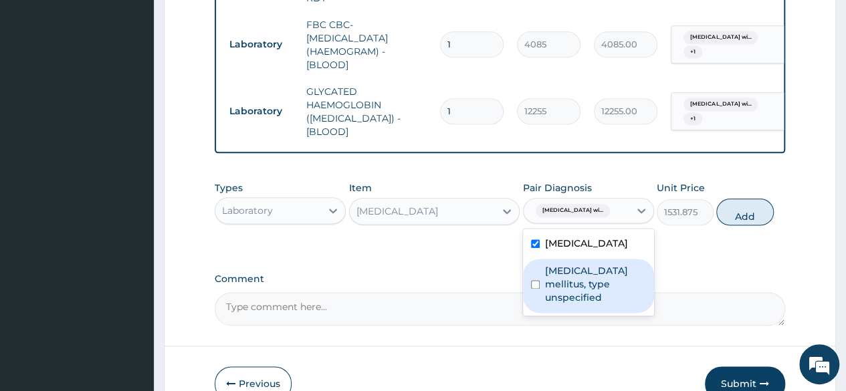
click at [570, 294] on label "Diabetes mellitus, type unspecified" at bounding box center [595, 284] width 101 height 40
checkbox input "true"
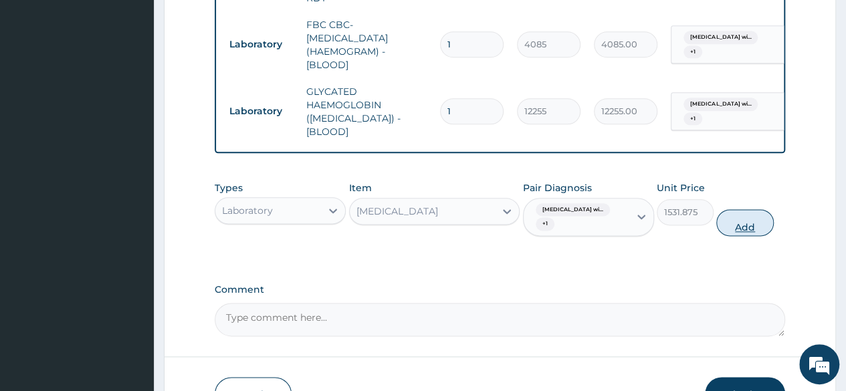
click at [730, 211] on button "Add" at bounding box center [744, 222] width 57 height 27
type input "0"
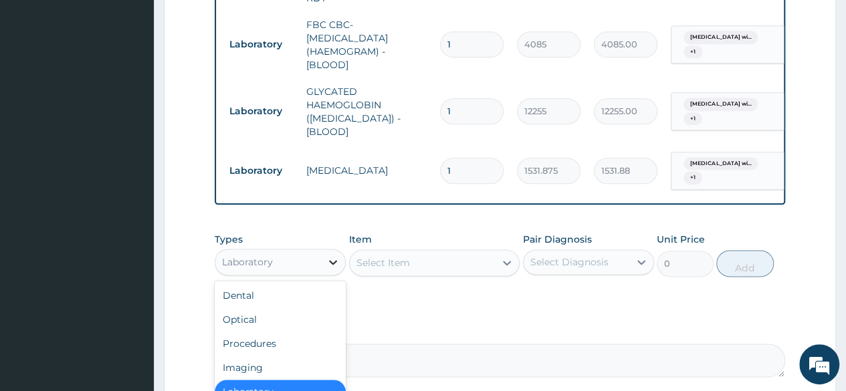
click at [326, 256] on icon at bounding box center [332, 262] width 13 height 13
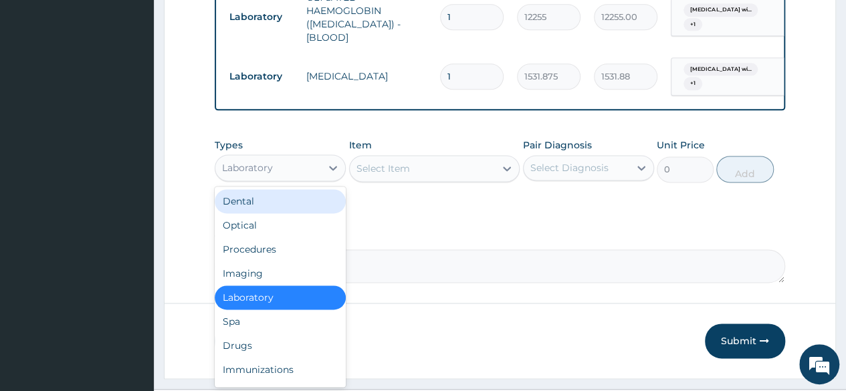
scroll to position [859, 0]
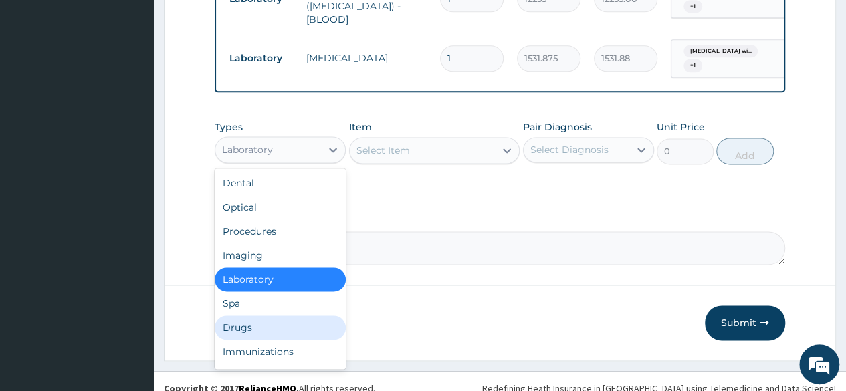
click at [247, 316] on div "Drugs" at bounding box center [280, 328] width 131 height 24
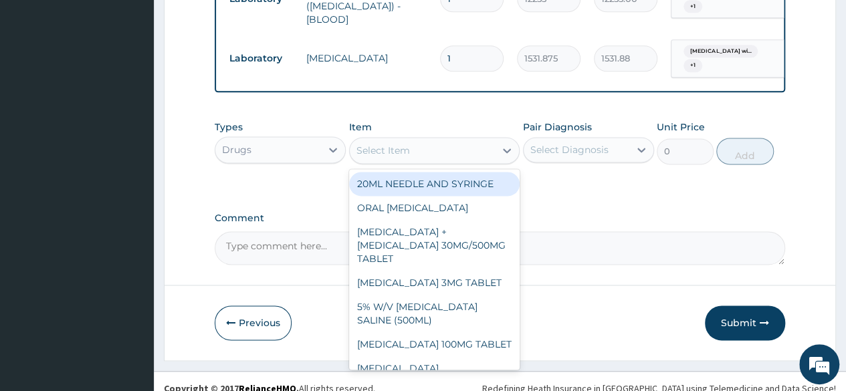
click at [482, 145] on div "Select Item" at bounding box center [423, 150] width 146 height 21
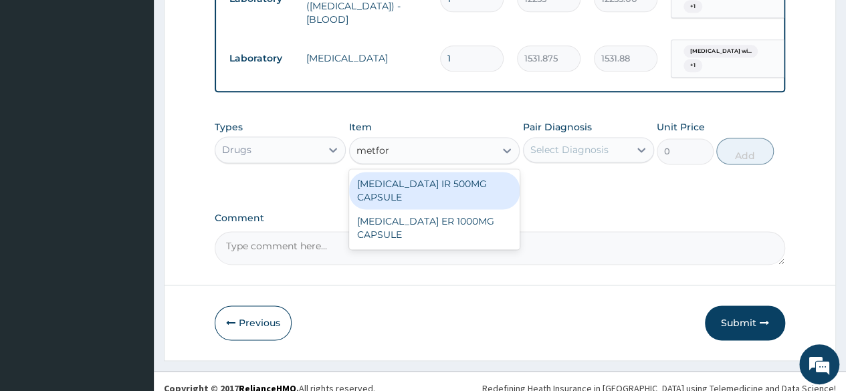
type input "metform"
click at [427, 176] on div "[MEDICAL_DATA] IR 500MG CAPSULE" at bounding box center [434, 190] width 171 height 37
type input "250"
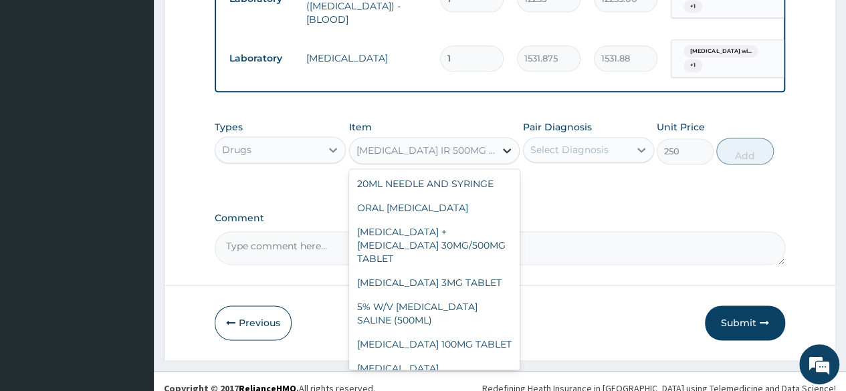
click at [506, 144] on icon at bounding box center [506, 150] width 13 height 13
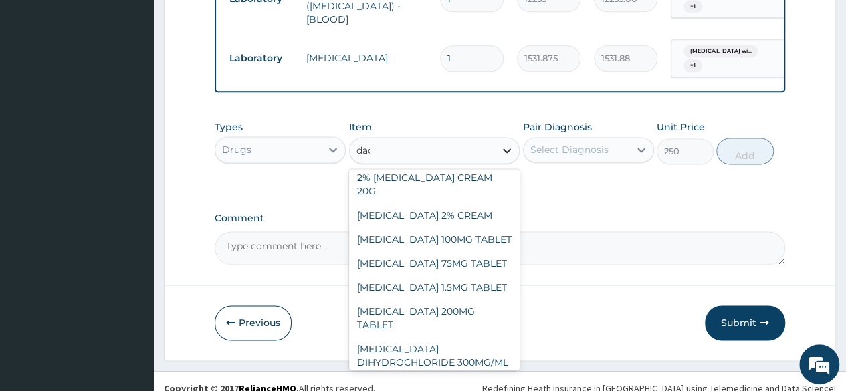
scroll to position [0, 0]
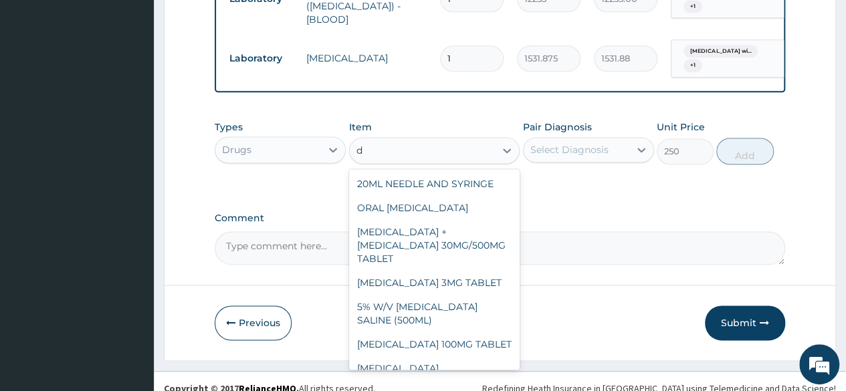
type input "d"
click at [478, 144] on div "[MEDICAL_DATA] IR 500MG CAPSULE" at bounding box center [427, 150] width 140 height 13
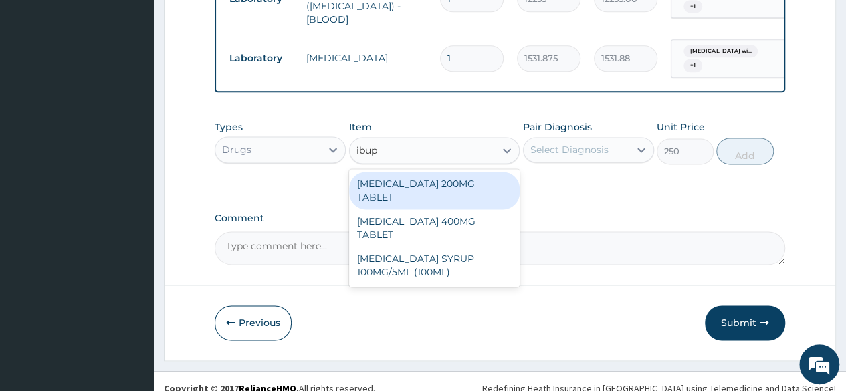
type input "ibupr"
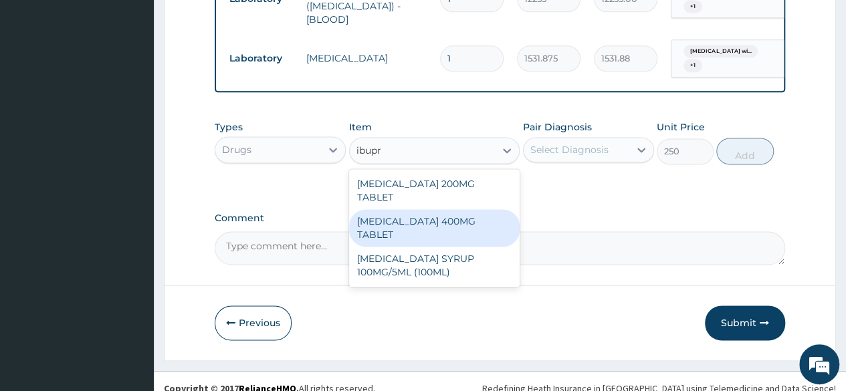
click at [482, 209] on div "[MEDICAL_DATA] 400MG TABLET" at bounding box center [434, 227] width 171 height 37
type input "156"
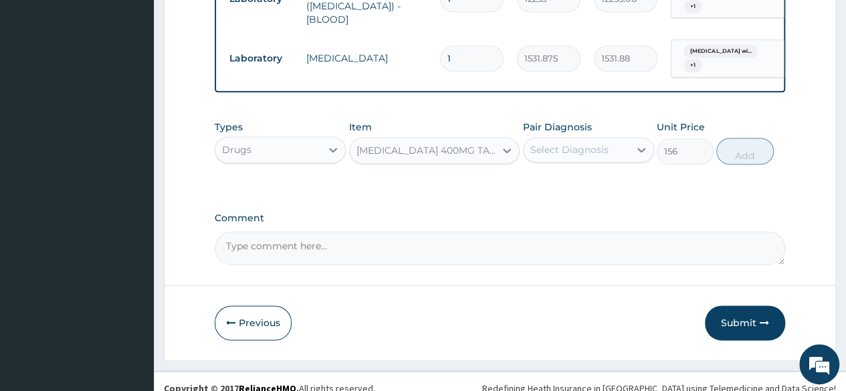
click at [558, 168] on div "Types Drugs Item option IBUPROFEN 400MG TABLET, selected. Select is focused ,ty…" at bounding box center [500, 153] width 571 height 78
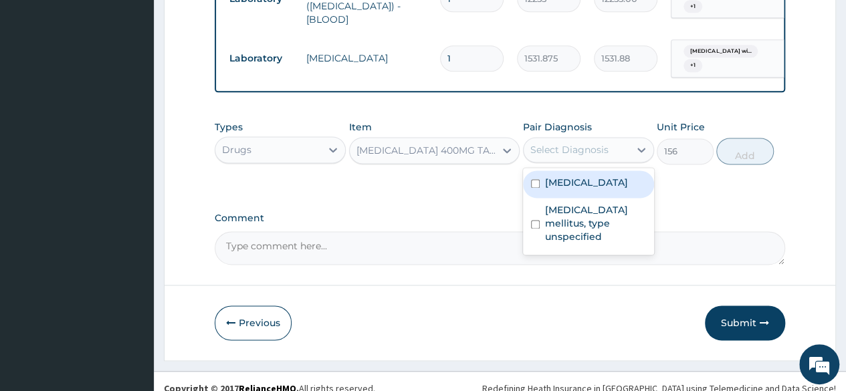
click at [623, 142] on div "Select Diagnosis" at bounding box center [577, 149] width 106 height 21
click at [565, 189] on label "Plasmodium malariae malaria without complication" at bounding box center [586, 182] width 83 height 13
checkbox input "true"
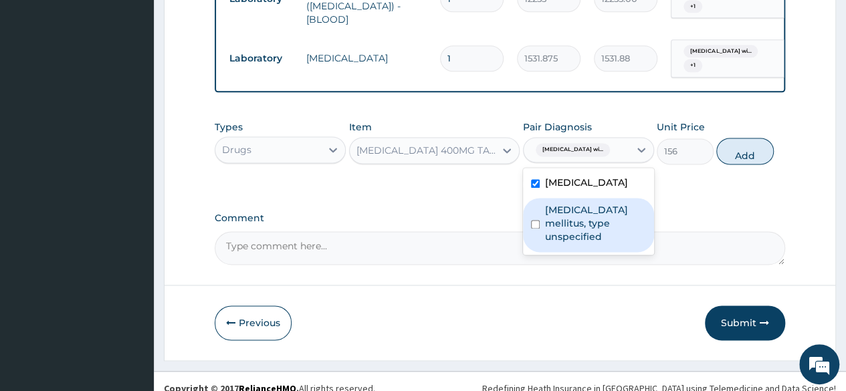
click at [556, 224] on label "Diabetes mellitus, type unspecified" at bounding box center [595, 223] width 101 height 40
checkbox input "true"
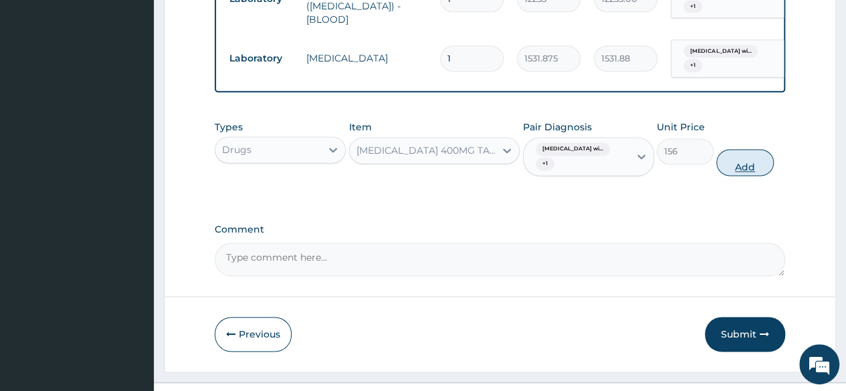
click at [742, 155] on button "Add" at bounding box center [744, 162] width 57 height 27
type input "0"
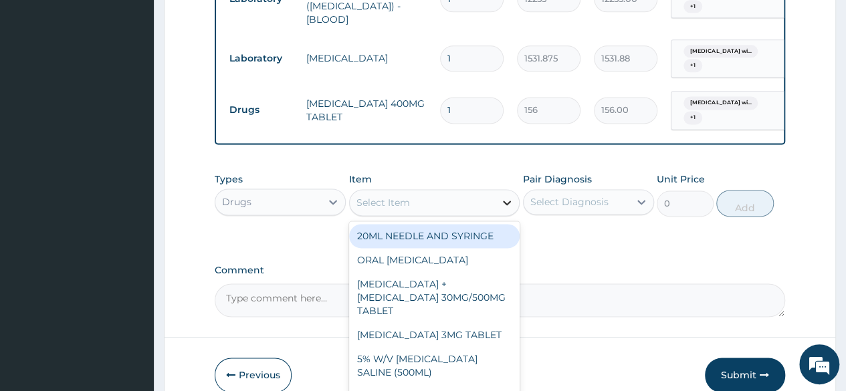
click at [511, 196] on icon at bounding box center [506, 202] width 13 height 13
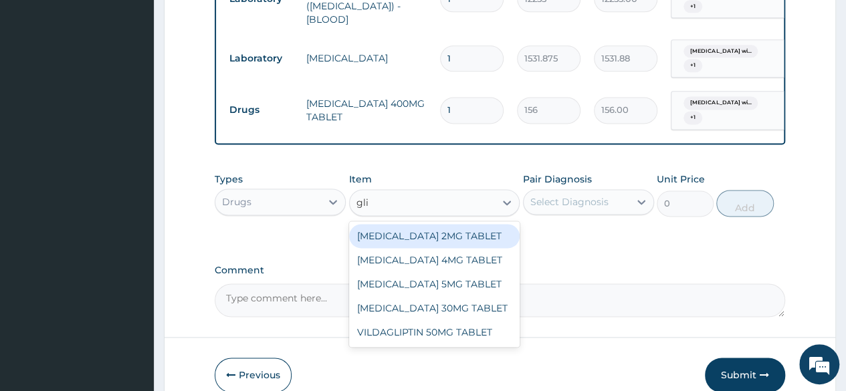
type input "gli"
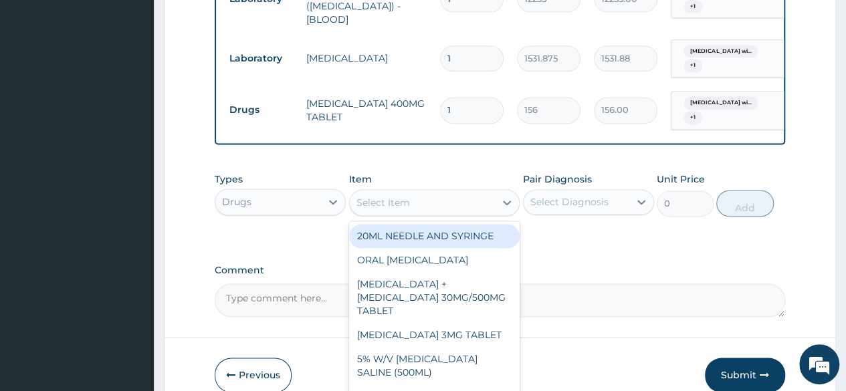
click at [400, 192] on div "Select Item" at bounding box center [423, 202] width 146 height 21
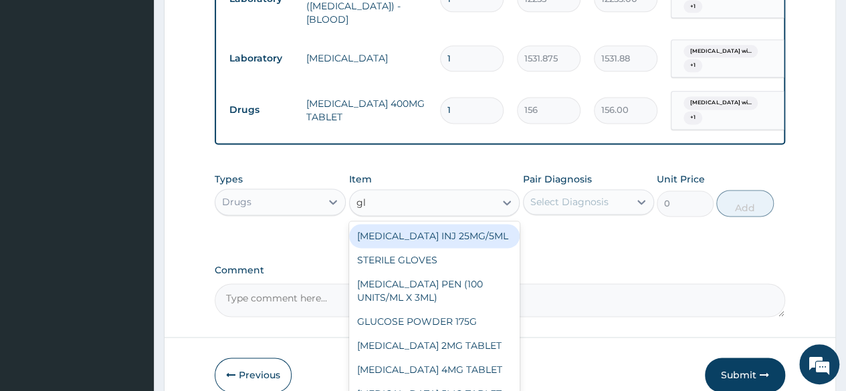
type input "gli"
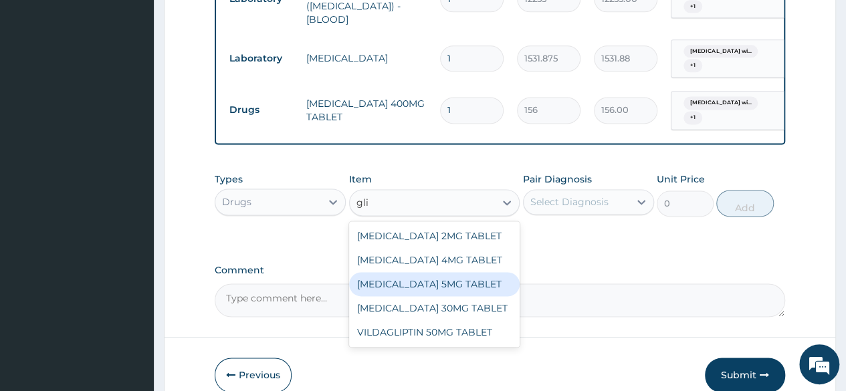
click at [419, 272] on div "[MEDICAL_DATA] 5MG TABLET" at bounding box center [434, 284] width 171 height 24
type input "85"
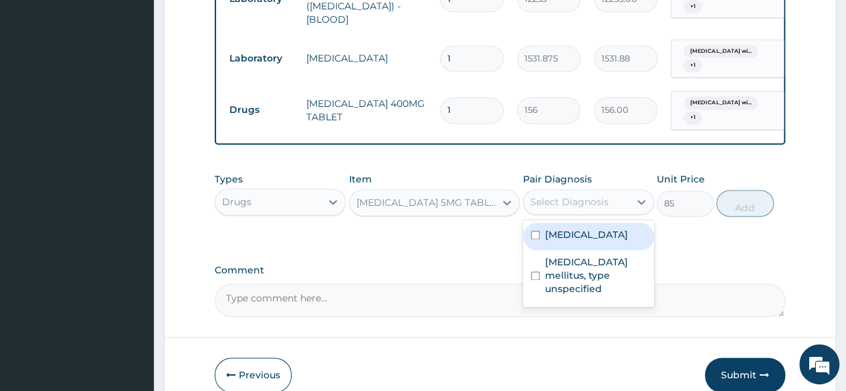
drag, startPoint x: 623, startPoint y: 187, endPoint x: 596, endPoint y: 231, distance: 51.1
click at [596, 215] on div "option Diabetes mellitus, type unspecified, selected. option Plasmodium malaria…" at bounding box center [588, 201] width 131 height 25
click at [596, 231] on label "Plasmodium malariae malaria without complication" at bounding box center [586, 234] width 83 height 13
checkbox input "true"
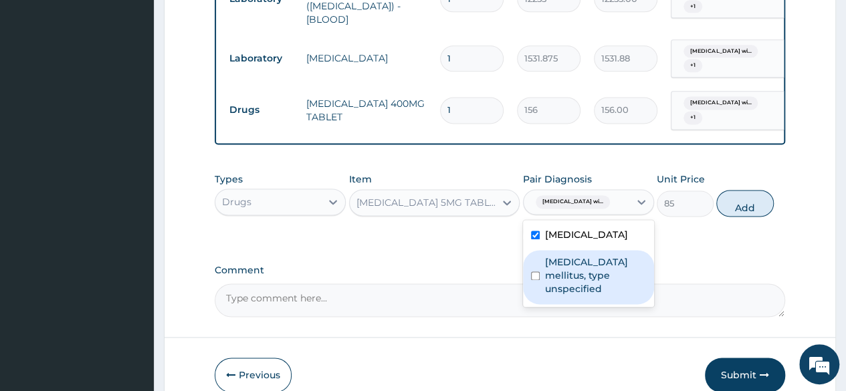
click at [589, 274] on label "Diabetes mellitus, type unspecified" at bounding box center [595, 276] width 101 height 40
checkbox input "true"
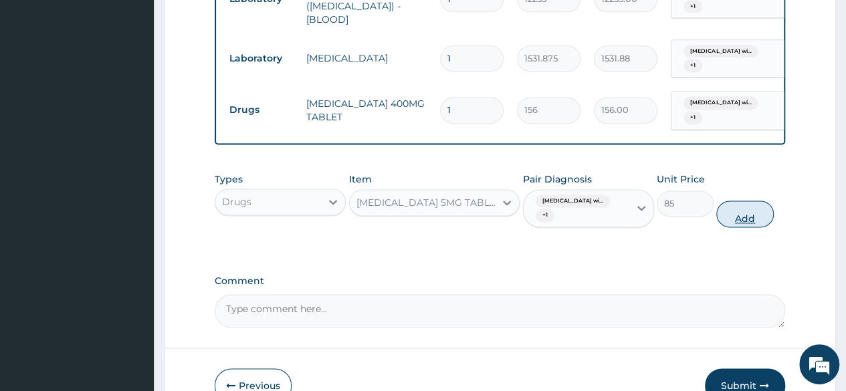
click at [753, 201] on button "Add" at bounding box center [744, 214] width 57 height 27
type input "0"
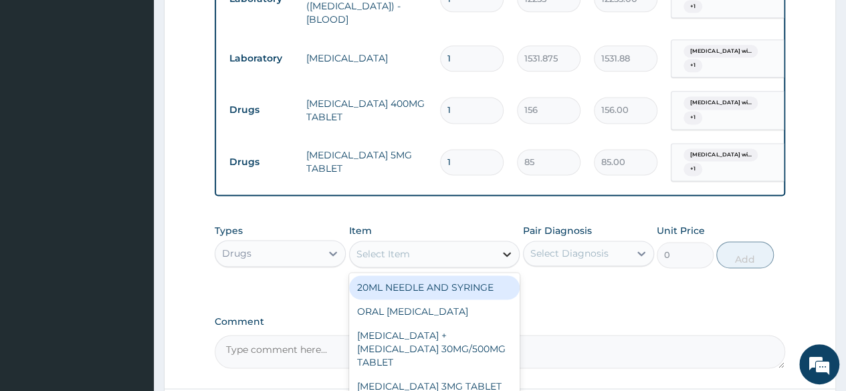
click at [508, 247] on icon at bounding box center [506, 253] width 13 height 13
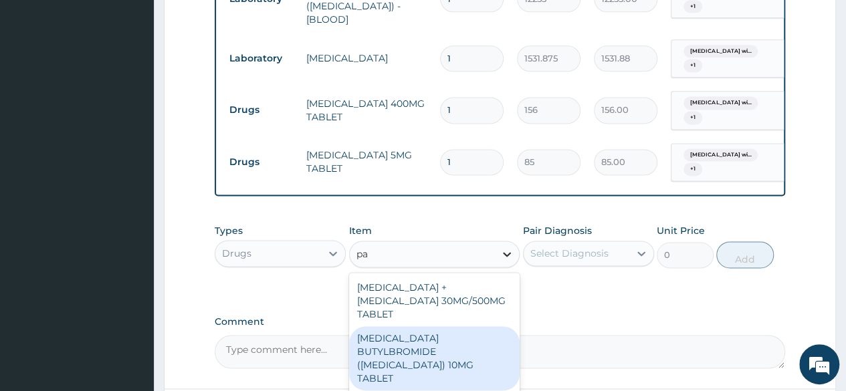
type input "p"
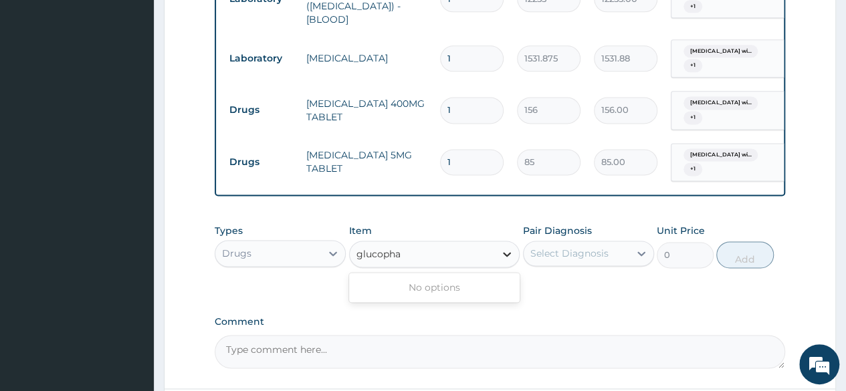
type input "glucoph"
click at [413, 243] on div "Select Item" at bounding box center [423, 253] width 146 height 21
type input "panfor"
click at [506, 252] on icon at bounding box center [507, 254] width 8 height 5
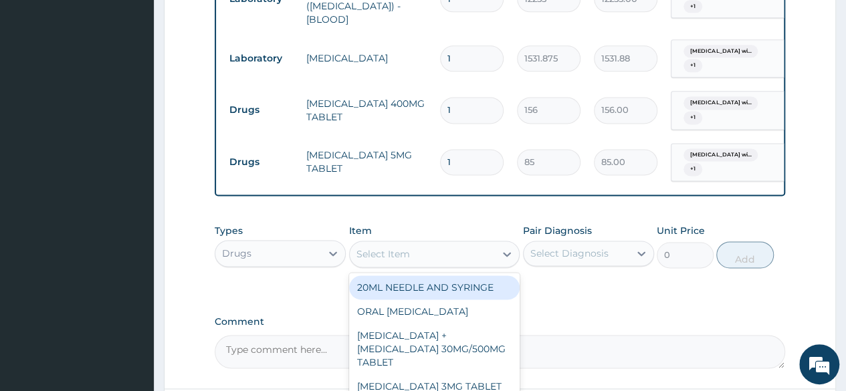
click at [428, 243] on div "Select Item" at bounding box center [423, 253] width 146 height 21
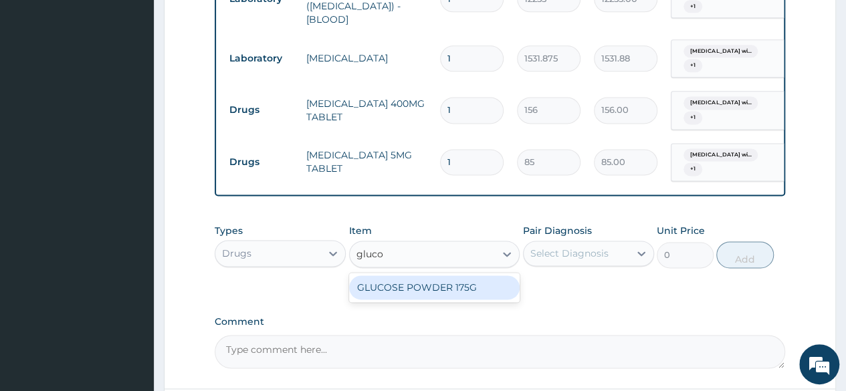
type input "gluco"
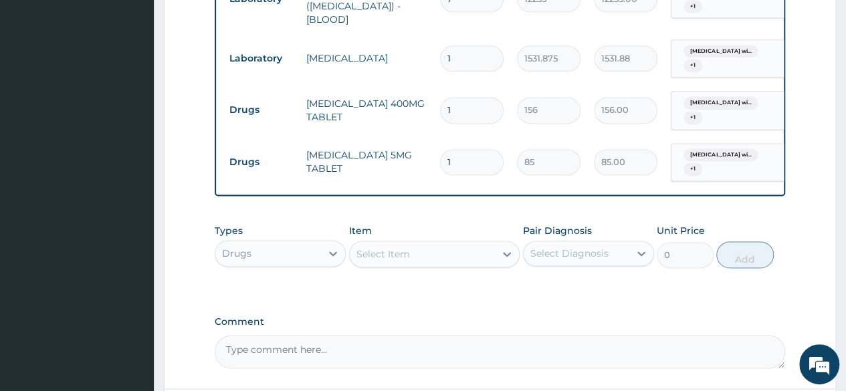
click at [326, 97] on td "[MEDICAL_DATA] 400MG TABLET" at bounding box center [367, 110] width 134 height 40
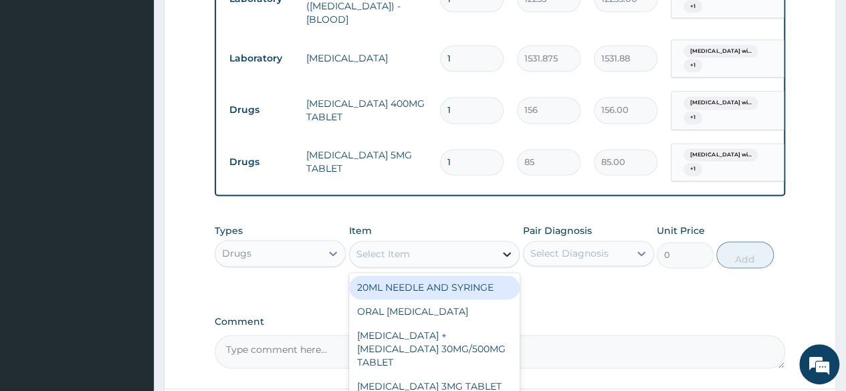
click at [505, 247] on icon at bounding box center [506, 253] width 13 height 13
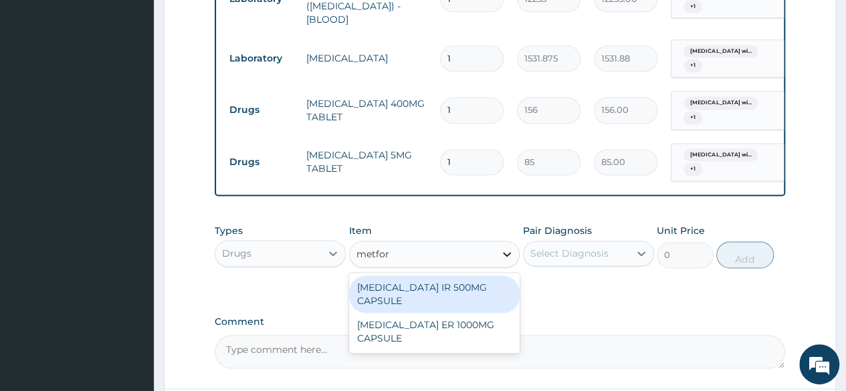
type input "metform"
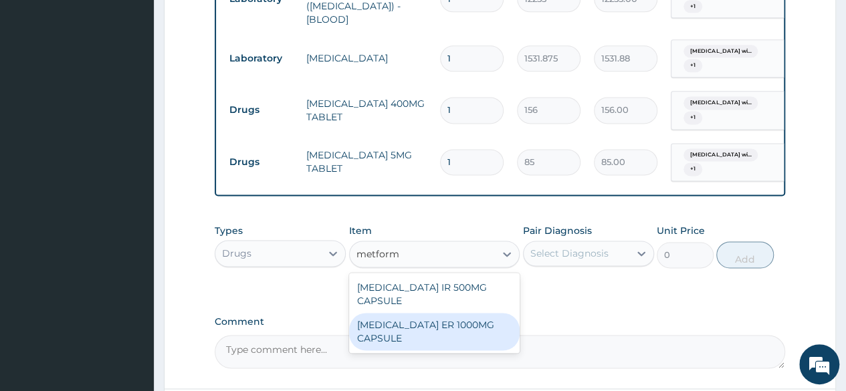
click at [435, 314] on div "[MEDICAL_DATA] ER 1000MG CAPSULE" at bounding box center [434, 331] width 171 height 37
type input "300"
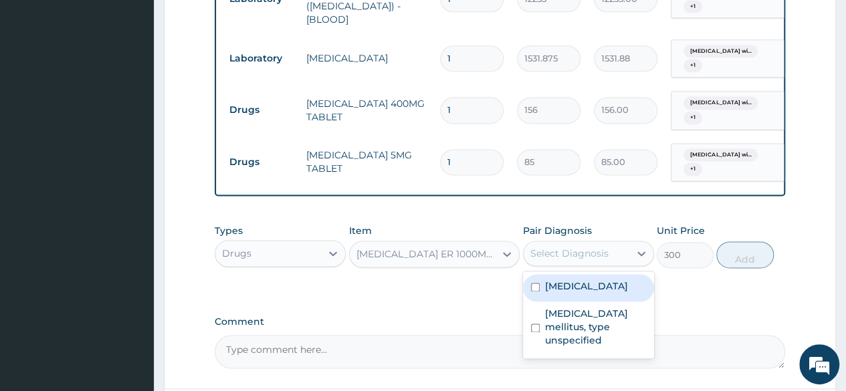
drag, startPoint x: 640, startPoint y: 235, endPoint x: 565, endPoint y: 294, distance: 96.2
click at [565, 266] on div "option Diabetes mellitus, type unspecified, selected. option Plasmodium malaria…" at bounding box center [588, 253] width 131 height 25
click at [565, 293] on label "Plasmodium malariae malaria without complication" at bounding box center [586, 286] width 83 height 13
checkbox input "true"
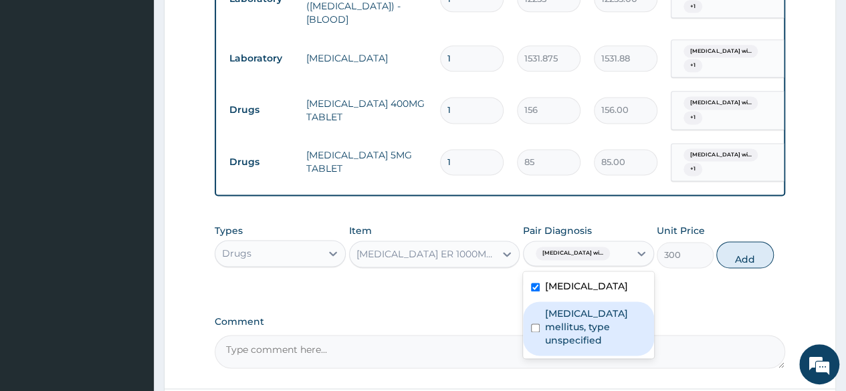
click at [555, 329] on label "Diabetes mellitus, type unspecified" at bounding box center [595, 327] width 101 height 40
checkbox input "true"
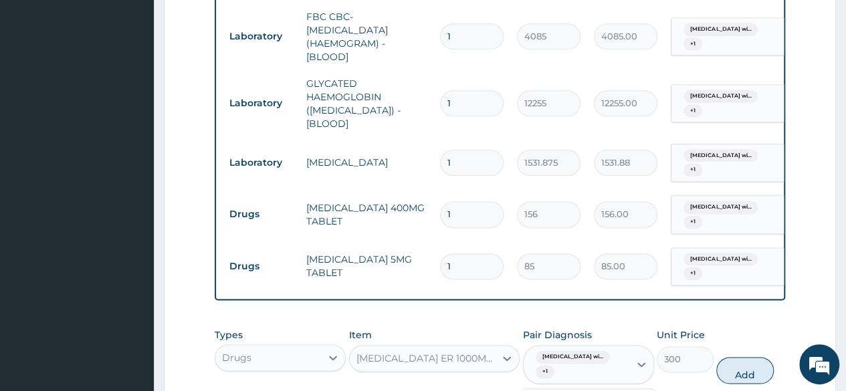
scroll to position [759, 0]
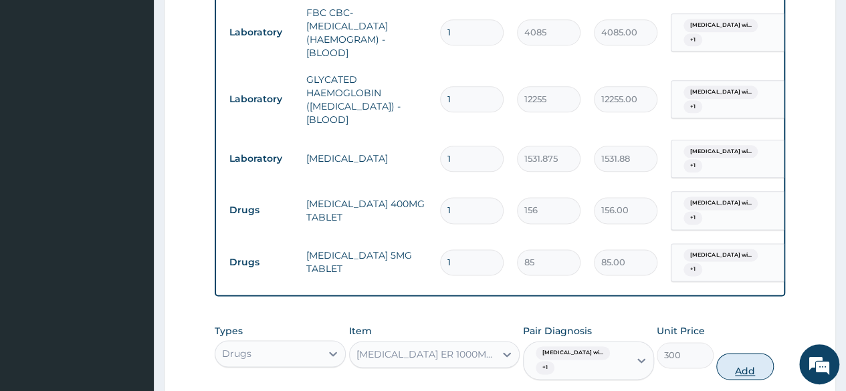
click at [746, 353] on button "Add" at bounding box center [744, 366] width 57 height 27
type input "0"
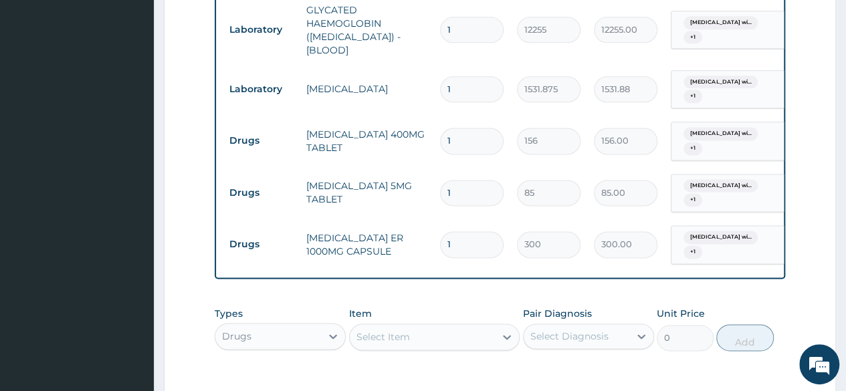
scroll to position [831, 0]
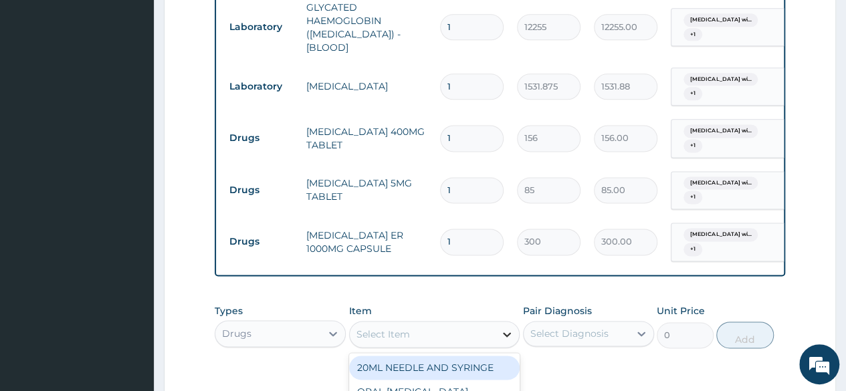
click at [503, 328] on icon at bounding box center [506, 334] width 13 height 13
type input "lorat"
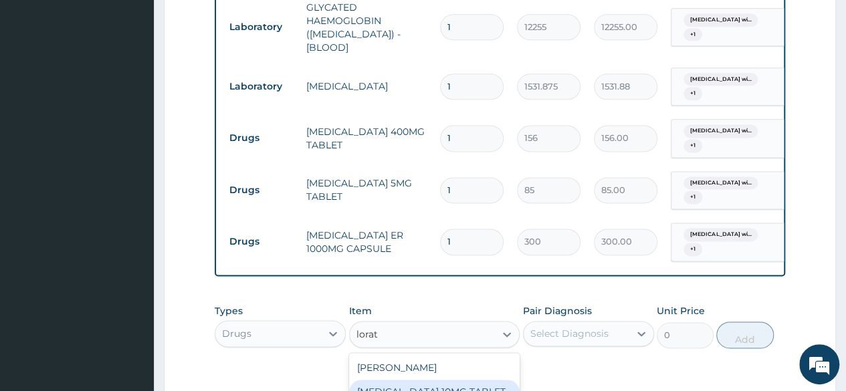
click at [447, 380] on div "[MEDICAL_DATA] 10MG TABLET" at bounding box center [434, 392] width 171 height 24
type input "86.25"
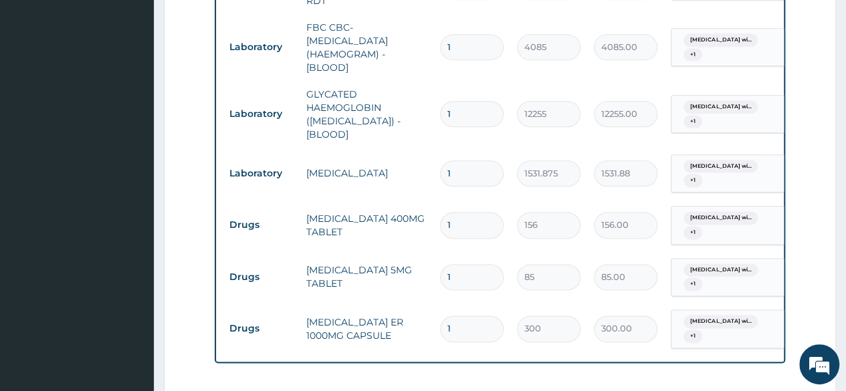
scroll to position [764, 0]
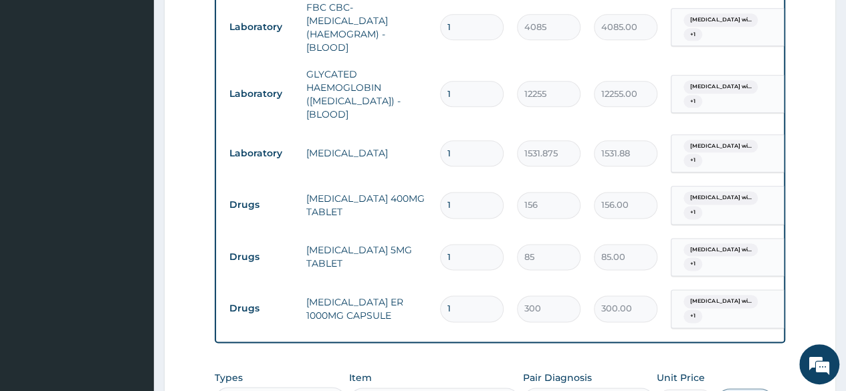
click at [412, 237] on td "[MEDICAL_DATA] 5MG TABLET" at bounding box center [367, 257] width 134 height 40
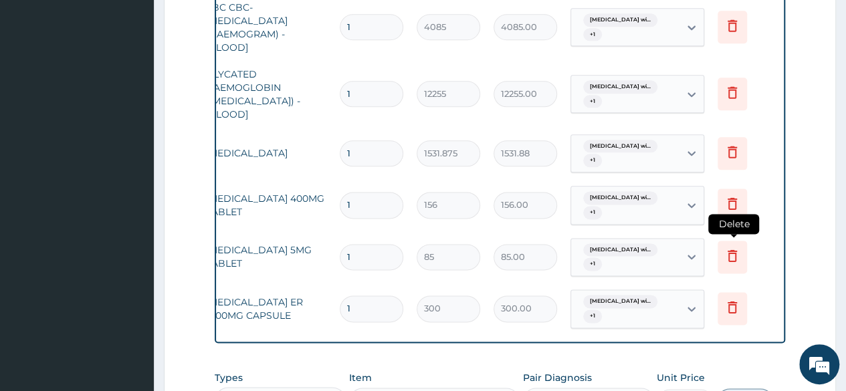
click at [736, 247] on icon at bounding box center [732, 255] width 16 height 16
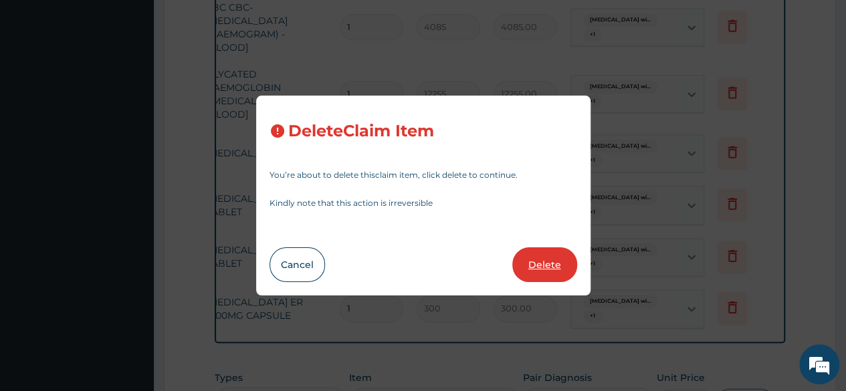
click at [543, 272] on button "Delete" at bounding box center [544, 264] width 65 height 35
type input "300"
type input "300.00"
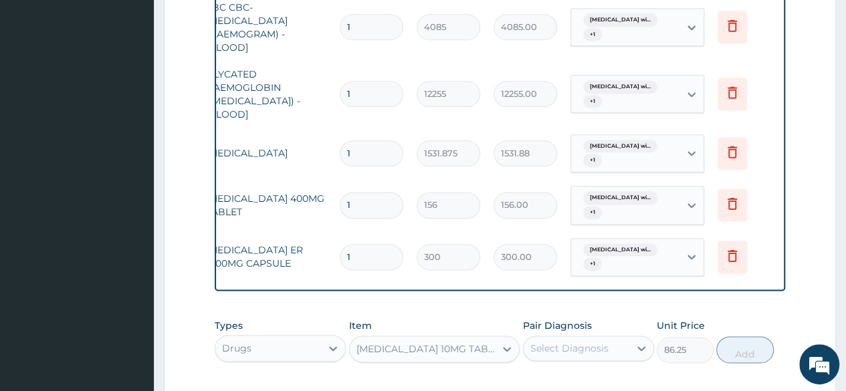
scroll to position [0, 0]
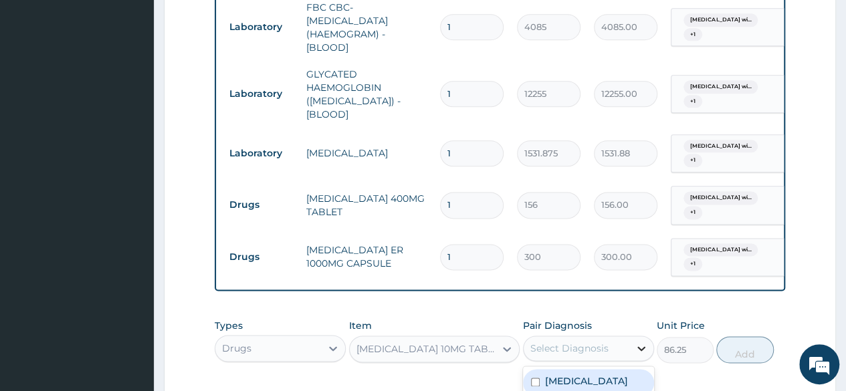
click at [634, 336] on div at bounding box center [641, 348] width 24 height 24
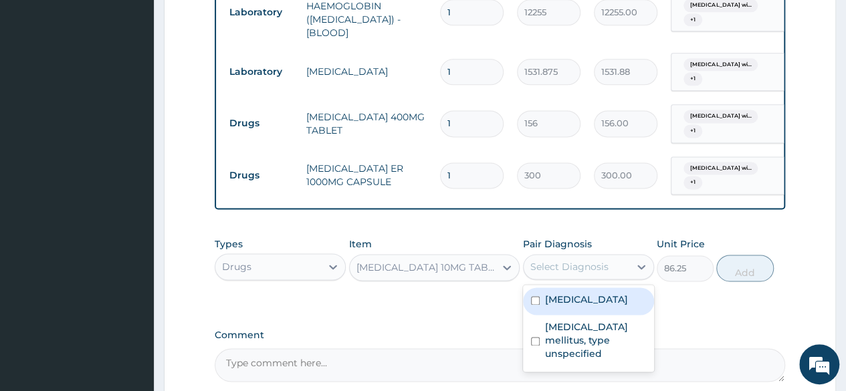
scroll to position [884, 0]
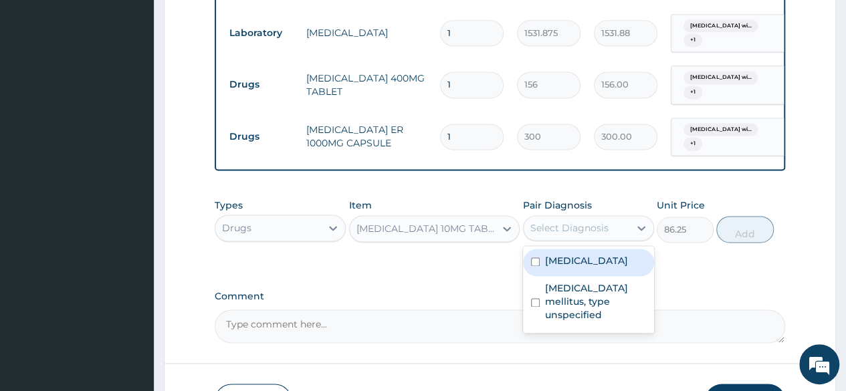
click at [531, 274] on div "Plasmodium malariae malaria without complication" at bounding box center [588, 262] width 131 height 27
checkbox input "true"
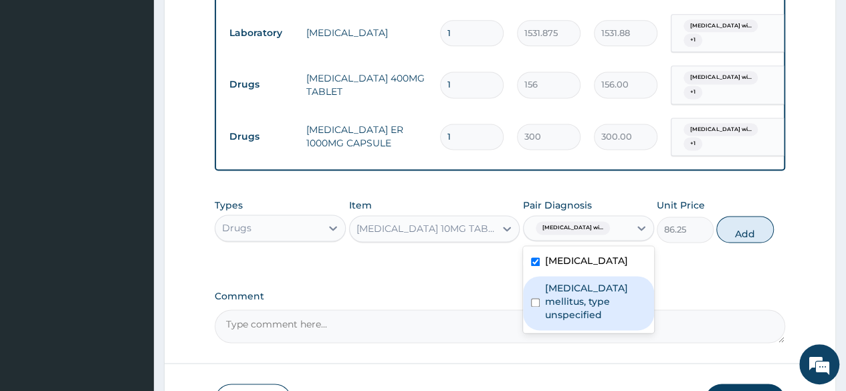
click at [530, 304] on div "Diabetes mellitus, type unspecified" at bounding box center [588, 303] width 131 height 54
checkbox input "true"
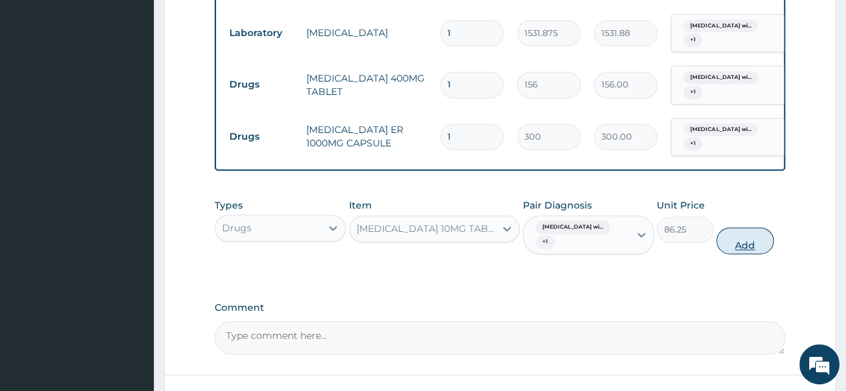
click at [744, 230] on button "Add" at bounding box center [744, 240] width 57 height 27
type input "0"
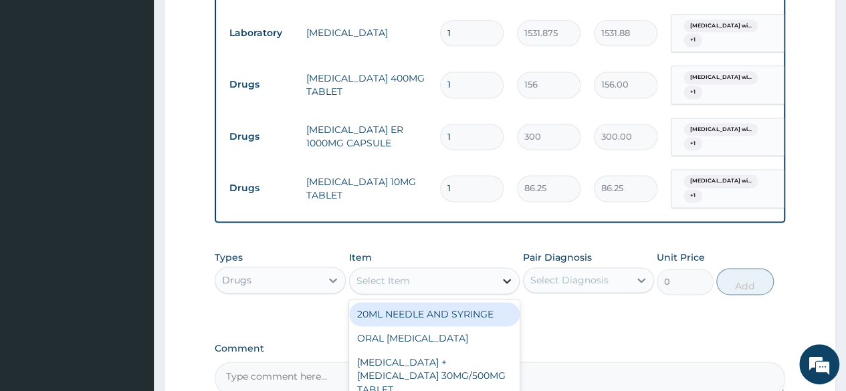
click at [499, 269] on div at bounding box center [507, 281] width 24 height 24
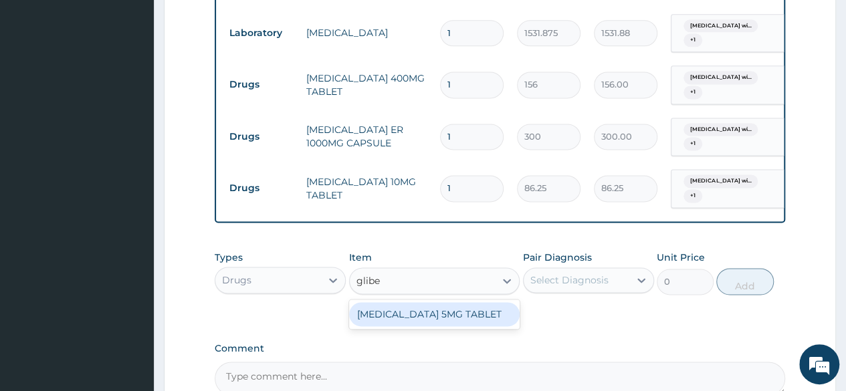
type input "gliben"
click at [433, 302] on div "[MEDICAL_DATA] 5MG TABLET" at bounding box center [434, 314] width 171 height 24
type input "85"
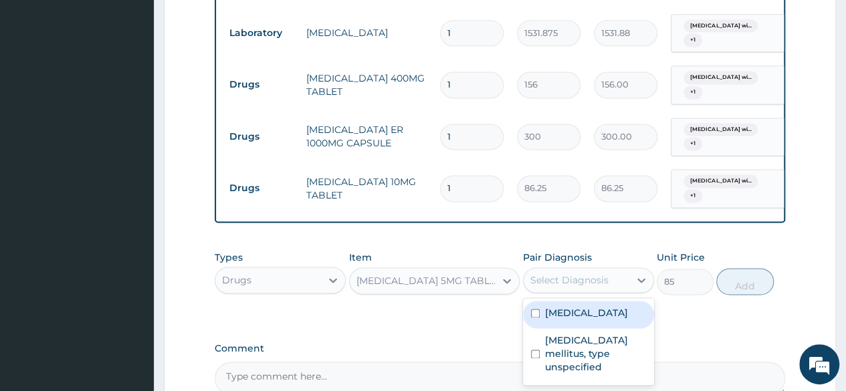
click at [585, 274] on div "Select Diagnosis" at bounding box center [569, 280] width 78 height 13
click at [570, 306] on label "Plasmodium malariae malaria without complication" at bounding box center [586, 312] width 83 height 13
checkbox input "true"
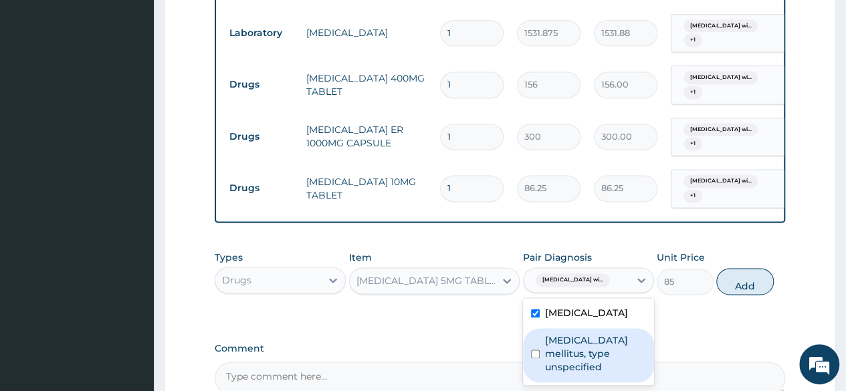
click at [557, 353] on label "Diabetes mellitus, type unspecified" at bounding box center [595, 354] width 101 height 40
checkbox input "true"
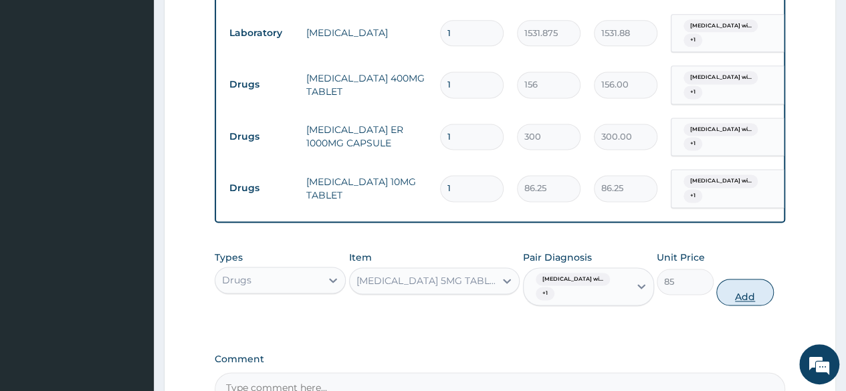
click at [749, 281] on button "Add" at bounding box center [744, 292] width 57 height 27
type input "0"
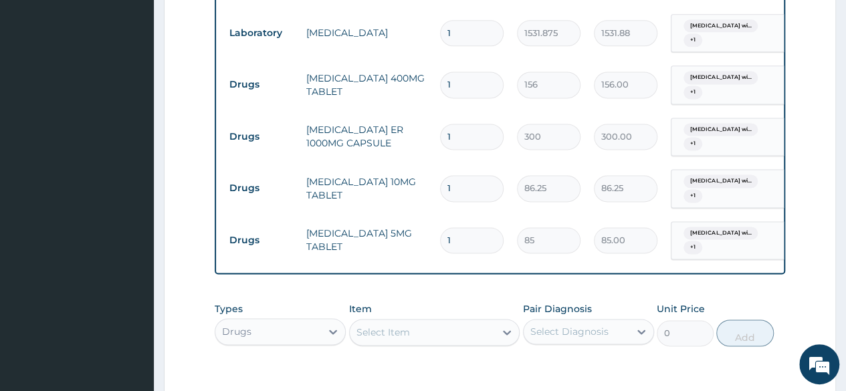
type input "0.00"
type input "3"
type input "255.00"
type input "30"
type input "2550.00"
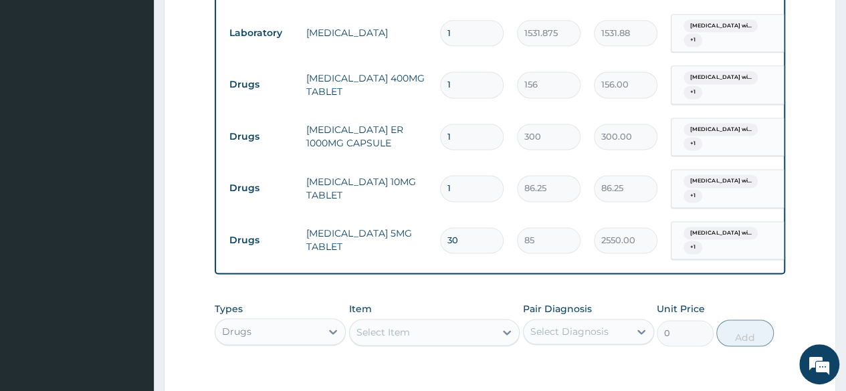
type input "30"
click at [460, 175] on input "1" at bounding box center [472, 188] width 64 height 26
type input "0.00"
type input "3"
type input "258.75"
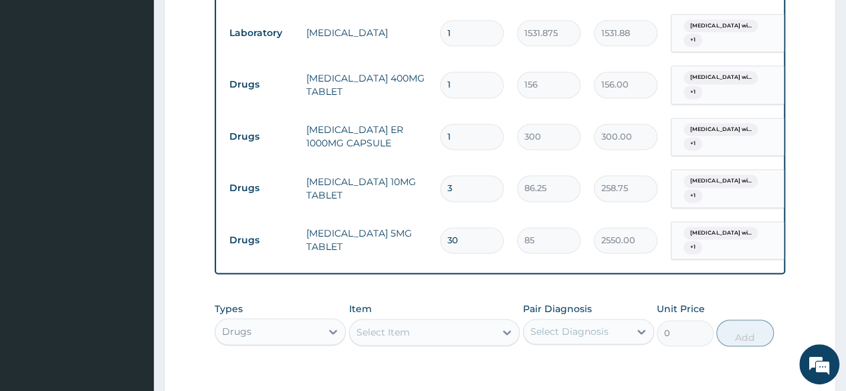
type input "3"
click at [477, 124] on input "1" at bounding box center [472, 137] width 64 height 26
type input "0.00"
type input "6"
type input "1800.00"
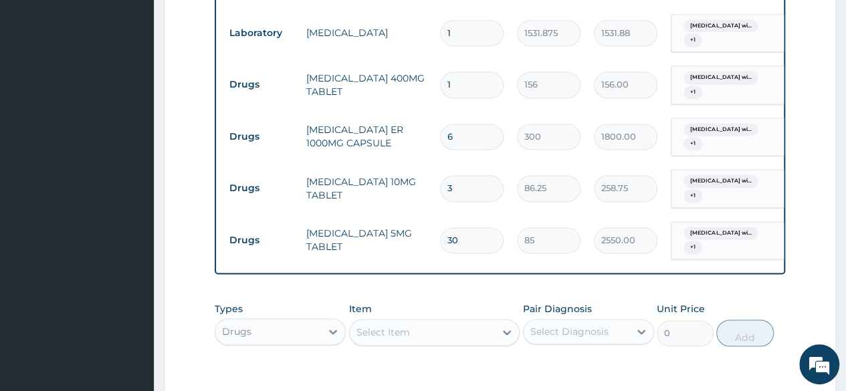
type input "60"
type input "18000.00"
type input "60"
click at [464, 72] on input "1" at bounding box center [472, 85] width 64 height 26
type input "0.00"
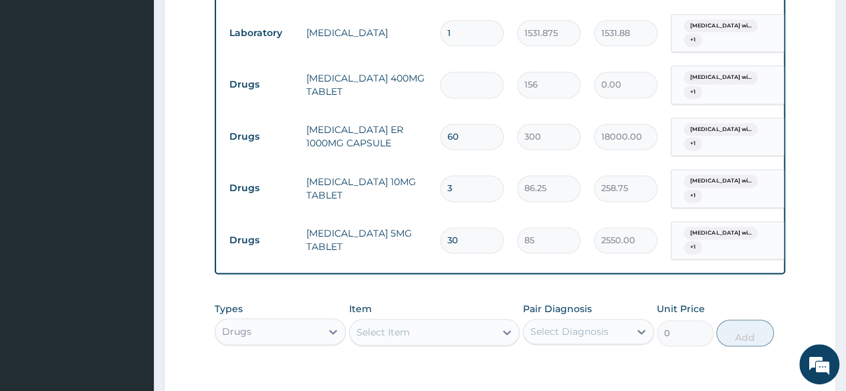
type input "9"
type input "1404.00"
type input "9"
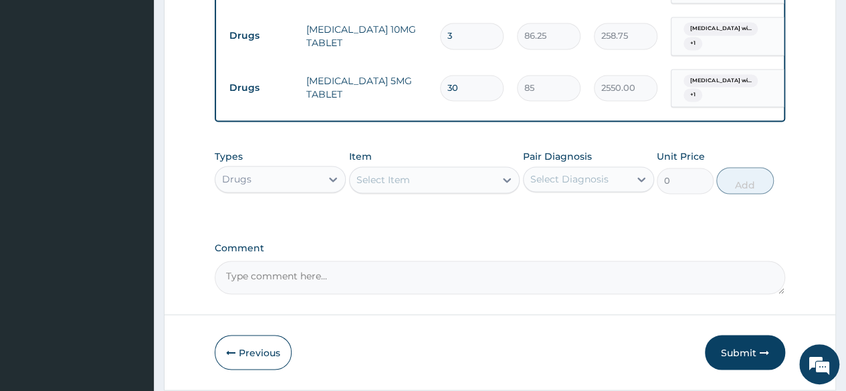
scroll to position [1067, 0]
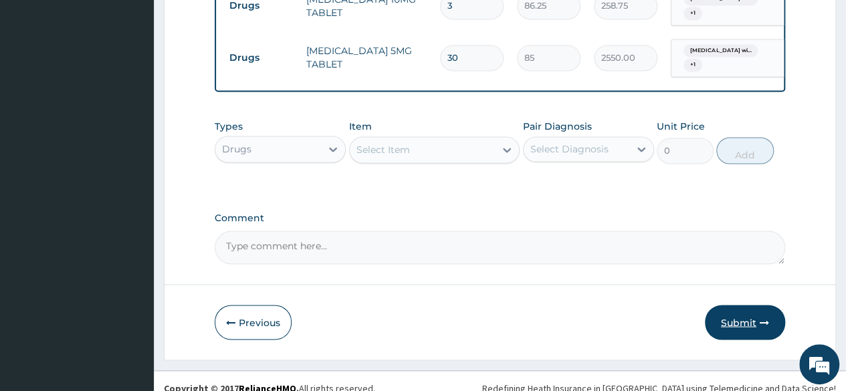
click at [744, 310] on button "Submit" at bounding box center [745, 322] width 80 height 35
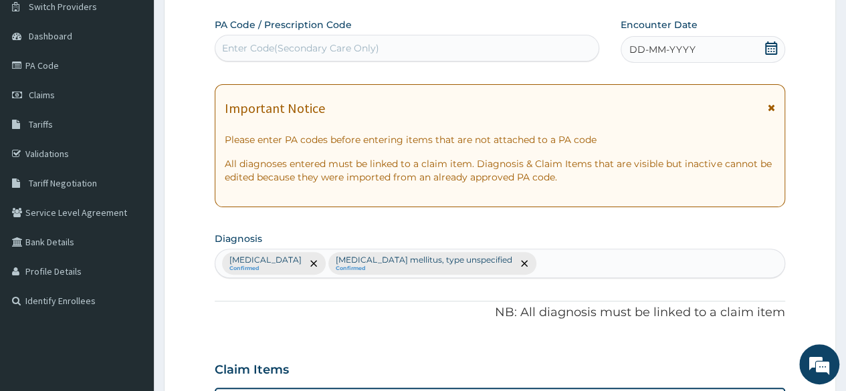
scroll to position [104, 0]
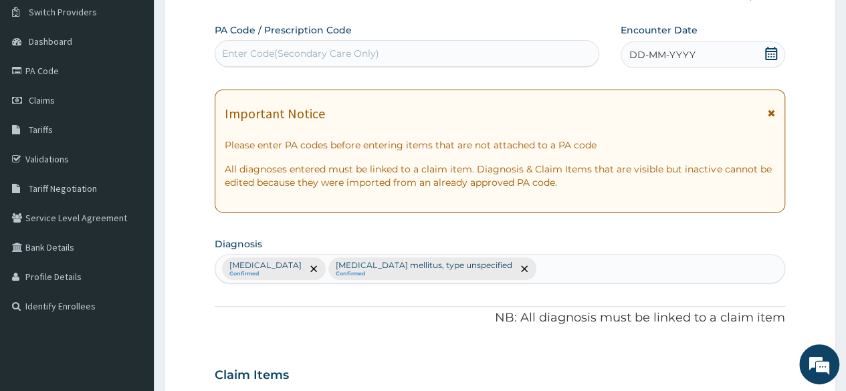
click at [771, 52] on icon at bounding box center [771, 53] width 13 height 13
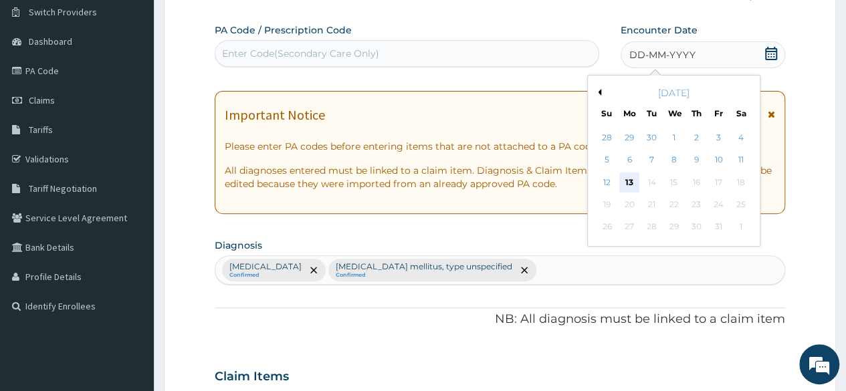
click at [630, 174] on div "13" at bounding box center [629, 183] width 20 height 20
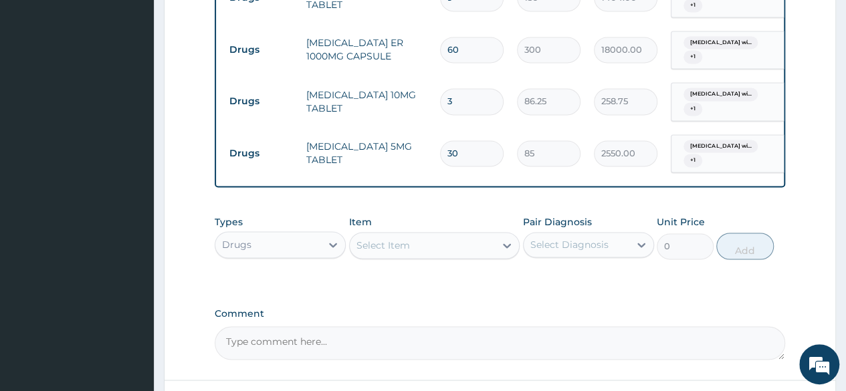
scroll to position [1067, 0]
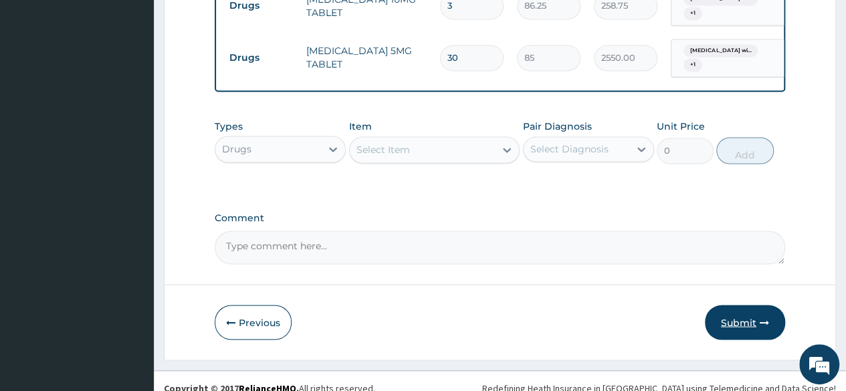
click at [751, 324] on button "Submit" at bounding box center [745, 322] width 80 height 35
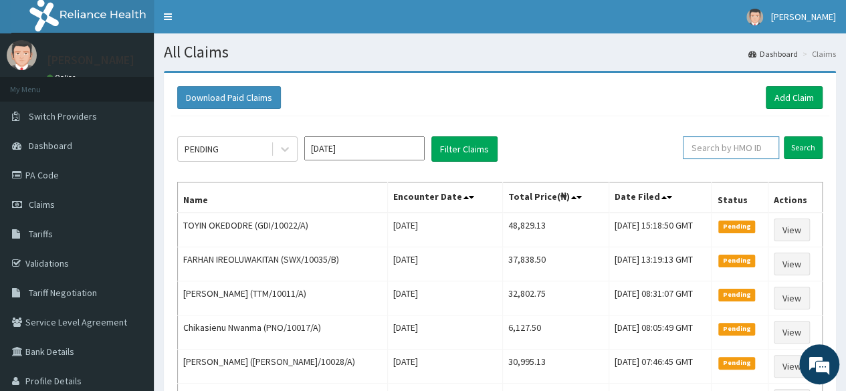
click at [737, 142] on input "text" at bounding box center [731, 147] width 96 height 23
paste input "[EMAIL_ADDRESS][DOMAIN_NAME]"
type input "a"
click at [757, 148] on input "text" at bounding box center [731, 147] width 96 height 23
paste input "PRS/10181/E"
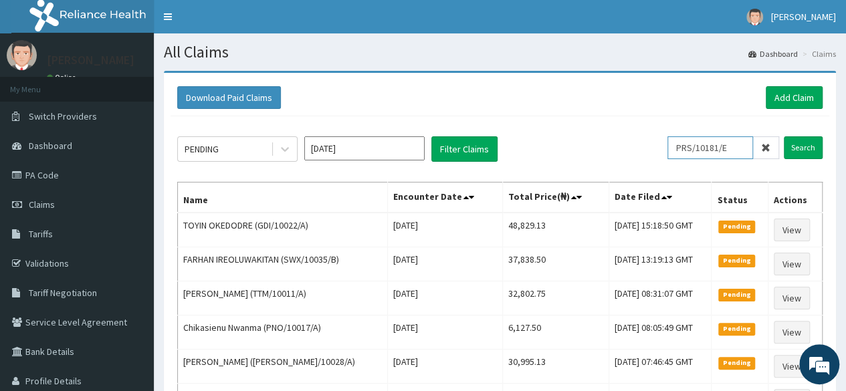
type input "PRS/10181/E"
click at [784, 136] on input "Search" at bounding box center [803, 147] width 39 height 23
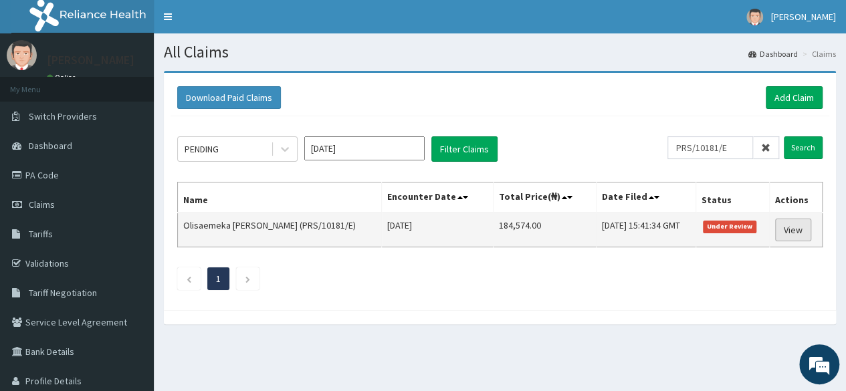
click at [793, 228] on link "View" at bounding box center [793, 230] width 36 height 23
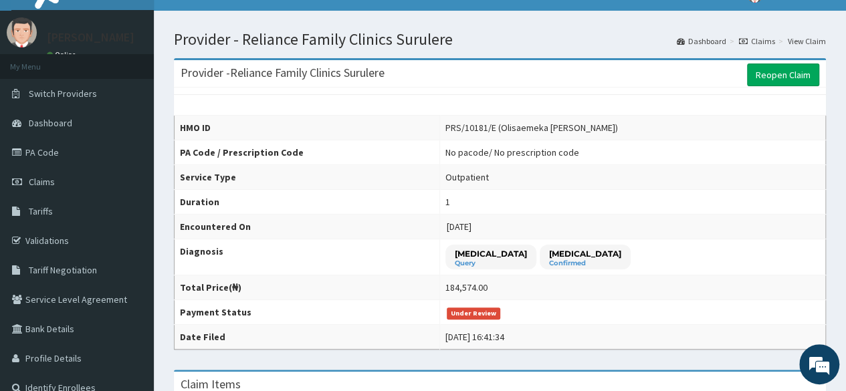
scroll to position [22, 0]
click at [773, 77] on link "Reopen Claim" at bounding box center [783, 75] width 72 height 23
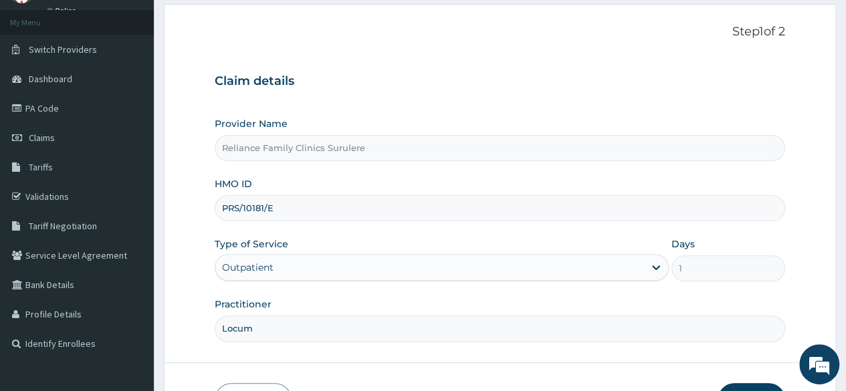
scroll to position [155, 0]
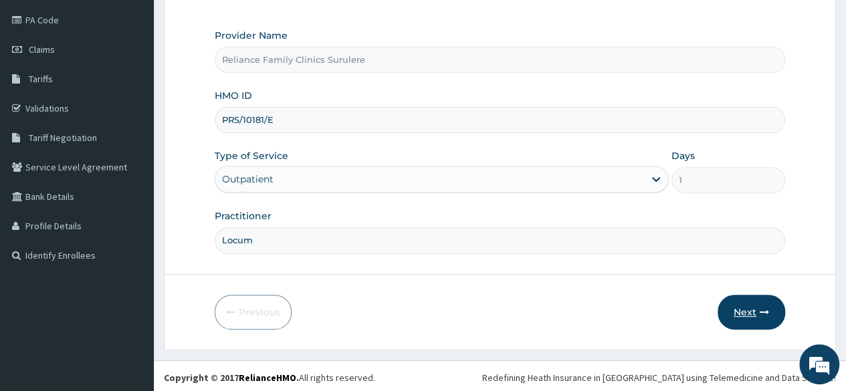
click at [732, 304] on button "Next" at bounding box center [752, 312] width 68 height 35
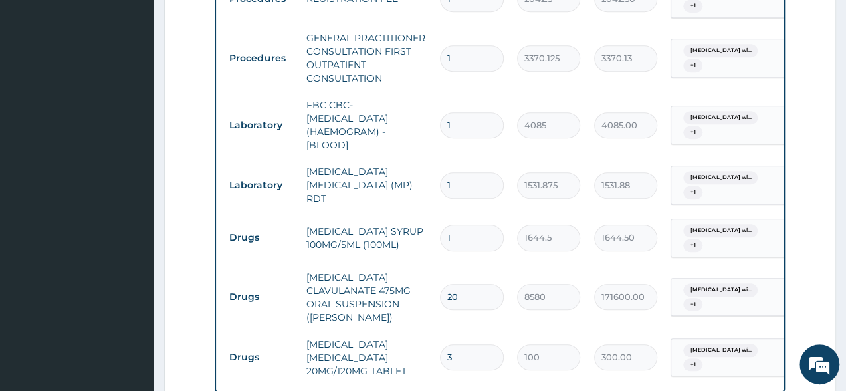
scroll to position [561, 0]
click at [462, 292] on input "20" at bounding box center [472, 297] width 64 height 26
type input "2"
type input "17160.00"
type input "0.00"
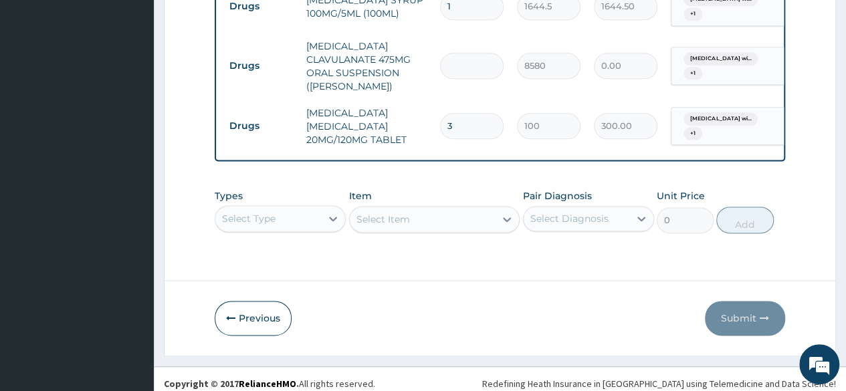
scroll to position [792, 0]
type input "1"
type input "8580.00"
type input "1"
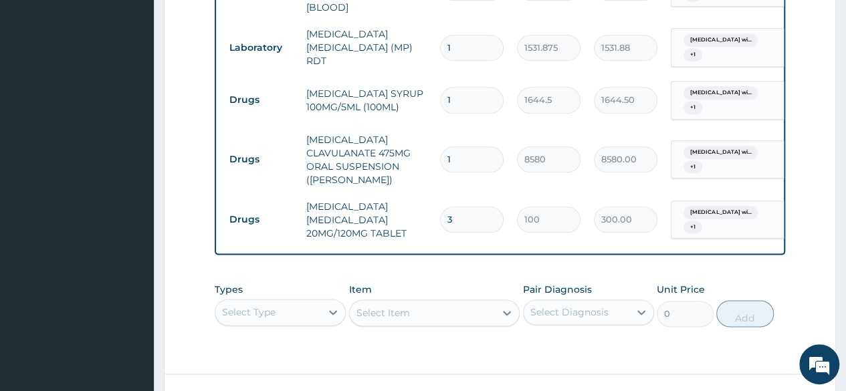
scroll to position [806, 0]
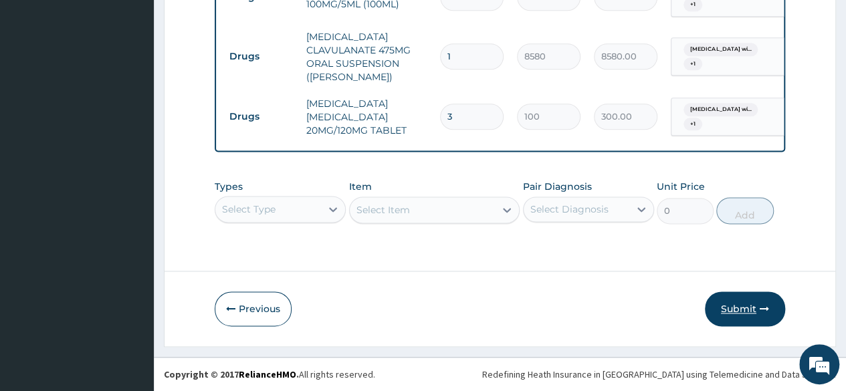
click at [742, 303] on button "Submit" at bounding box center [745, 309] width 80 height 35
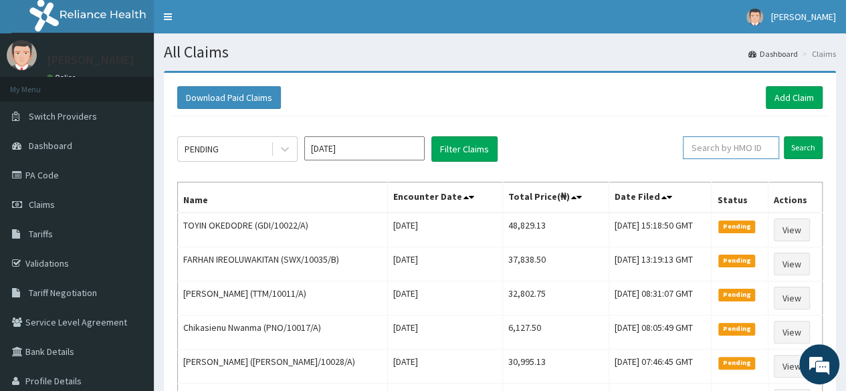
click at [753, 153] on input "text" at bounding box center [731, 147] width 96 height 23
paste input "PRS/10181/E"
type input "PRS/10181/E"
click at [784, 136] on input "Search" at bounding box center [803, 147] width 39 height 23
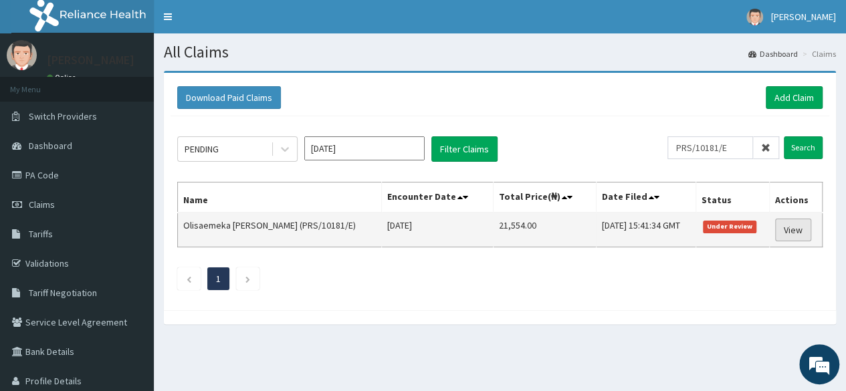
click at [795, 229] on link "View" at bounding box center [793, 230] width 36 height 23
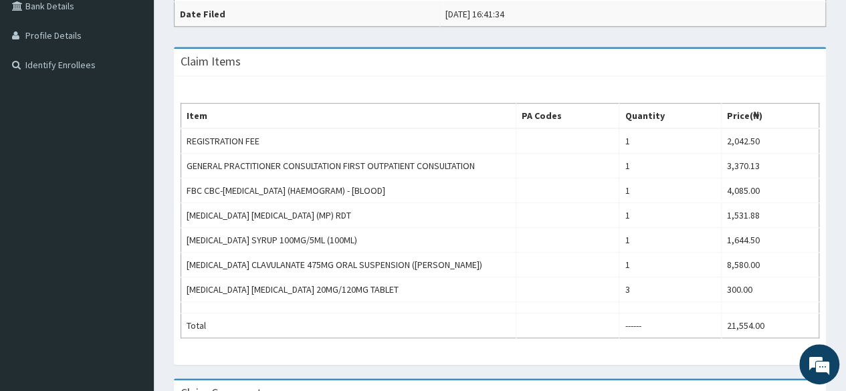
click at [415, 80] on div "Item PA Codes Quantity Price(₦) REGISTRATION FEE 1 2,042.50 GENERAL PRACTITIONE…" at bounding box center [500, 220] width 652 height 289
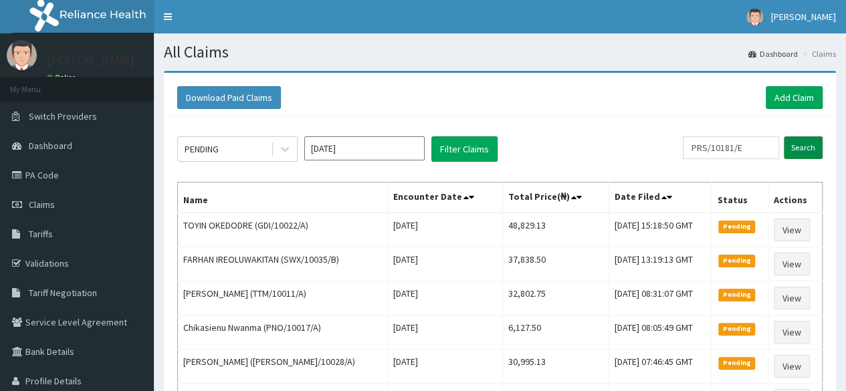
click at [804, 137] on input "Search" at bounding box center [803, 147] width 39 height 23
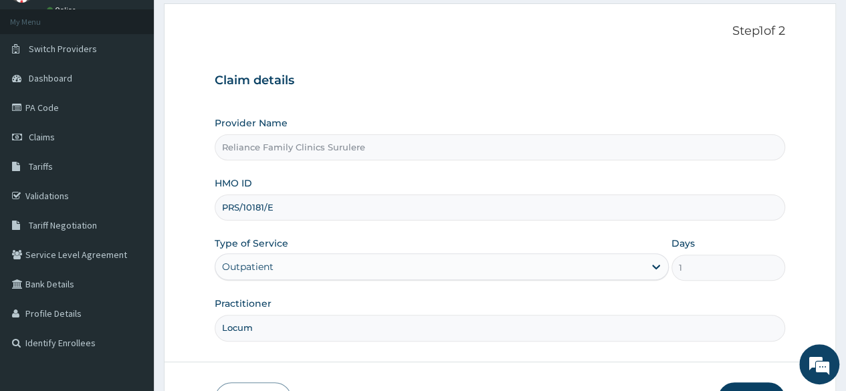
click at [300, 203] on input "PRS/10181/E" at bounding box center [500, 208] width 571 height 26
type input "P"
paste input "GDI/10001/A"
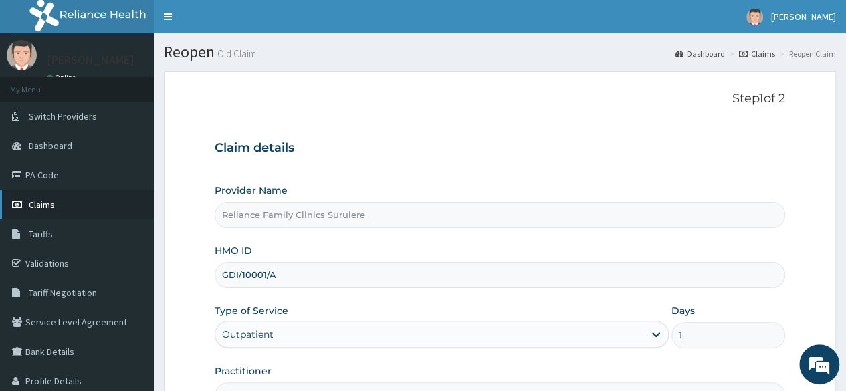
type input "GDI/10001/A"
click at [40, 205] on span "Claims" at bounding box center [42, 205] width 26 height 12
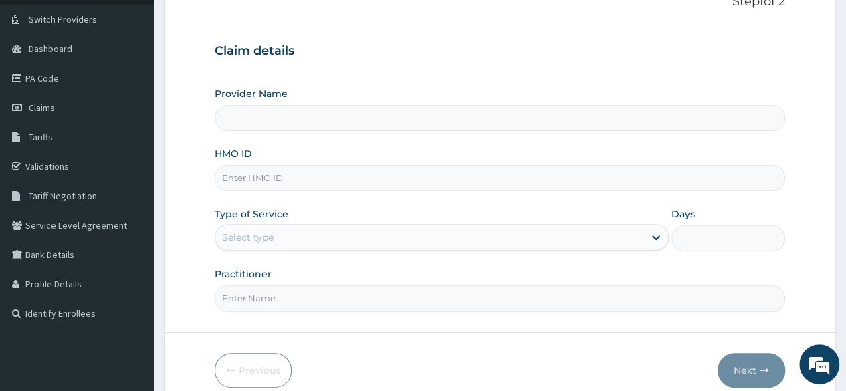
scroll to position [120, 0]
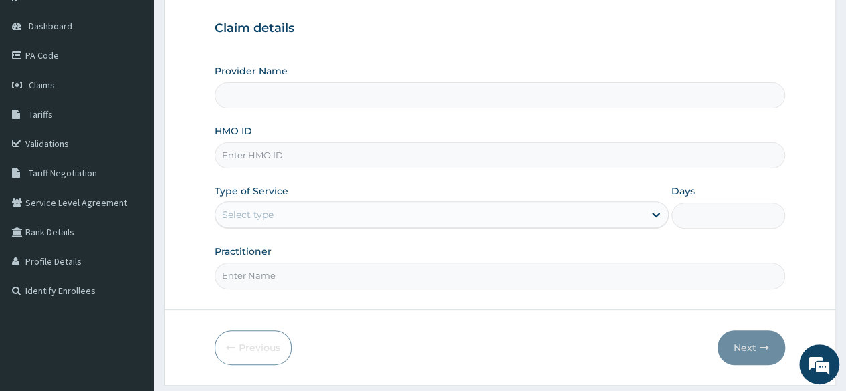
click at [310, 163] on input "HMO ID" at bounding box center [500, 155] width 571 height 26
paste input "GDI/10001/A"
type input "GDI/10001/A"
type input "Reliance Family Clinics Surulere"
type input "GDI/10001/A"
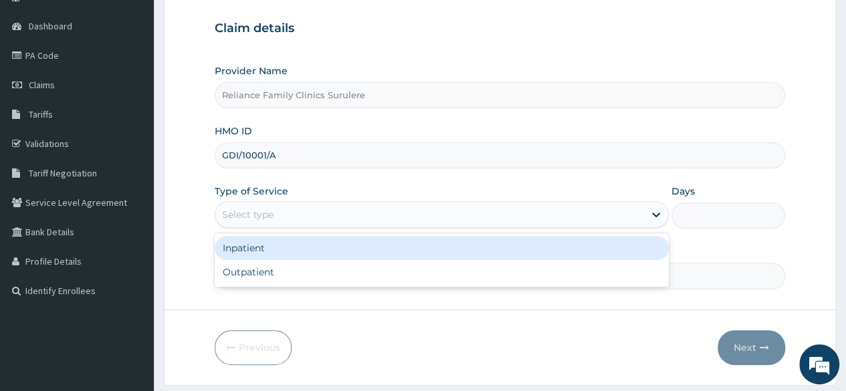
click at [292, 220] on div "Select type" at bounding box center [429, 214] width 429 height 21
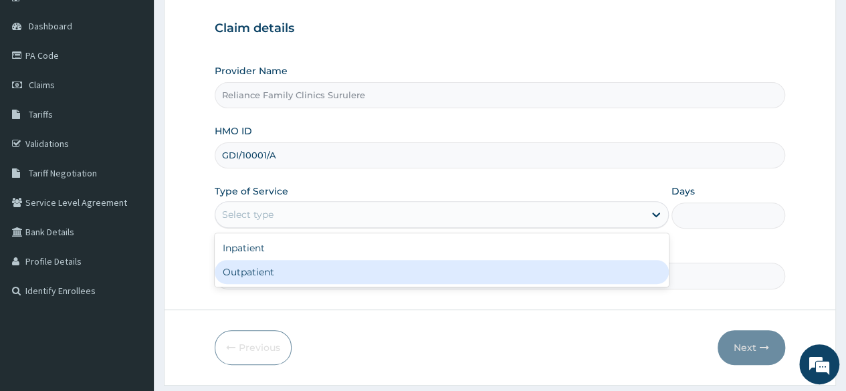
click at [277, 275] on div "Outpatient" at bounding box center [442, 272] width 454 height 24
type input "1"
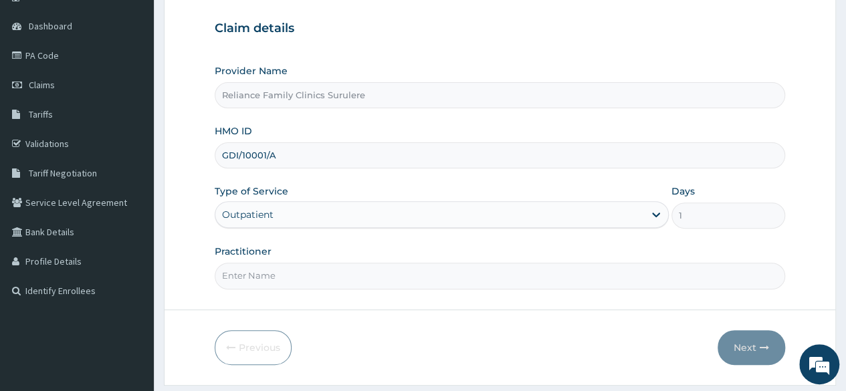
click at [291, 274] on input "Practitioner" at bounding box center [500, 276] width 571 height 26
type input "Locum"
click at [736, 348] on button "Next" at bounding box center [752, 347] width 68 height 35
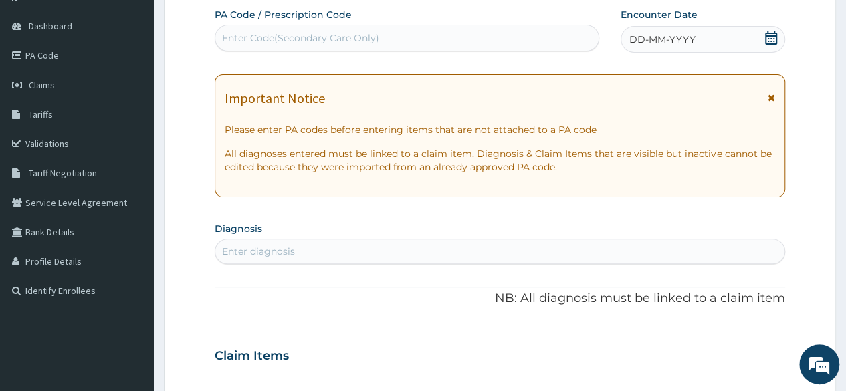
click at [777, 38] on icon at bounding box center [771, 37] width 12 height 13
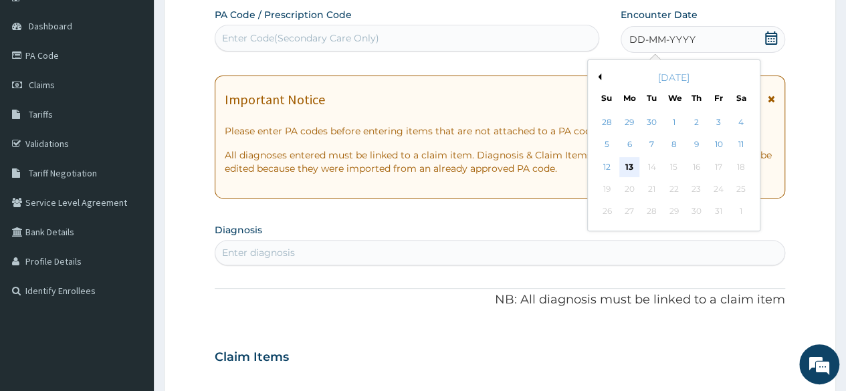
click at [634, 168] on div "13" at bounding box center [629, 167] width 20 height 20
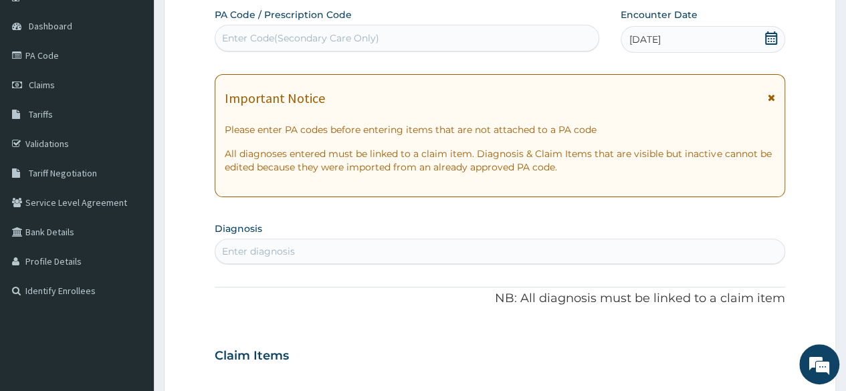
click at [436, 239] on div "Enter diagnosis" at bounding box center [500, 251] width 571 height 25
type input "diarrhoe"
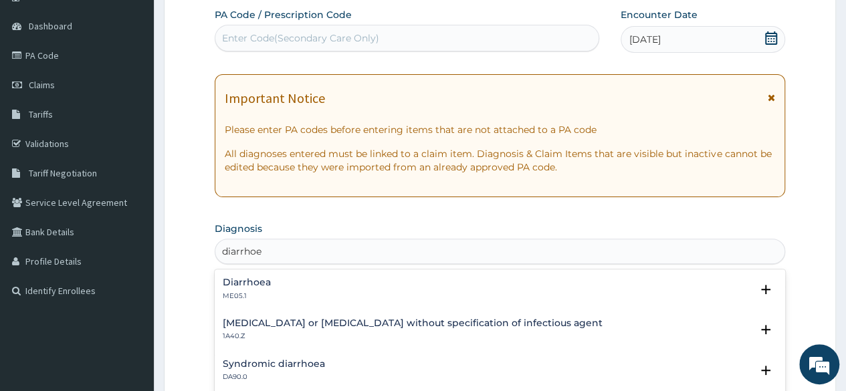
click at [270, 280] on div "Diarrhoea ME05.1" at bounding box center [500, 289] width 555 height 23
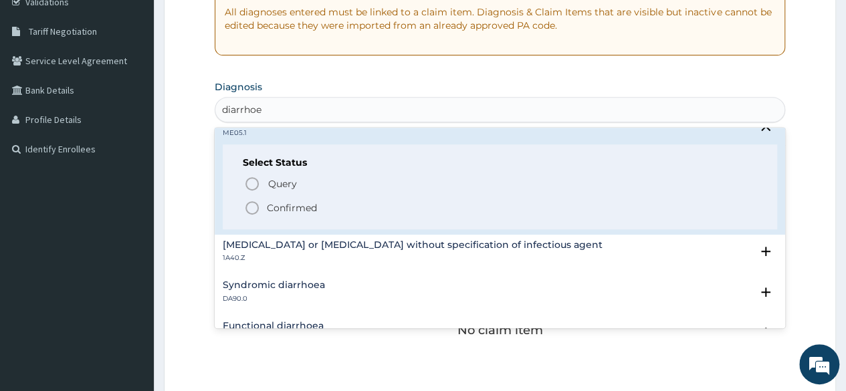
scroll to position [20, 0]
click at [258, 211] on icon "status option filled" at bounding box center [252, 209] width 16 height 16
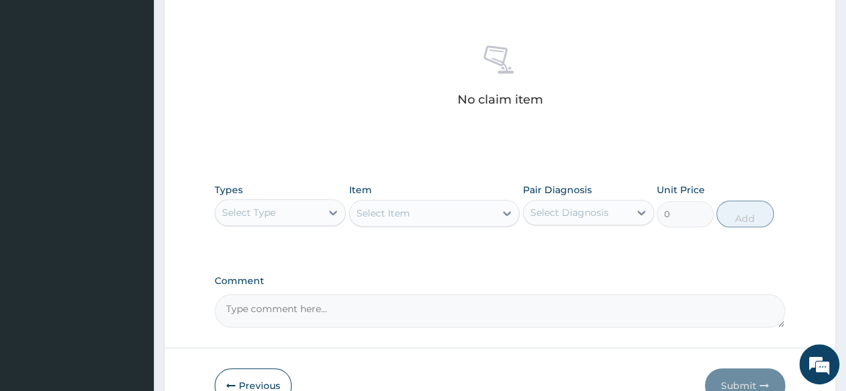
scroll to position [546, 0]
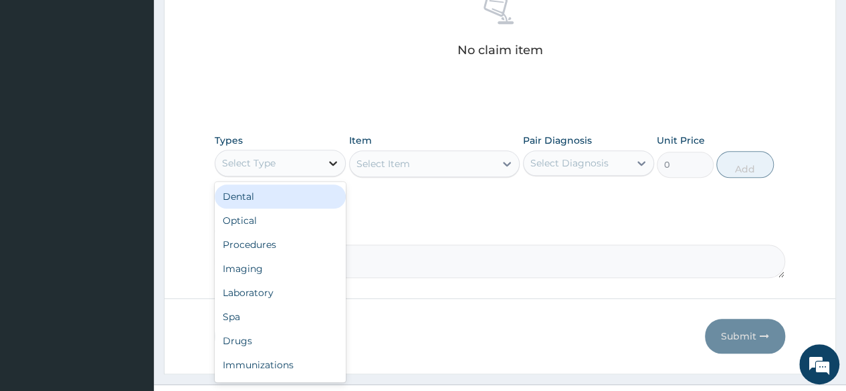
click at [332, 157] on icon at bounding box center [332, 163] width 13 height 13
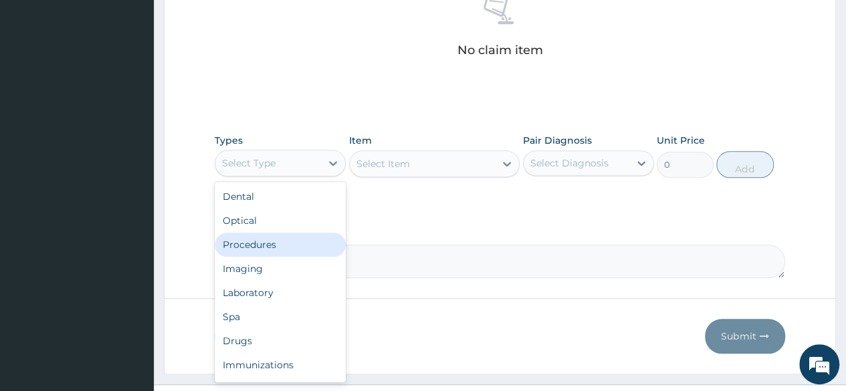
click at [294, 244] on div "Procedures" at bounding box center [280, 245] width 131 height 24
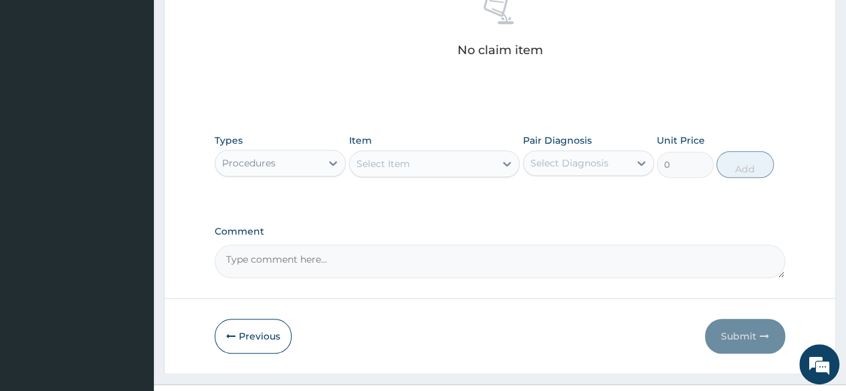
click at [503, 161] on icon at bounding box center [506, 163] width 13 height 13
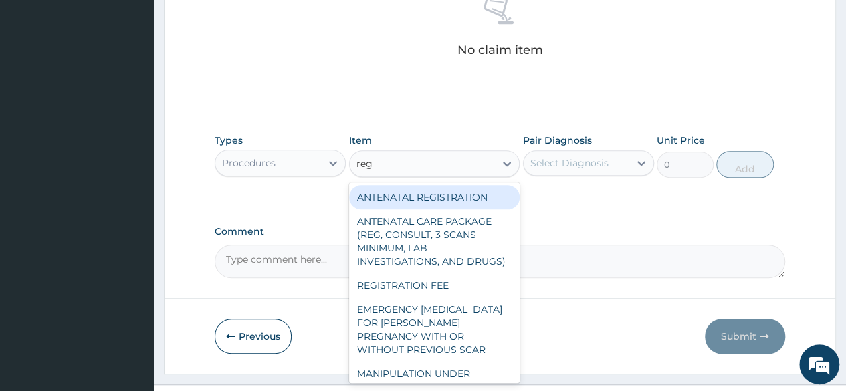
type input "regi"
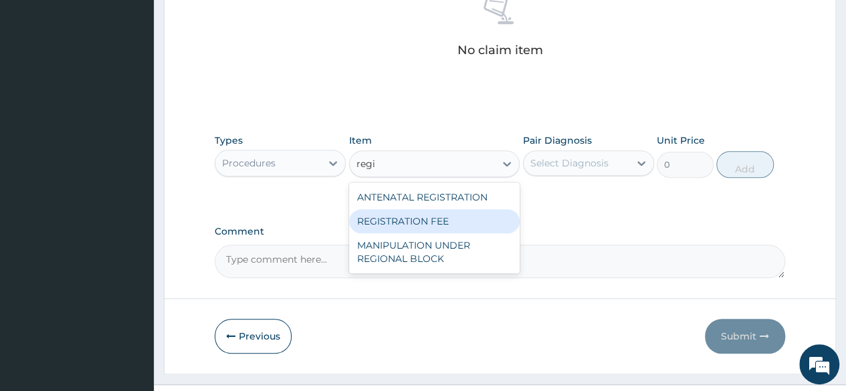
click at [414, 219] on div "REGISTRATION FEE" at bounding box center [434, 221] width 171 height 24
type input "2042.5"
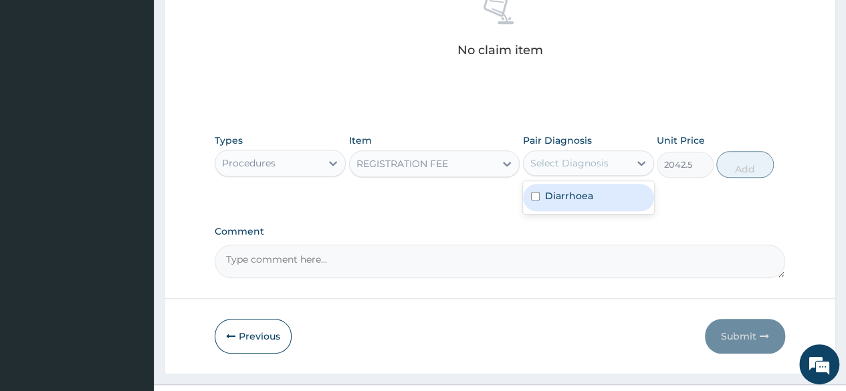
click at [612, 164] on div "Select Diagnosis" at bounding box center [577, 163] width 106 height 21
click at [592, 196] on div "Diarrhoea" at bounding box center [588, 197] width 131 height 27
checkbox input "true"
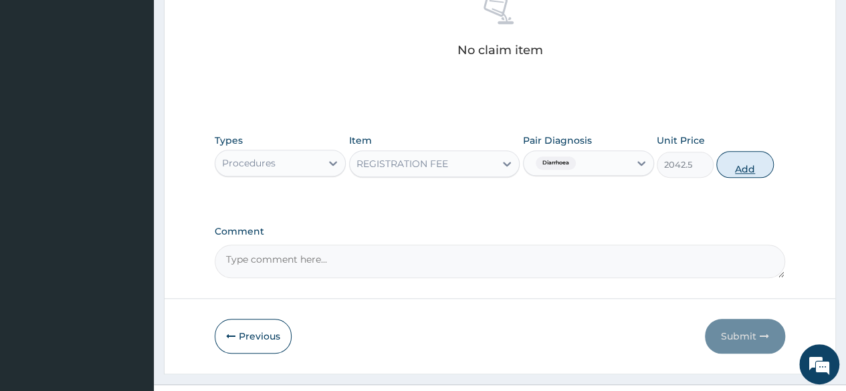
click at [730, 163] on button "Add" at bounding box center [744, 164] width 57 height 27
type input "0"
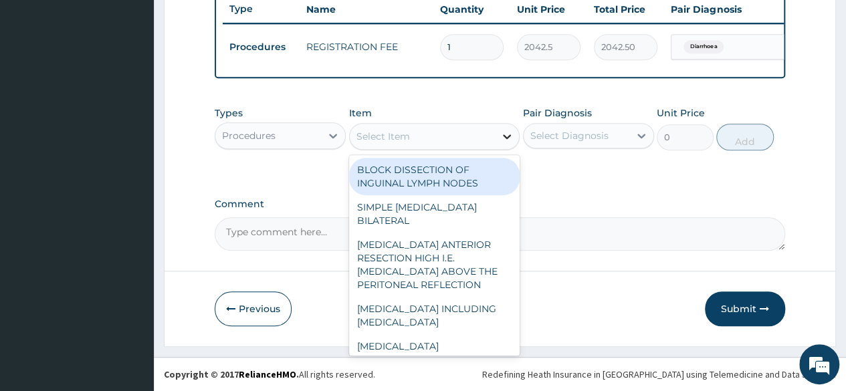
click at [500, 140] on icon at bounding box center [506, 136] width 13 height 13
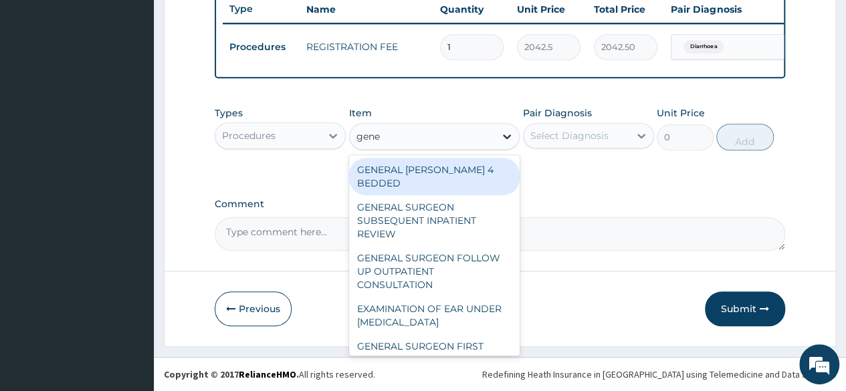
type input "gener"
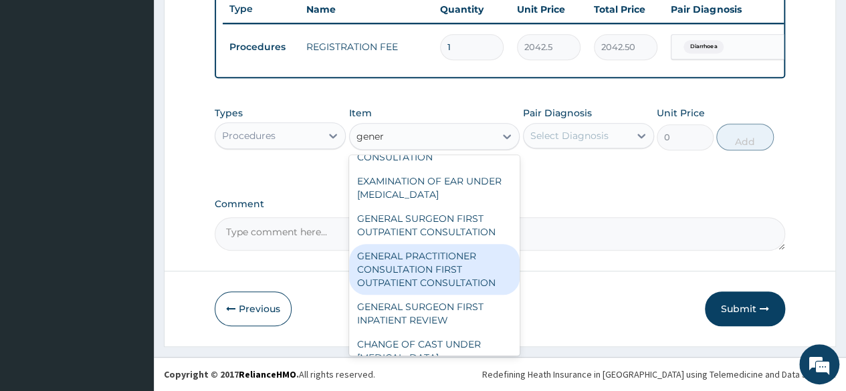
scroll to position [130, 0]
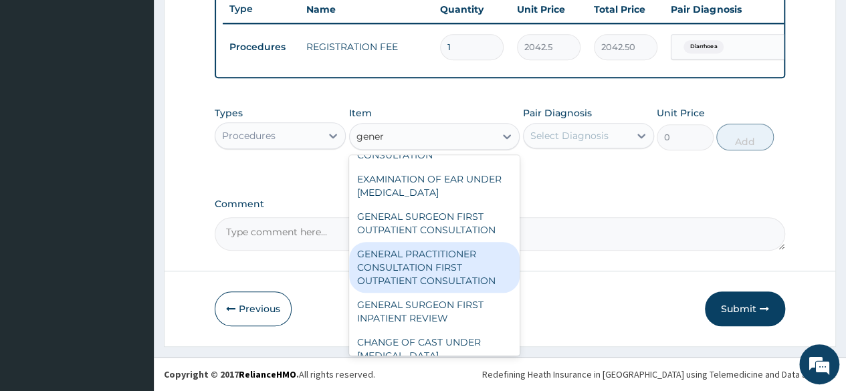
click at [459, 266] on div "GENERAL PRACTITIONER CONSULTATION FIRST OUTPATIENT CONSULTATION" at bounding box center [434, 267] width 171 height 51
type input "3370.125"
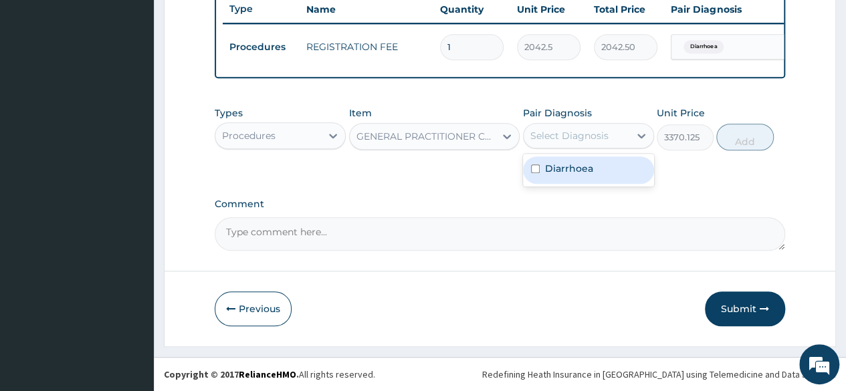
drag, startPoint x: 633, startPoint y: 132, endPoint x: 601, endPoint y: 173, distance: 52.4
click at [601, 148] on div "option Diarrhoea, selected. option Diarrhoea focused, 1 of 1. 1 result availabl…" at bounding box center [588, 135] width 131 height 25
click at [601, 173] on div "Diarrhoea" at bounding box center [588, 170] width 131 height 27
checkbox input "true"
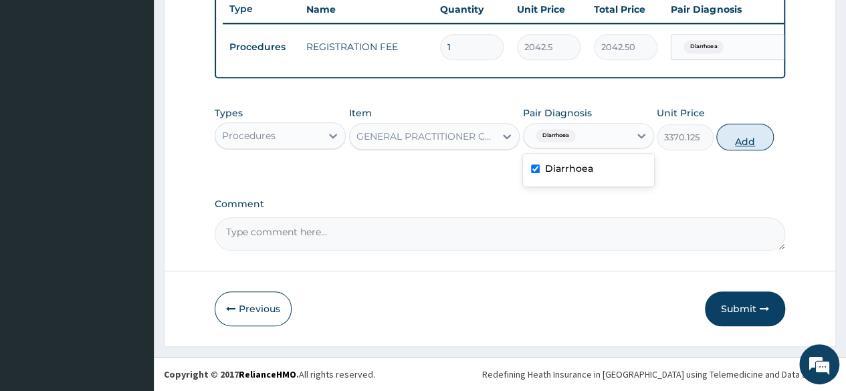
click at [744, 141] on button "Add" at bounding box center [744, 137] width 57 height 27
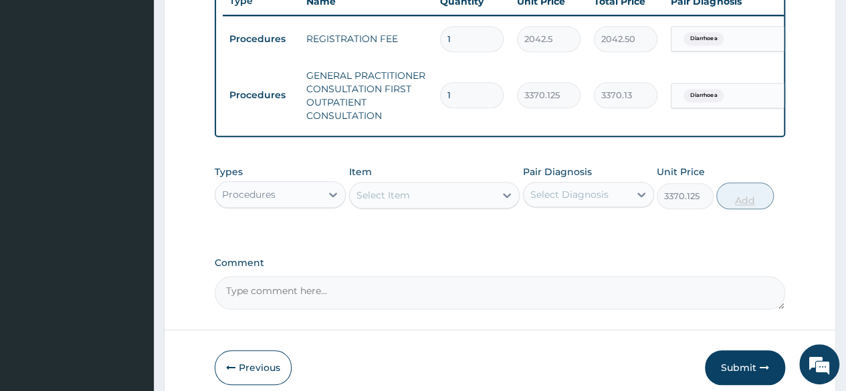
type input "0"
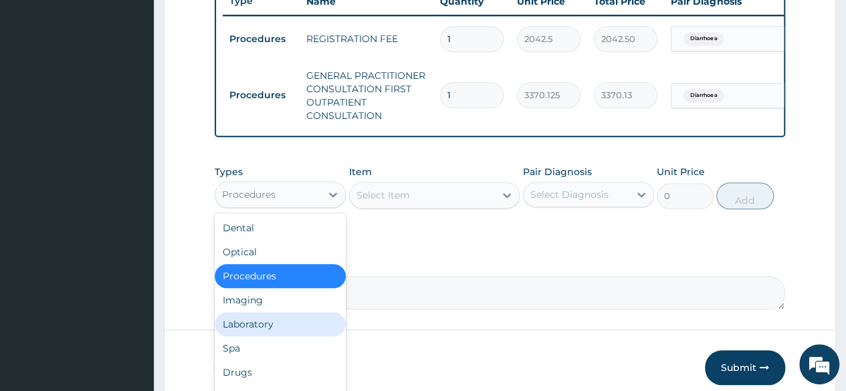
drag, startPoint x: 337, startPoint y: 207, endPoint x: 310, endPoint y: 328, distance: 124.1
click at [310, 208] on div "option Procedures, selected. option Laboratory focused, 5 of 10. 10 results ava…" at bounding box center [280, 194] width 131 height 27
click at [310, 328] on div "Laboratory" at bounding box center [280, 324] width 131 height 24
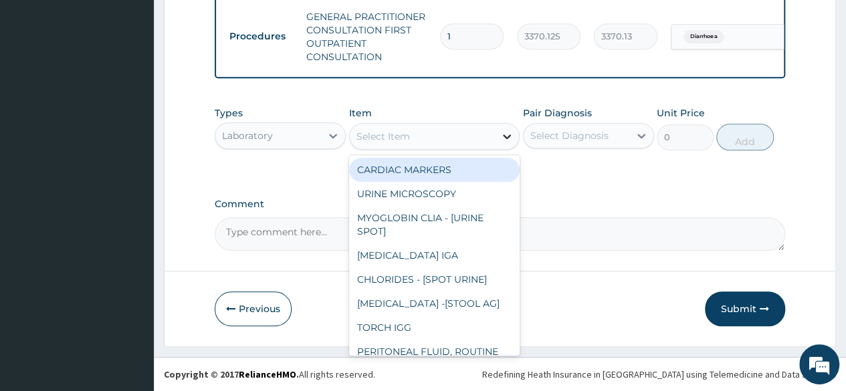
click at [510, 140] on icon at bounding box center [506, 136] width 13 height 13
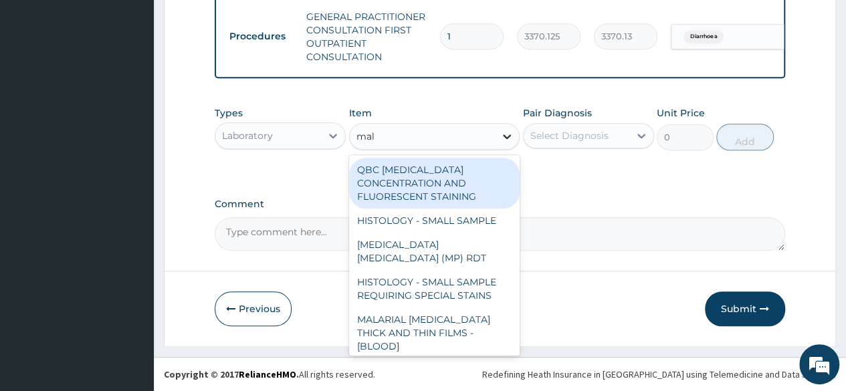
type input "mala"
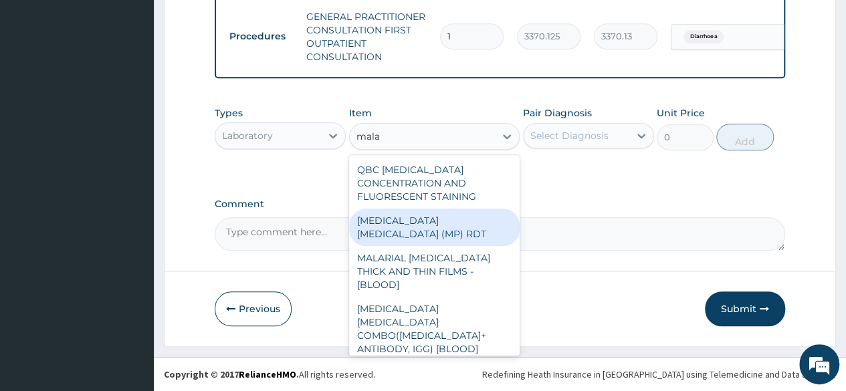
click at [407, 227] on div "[MEDICAL_DATA] [MEDICAL_DATA] (MP) RDT" at bounding box center [434, 227] width 171 height 37
type input "1531.875"
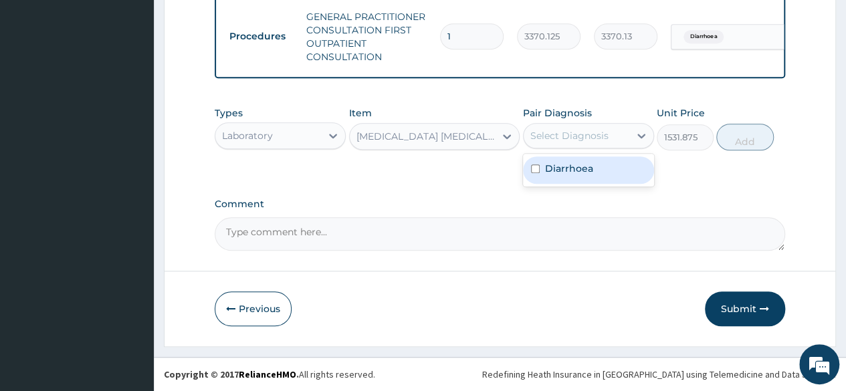
click at [622, 136] on div "Select Diagnosis" at bounding box center [577, 135] width 106 height 21
click at [591, 185] on div "Diarrhoea" at bounding box center [588, 170] width 131 height 33
click at [598, 176] on div "Diarrhoea" at bounding box center [588, 170] width 131 height 27
checkbox input "true"
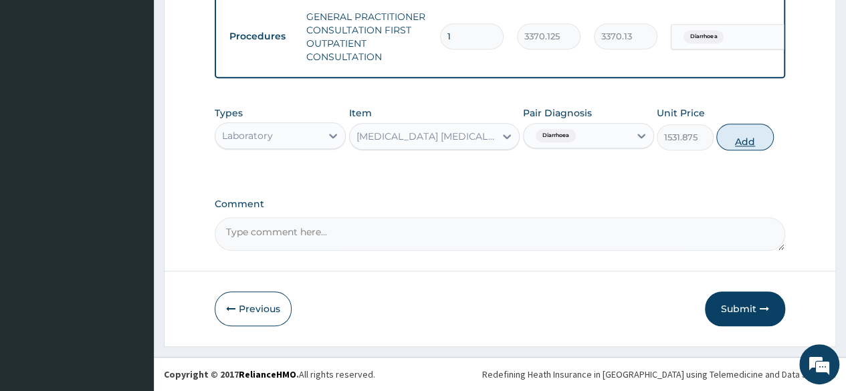
click at [733, 138] on button "Add" at bounding box center [744, 137] width 57 height 27
type input "0"
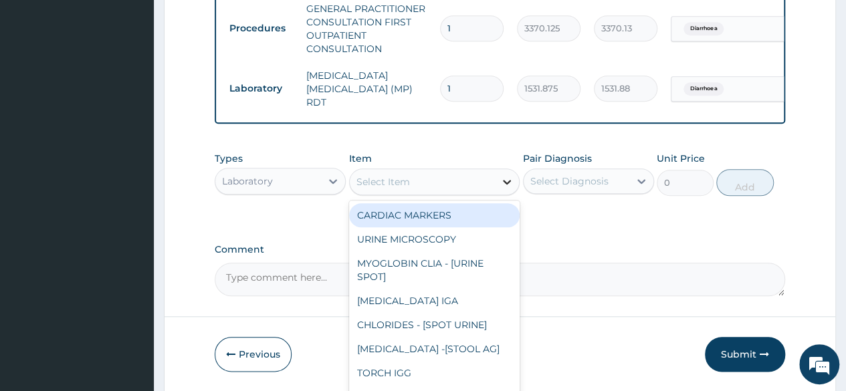
click at [505, 183] on icon at bounding box center [507, 182] width 8 height 5
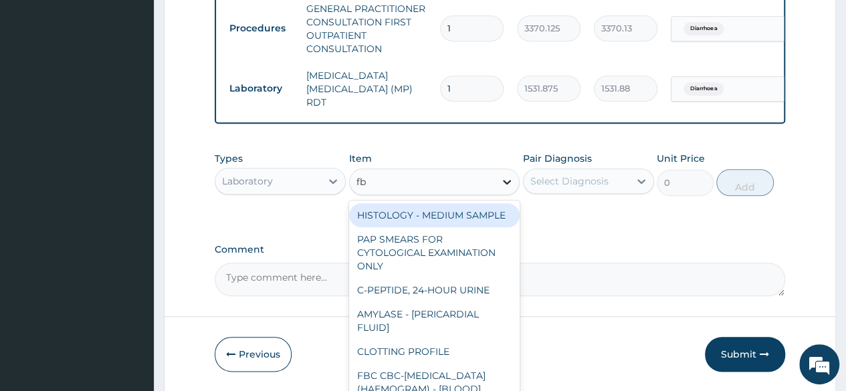
type input "fbc"
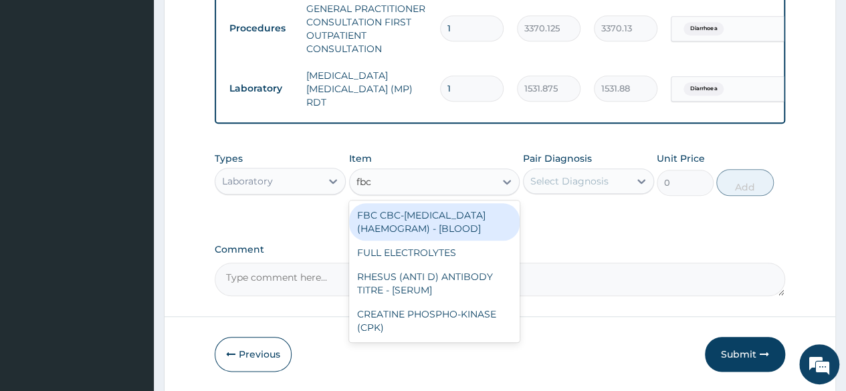
click at [430, 232] on div "FBC CBC-[MEDICAL_DATA] (HAEMOGRAM) - [BLOOD]" at bounding box center [434, 221] width 171 height 37
type input "4085"
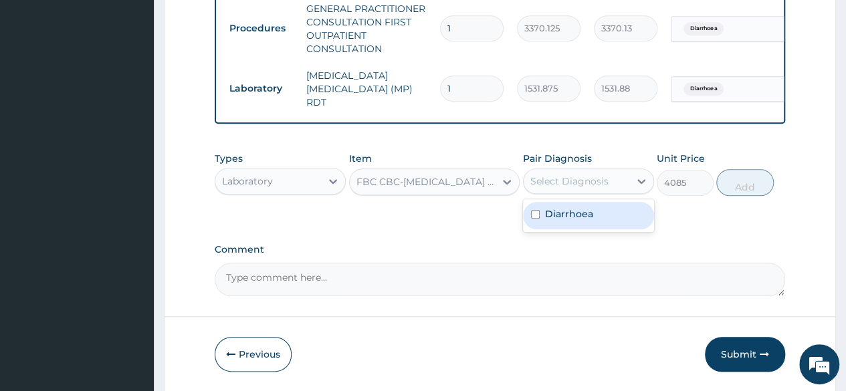
click at [590, 177] on div "Select Diagnosis" at bounding box center [569, 181] width 78 height 13
click at [565, 225] on div "Diarrhoea" at bounding box center [588, 215] width 131 height 27
checkbox input "true"
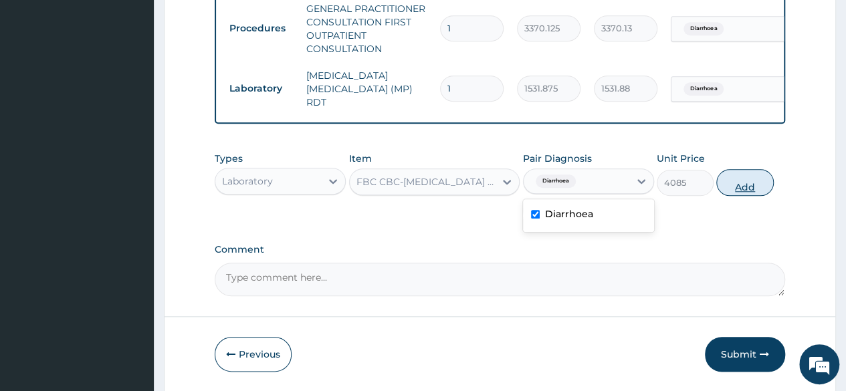
click at [737, 189] on button "Add" at bounding box center [744, 182] width 57 height 27
type input "0"
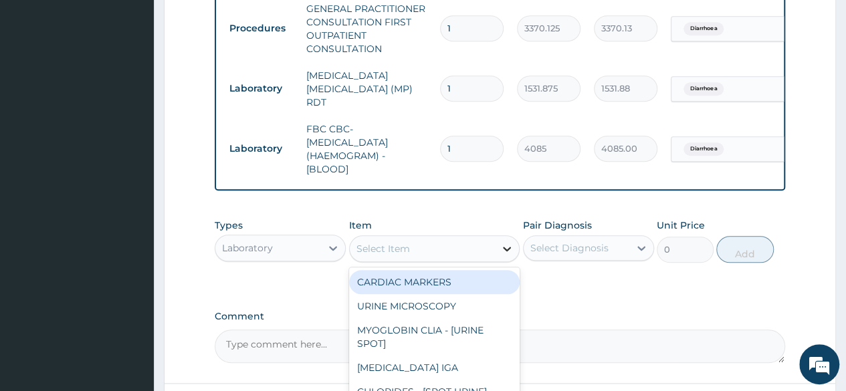
click at [498, 248] on div at bounding box center [507, 249] width 24 height 24
type input "stool"
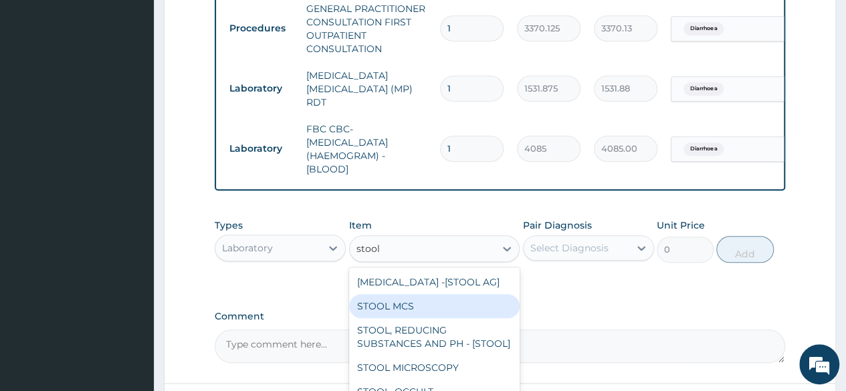
click at [436, 318] on div "STOOL MCS" at bounding box center [434, 306] width 171 height 24
type input "8400"
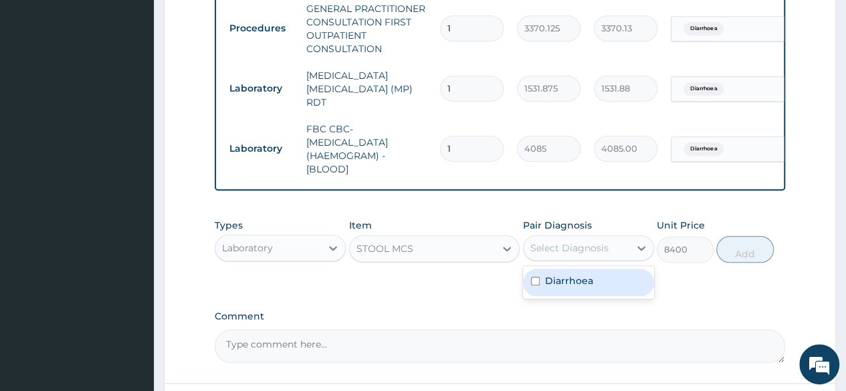
click at [621, 258] on div "Select Diagnosis" at bounding box center [577, 247] width 106 height 21
click at [601, 278] on div "Diarrhoea" at bounding box center [588, 282] width 131 height 27
checkbox input "true"
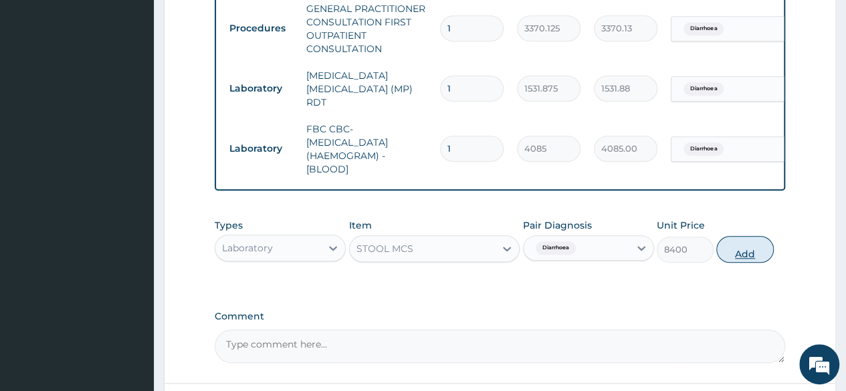
click at [762, 247] on button "Add" at bounding box center [744, 249] width 57 height 27
type input "0"
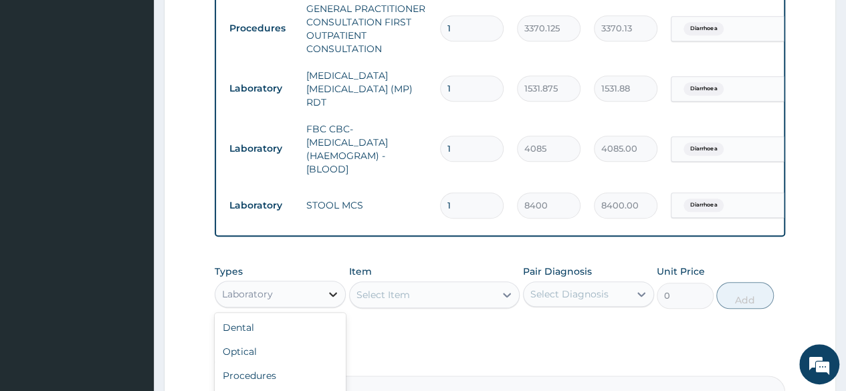
click at [339, 300] on icon at bounding box center [332, 294] width 13 height 13
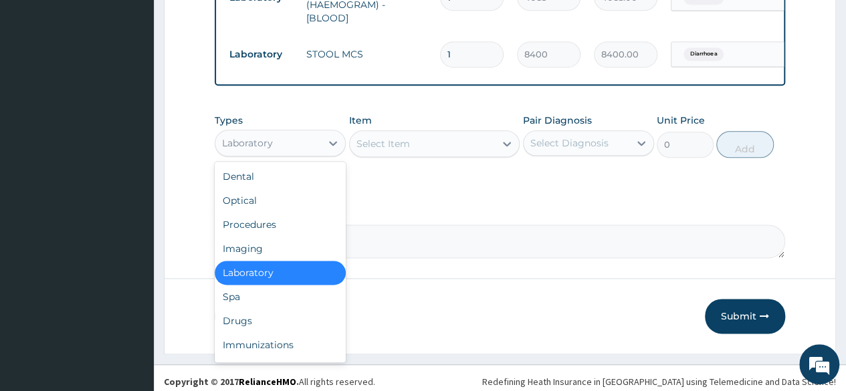
scroll to position [744, 0]
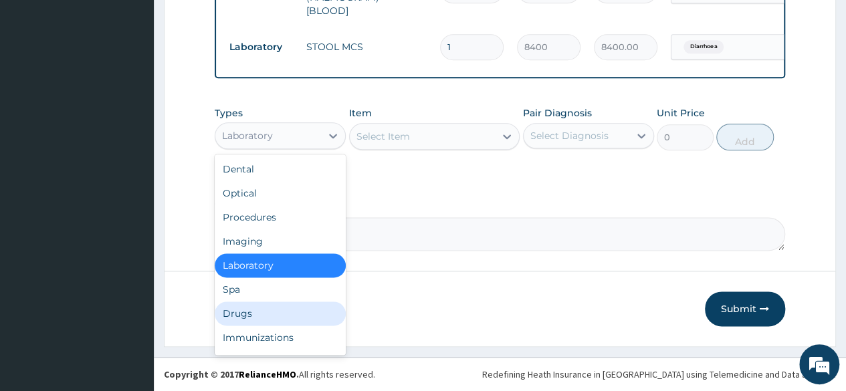
click at [258, 315] on div "Drugs" at bounding box center [280, 314] width 131 height 24
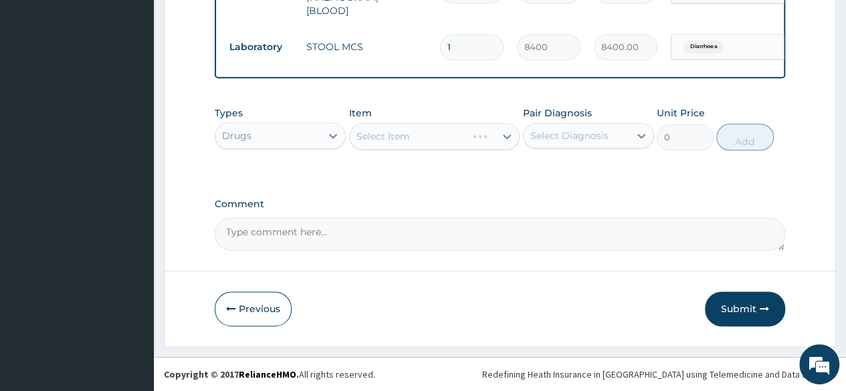
click at [505, 133] on div "Select Item" at bounding box center [434, 136] width 171 height 27
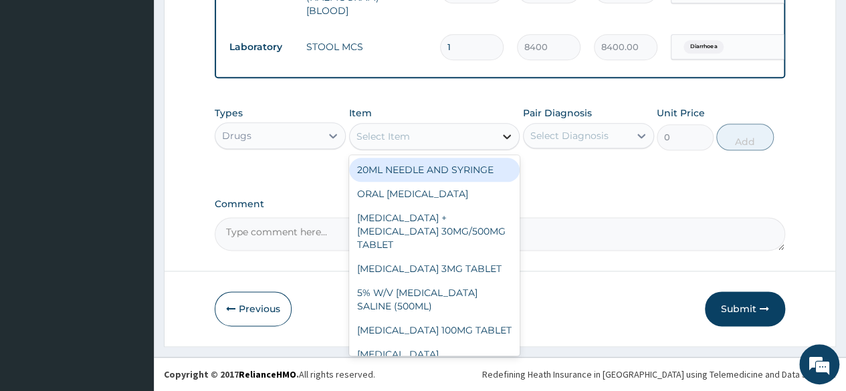
click at [506, 133] on icon at bounding box center [506, 136] width 13 height 13
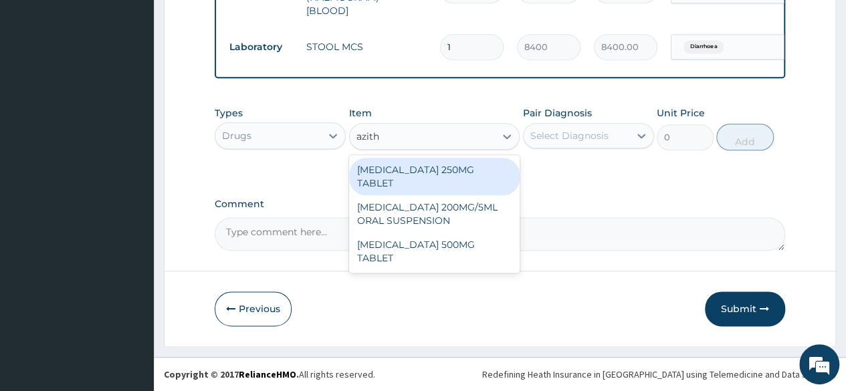
type input "azith"
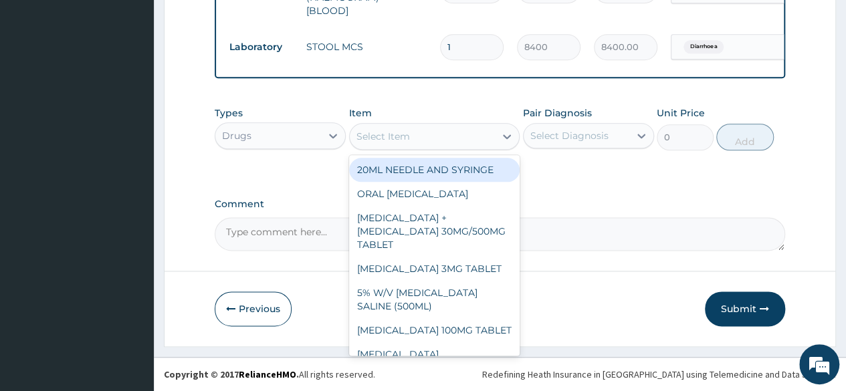
click at [443, 137] on div "Select Item" at bounding box center [423, 136] width 146 height 21
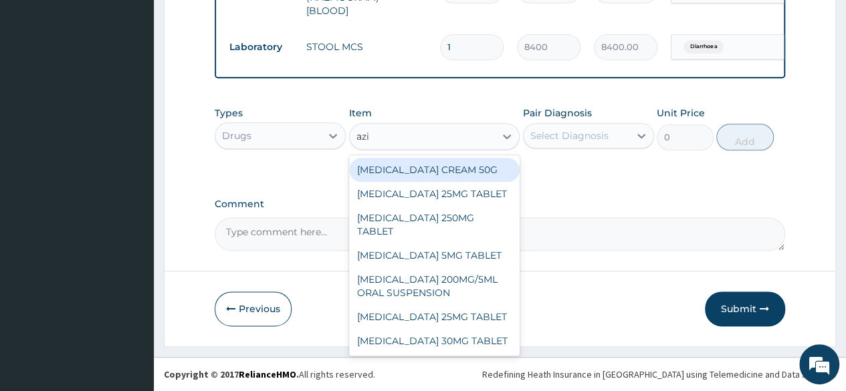
type input "azit"
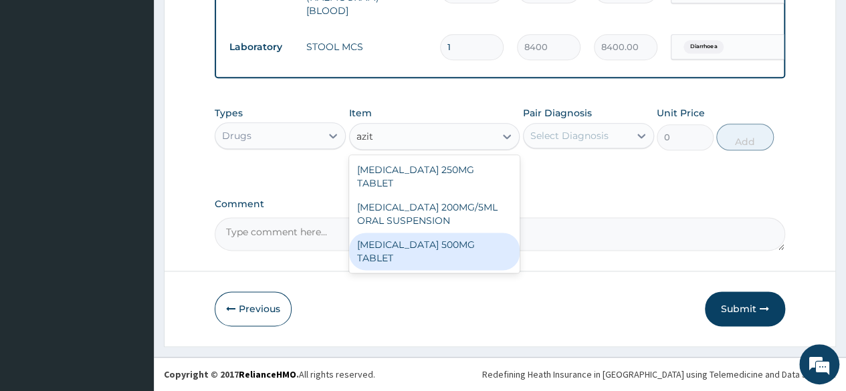
click at [455, 233] on div "[MEDICAL_DATA] 500MG TABLET" at bounding box center [434, 251] width 171 height 37
type input "690"
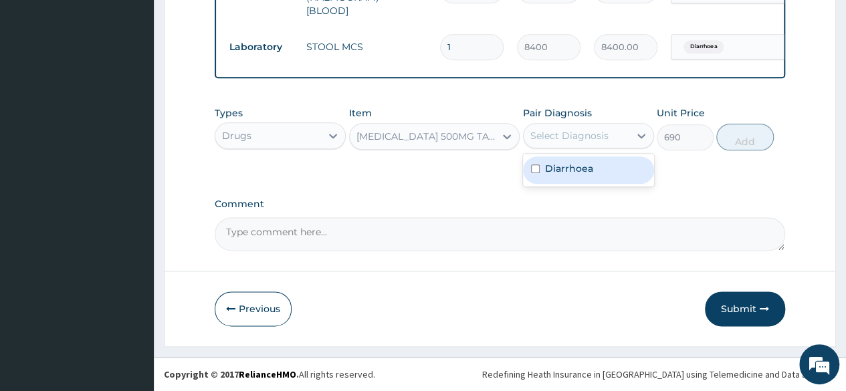
drag, startPoint x: 616, startPoint y: 134, endPoint x: 604, endPoint y: 170, distance: 37.4
click at [604, 148] on div "option Diarrhoea, selected. option Diarrhoea focused, 1 of 1. 1 result availabl…" at bounding box center [588, 135] width 131 height 25
click at [604, 170] on div "Diarrhoea" at bounding box center [588, 170] width 131 height 27
checkbox input "true"
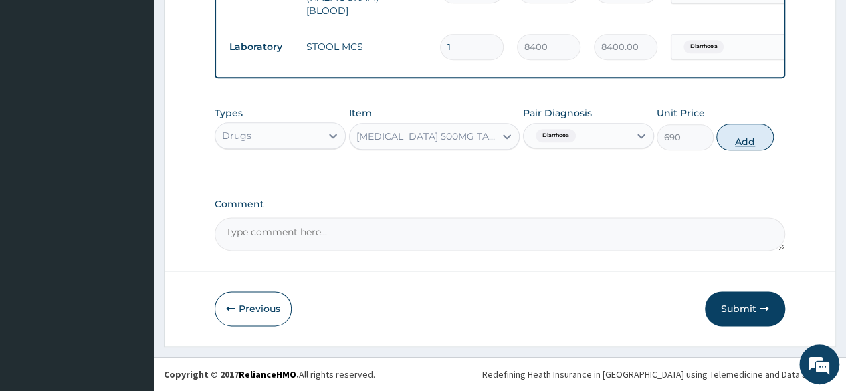
click at [749, 140] on button "Add" at bounding box center [744, 137] width 57 height 27
type input "0"
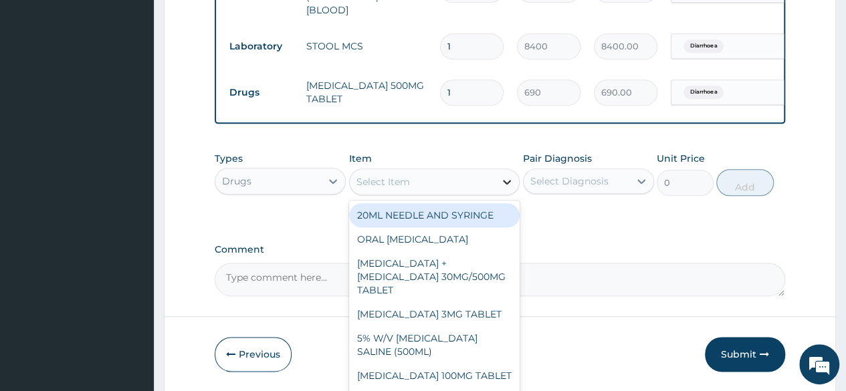
click at [507, 181] on icon at bounding box center [506, 181] width 13 height 13
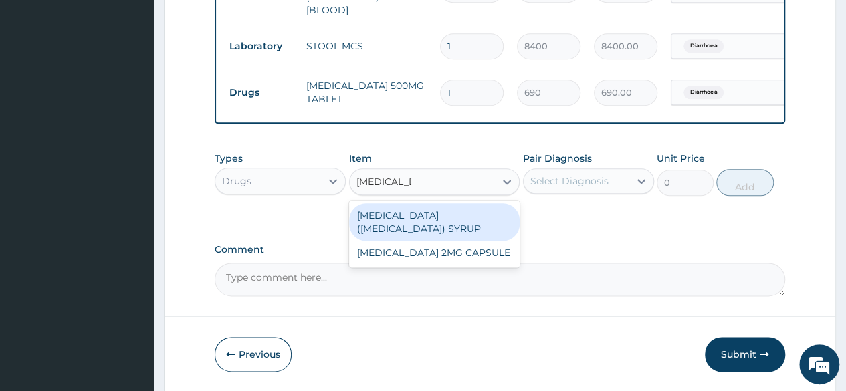
type input "[MEDICAL_DATA]"
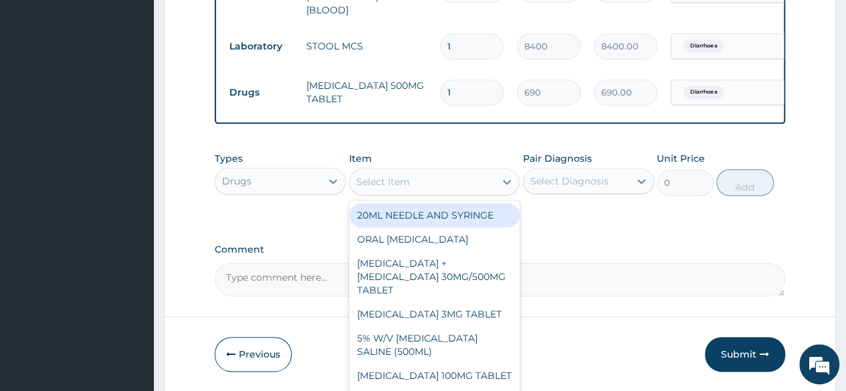
click at [474, 174] on div "Select Item" at bounding box center [423, 181] width 146 height 21
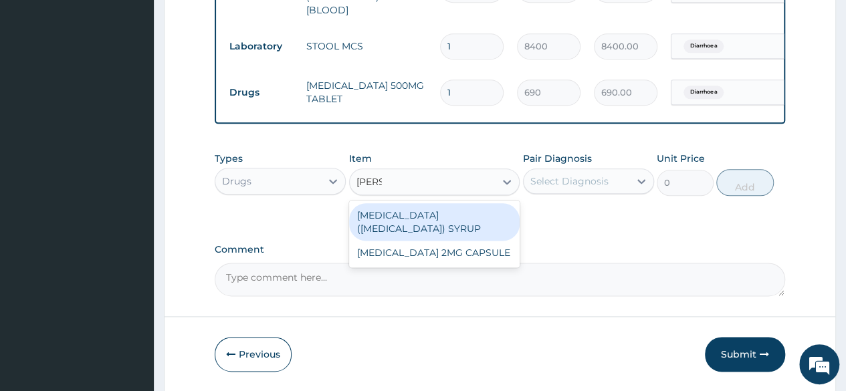
type input "[PERSON_NAME]"
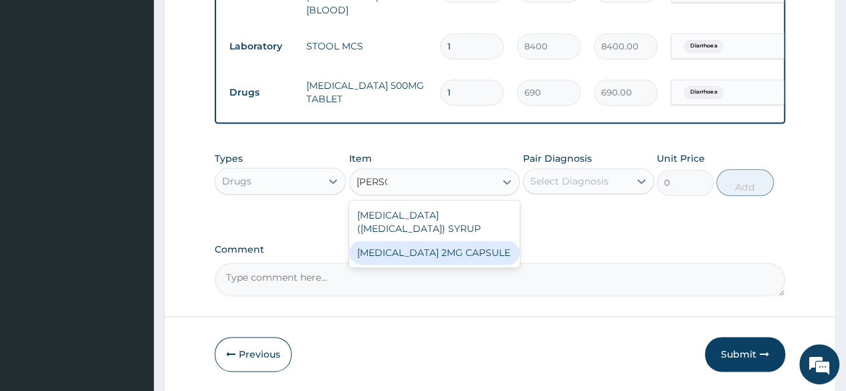
click at [458, 258] on div "[MEDICAL_DATA] 2MG CAPSULE" at bounding box center [434, 253] width 171 height 24
type input "161"
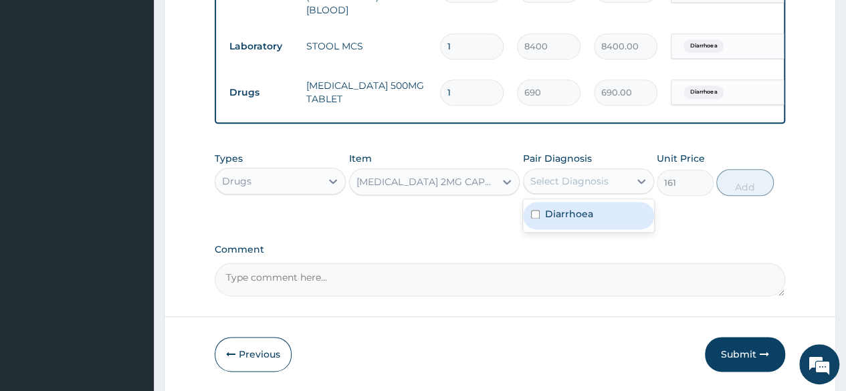
click at [562, 188] on div "Select Diagnosis" at bounding box center [569, 181] width 78 height 13
click at [559, 221] on label "Diarrhoea" at bounding box center [569, 213] width 48 height 13
checkbox input "true"
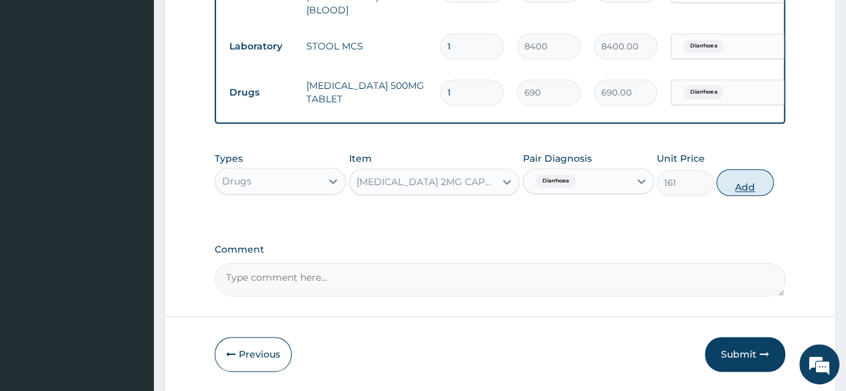
click at [746, 181] on button "Add" at bounding box center [744, 182] width 57 height 27
type input "0"
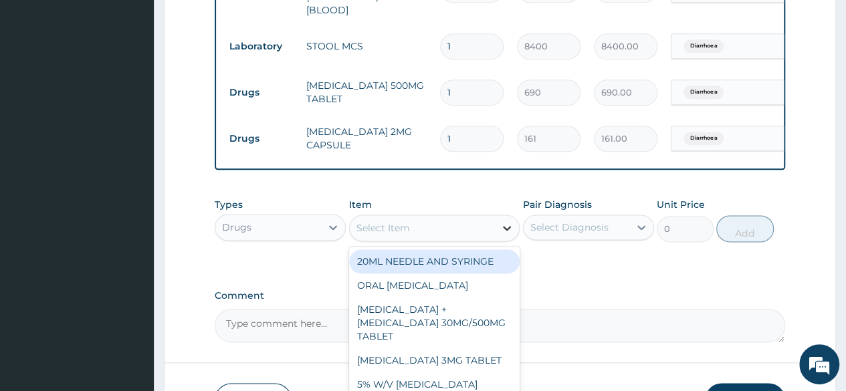
click at [514, 233] on div at bounding box center [507, 228] width 24 height 24
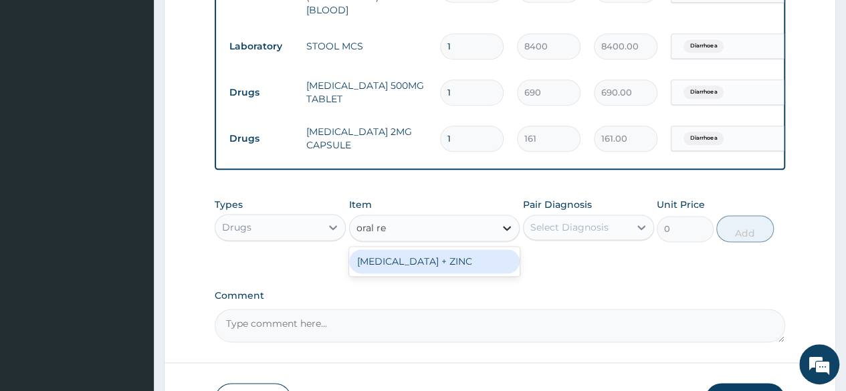
type input "oral reh"
click at [470, 270] on div "[MEDICAL_DATA] + ZINC" at bounding box center [434, 262] width 171 height 24
type input "1000"
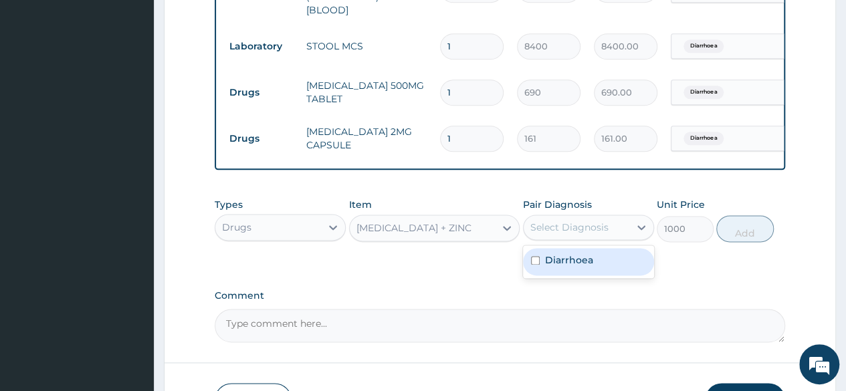
click at [602, 233] on div "Select Diagnosis" at bounding box center [569, 227] width 78 height 13
click at [595, 256] on div "Diarrhoea" at bounding box center [588, 261] width 131 height 27
checkbox input "true"
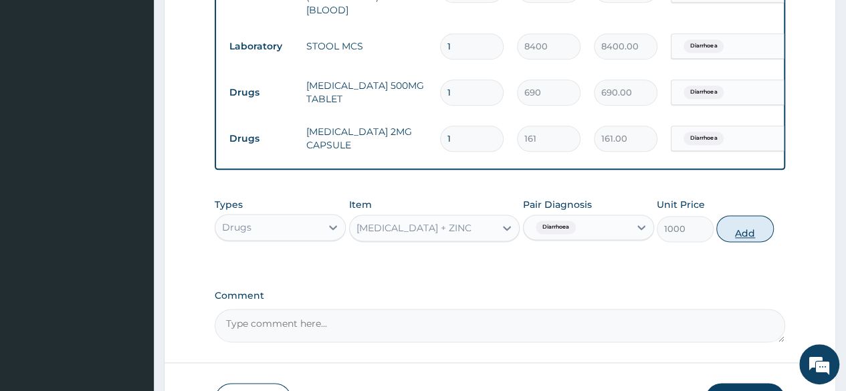
click at [736, 224] on button "Add" at bounding box center [744, 228] width 57 height 27
type input "0"
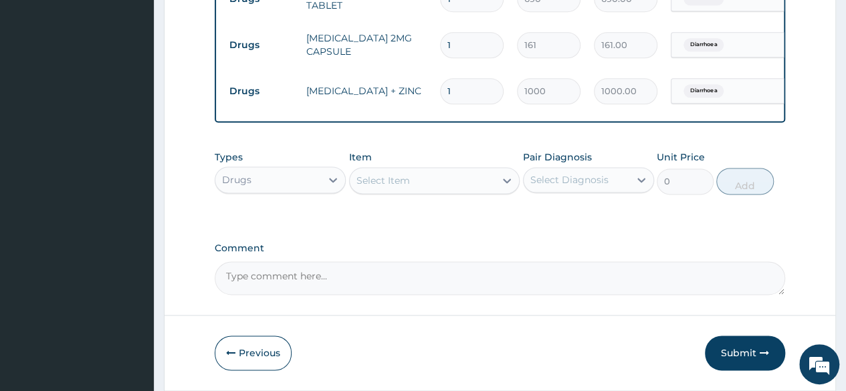
scroll to position [837, 0]
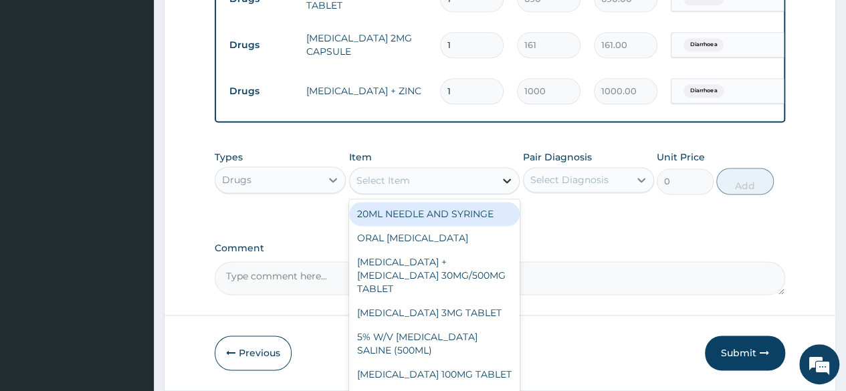
click at [511, 179] on icon at bounding box center [506, 180] width 13 height 13
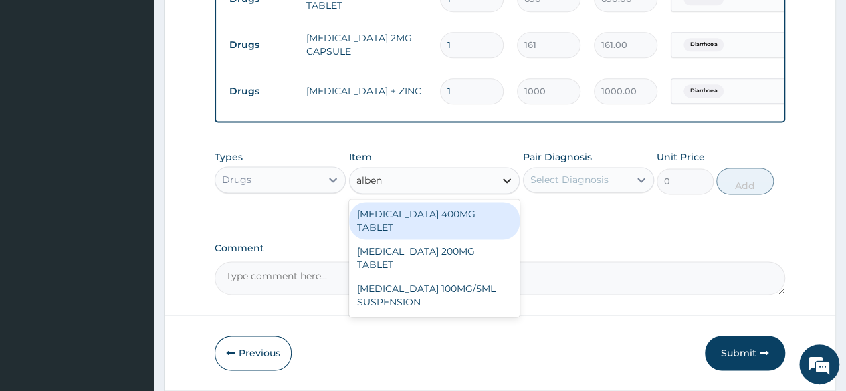
type input "albend"
click at [462, 217] on div "[MEDICAL_DATA] 400MG TABLET" at bounding box center [434, 220] width 171 height 37
type input "222"
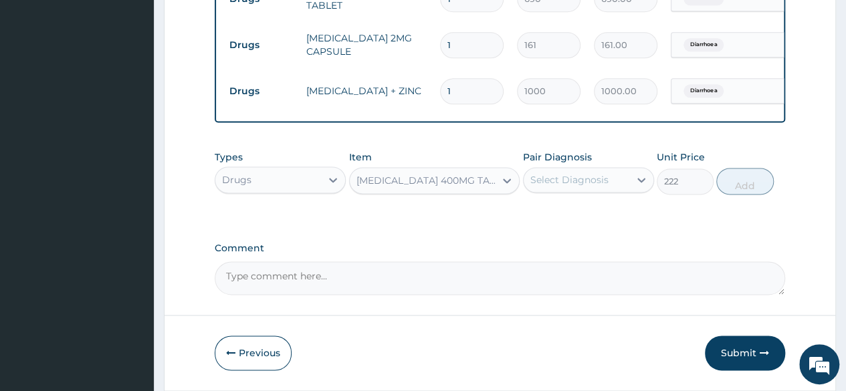
click at [558, 179] on div "Select Diagnosis" at bounding box center [569, 179] width 78 height 13
click at [552, 209] on label "Diarrhoea" at bounding box center [569, 212] width 48 height 13
checkbox input "true"
click at [744, 178] on button "Add" at bounding box center [744, 181] width 57 height 27
type input "0"
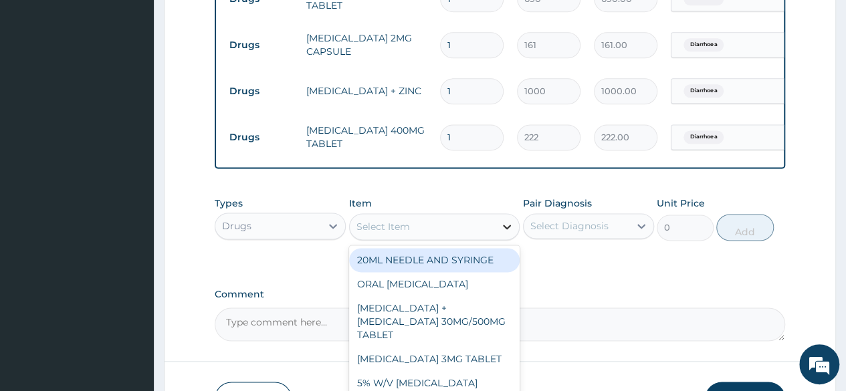
click at [506, 229] on icon at bounding box center [507, 227] width 8 height 5
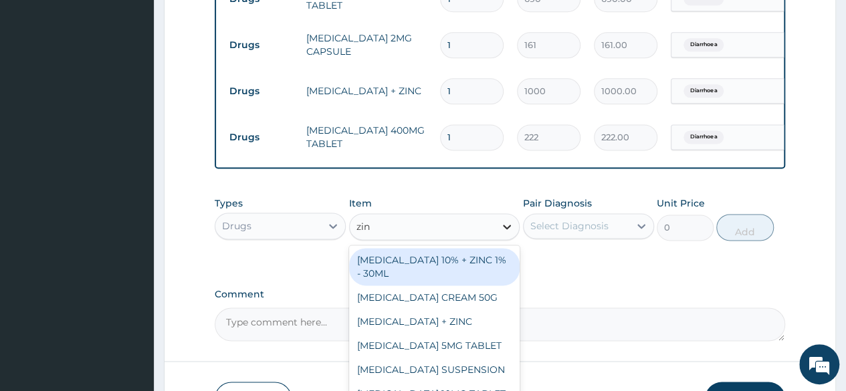
type input "zinc"
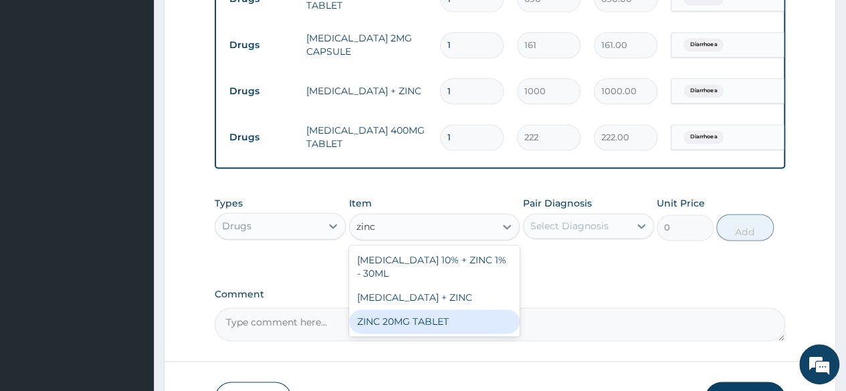
click at [448, 328] on div "ZINC 20MG TABLET" at bounding box center [434, 322] width 171 height 24
type input "50"
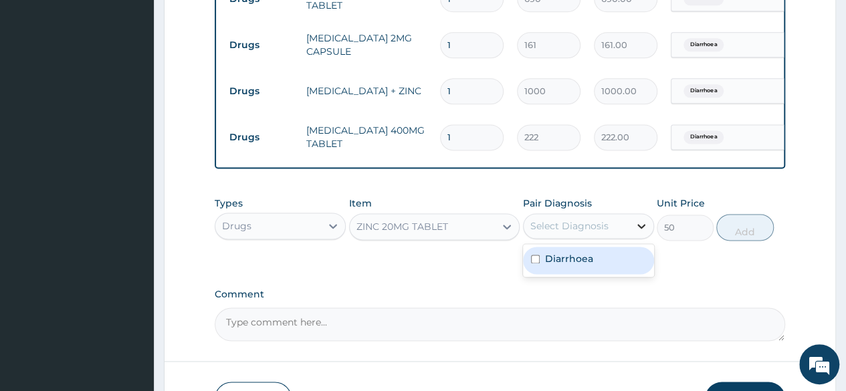
click at [632, 228] on div at bounding box center [641, 226] width 24 height 24
click at [597, 272] on div "Diarrhoea" at bounding box center [588, 260] width 131 height 27
checkbox input "true"
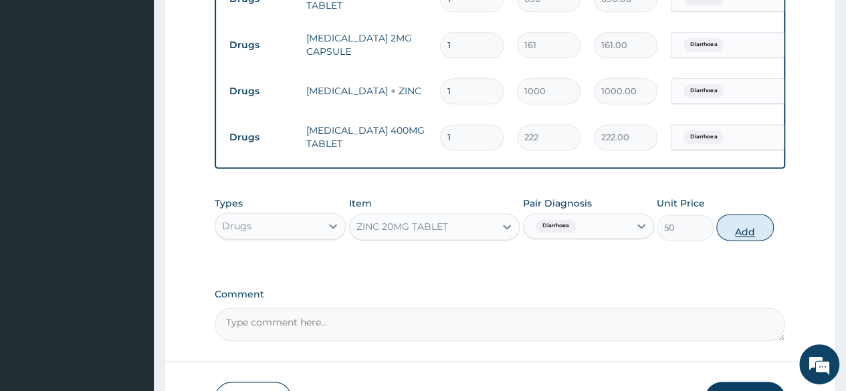
click at [753, 237] on button "Add" at bounding box center [744, 227] width 57 height 27
type input "0"
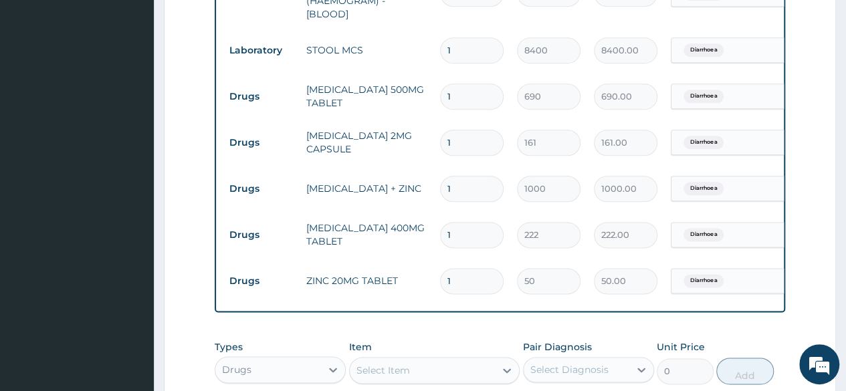
scroll to position [738, 0]
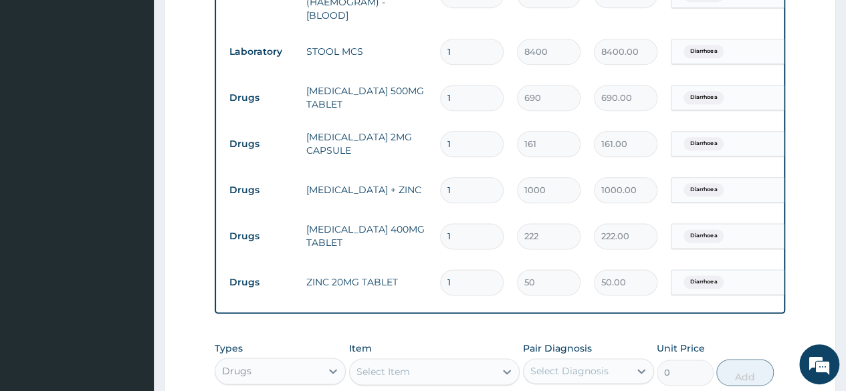
click at [456, 85] on input "1" at bounding box center [472, 98] width 64 height 26
type input "0.00"
type input "5"
type input "3450.00"
type input "5"
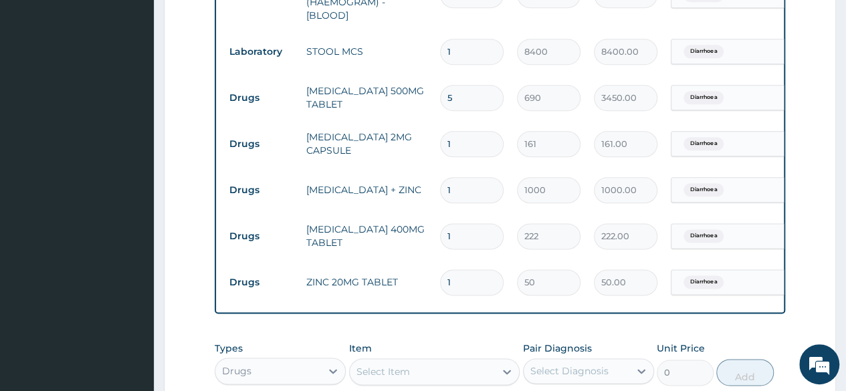
click at [467, 138] on input "1" at bounding box center [472, 144] width 64 height 26
type input "0.00"
type input "6"
type input "966.00"
type input "6"
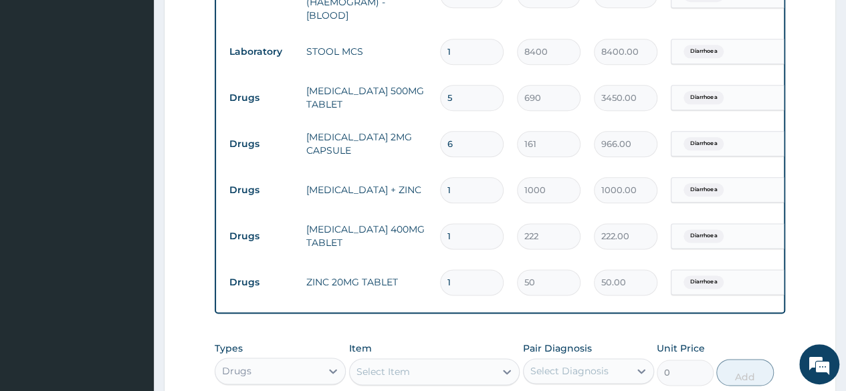
click at [470, 276] on input "1" at bounding box center [472, 283] width 64 height 26
type input "10"
type input "500.00"
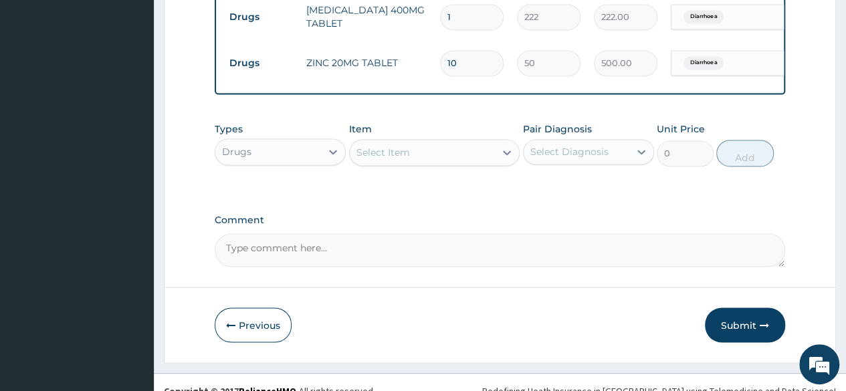
scroll to position [976, 0]
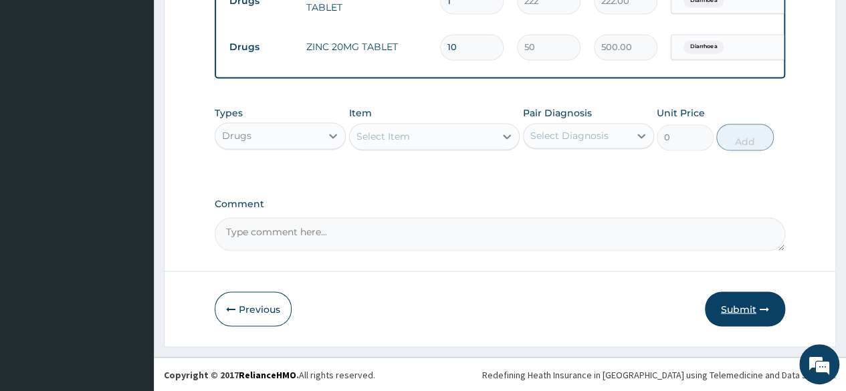
type input "10"
click at [749, 304] on button "Submit" at bounding box center [745, 309] width 80 height 35
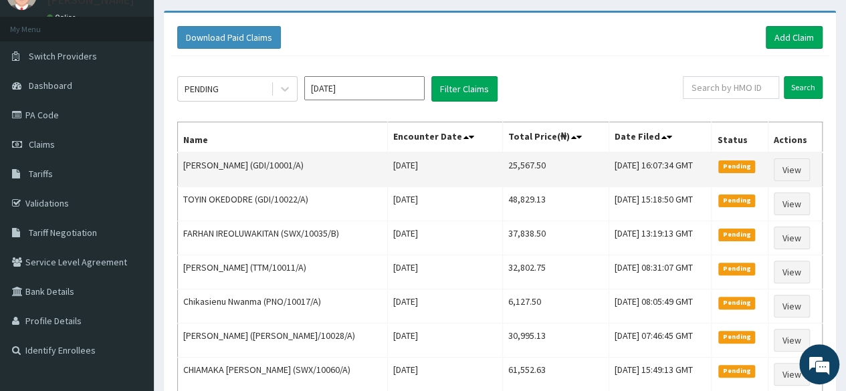
scroll to position [61, 0]
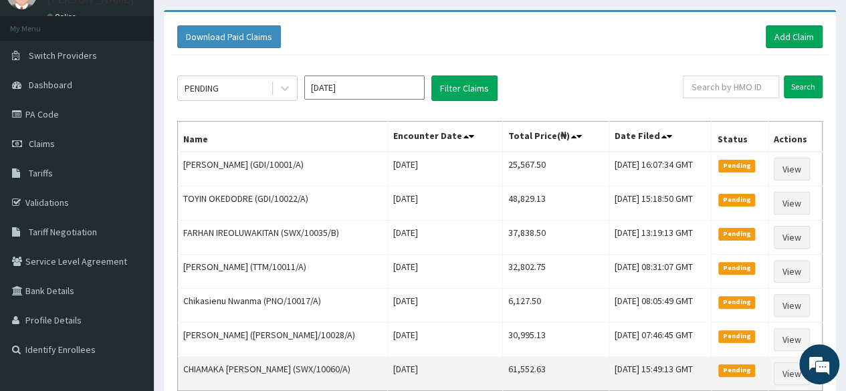
click at [332, 367] on td "CHIAMAKA MARY-CYNTHIA (SWX/10060/A)" at bounding box center [283, 374] width 210 height 34
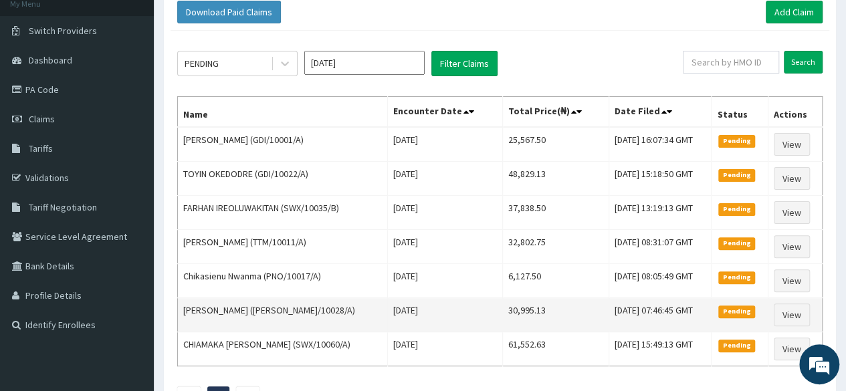
scroll to position [84, 0]
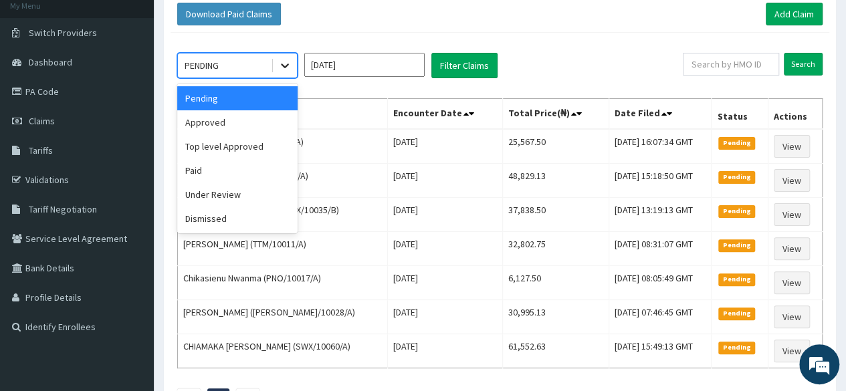
click at [292, 64] on div at bounding box center [285, 66] width 24 height 24
click at [239, 126] on div "Approved" at bounding box center [237, 122] width 120 height 24
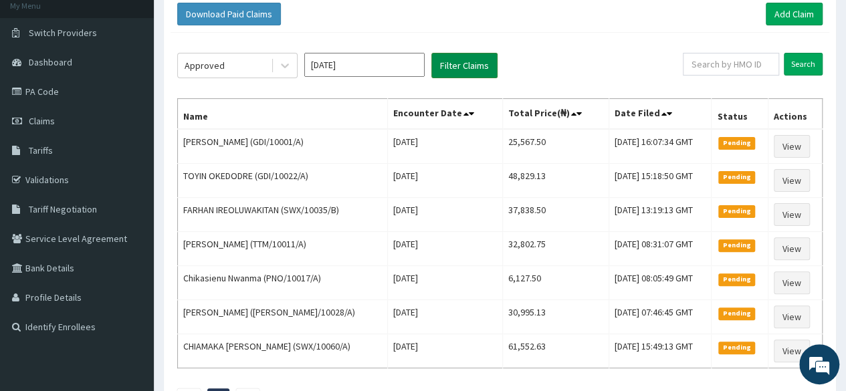
click at [462, 60] on button "Filter Claims" at bounding box center [464, 65] width 66 height 25
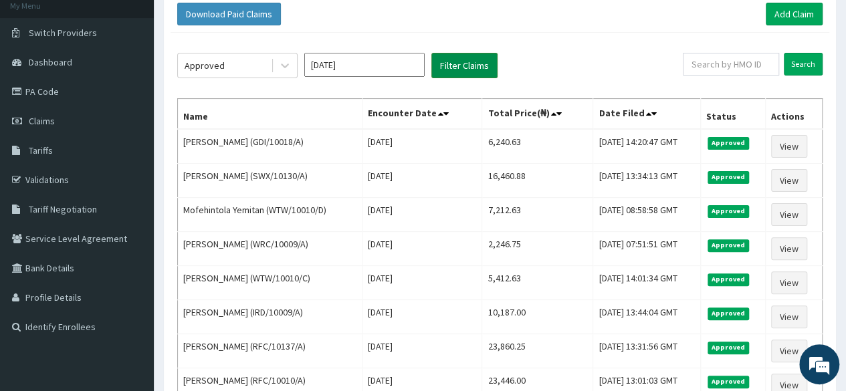
click at [462, 60] on button "Filter Claims" at bounding box center [464, 65] width 66 height 25
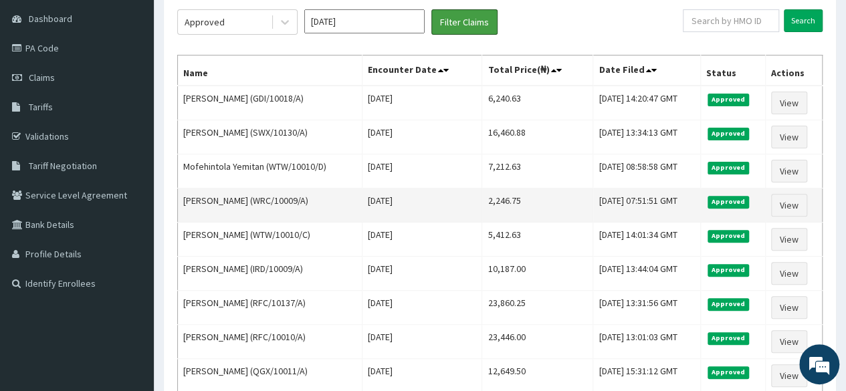
scroll to position [120, 0]
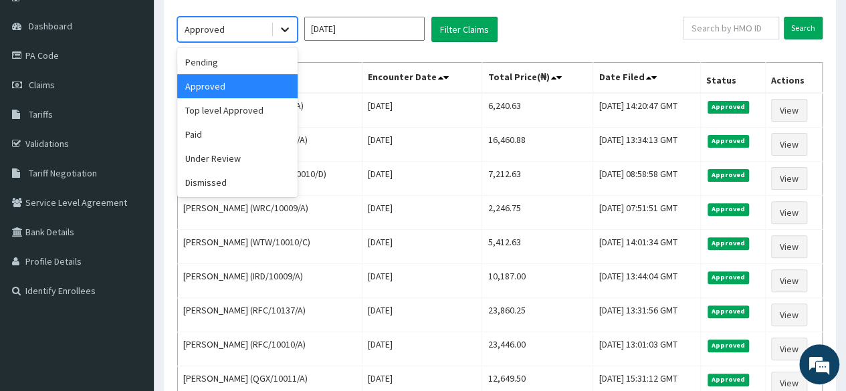
click at [280, 25] on icon at bounding box center [284, 29] width 13 height 13
click at [241, 146] on div "Under Review" at bounding box center [237, 158] width 120 height 24
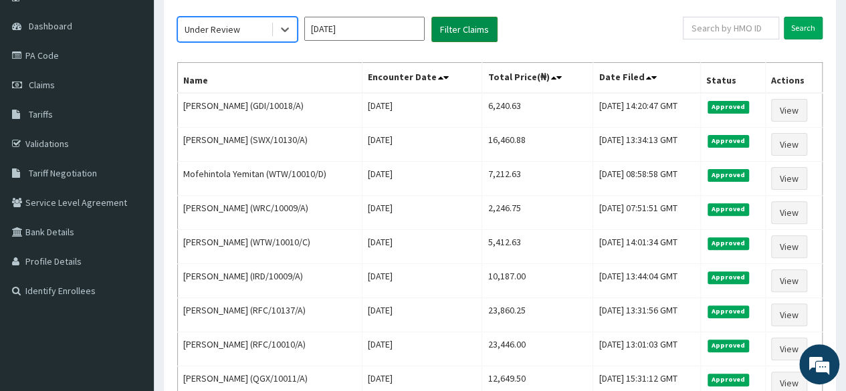
click at [451, 30] on button "Filter Claims" at bounding box center [464, 29] width 66 height 25
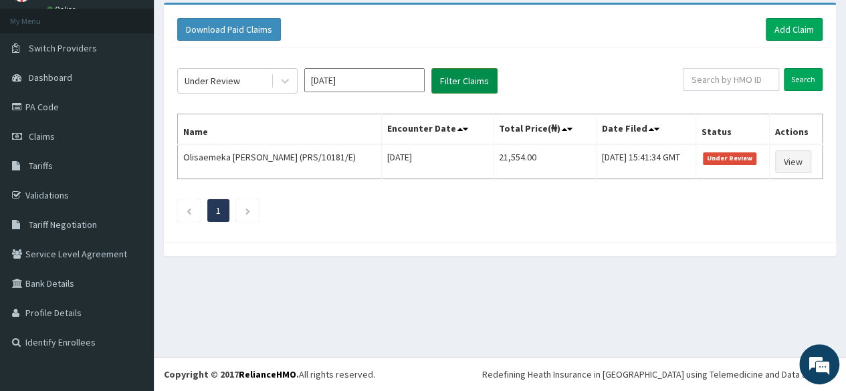
scroll to position [68, 0]
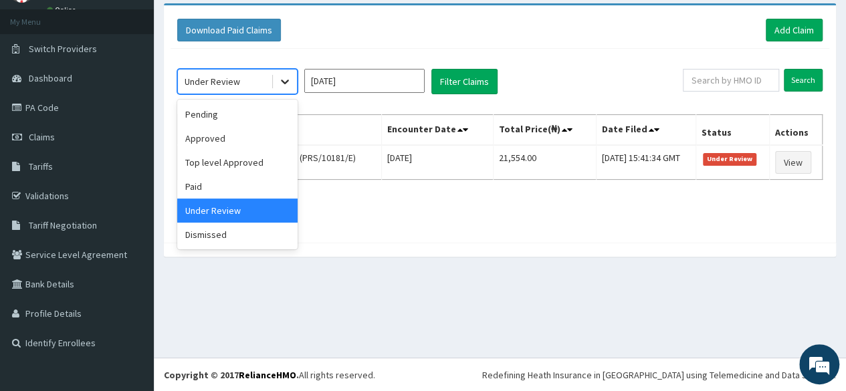
click at [290, 84] on icon at bounding box center [284, 81] width 13 height 13
click at [233, 126] on div "Approved" at bounding box center [237, 138] width 120 height 24
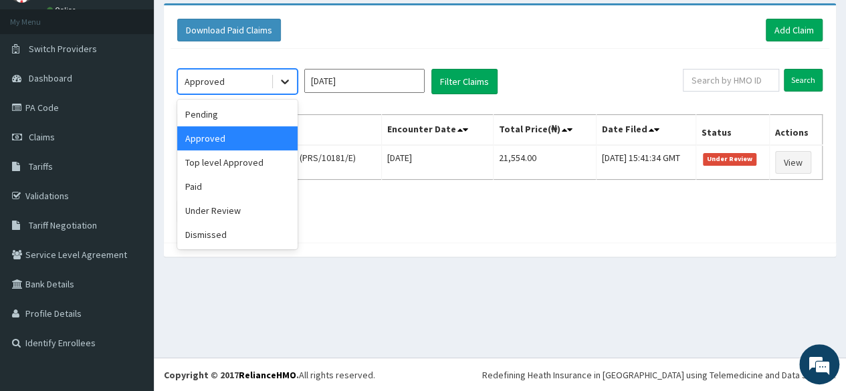
click at [277, 84] on div at bounding box center [285, 82] width 24 height 24
click at [239, 110] on div "Pending" at bounding box center [237, 114] width 120 height 24
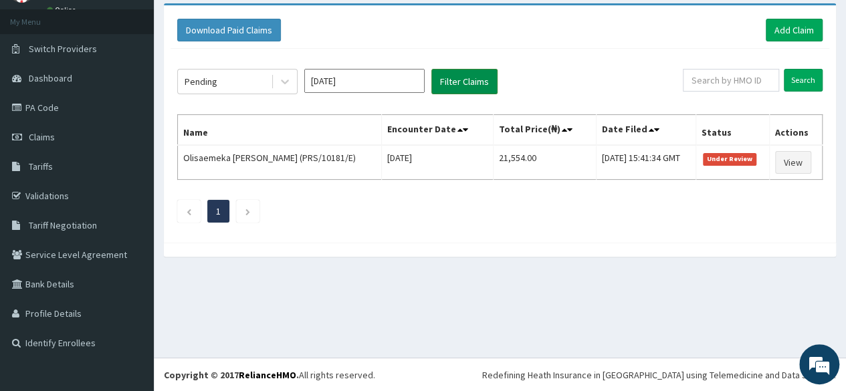
click at [458, 86] on button "Filter Claims" at bounding box center [464, 81] width 66 height 25
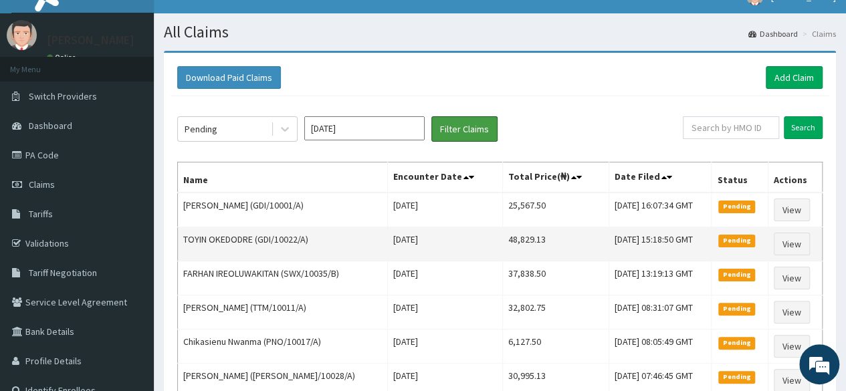
scroll to position [19, 0]
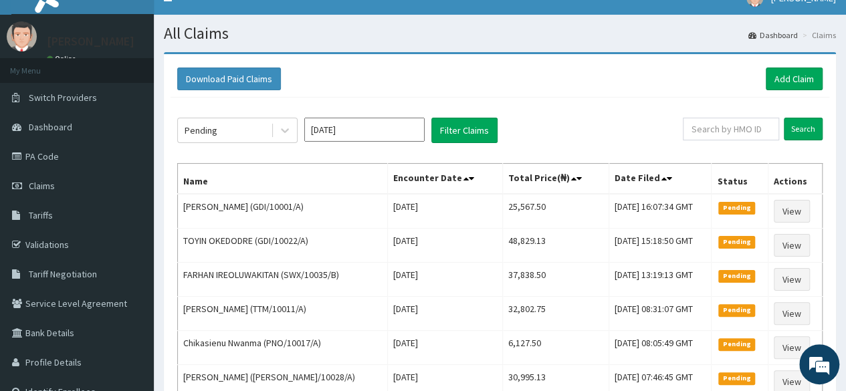
click at [411, 72] on div "Download Paid Claims Add Claim" at bounding box center [499, 79] width 645 height 23
